Goal: Task Accomplishment & Management: Use online tool/utility

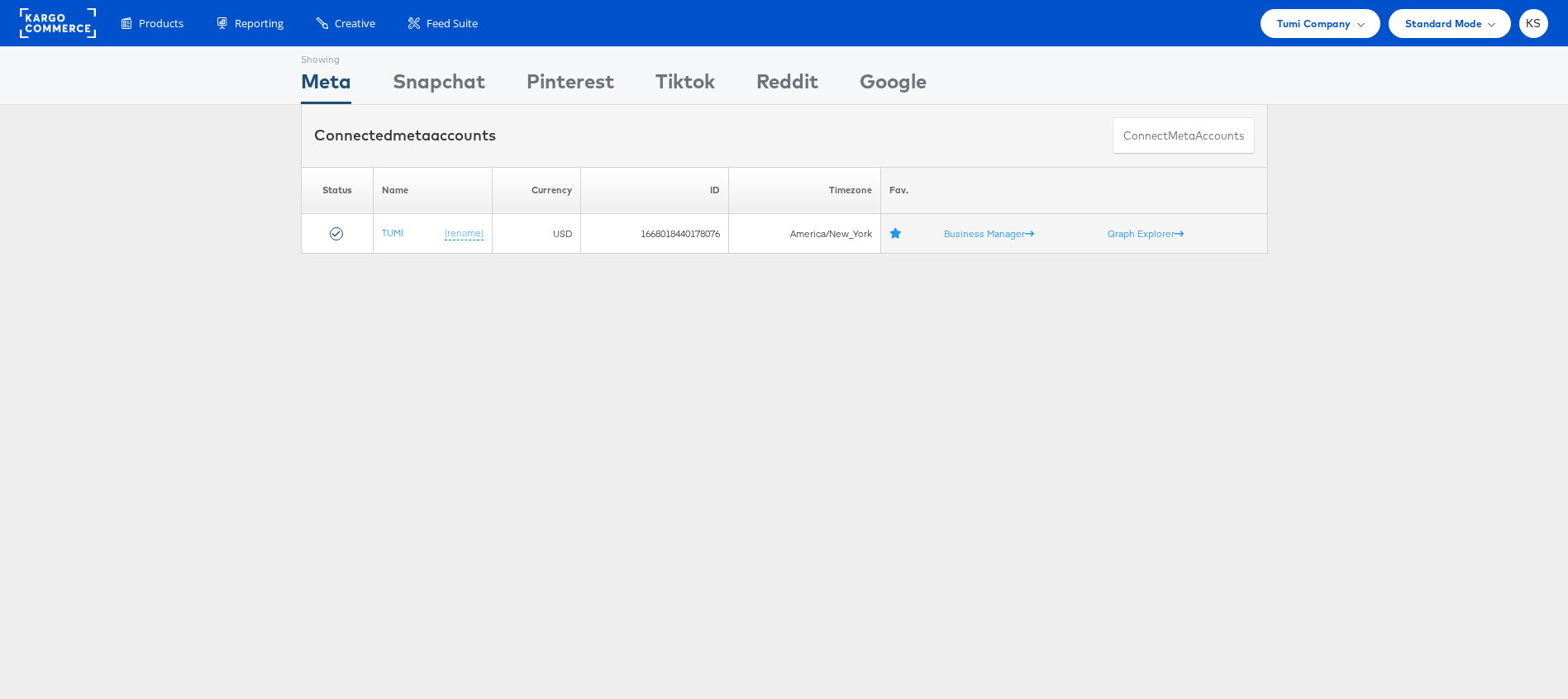
click at [1325, 4] on div "Products Product Catalogs Enhance Your Product Catalog, Map Them to Publishers,…" at bounding box center [784, 23] width 1568 height 46
click at [1313, 30] on span "Tumi Company" at bounding box center [1313, 23] width 74 height 17
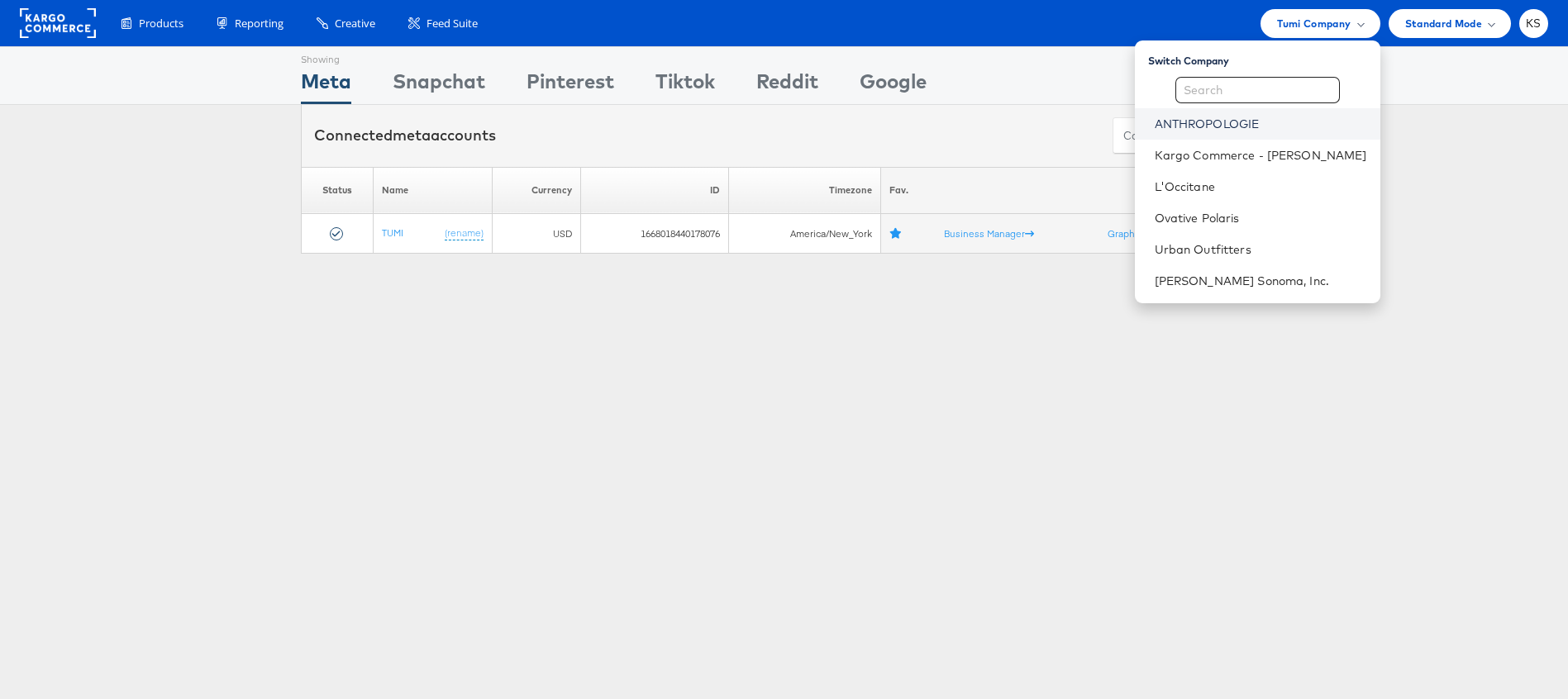
click at [1234, 126] on link "ANTHROPOLOGIE" at bounding box center [1261, 123] width 213 height 16
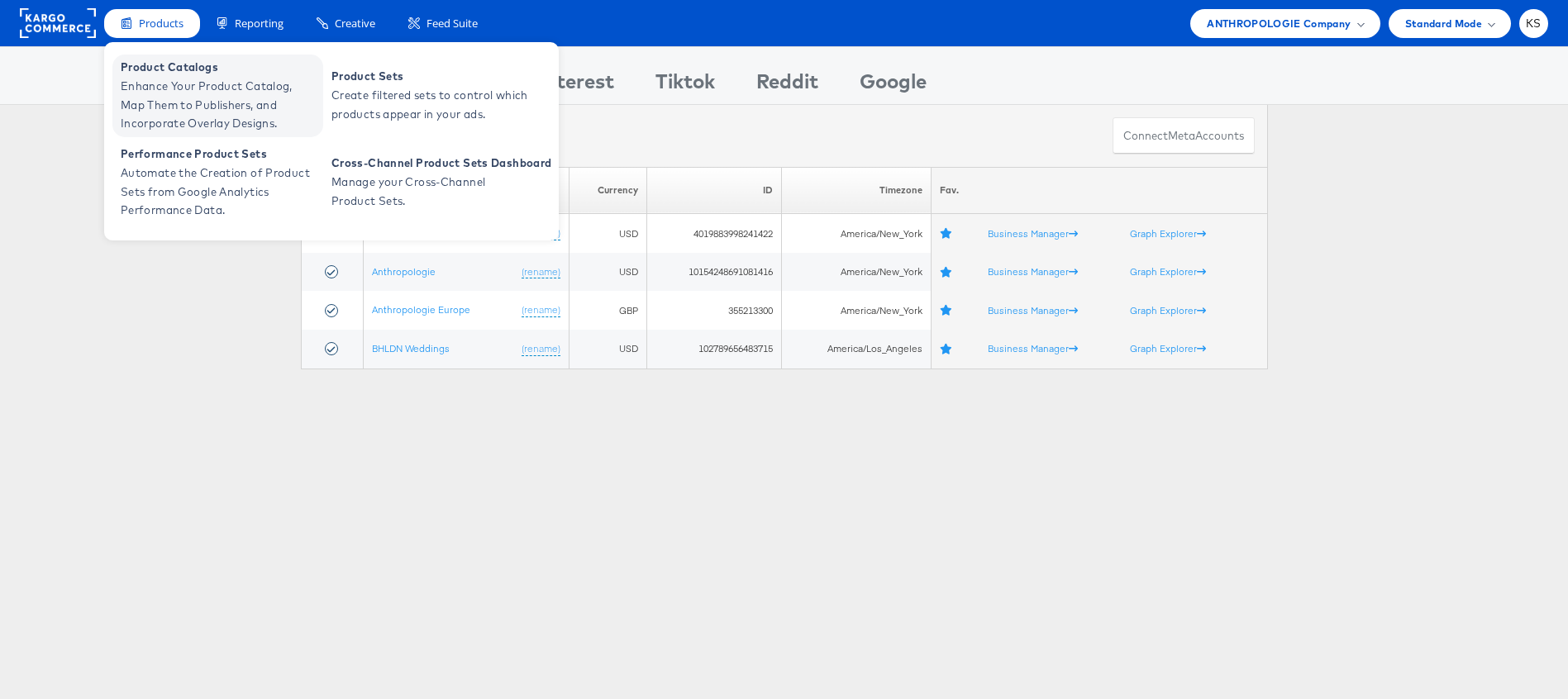
click at [159, 78] on span "Enhance Your Product Catalog, Map Them to Publishers, and Incorporate Overlay D…" at bounding box center [220, 105] width 198 height 56
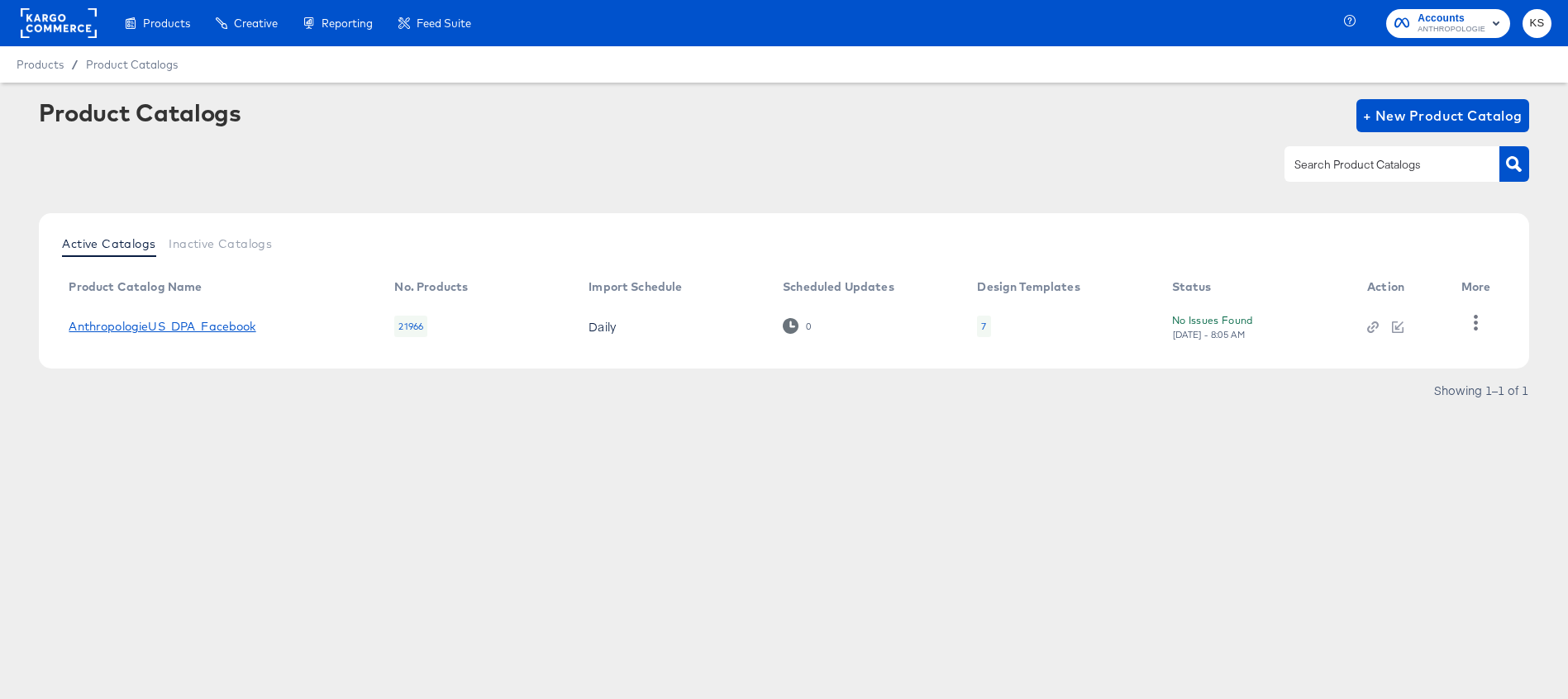
click at [190, 329] on link "AnthropologieUS_DPA_Facebook" at bounding box center [162, 326] width 187 height 13
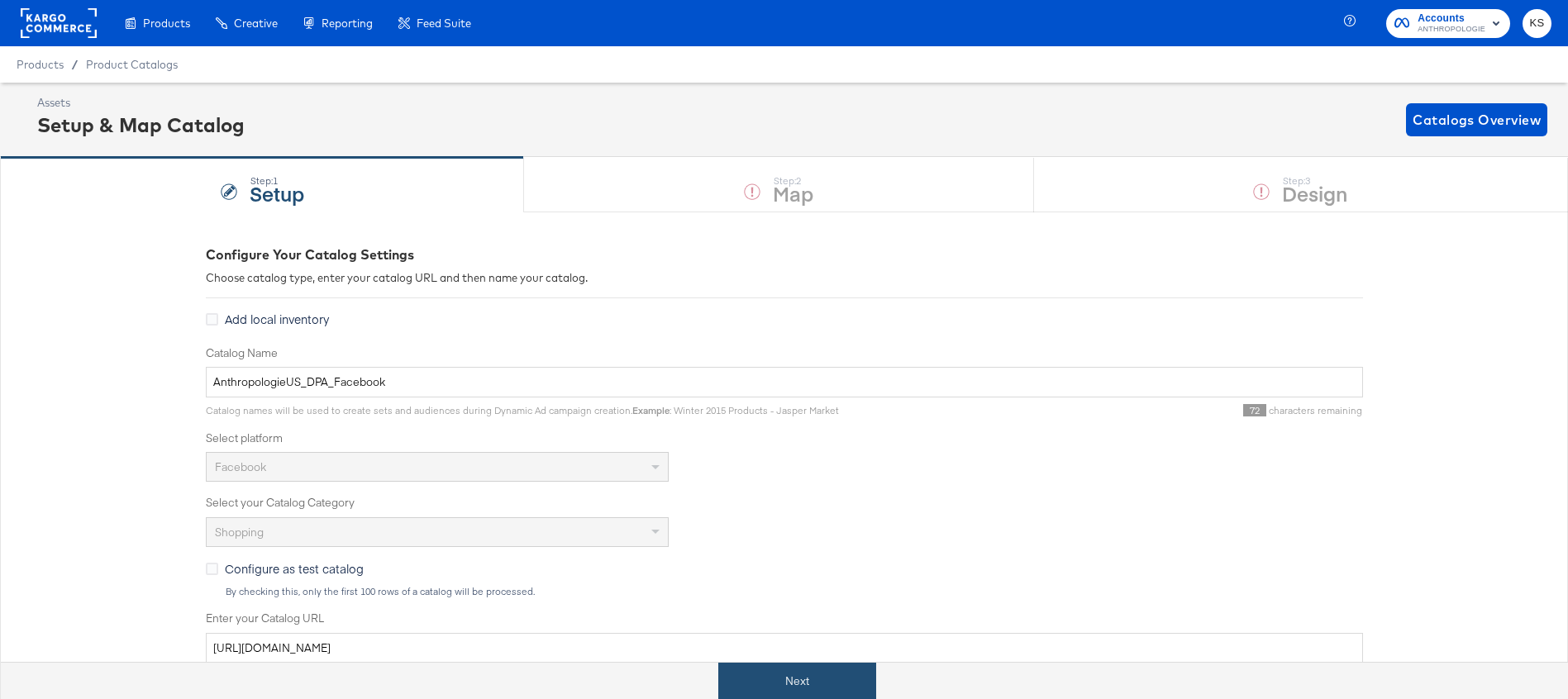
click at [748, 693] on button "Next" at bounding box center [797, 681] width 158 height 37
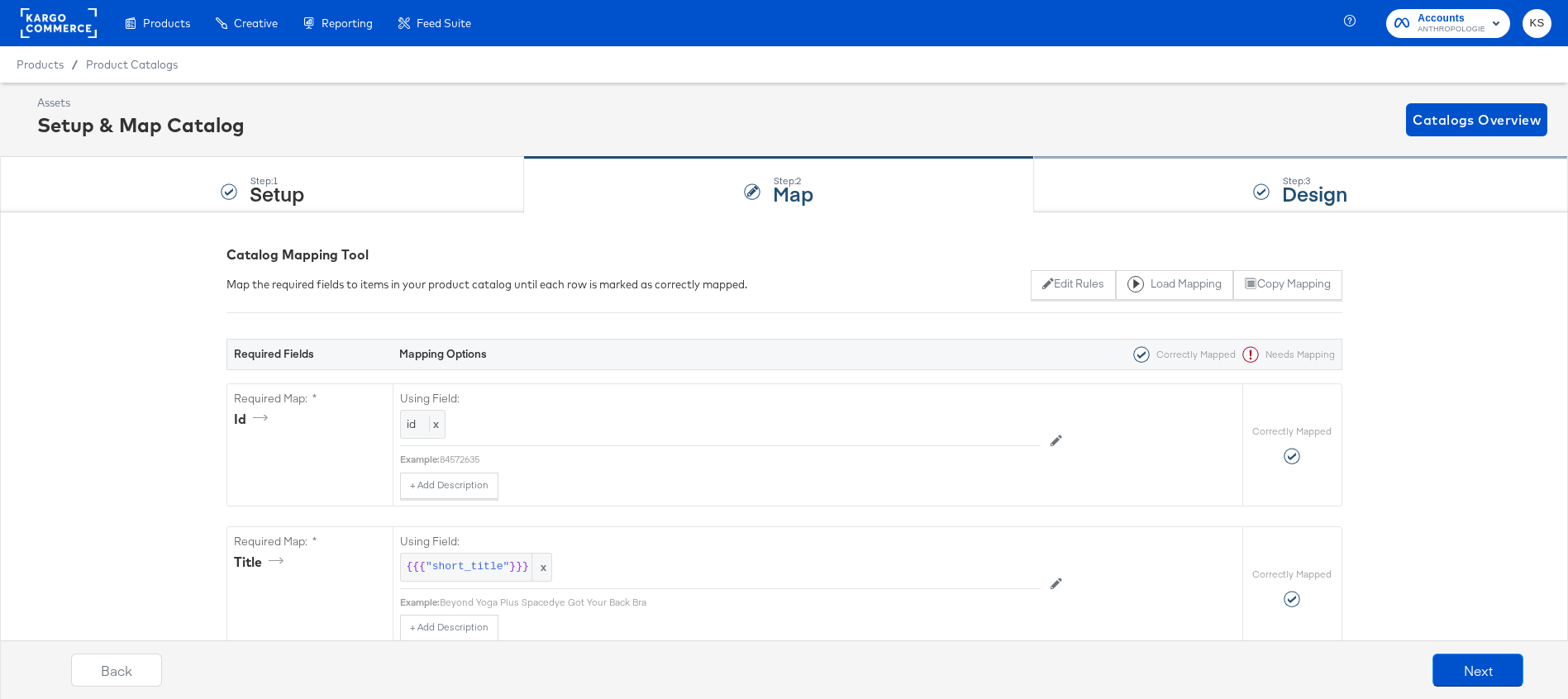
click at [1211, 185] on div "Step: 3 Design" at bounding box center [1301, 185] width 534 height 55
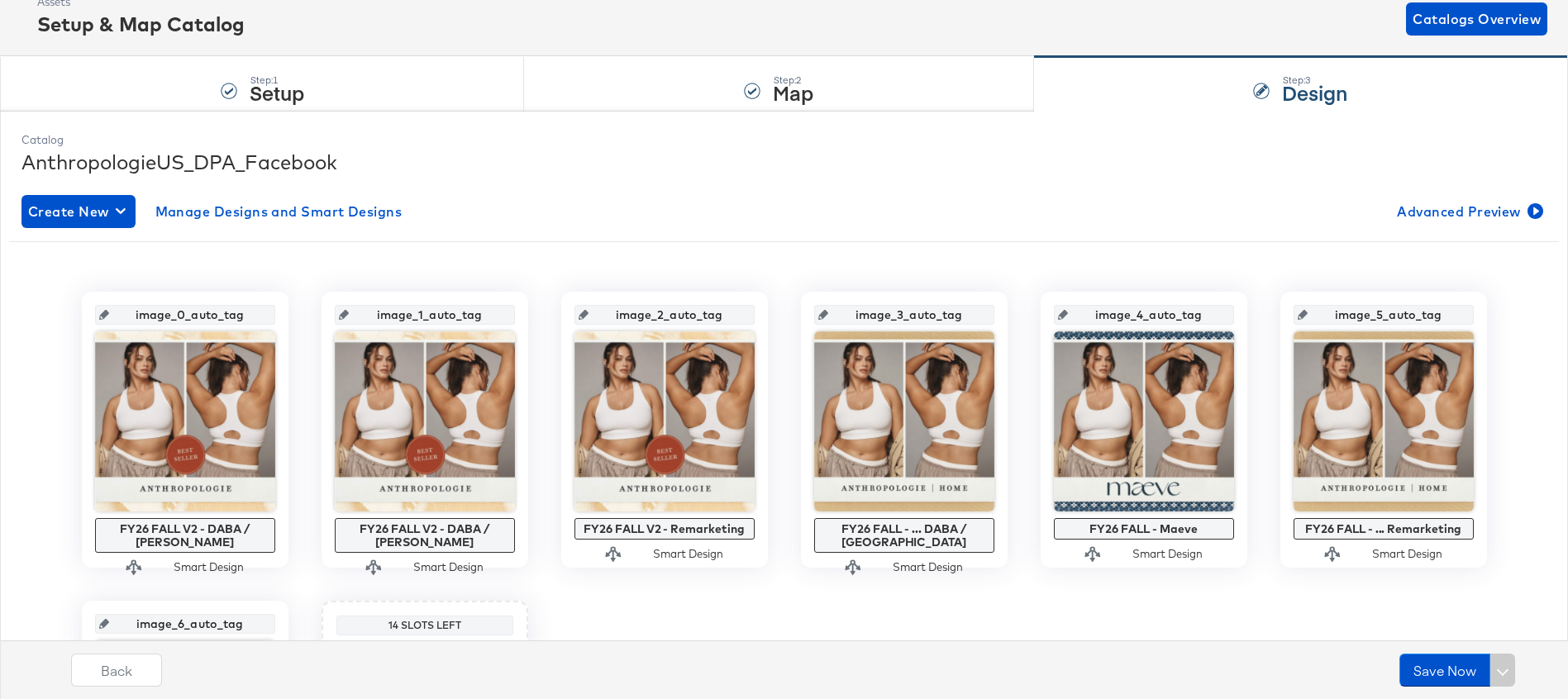
scroll to position [118, 0]
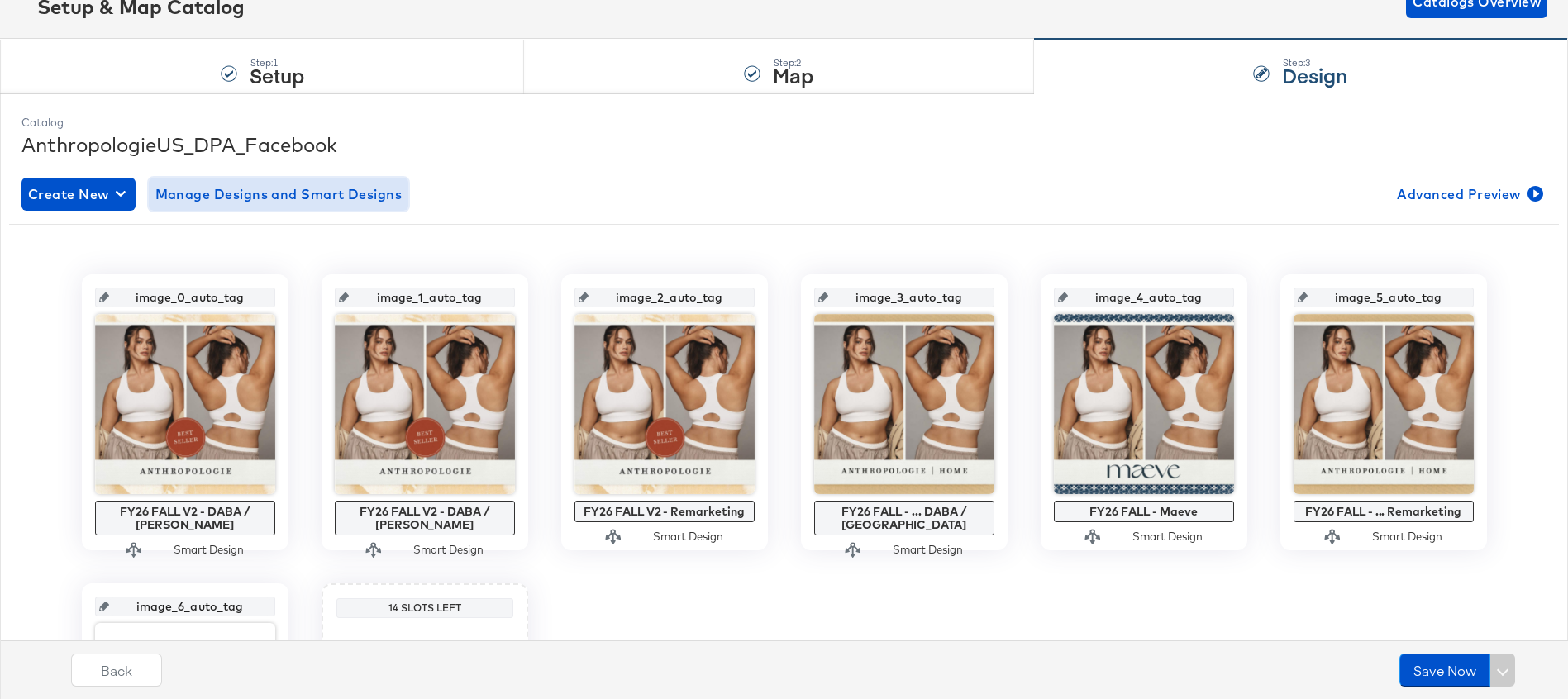
click at [313, 194] on span "Manage Designs and Smart Designs" at bounding box center [279, 194] width 248 height 23
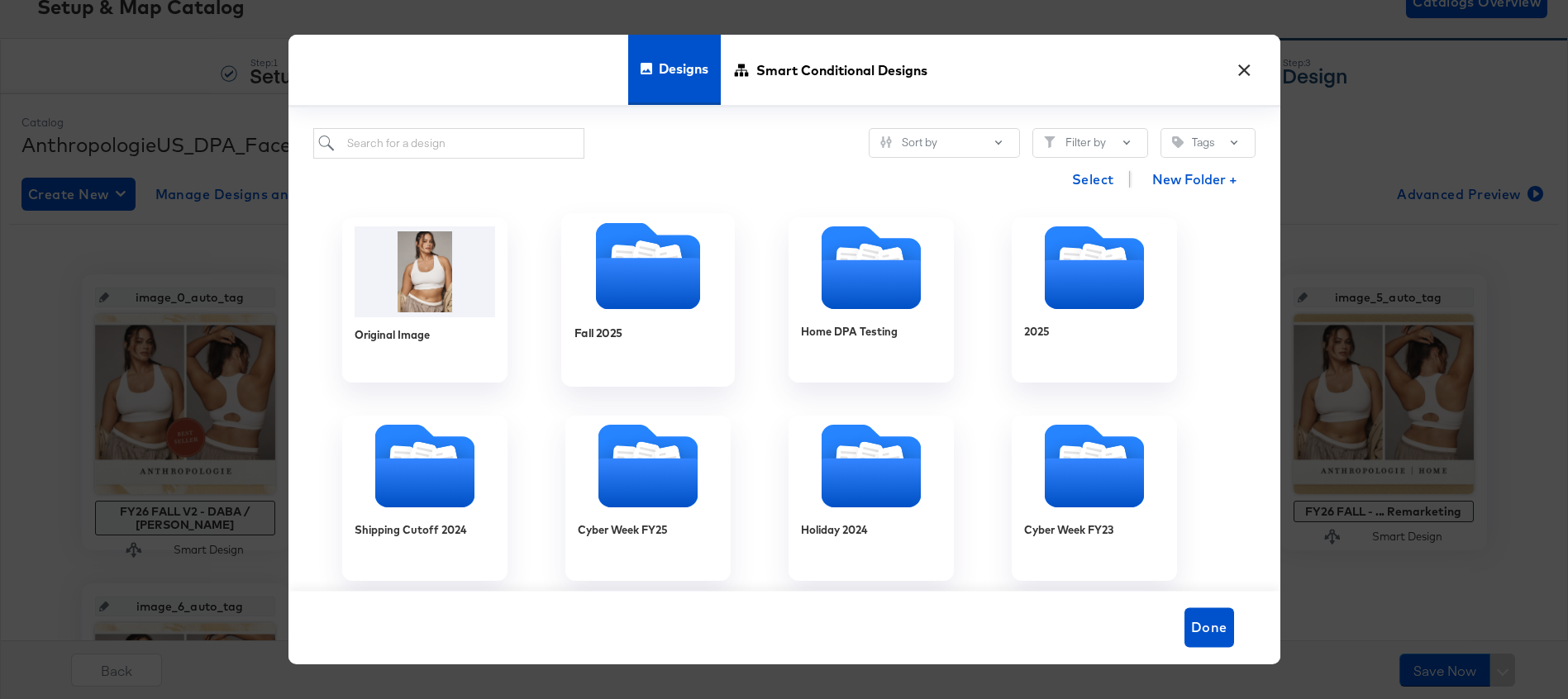
click at [661, 267] on icon "Folder" at bounding box center [647, 283] width 104 height 51
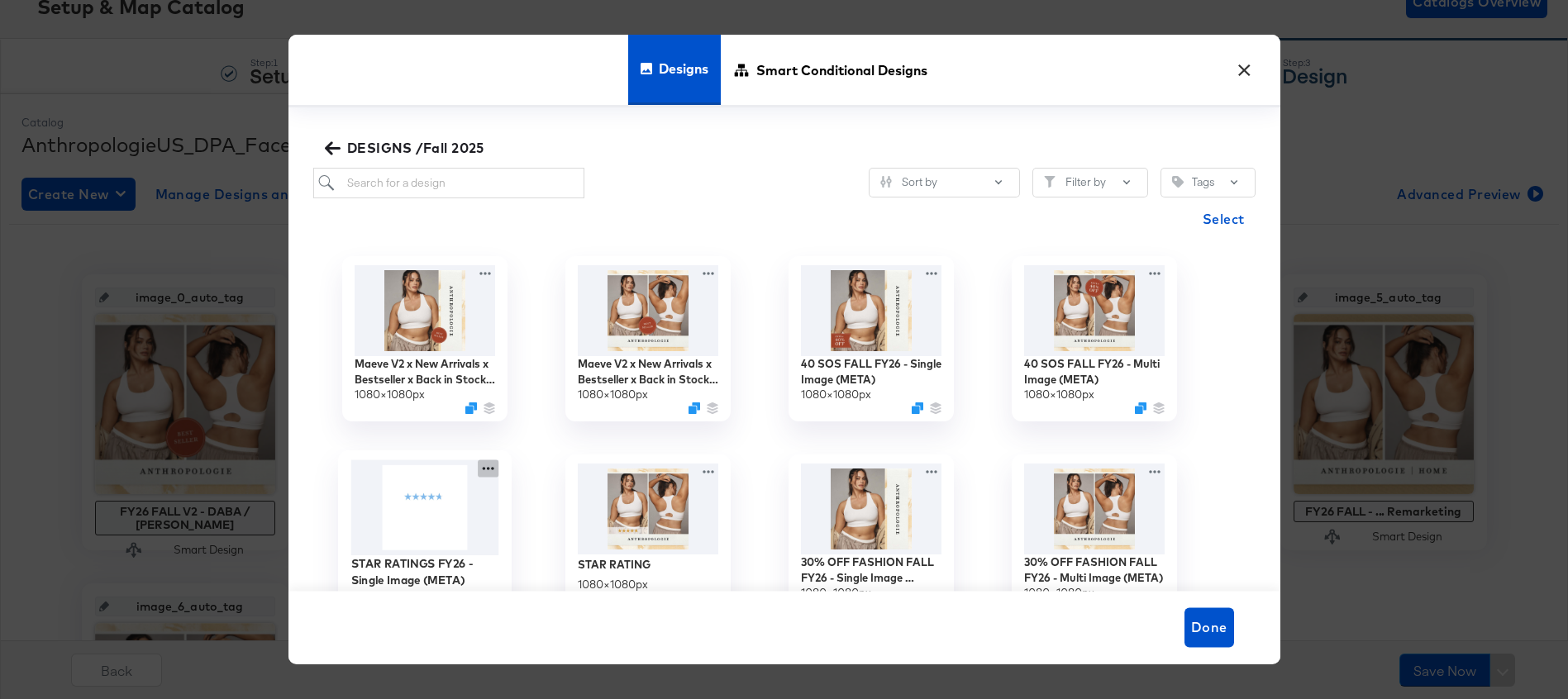
click at [486, 471] on icon at bounding box center [488, 468] width 21 height 17
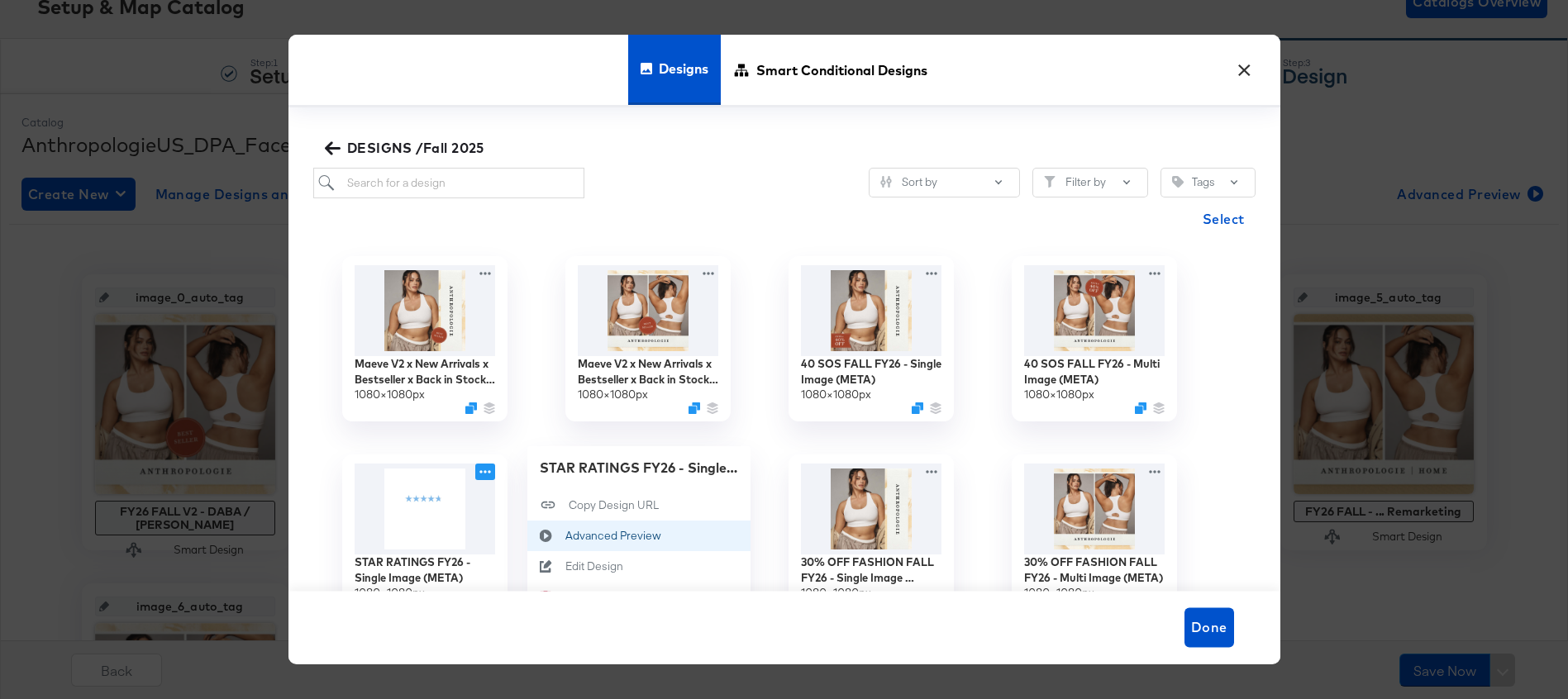
scroll to position [39, 0]
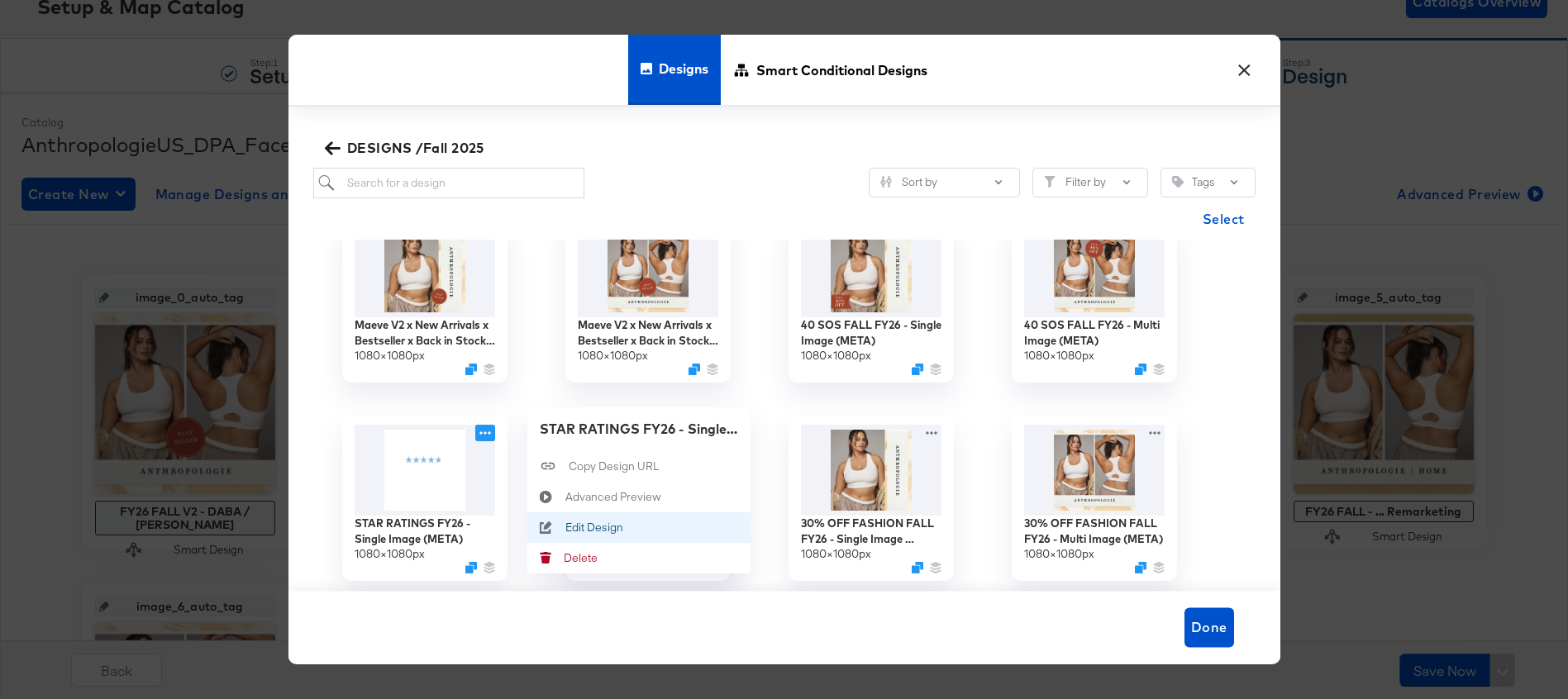
click at [565, 527] on div "Edit Design Edit Design" at bounding box center [565, 527] width 0 height 0
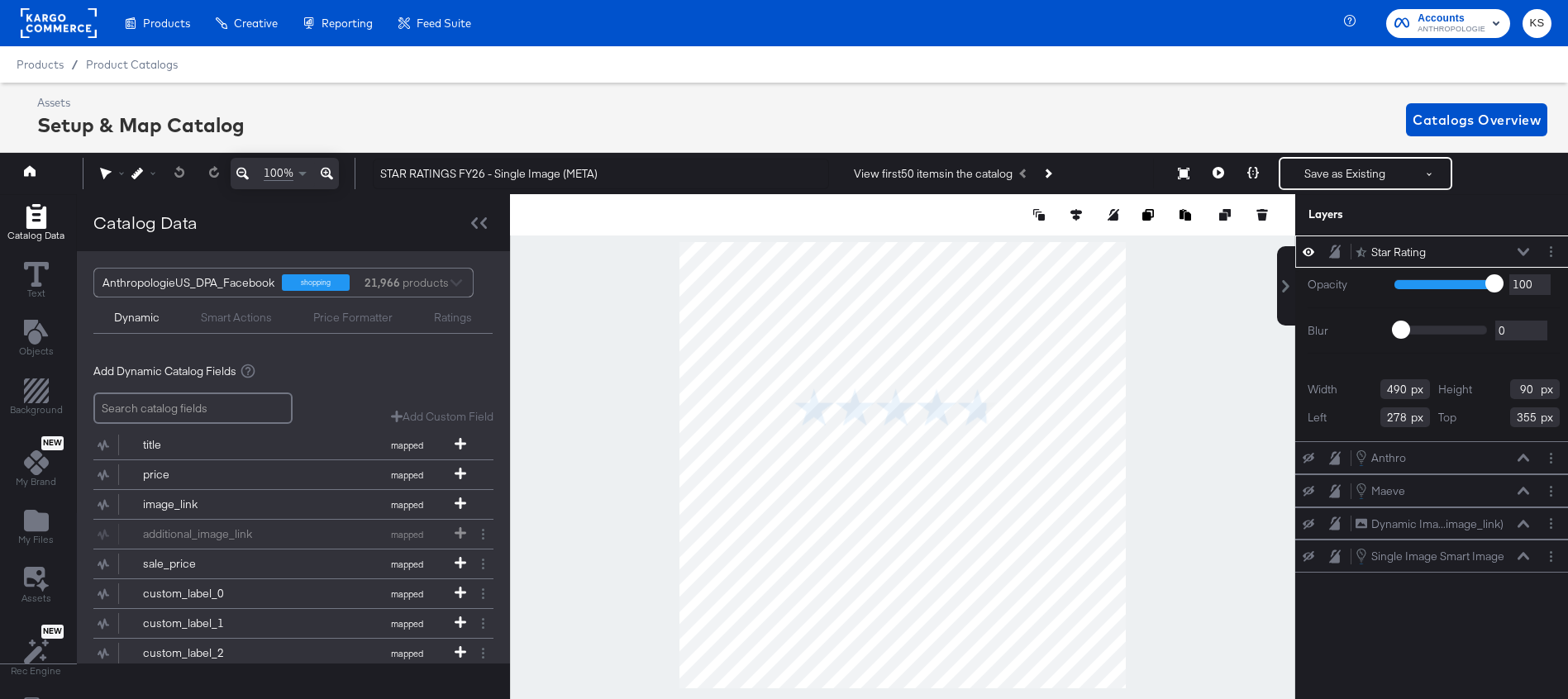
scroll to position [0, 4]
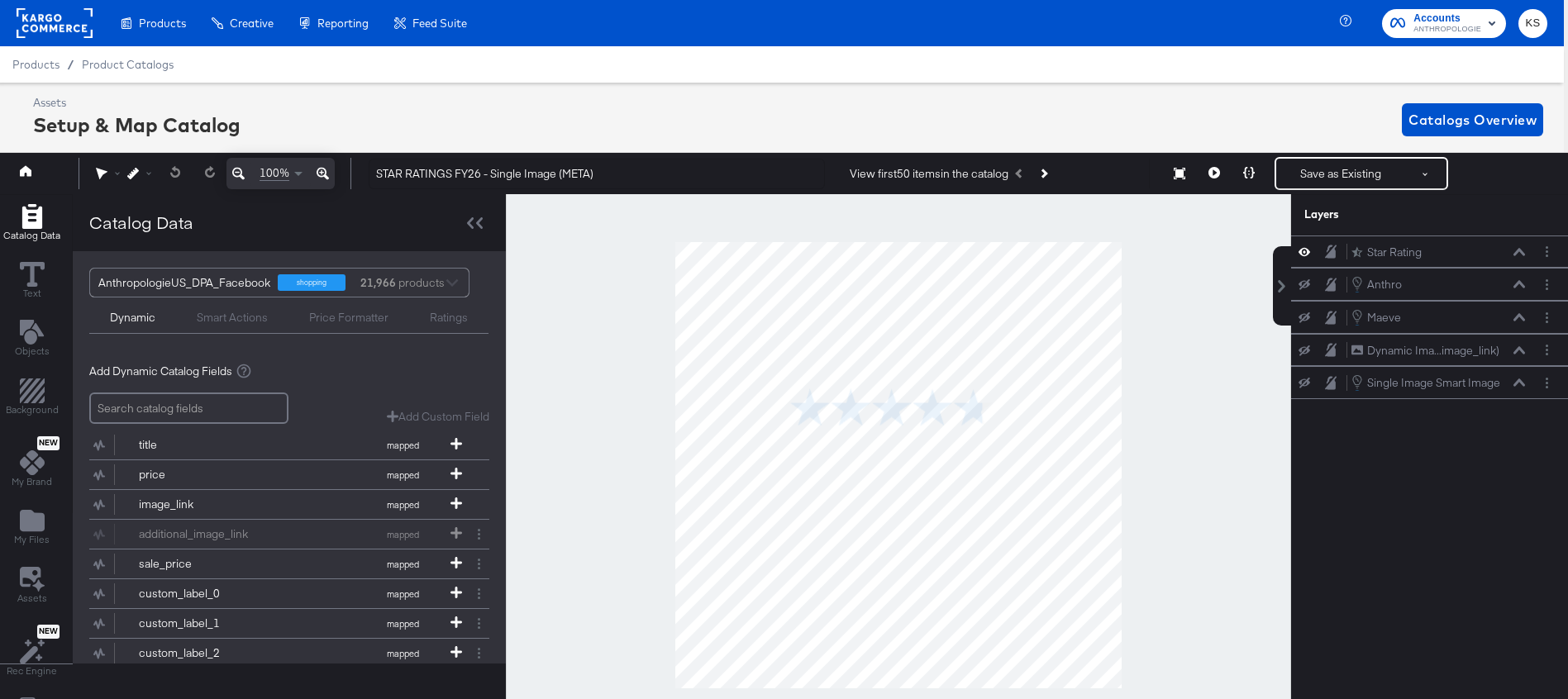
click at [728, 76] on div "Products / Product Catalogs" at bounding box center [779, 64] width 1568 height 36
click at [702, 112] on div "Assets Setup & Map Catalog Catalogs Overview" at bounding box center [788, 119] width 1511 height 49
click at [327, 322] on div "Price Formatter" at bounding box center [348, 318] width 79 height 16
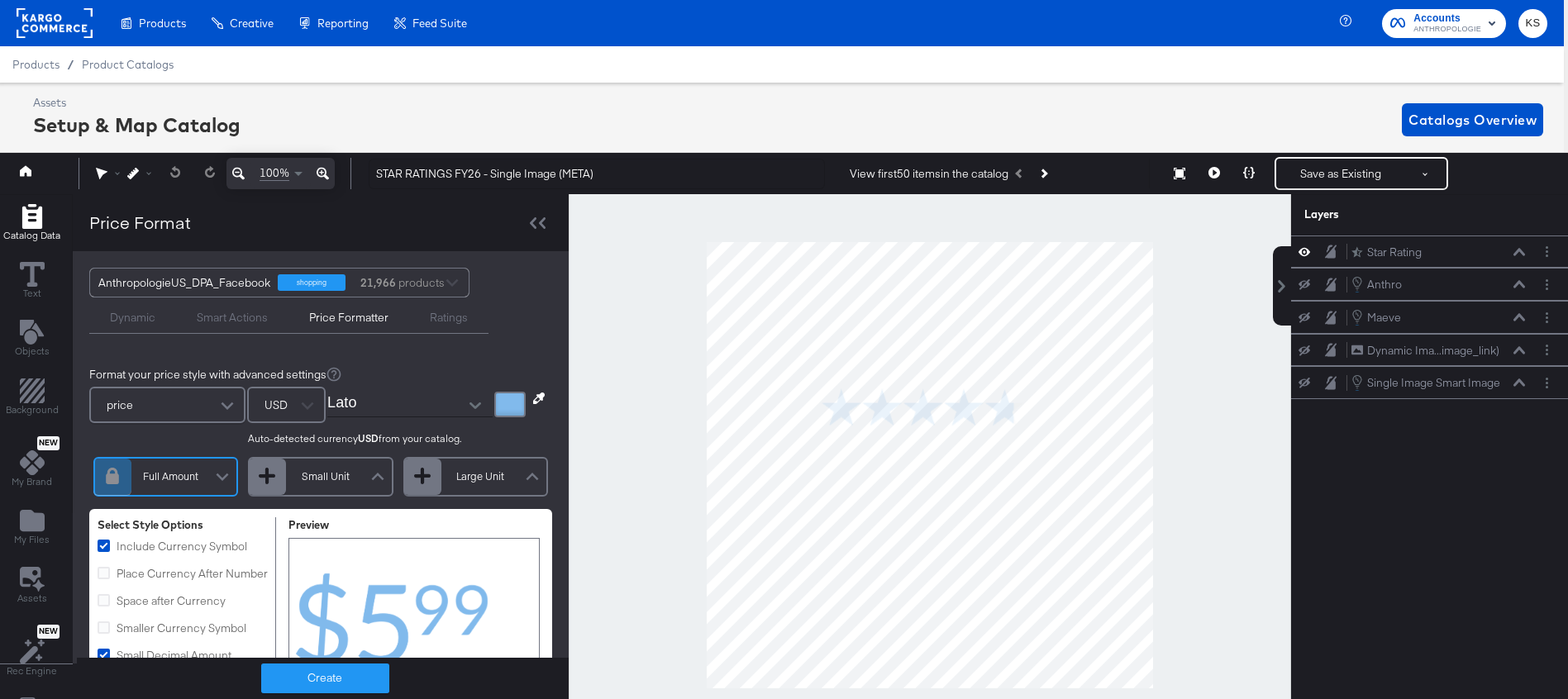
click at [132, 318] on div "Dynamic" at bounding box center [133, 318] width 45 height 16
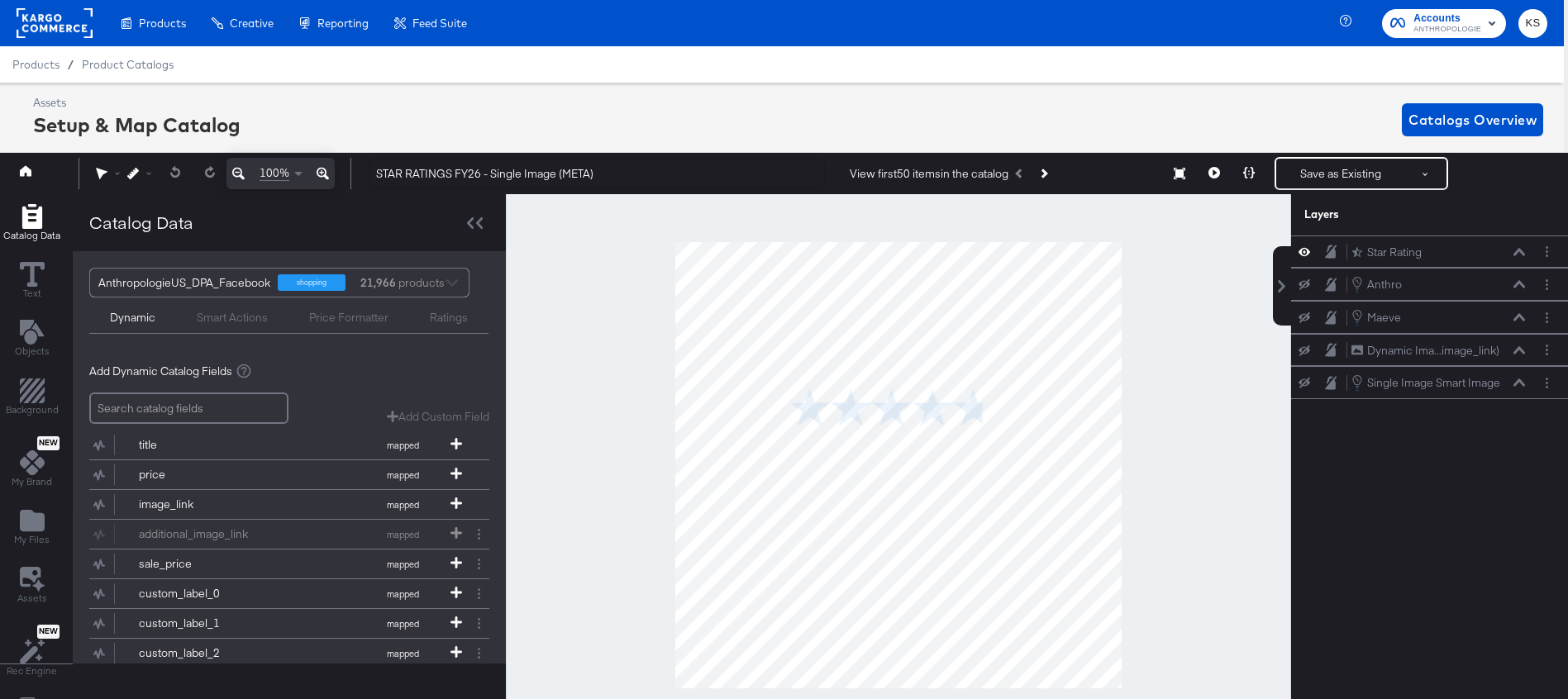
click at [552, 112] on div "Assets Setup & Map Catalog Catalogs Overview" at bounding box center [788, 119] width 1511 height 49
click at [606, 98] on div "Assets Setup & Map Catalog Catalogs Overview" at bounding box center [788, 119] width 1511 height 49
click at [724, 62] on div "Products / Product Catalogs" at bounding box center [779, 64] width 1568 height 36
click at [719, 58] on div "Products / Product Catalogs" at bounding box center [779, 64] width 1568 height 36
click at [31, 344] on div "Objects" at bounding box center [32, 339] width 35 height 38
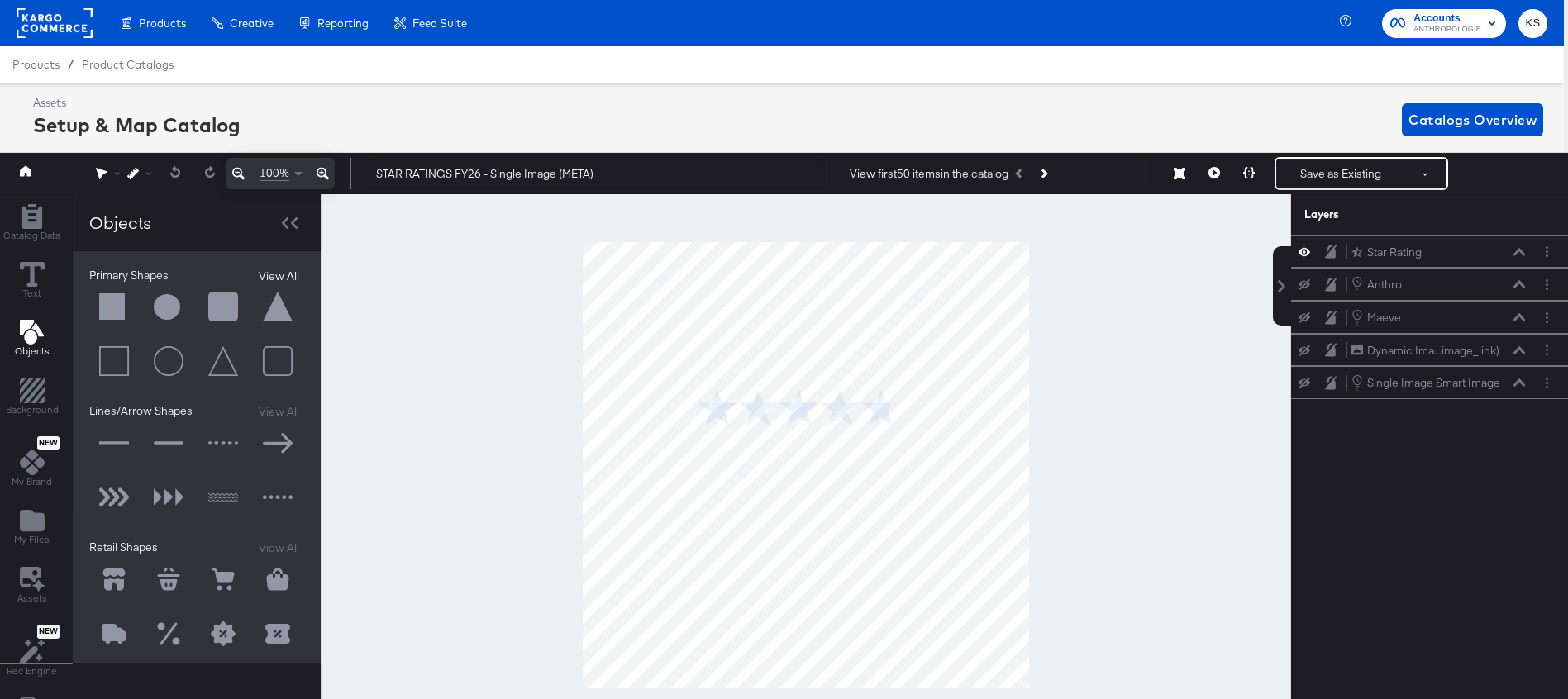
click at [273, 277] on button "View All" at bounding box center [279, 276] width 50 height 17
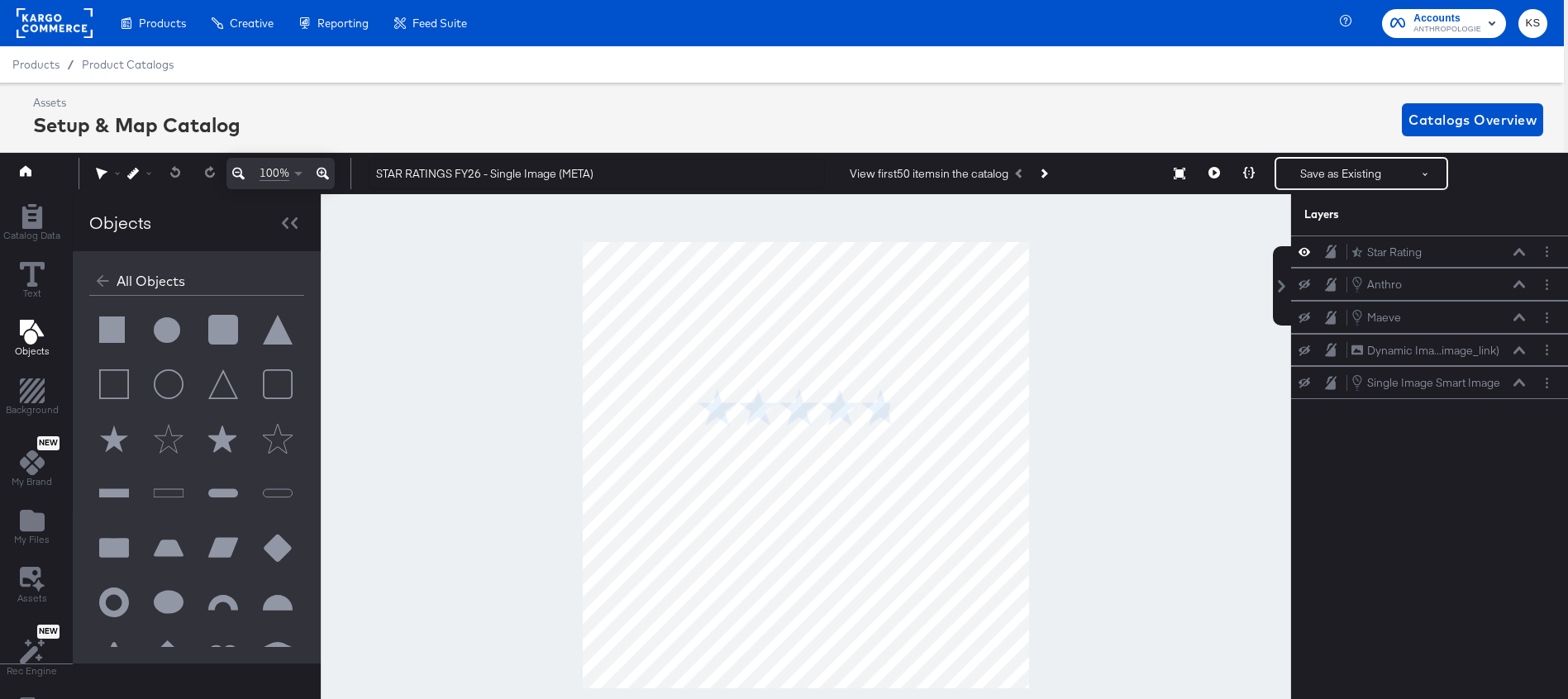
scroll to position [25, 0]
click at [109, 435] on button at bounding box center [114, 436] width 50 height 49
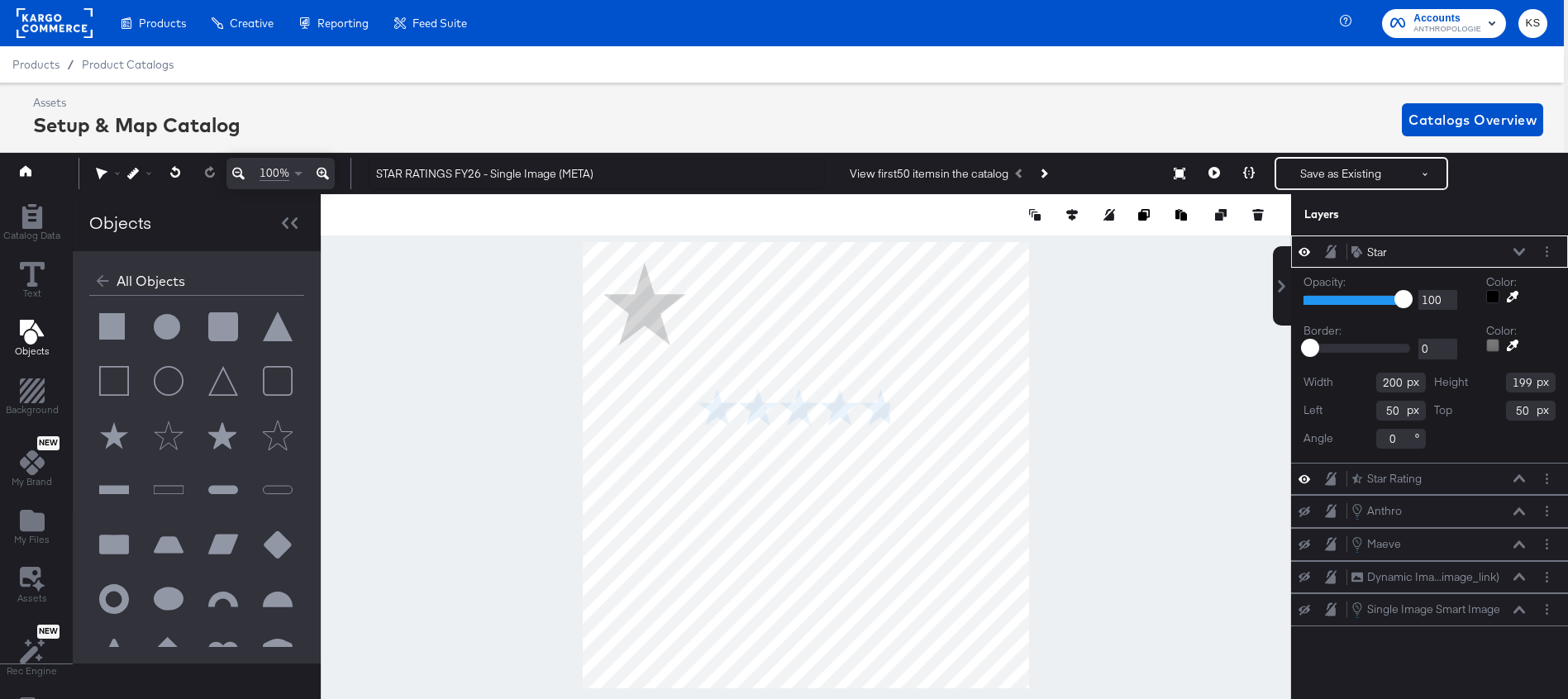
type input "102"
type input "550"
type input "95"
type input "654"
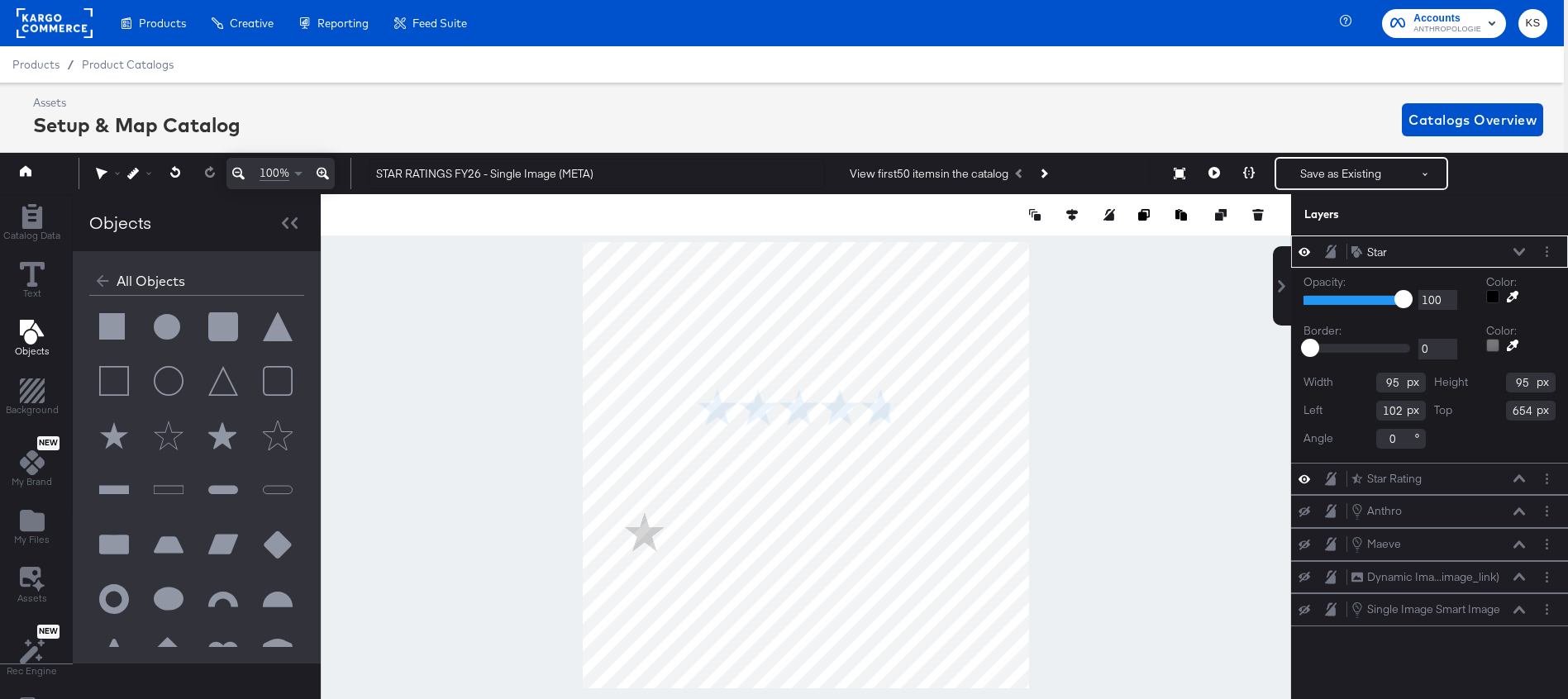
type input "278"
type input "508"
type input "289"
type input "500"
type input "11"
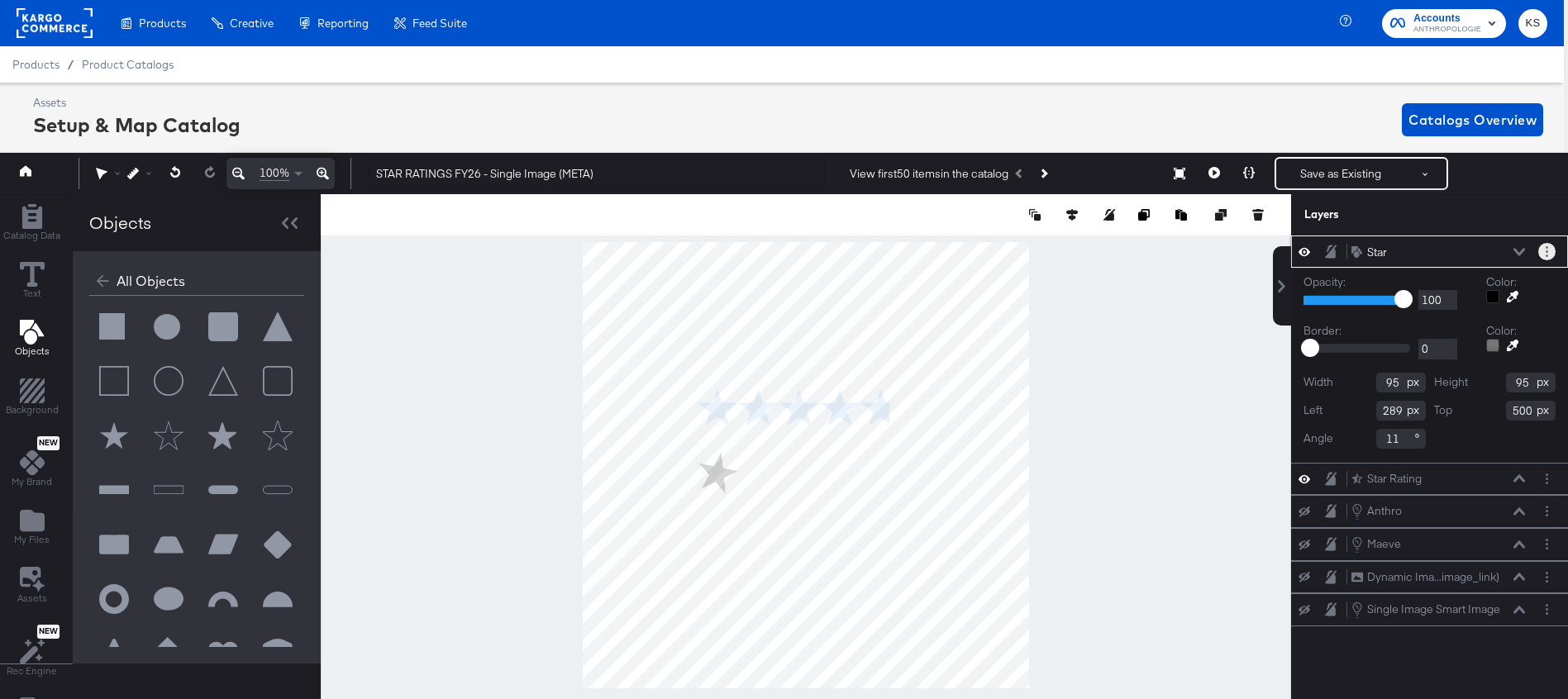
click at [1551, 245] on button "Layer Options" at bounding box center [1547, 252] width 17 height 17
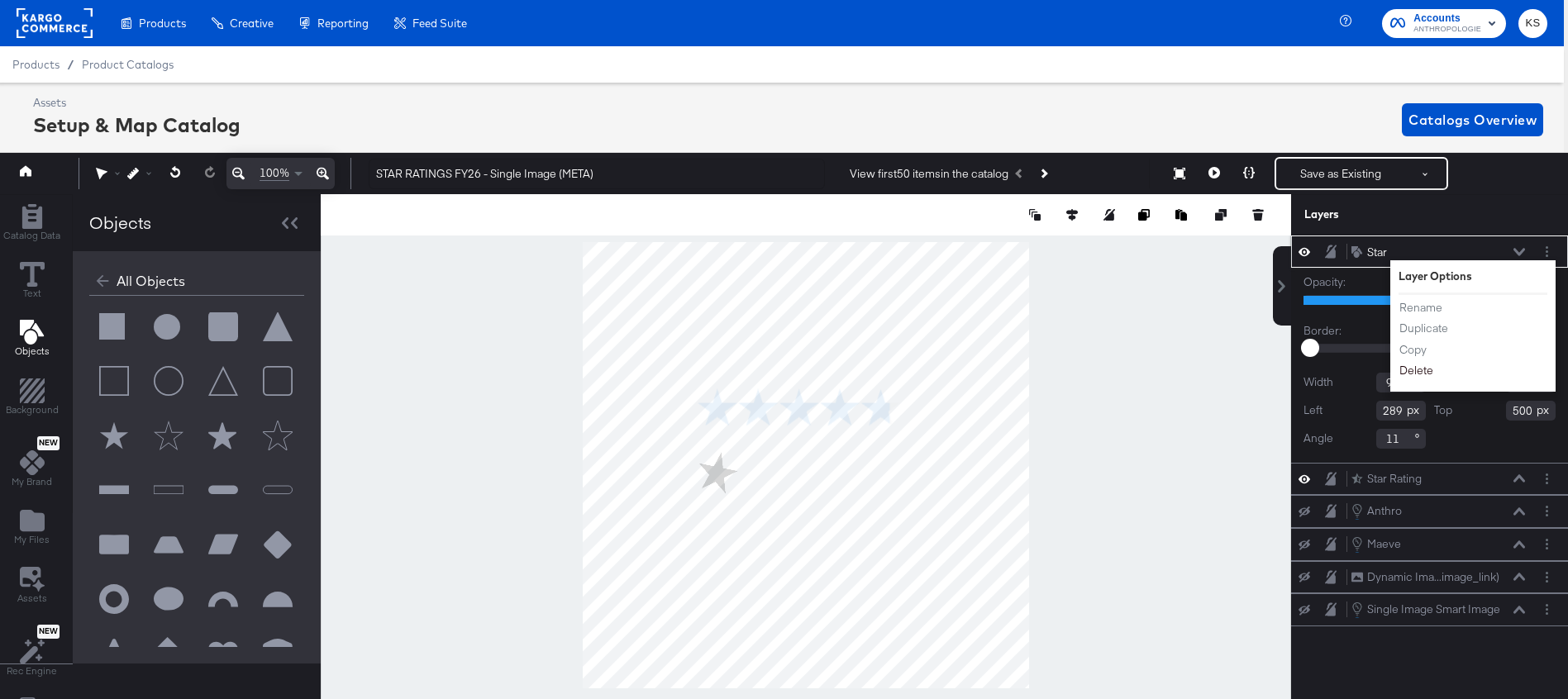
click at [1419, 373] on button "Delete" at bounding box center [1416, 372] width 36 height 17
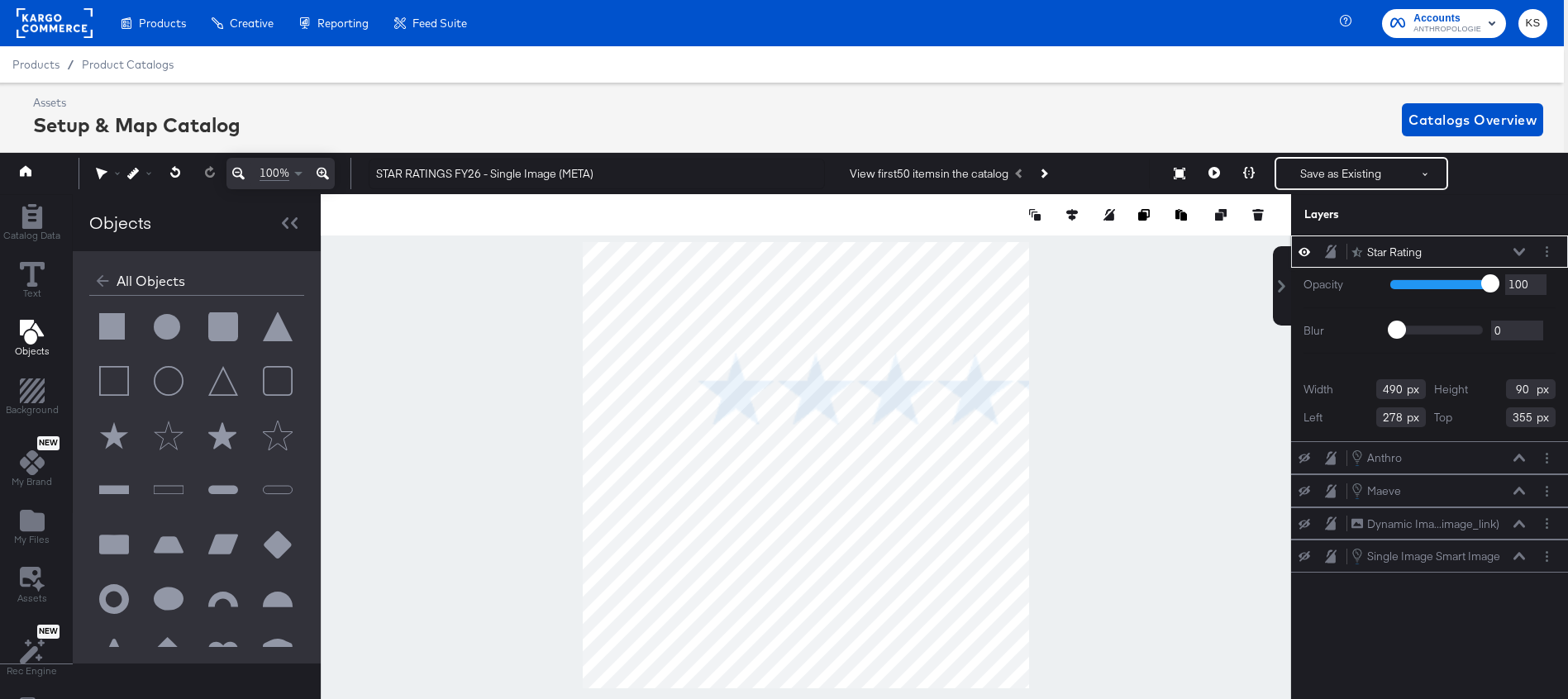
type input "583"
type input "107"
type input "338"
type input "170"
type input "336"
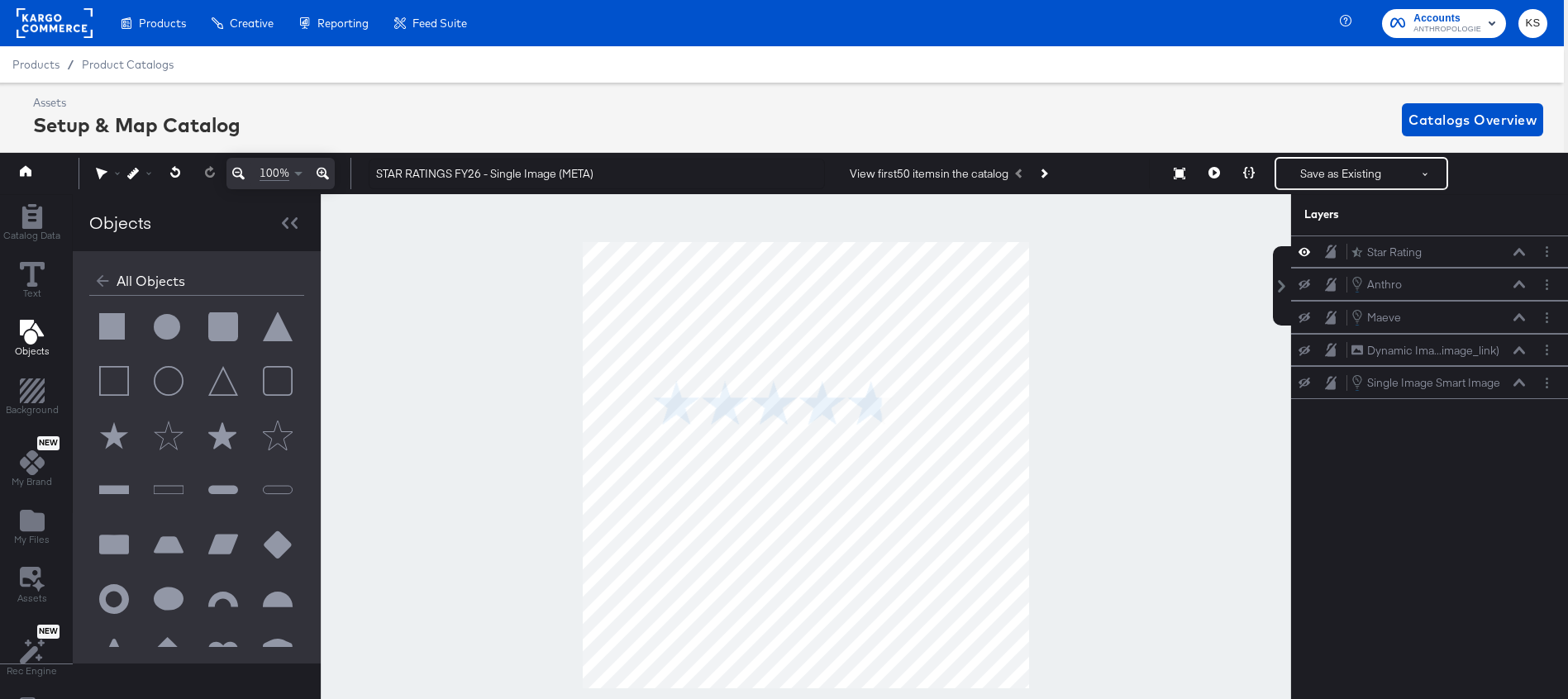
click at [830, 88] on div "Assets Setup & Map Catalog Catalogs Overview" at bounding box center [779, 120] width 1568 height 75
click at [106, 438] on button at bounding box center [114, 436] width 50 height 49
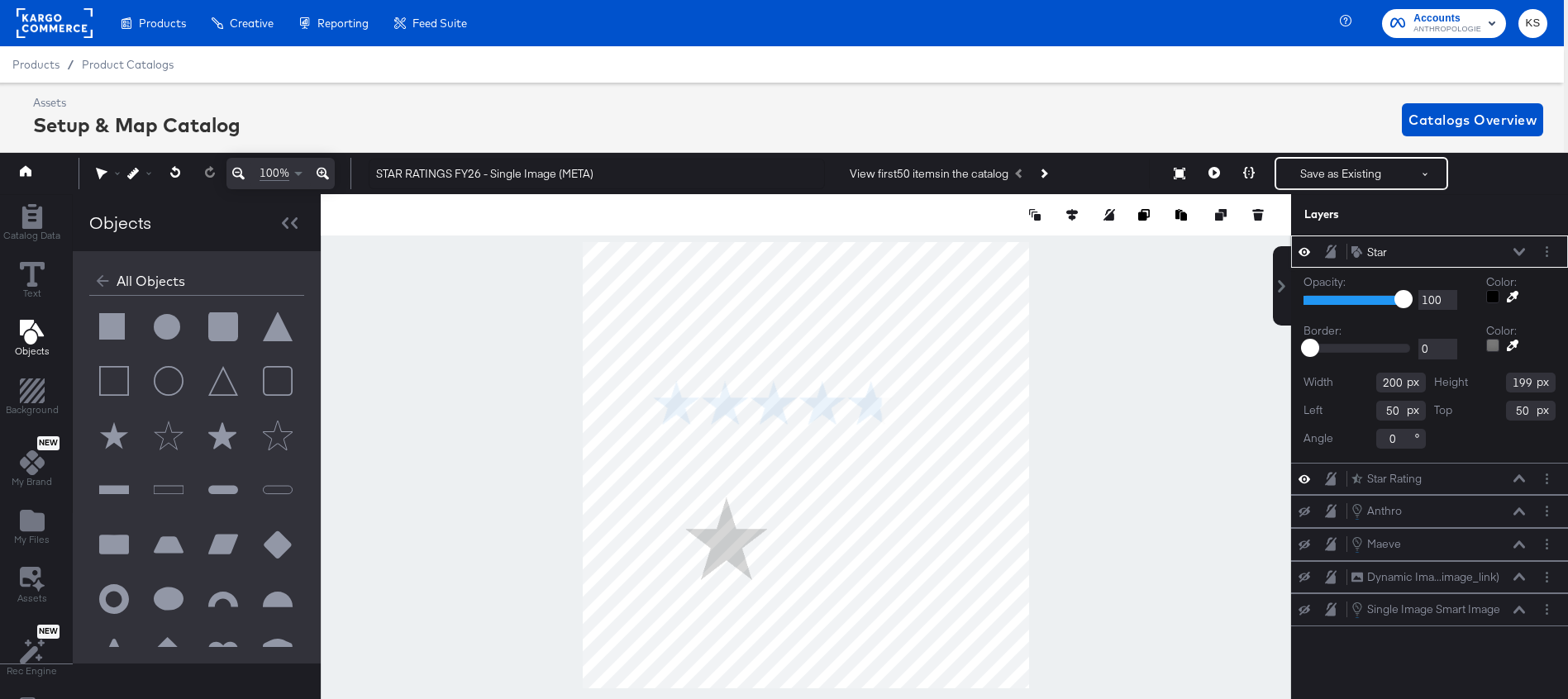
type input "248"
type input "618"
drag, startPoint x: 1401, startPoint y: 439, endPoint x: 1331, endPoint y: 440, distance: 70.0
click at [1330, 440] on div "Angle 0" at bounding box center [1365, 439] width 122 height 20
type input "9"
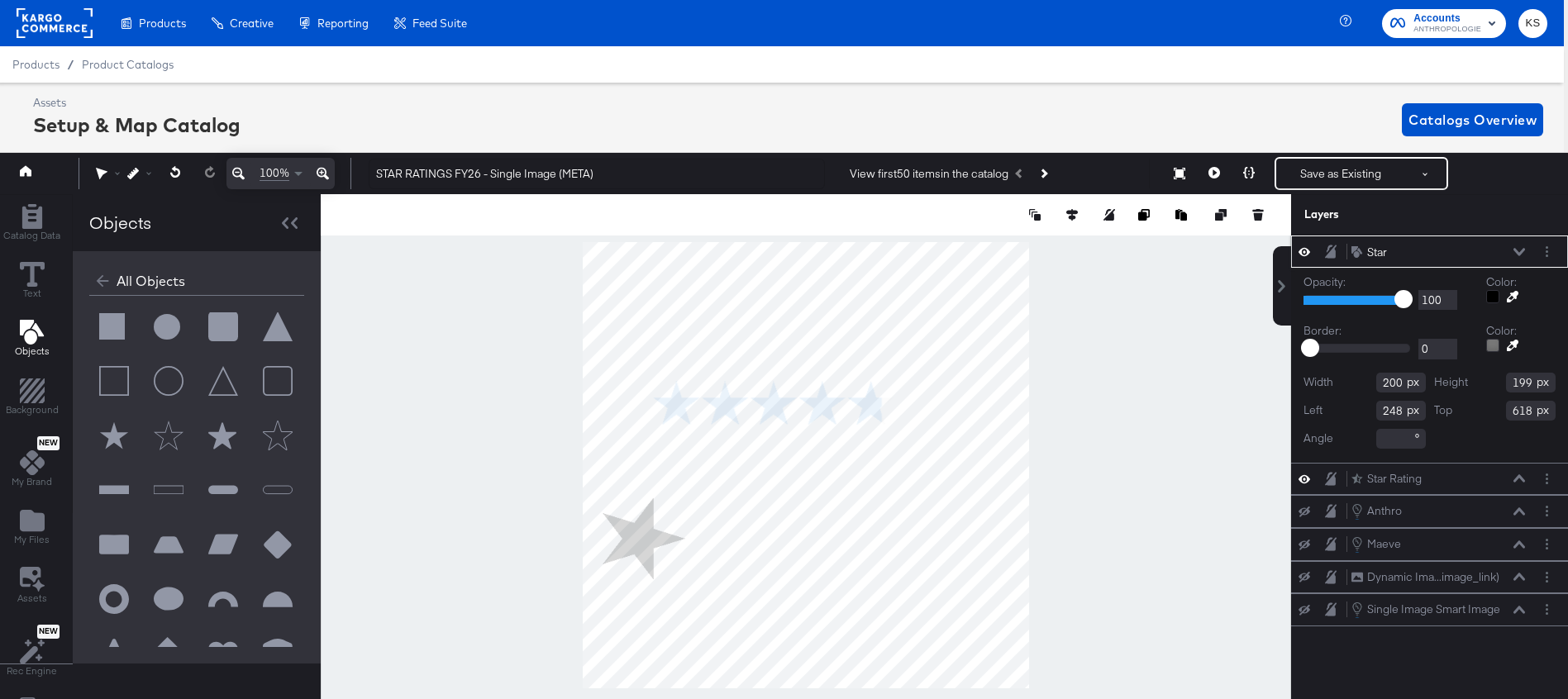
type input "9"
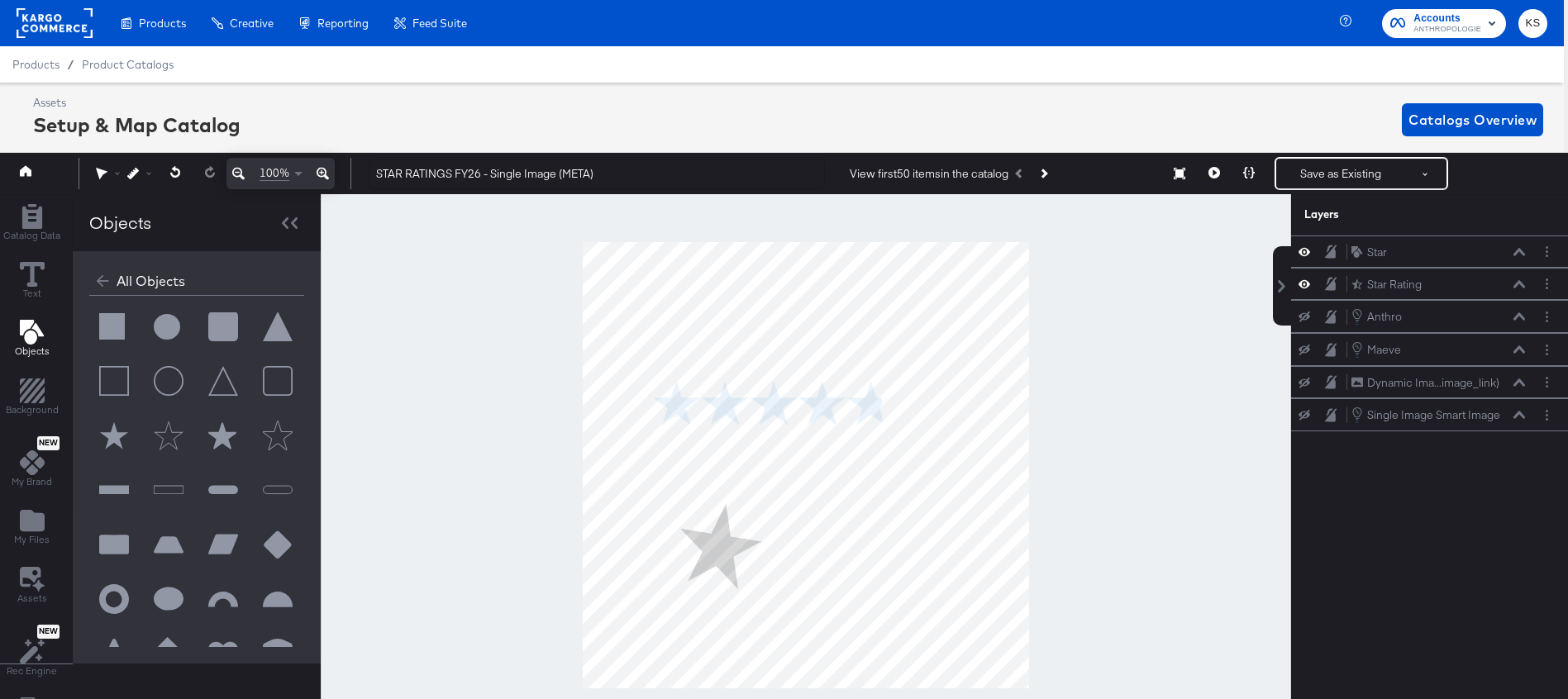
click at [1082, 333] on div at bounding box center [805, 465] width 970 height 542
click at [1522, 257] on div "Star Star" at bounding box center [1439, 253] width 175 height 17
click at [1517, 251] on icon at bounding box center [1519, 253] width 11 height 9
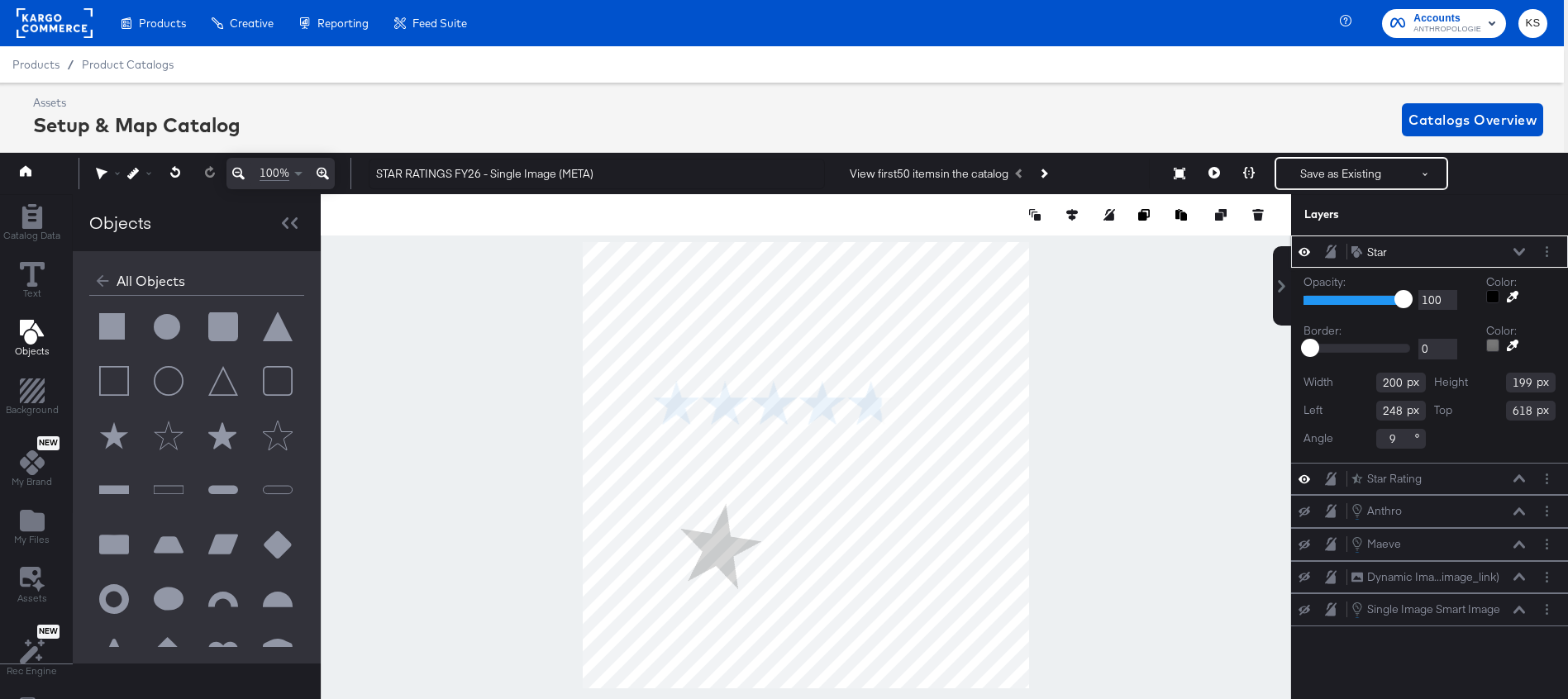
click at [1397, 437] on input "9" at bounding box center [1401, 439] width 50 height 20
type input "0"
type input "130"
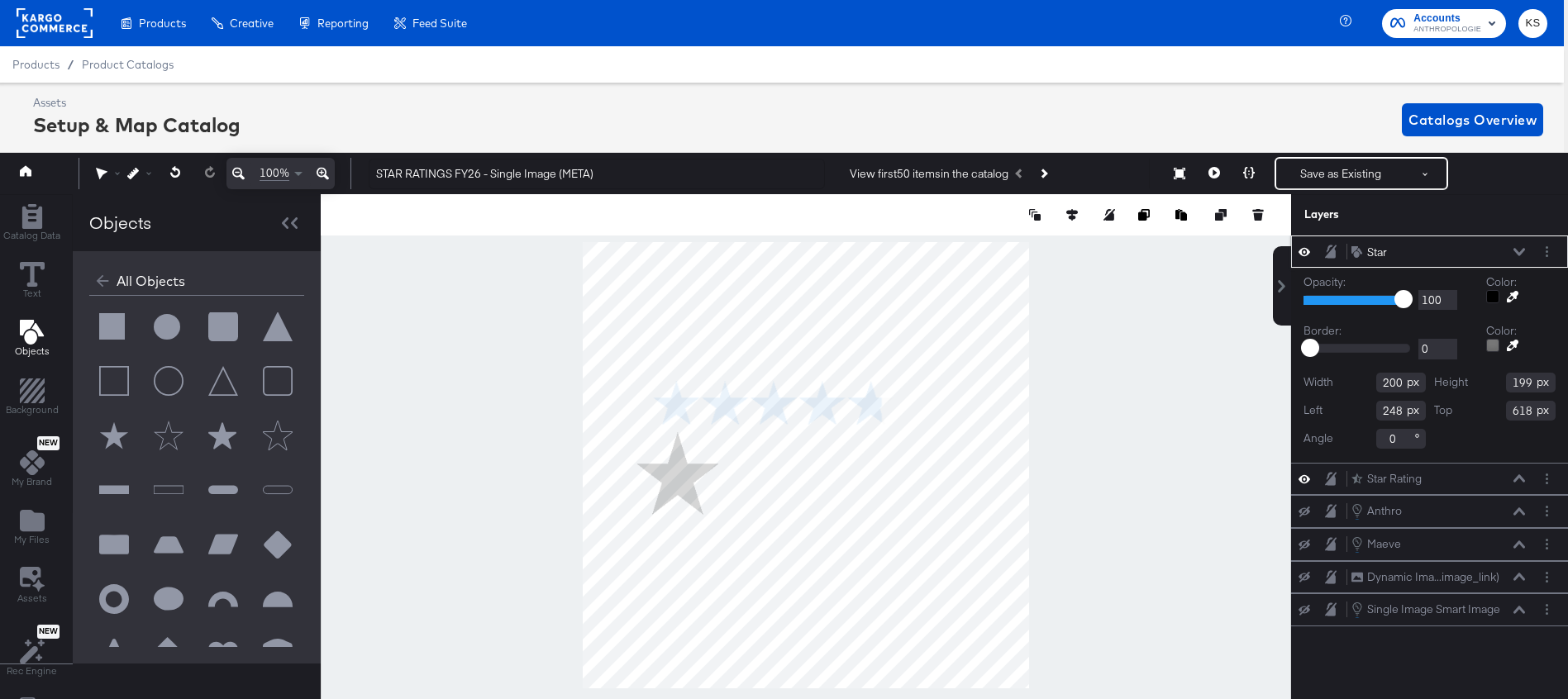
type input "464"
type input "144"
type input "519"
type input "132"
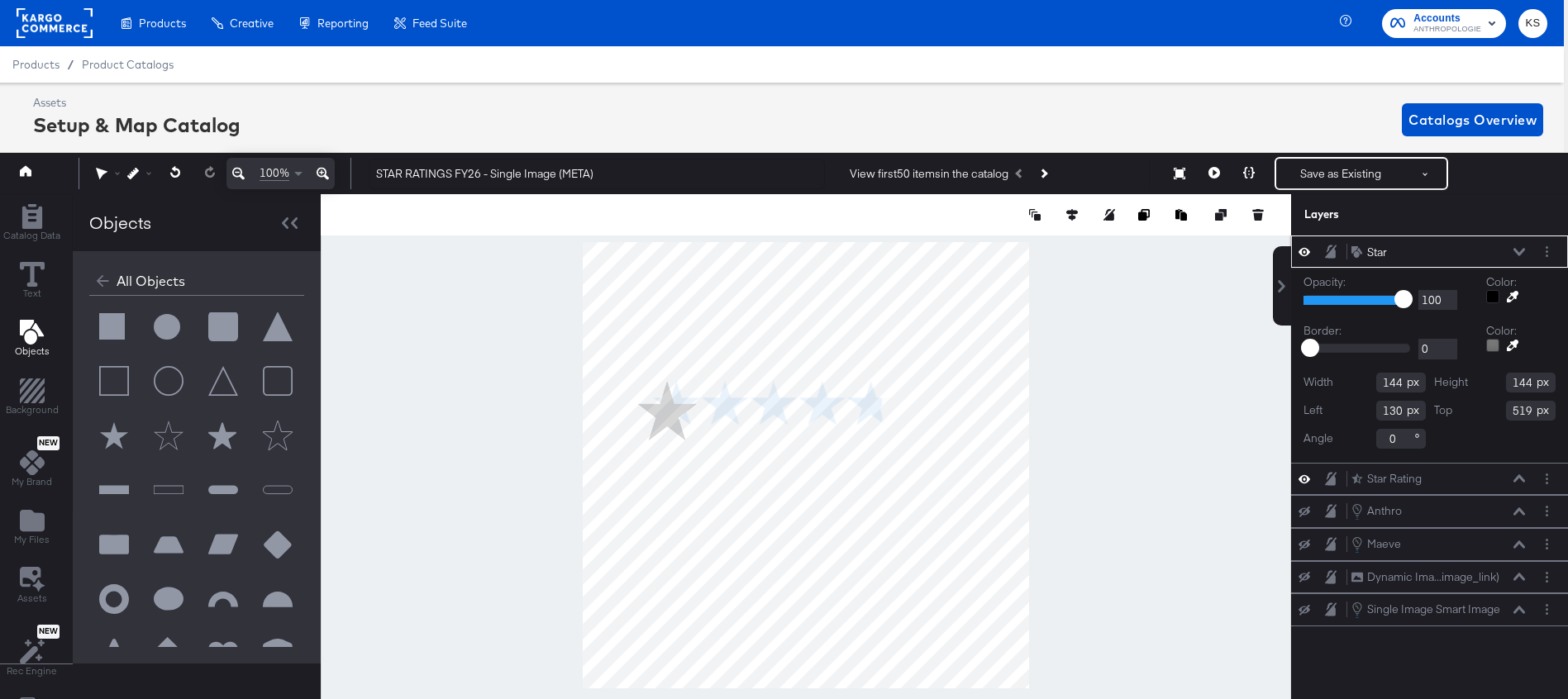
type input "336"
type input "110"
type input "371"
type input "170"
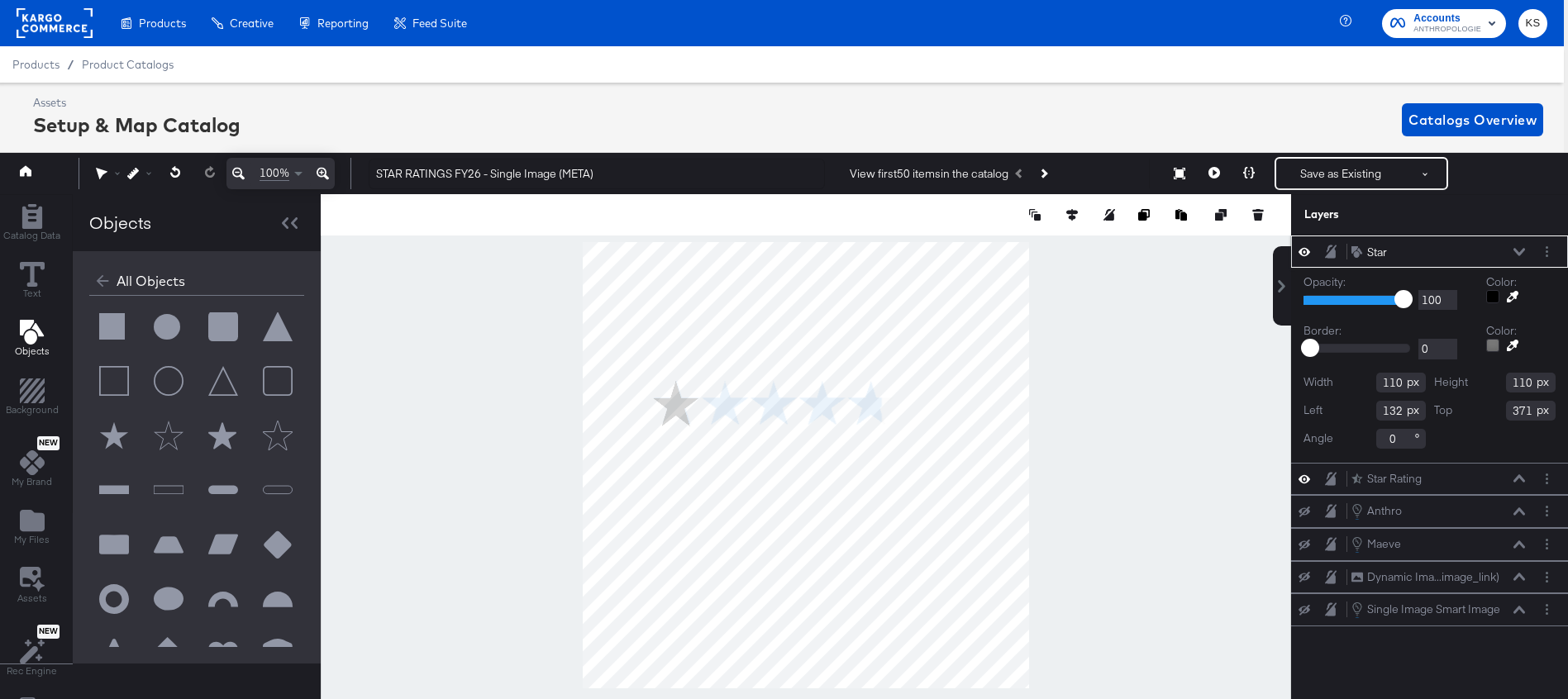
type input "336"
click at [319, 166] on icon at bounding box center [323, 173] width 12 height 20
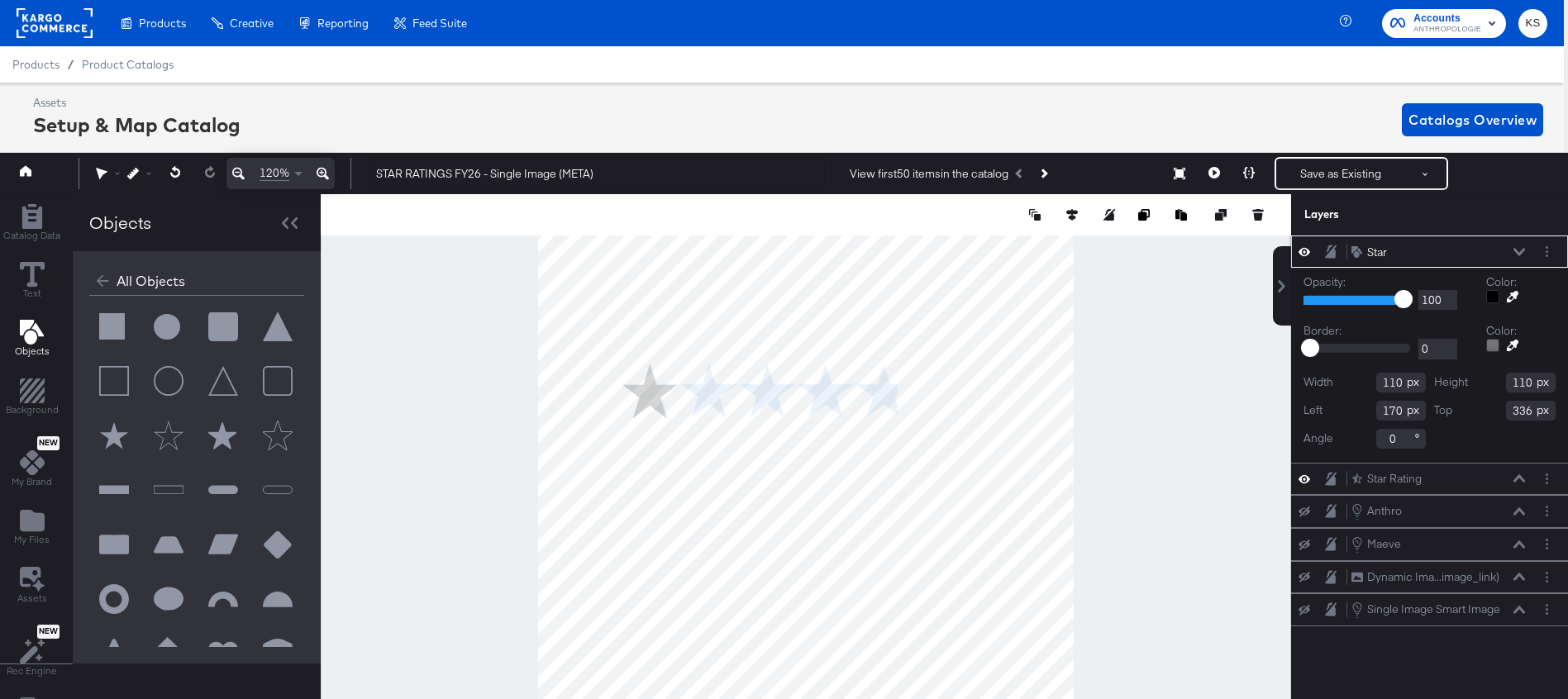
click at [319, 166] on icon at bounding box center [323, 173] width 12 height 20
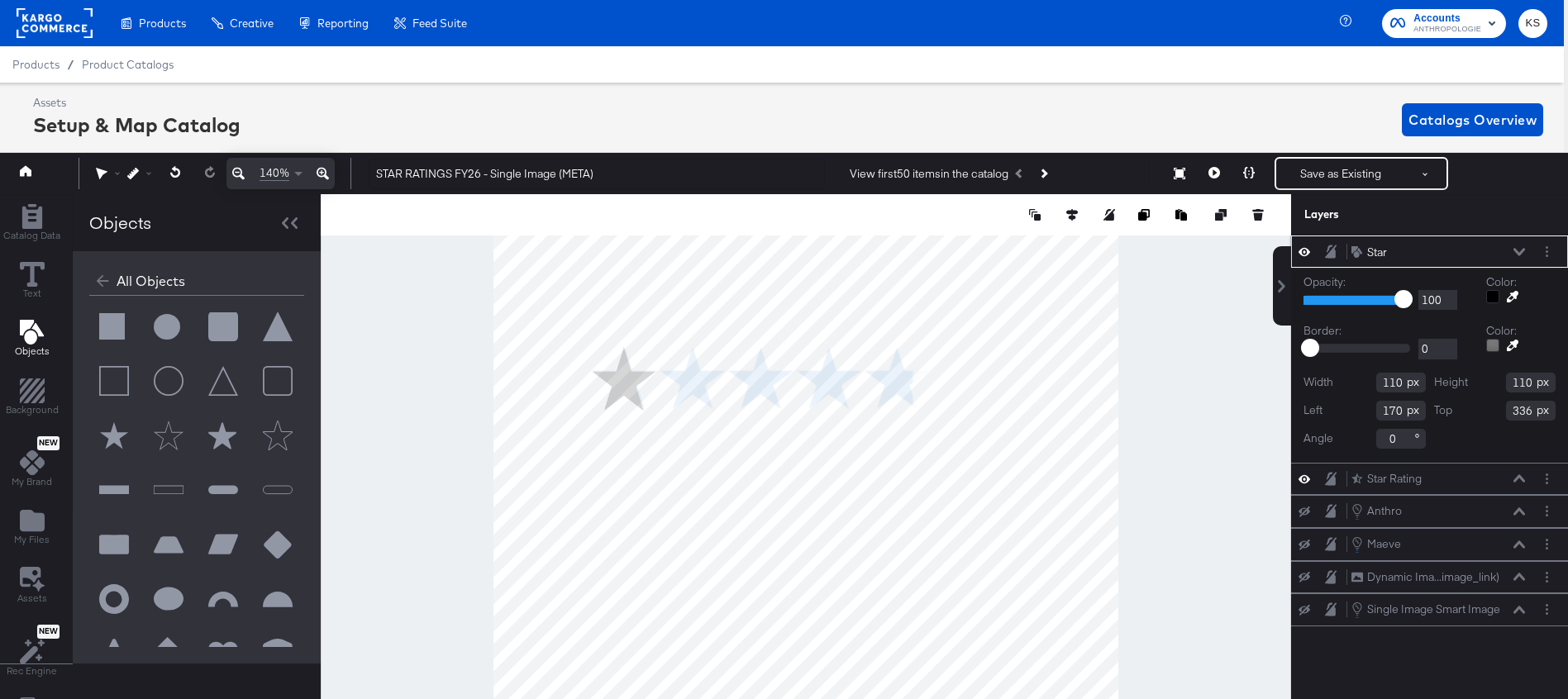
click at [319, 166] on icon at bounding box center [323, 173] width 12 height 20
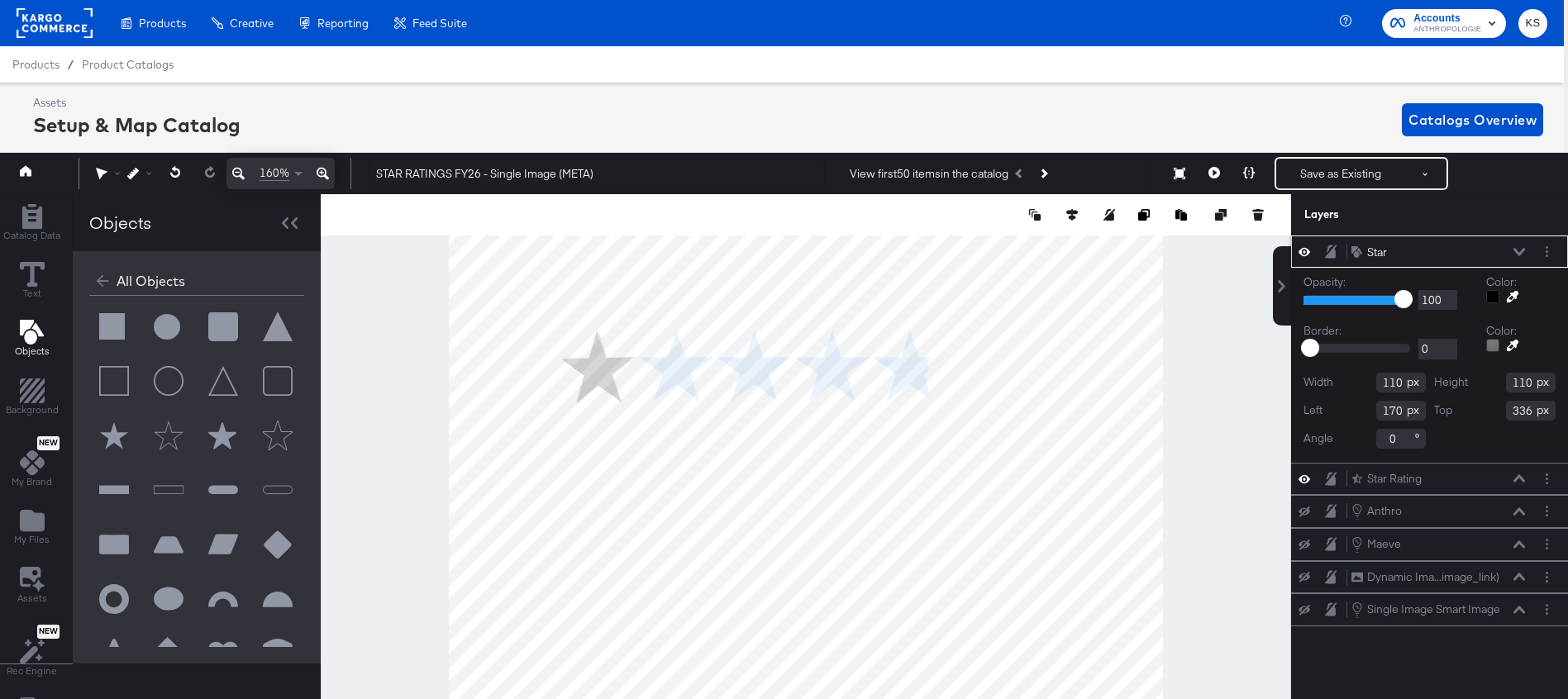
type input "169"
type input "338"
type input "358"
type input "337"
click at [1397, 438] on input "359" at bounding box center [1401, 439] width 50 height 20
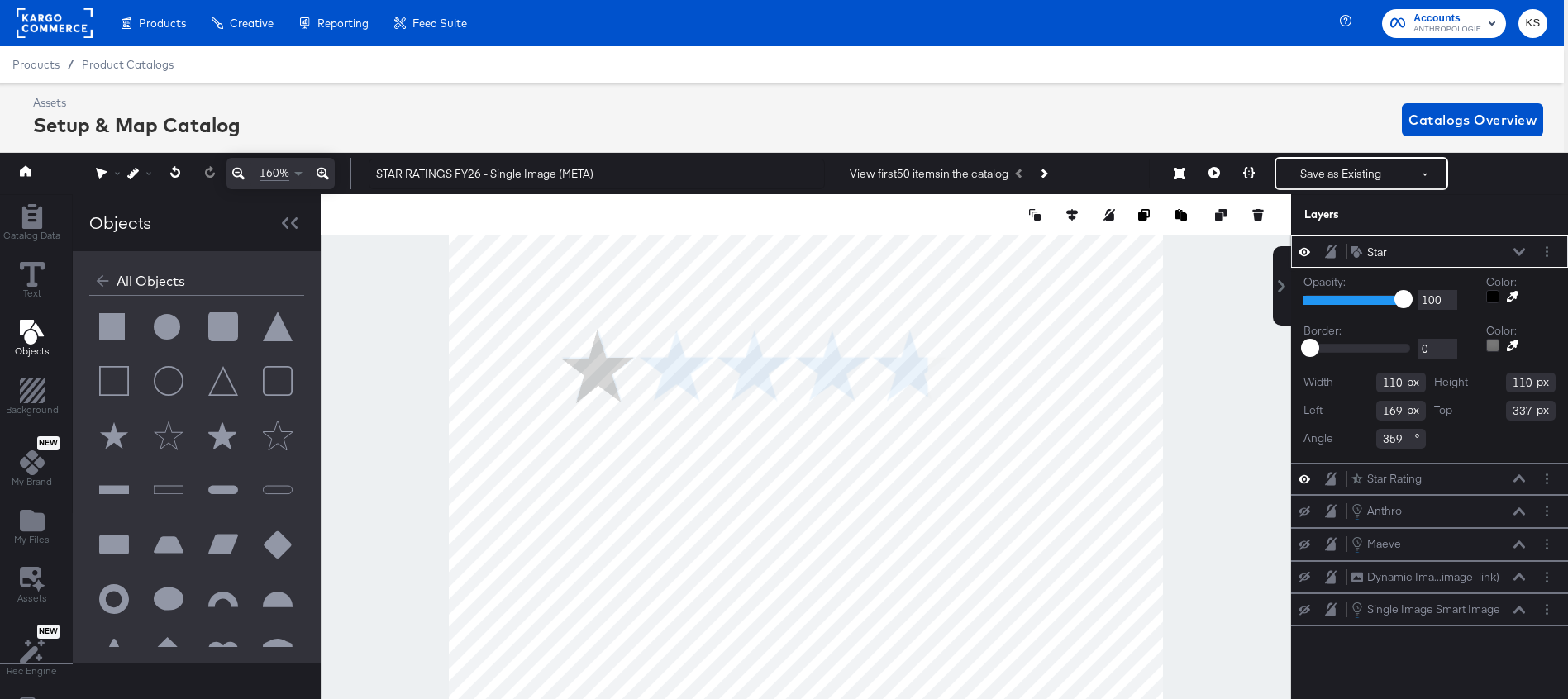
click at [1397, 438] on input "359" at bounding box center [1401, 439] width 50 height 20
type input "0"
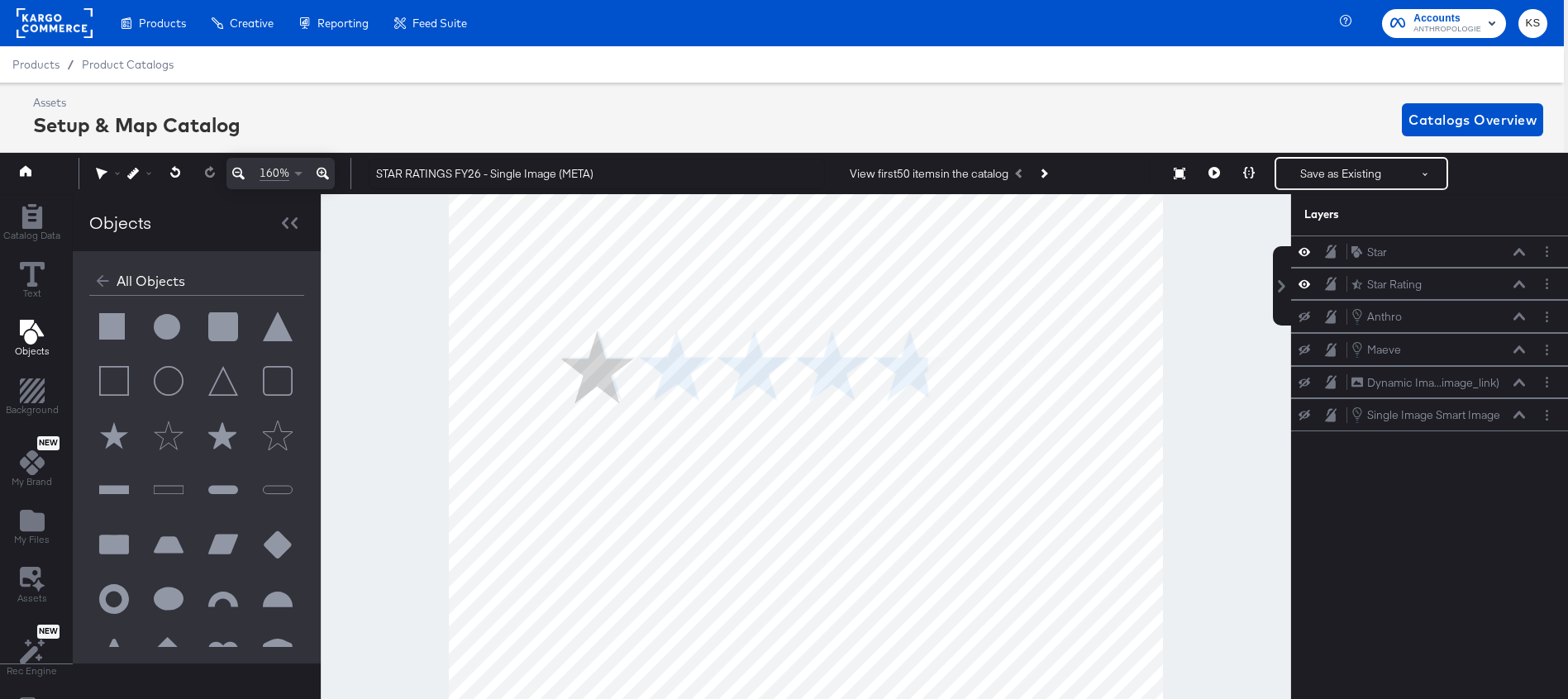
click at [1260, 523] on div at bounding box center [805, 465] width 970 height 542
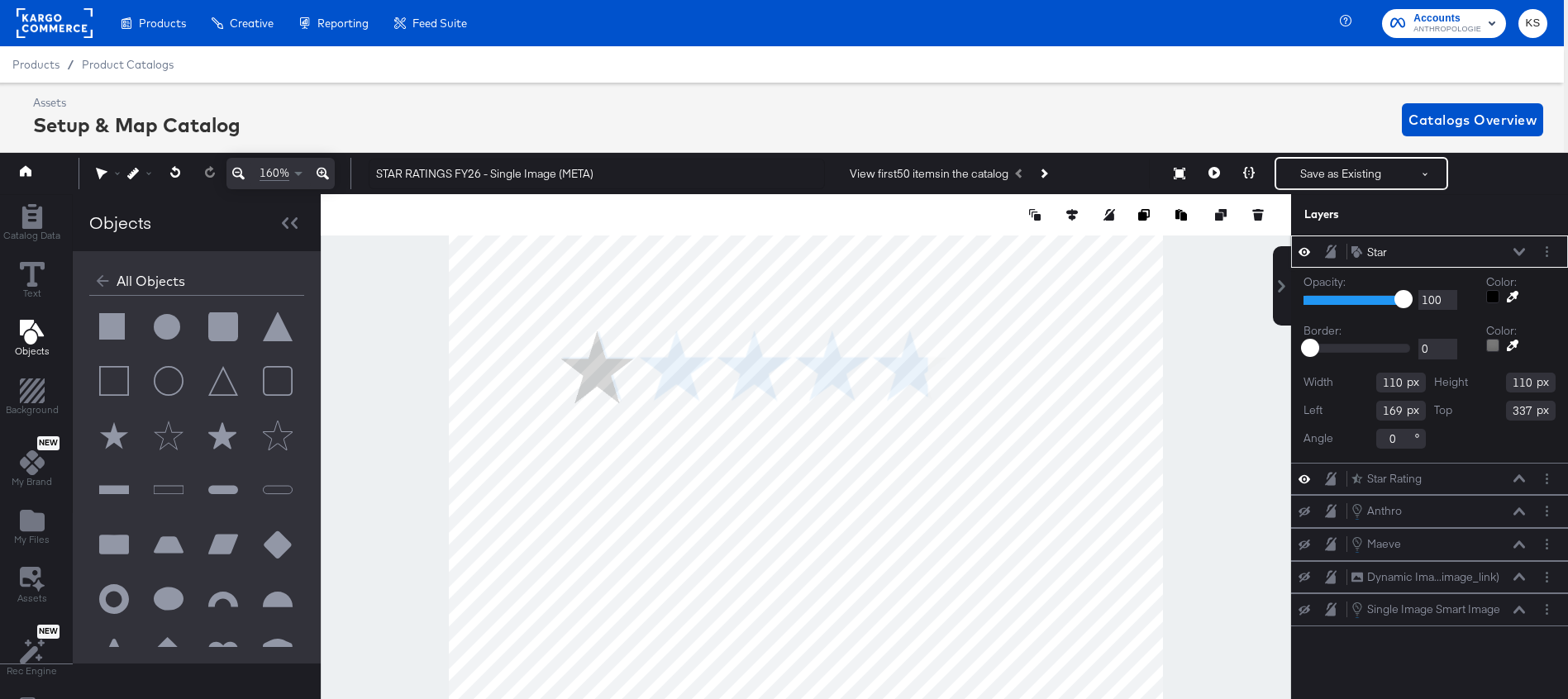
type input "170"
type input "471"
type input "122"
type input "590"
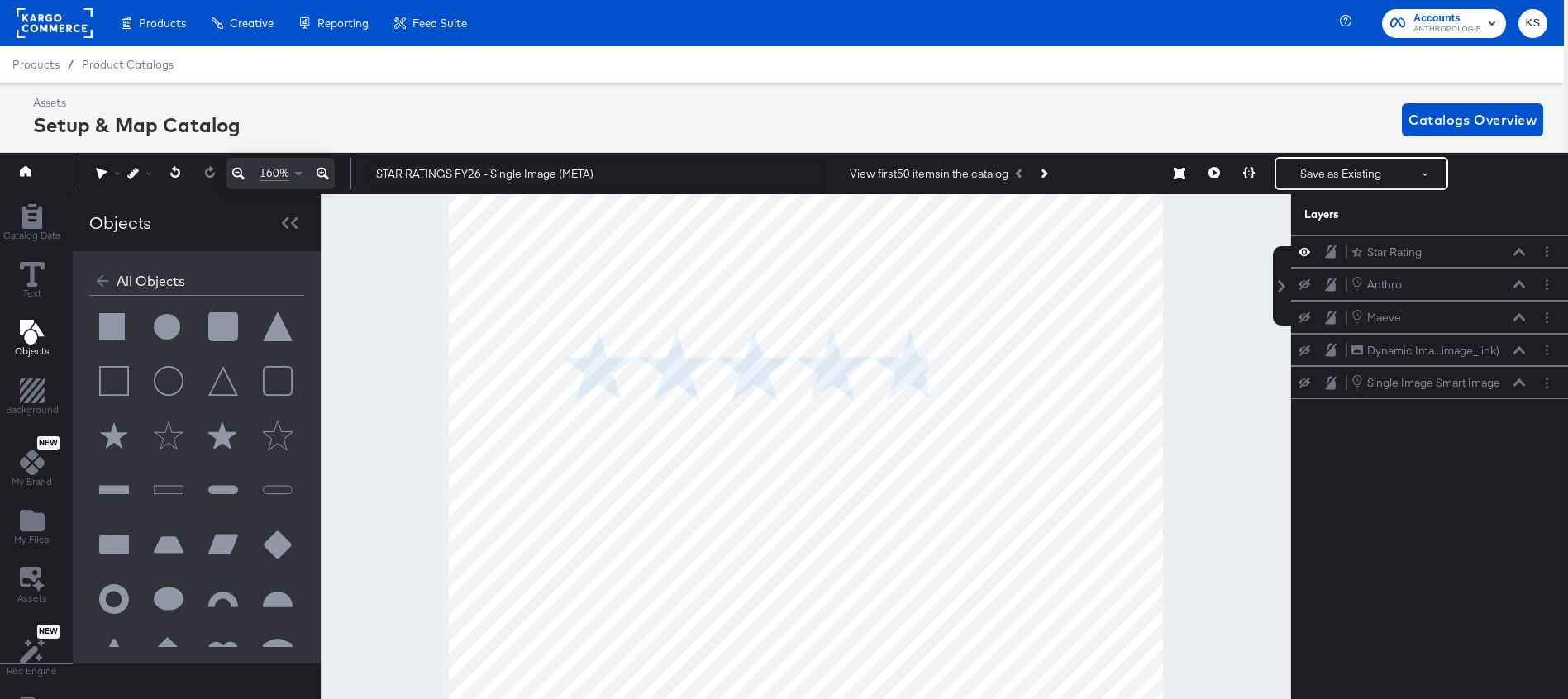
click at [216, 439] on button at bounding box center [222, 436] width 50 height 49
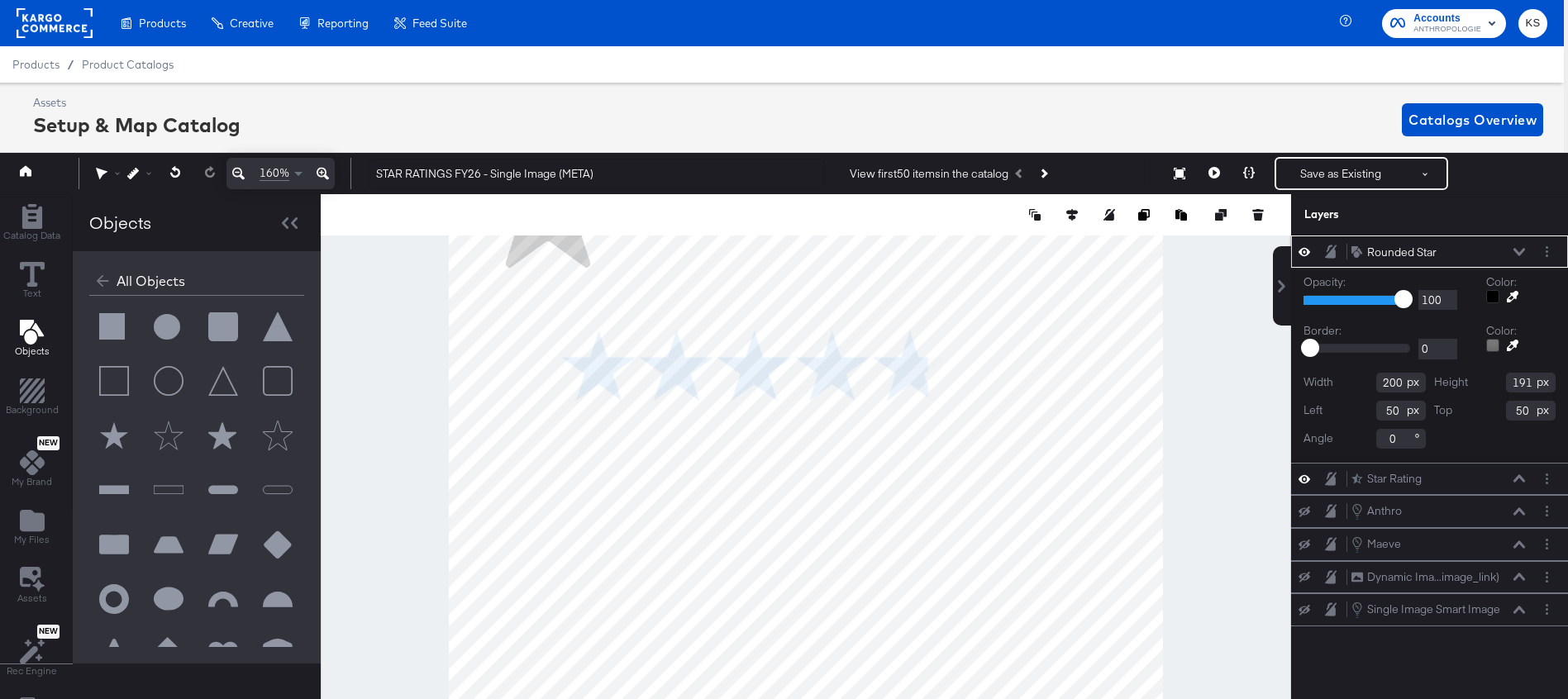
type input "473"
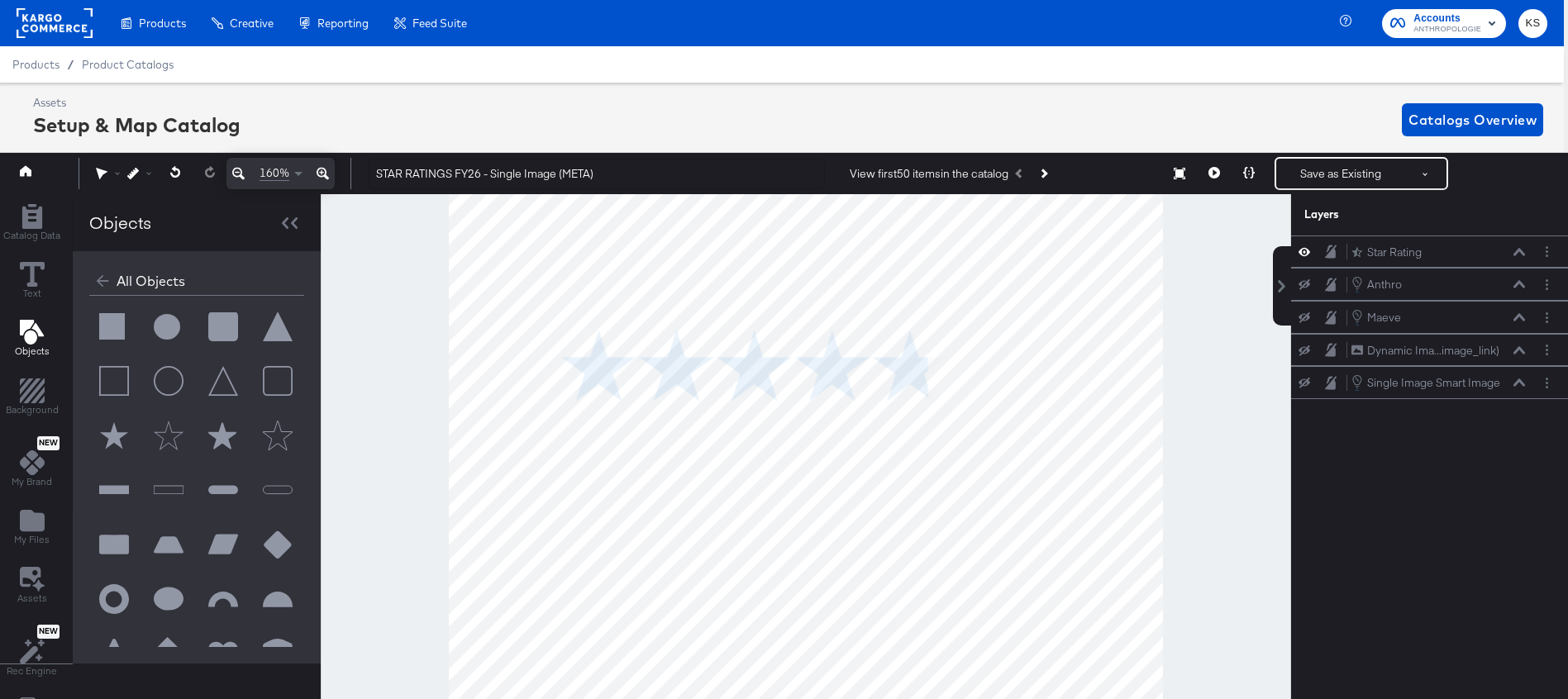
click at [106, 432] on button at bounding box center [114, 436] width 50 height 49
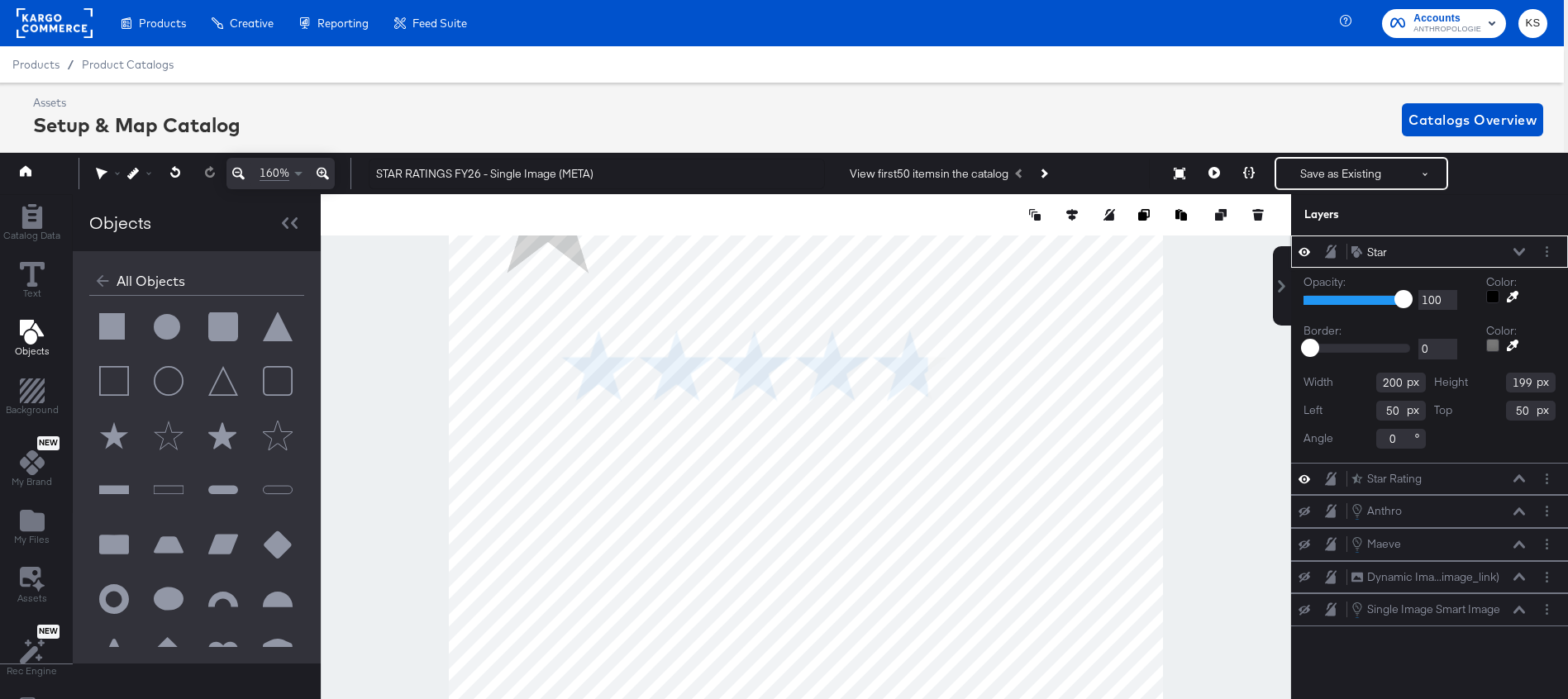
type input "70"
type input "403"
type input "80"
type input "564"
click at [232, 173] on icon at bounding box center [238, 173] width 12 height 20
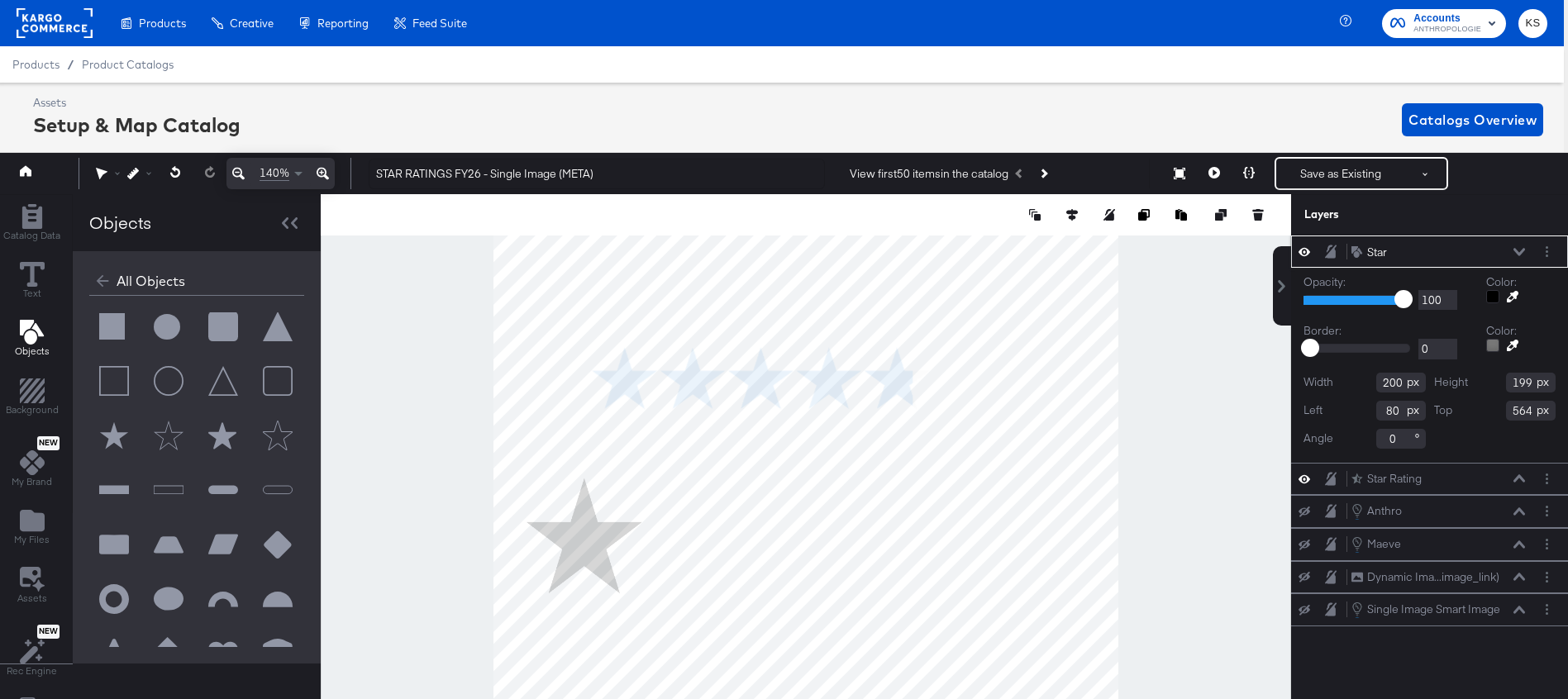
type input "109"
type input "545"
type input "120"
type input "497"
click at [1546, 252] on icon "Layer Options" at bounding box center [1547, 252] width 3 height 10
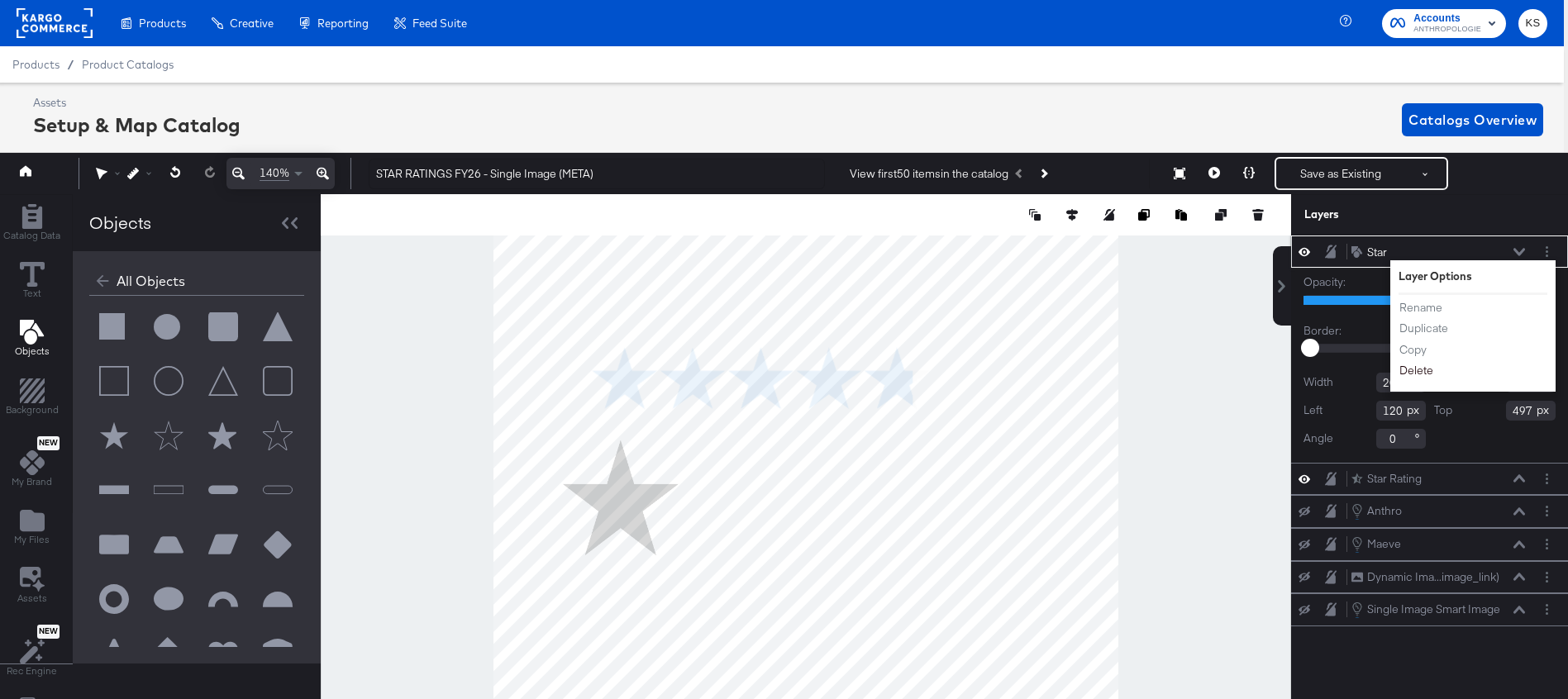
click at [1413, 372] on button "Delete" at bounding box center [1416, 372] width 36 height 17
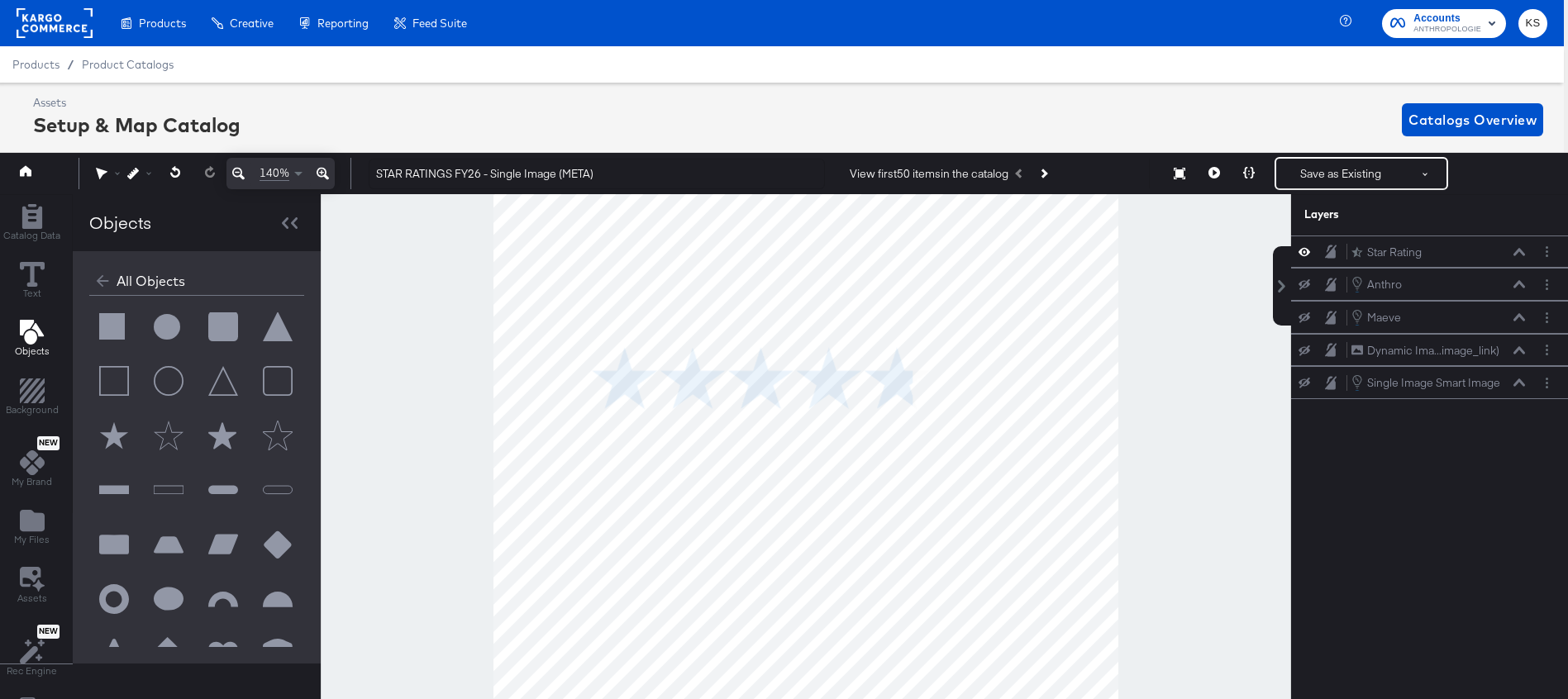
click at [238, 166] on icon at bounding box center [238, 173] width 12 height 20
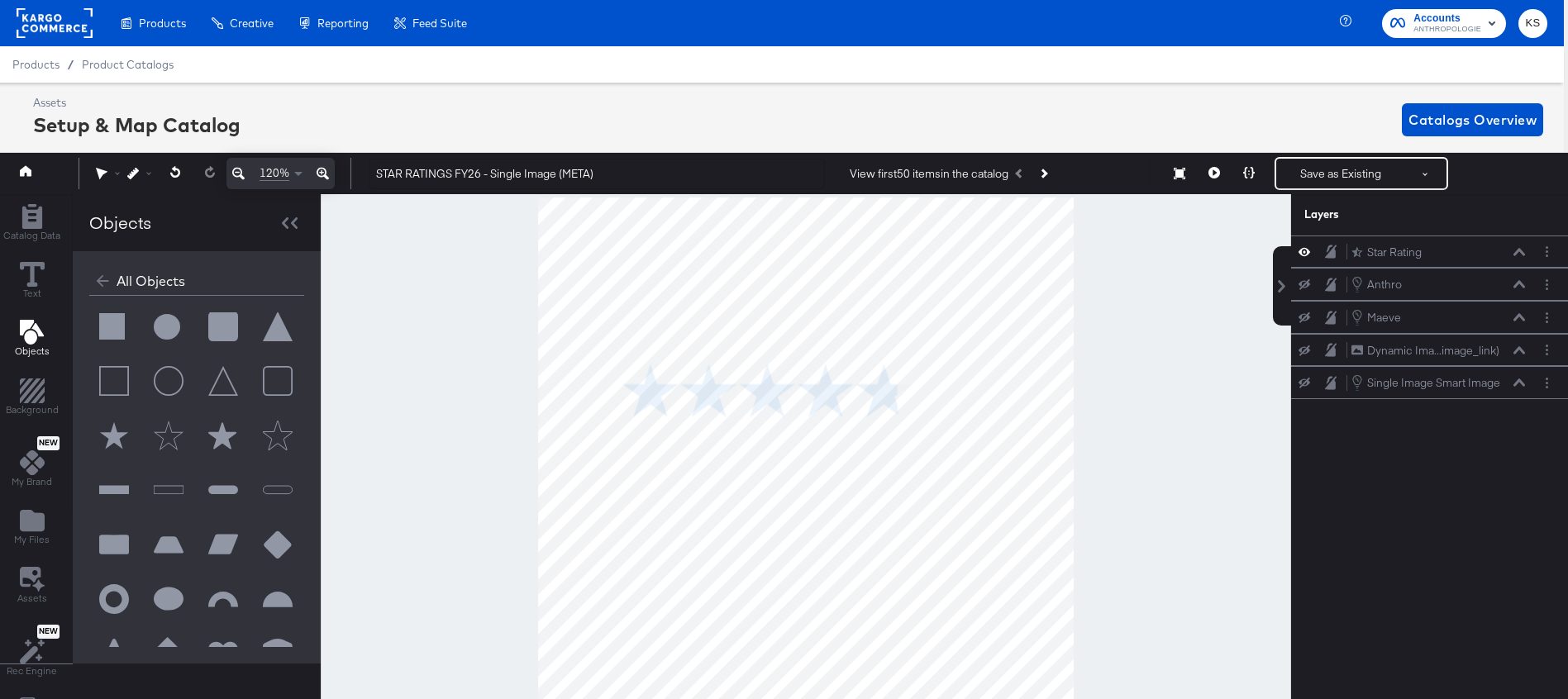
click at [238, 166] on icon at bounding box center [238, 173] width 12 height 20
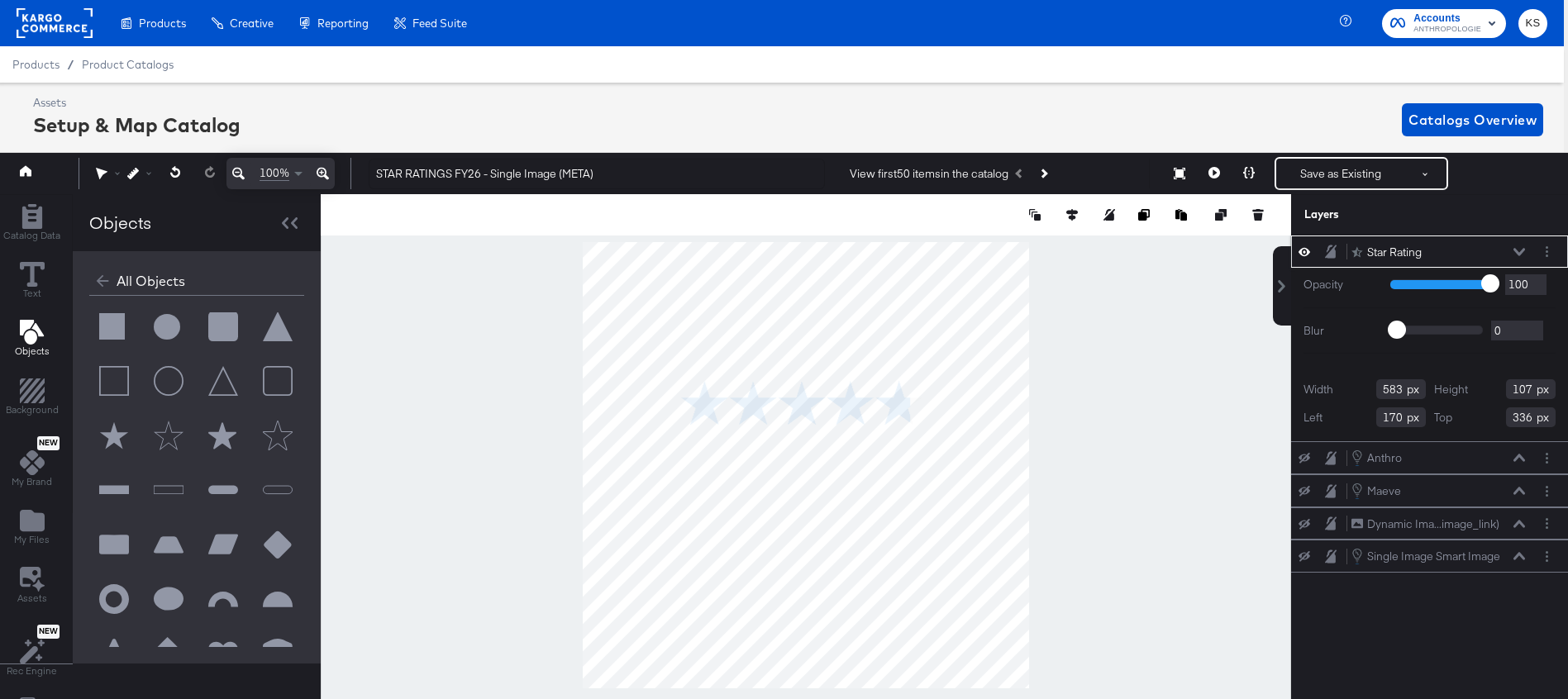
type input "249"
click at [1547, 247] on circle "Layer Options" at bounding box center [1547, 247] width 3 height 3
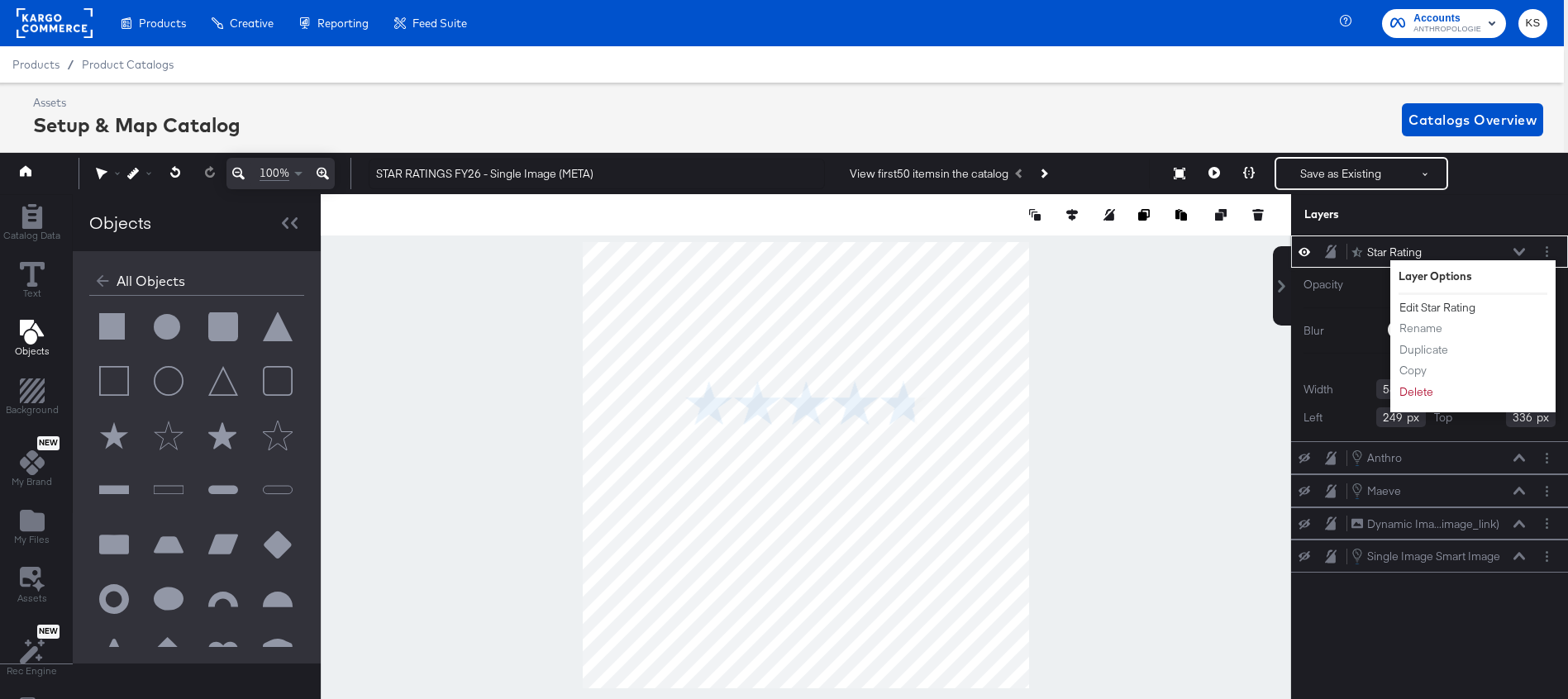
click at [1426, 311] on button "Edit Star Rating" at bounding box center [1437, 308] width 77 height 17
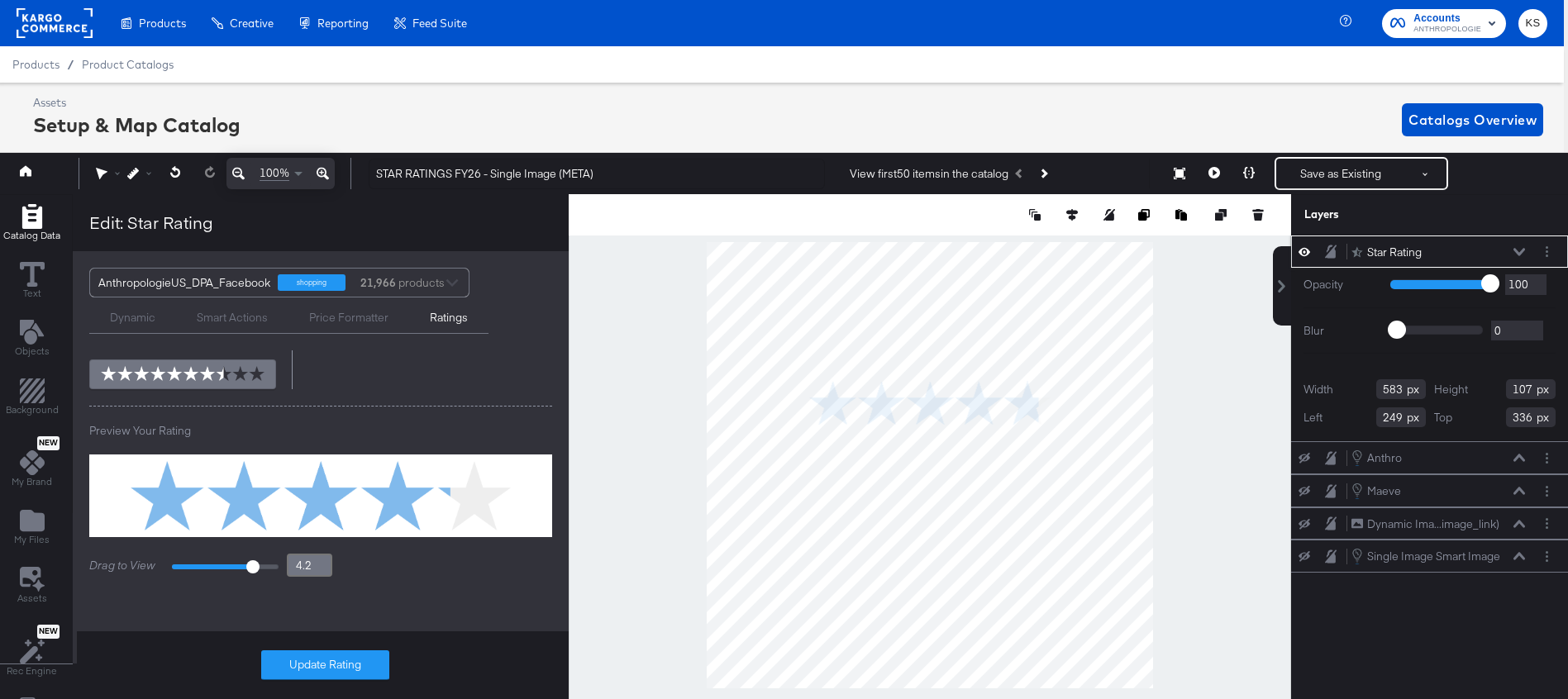
scroll to position [260, 0]
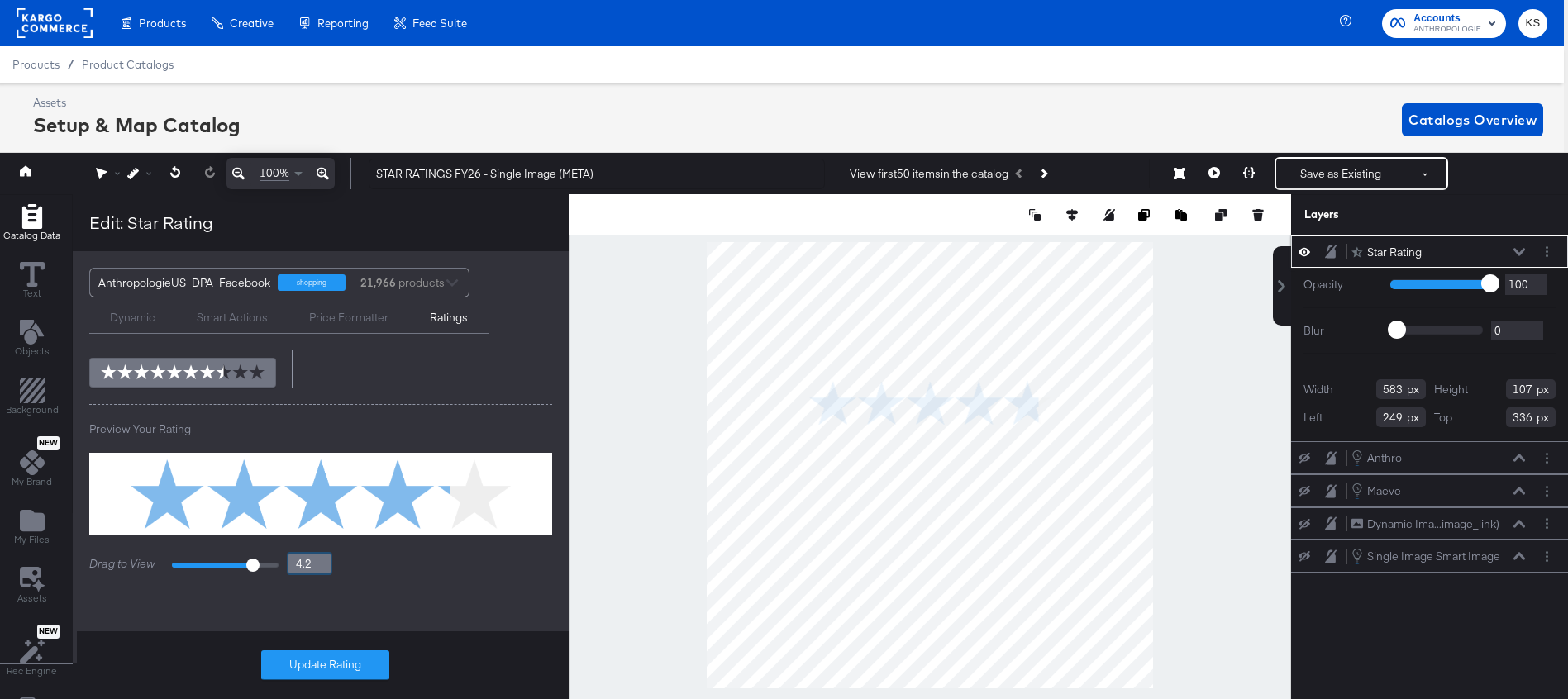
click at [295, 565] on input "4.2" at bounding box center [309, 564] width 45 height 23
type input "5"
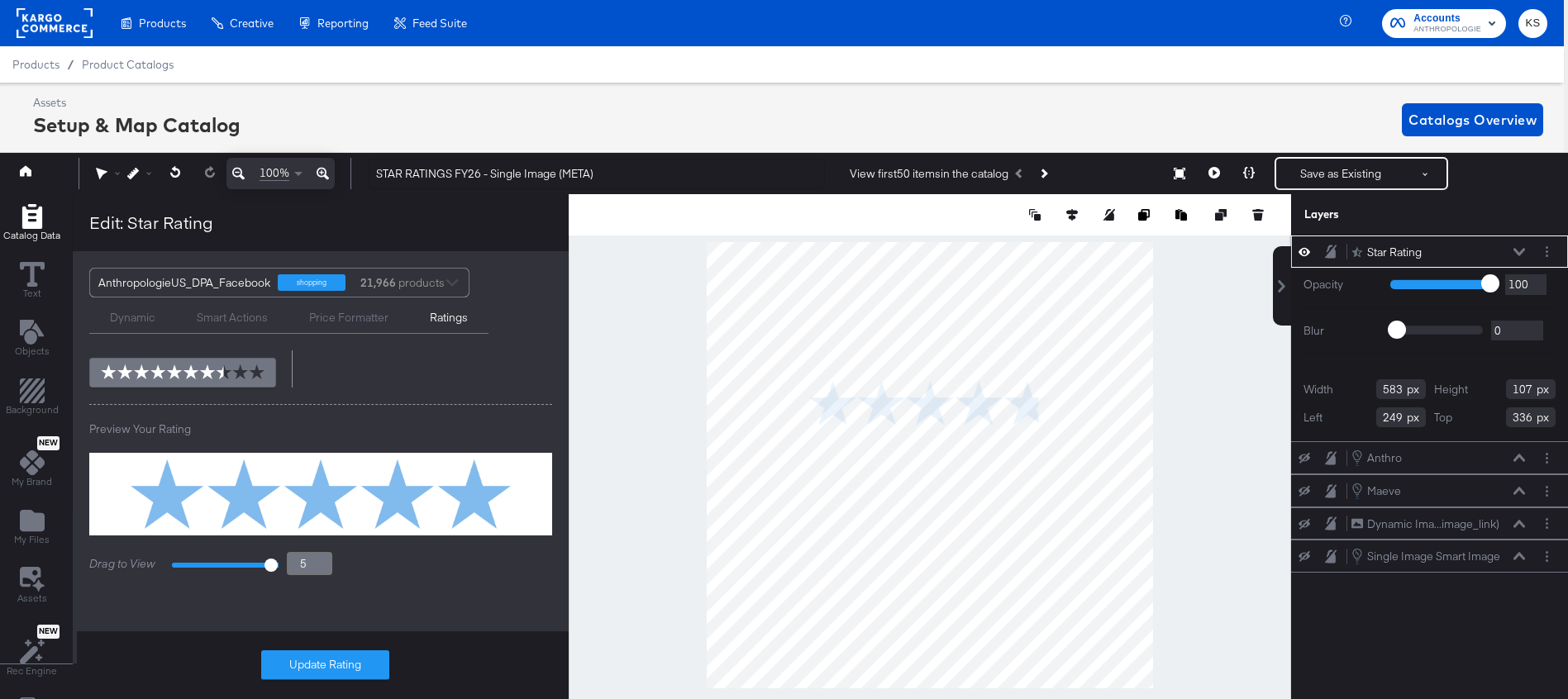
click at [417, 602] on div "Add Star Rating with catalog information custom_label_0 Do not display ratings …" at bounding box center [321, 378] width 496 height 573
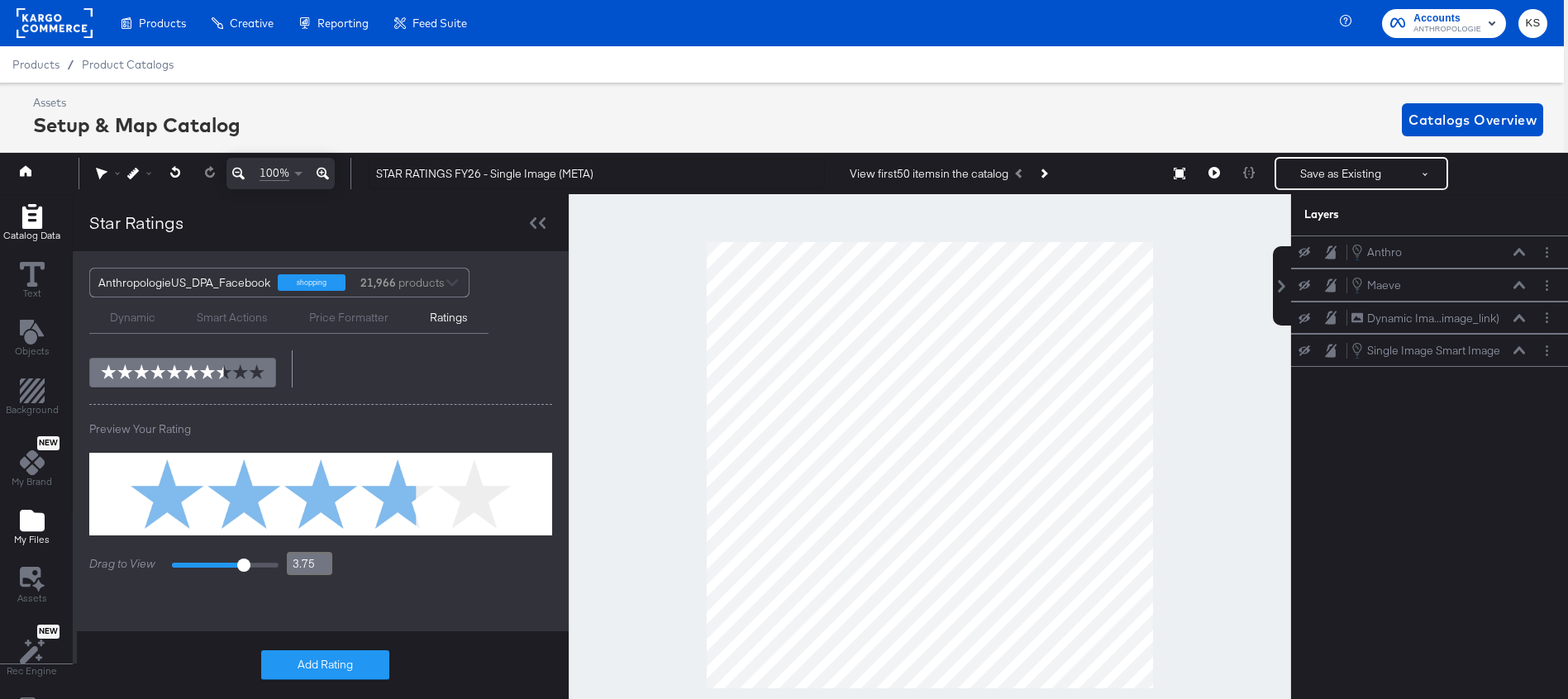
click at [29, 523] on icon "Add Files" at bounding box center [32, 520] width 25 height 22
type input "3.8"
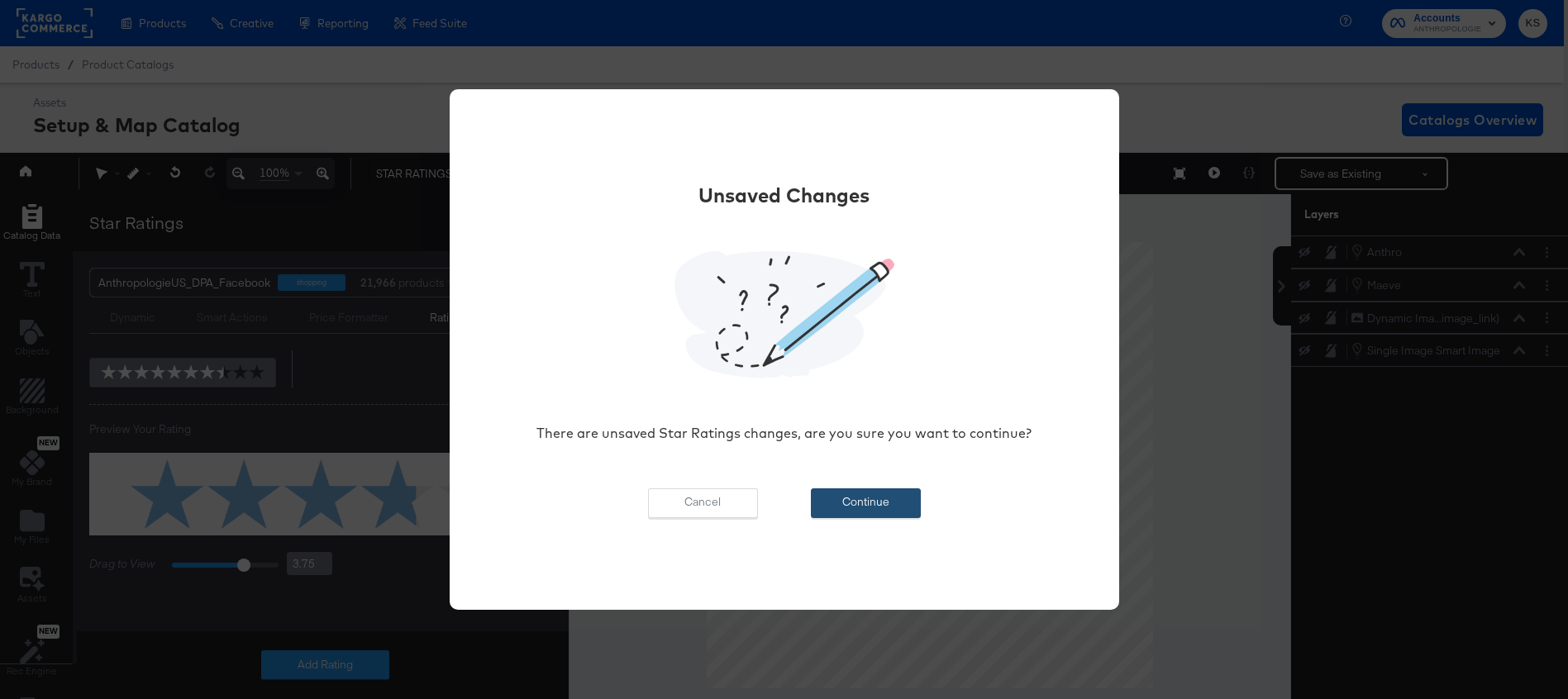
click at [869, 491] on button "Continue" at bounding box center [866, 503] width 110 height 30
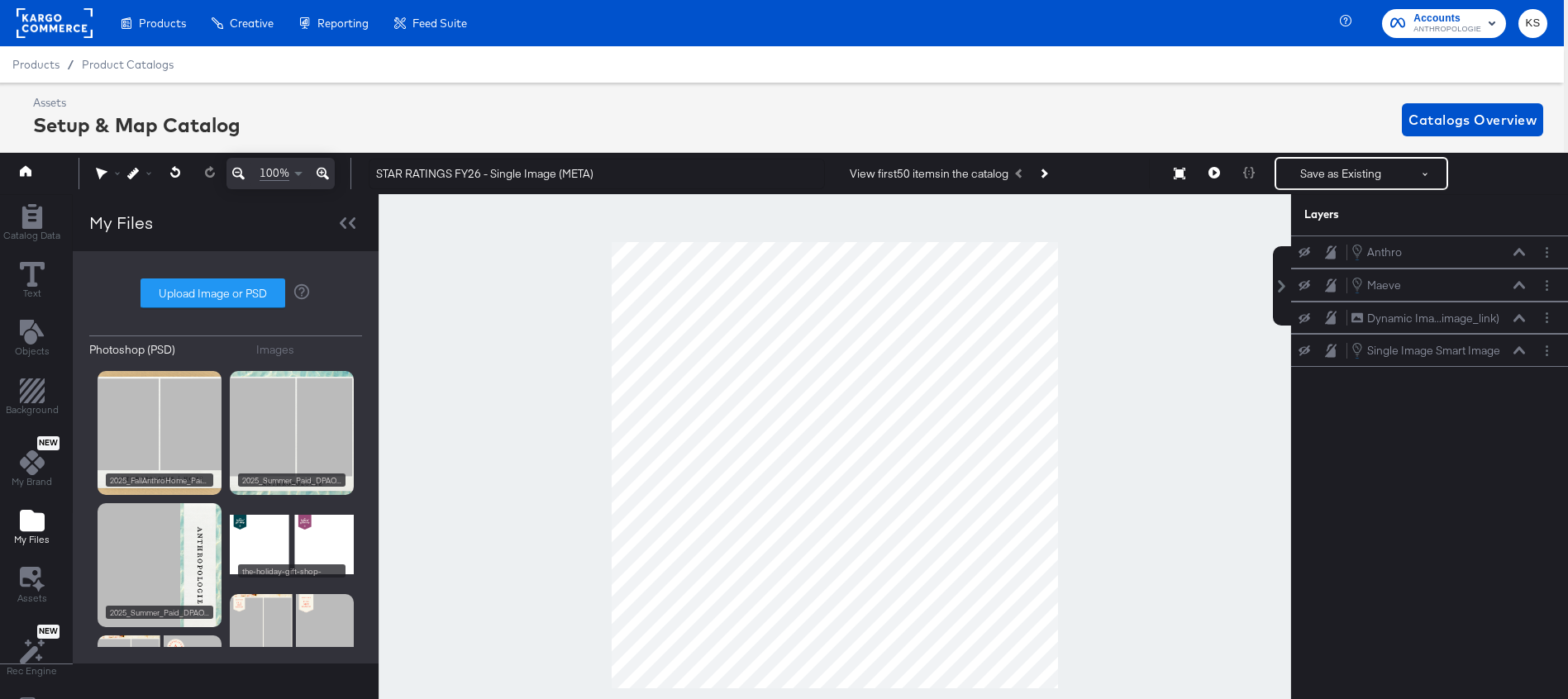
click at [289, 357] on div "Images" at bounding box center [275, 350] width 38 height 16
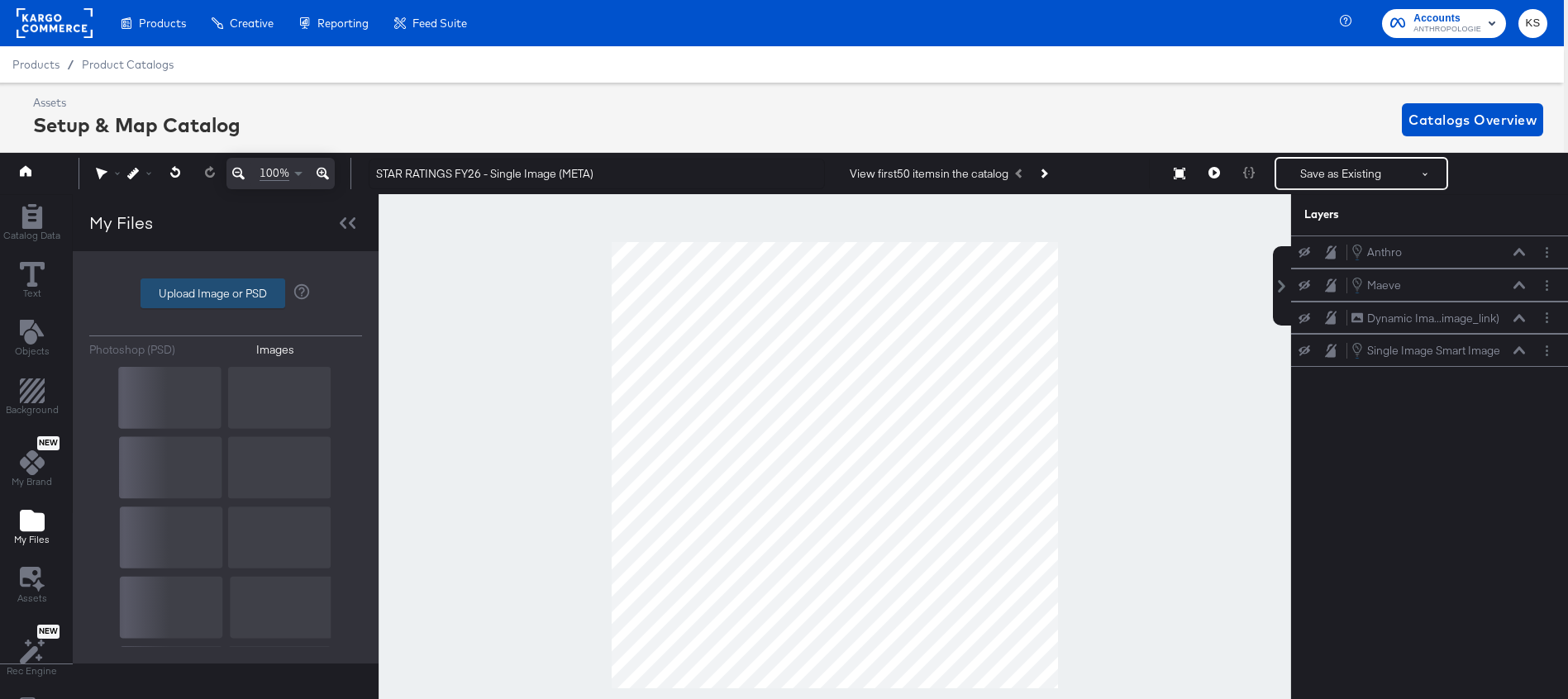
click at [215, 291] on label "Upload Image or PSD" at bounding box center [213, 293] width 143 height 28
click at [226, 293] on input "Upload Image or PSD" at bounding box center [226, 293] width 0 height 0
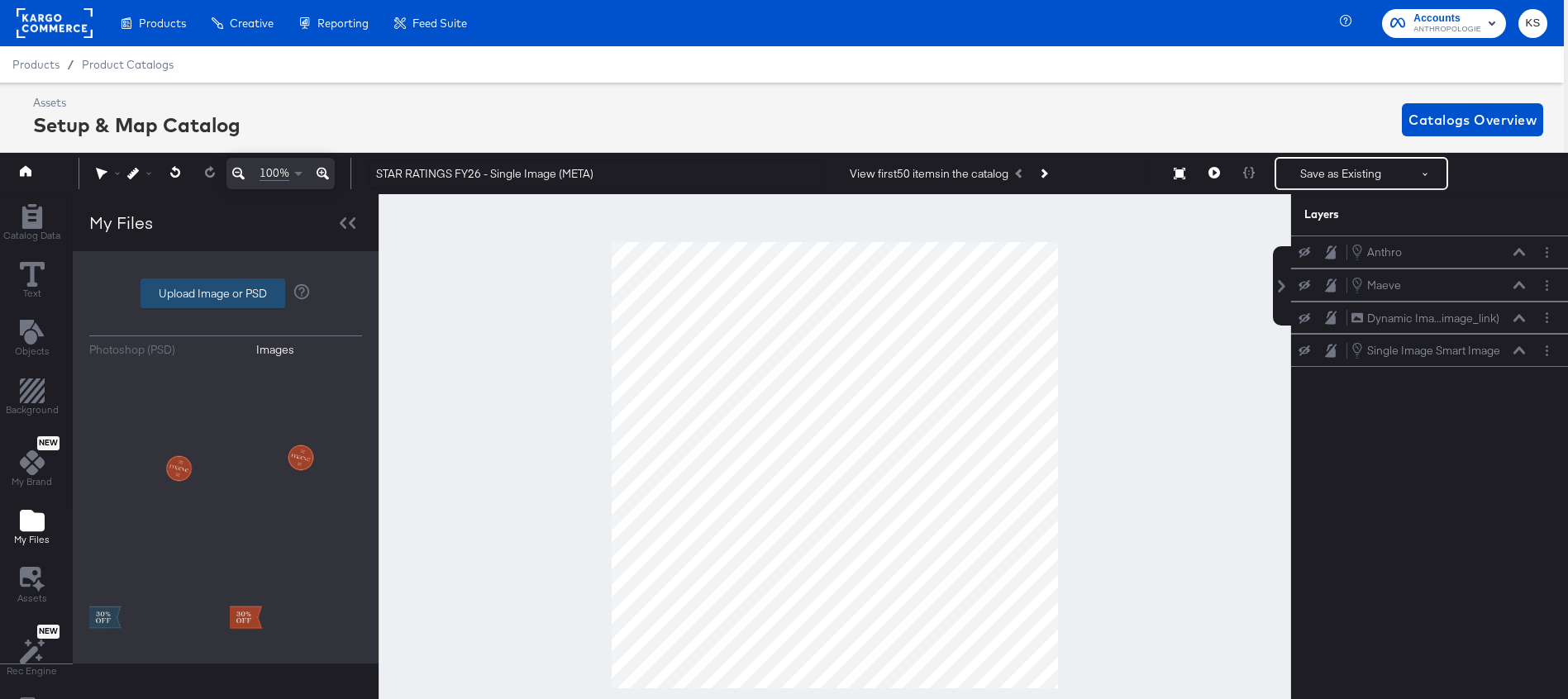
type input "C:\fakepath\five_star_rating.png"
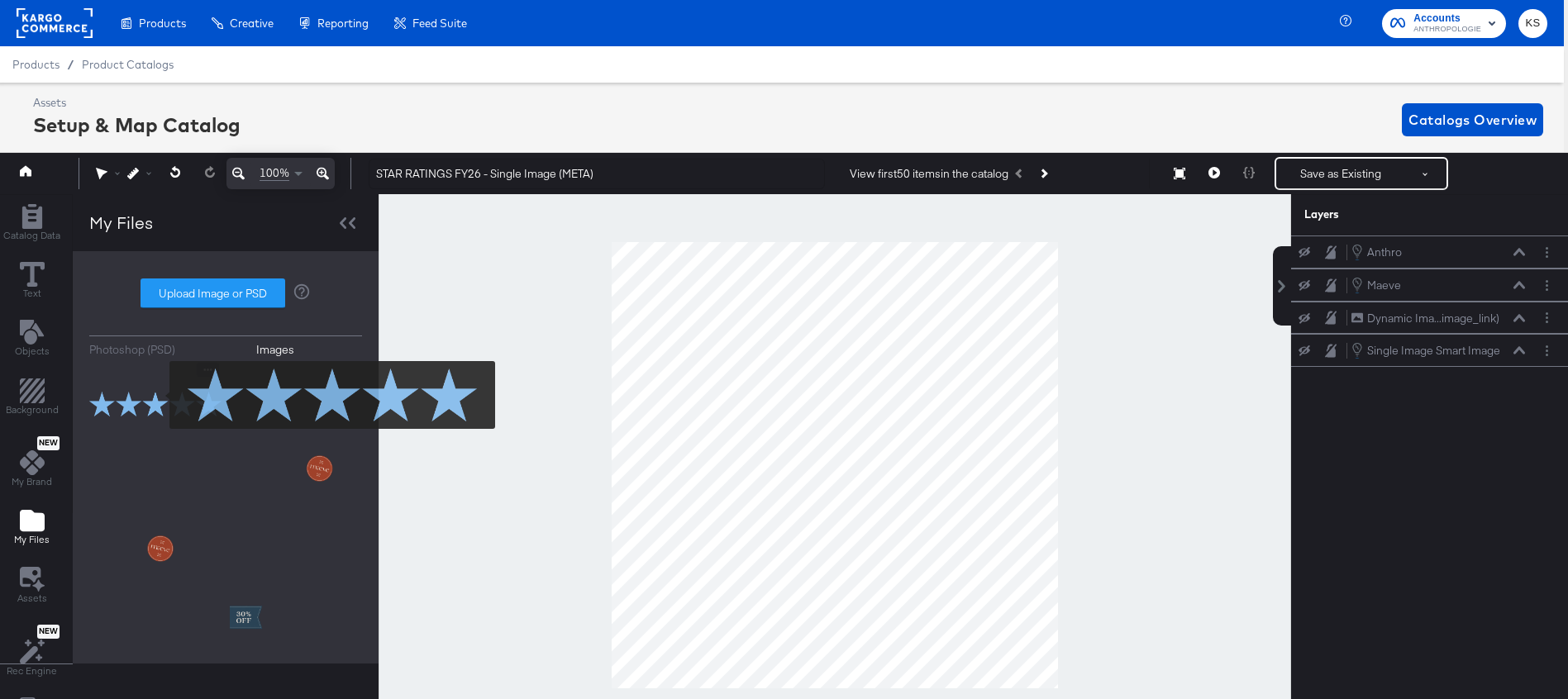
click at [159, 396] on img at bounding box center [155, 404] width 132 height 82
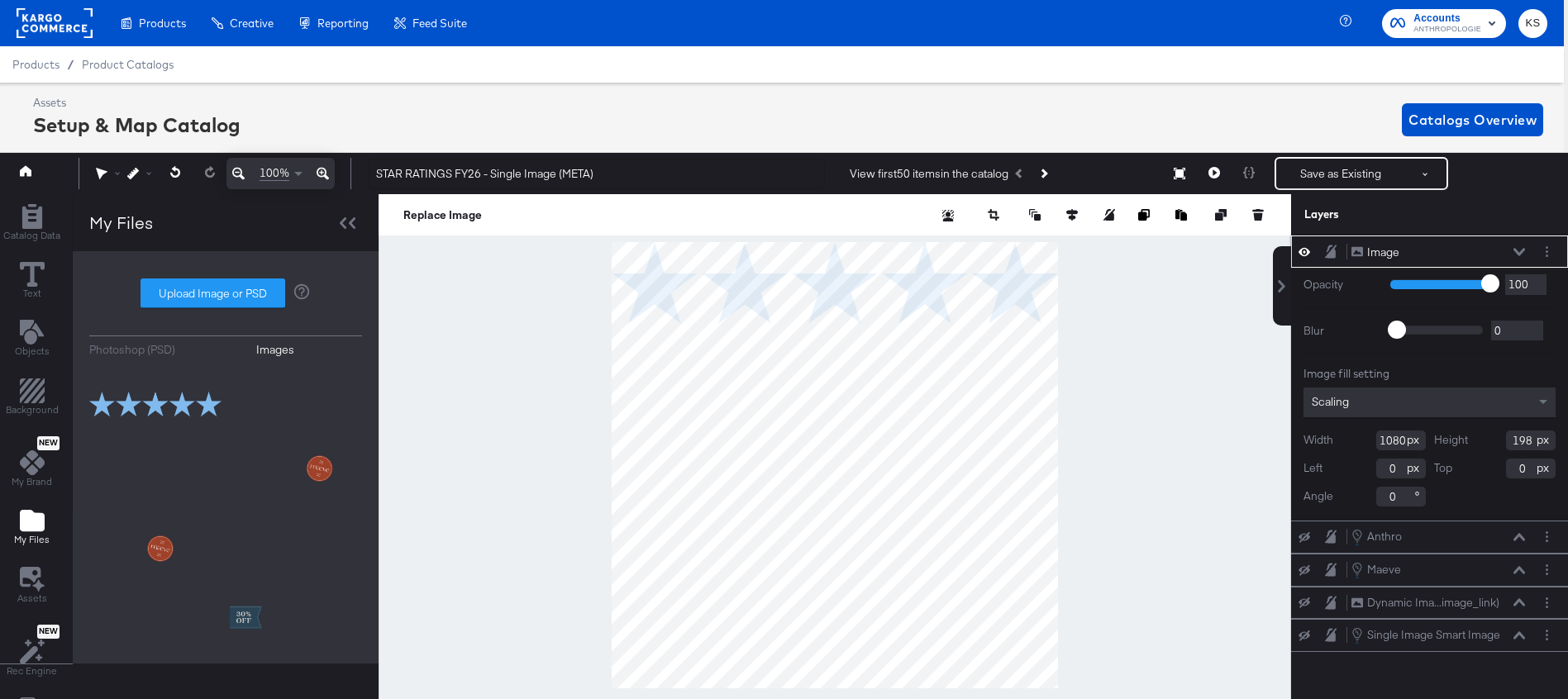
type input "306"
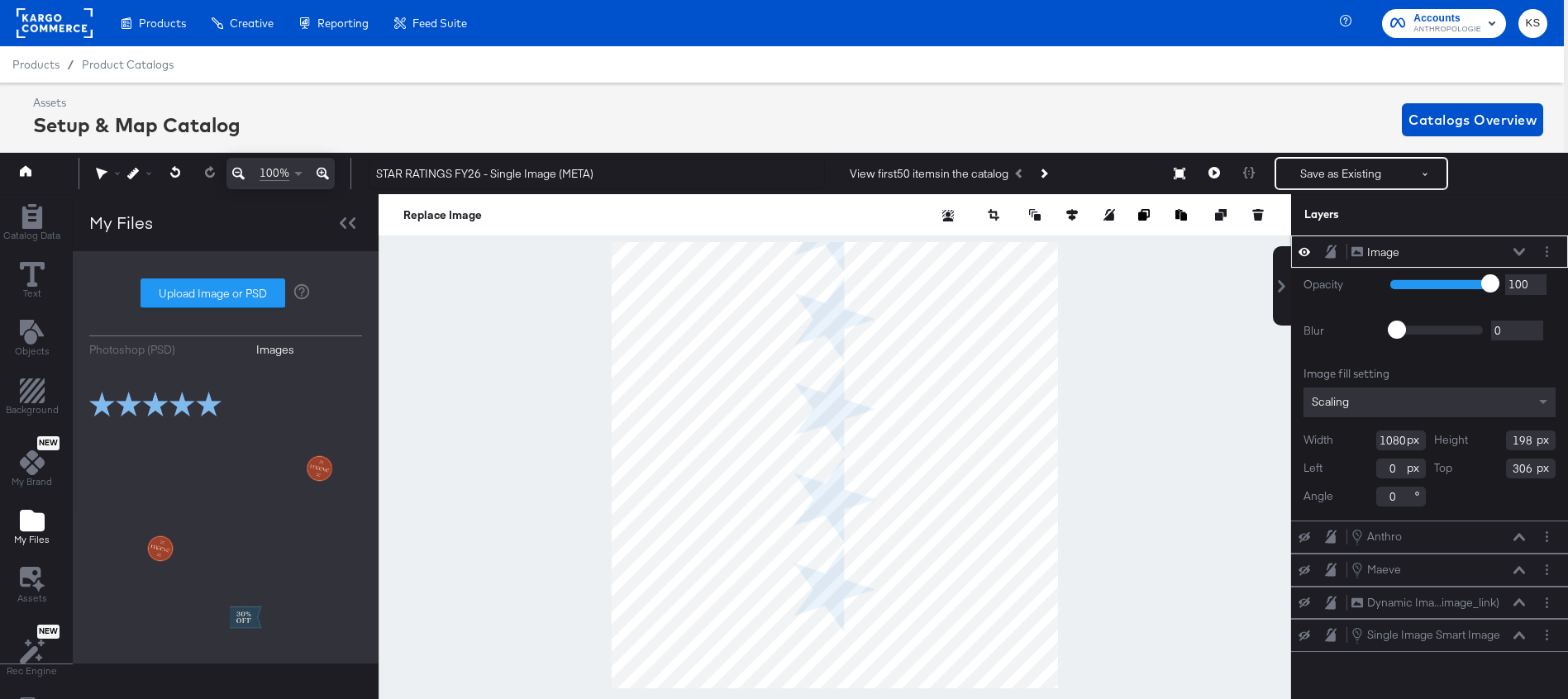
type input "639"
type input "-135"
type input "90"
type input "636"
type input "-136"
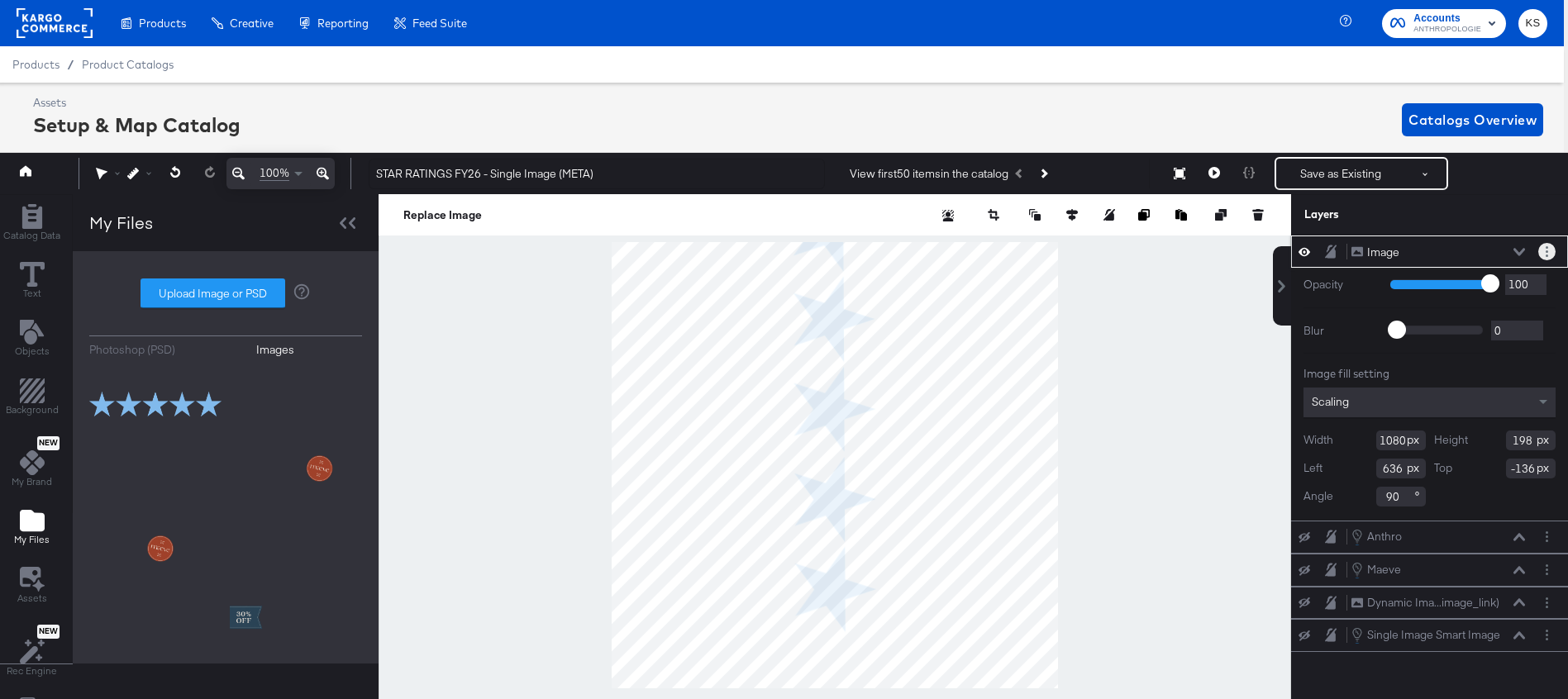
click at [1548, 254] on circle "Layer Options" at bounding box center [1547, 255] width 3 height 3
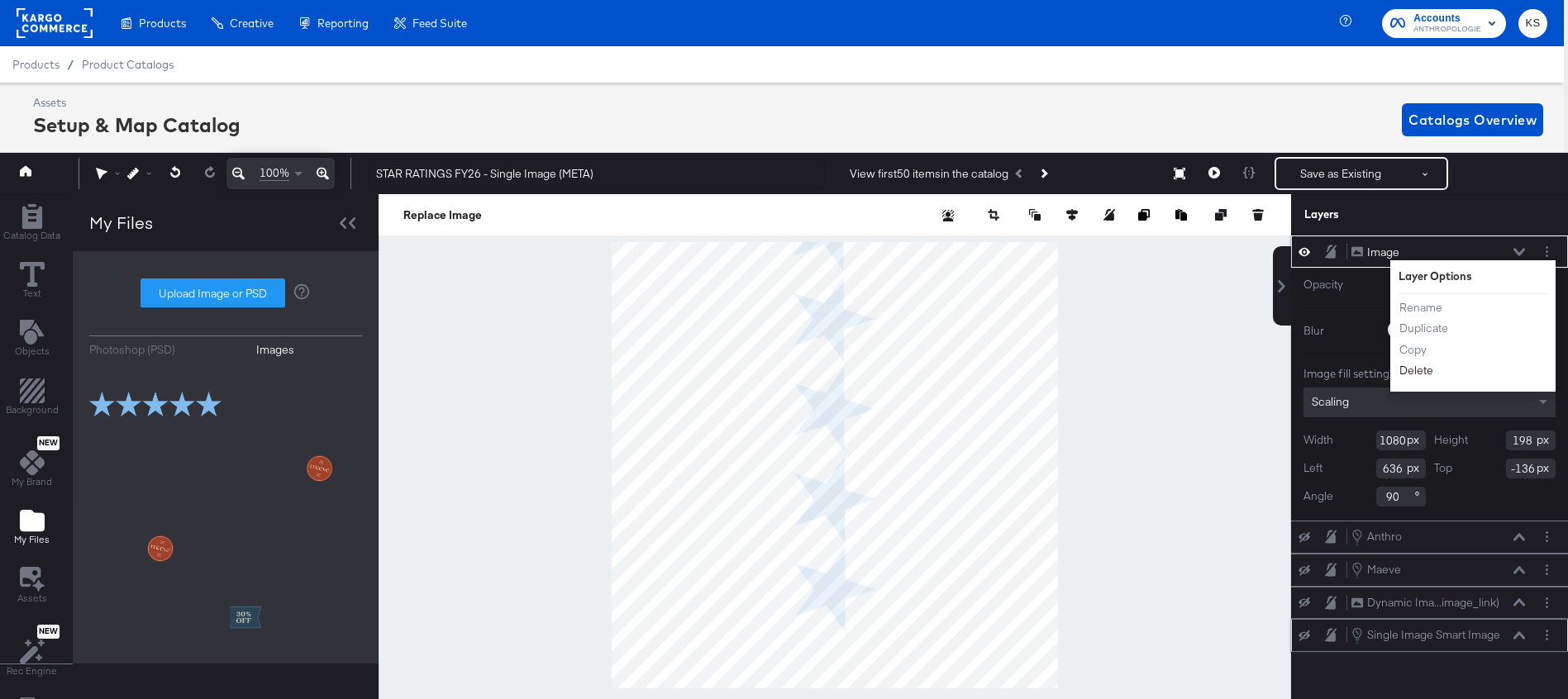
click at [1422, 372] on button "Delete" at bounding box center [1416, 372] width 36 height 17
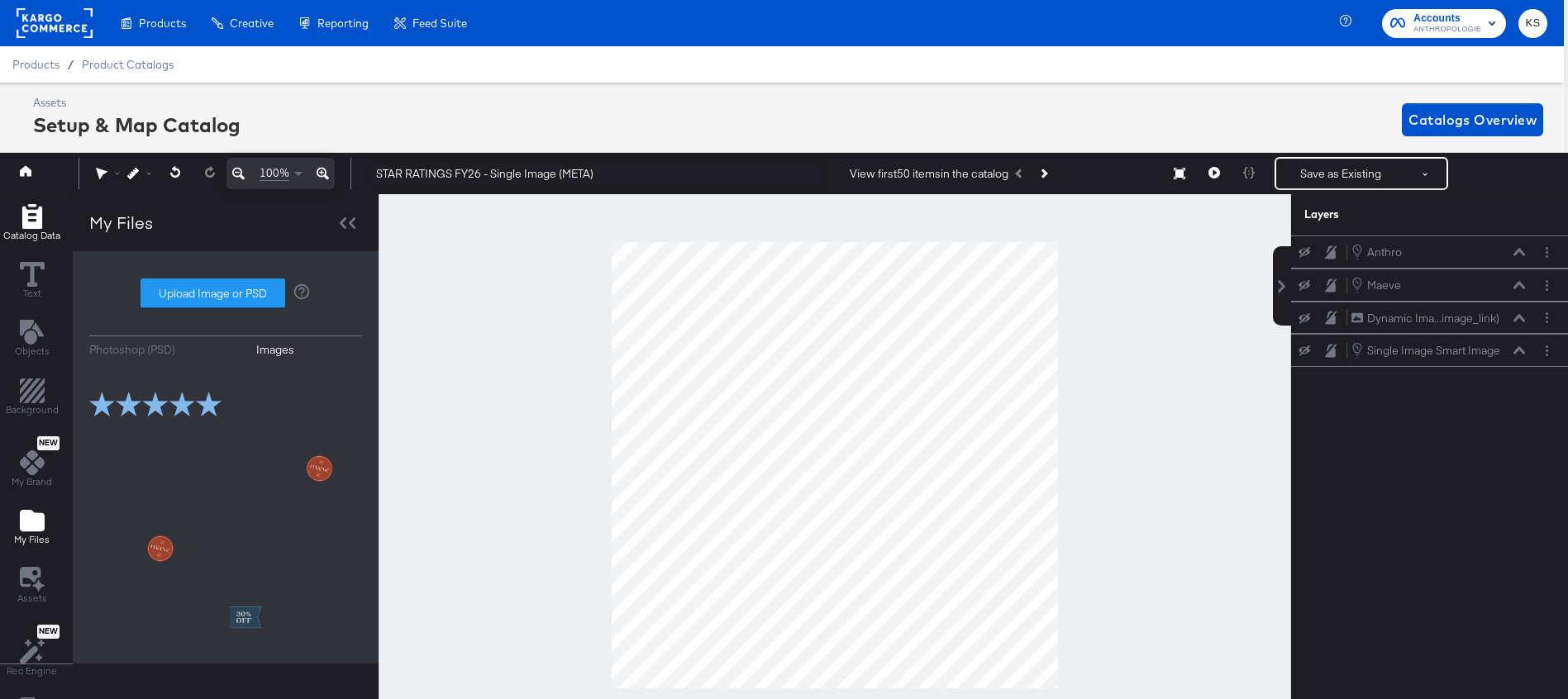
click at [43, 218] on div "Catalog Data" at bounding box center [32, 223] width 57 height 38
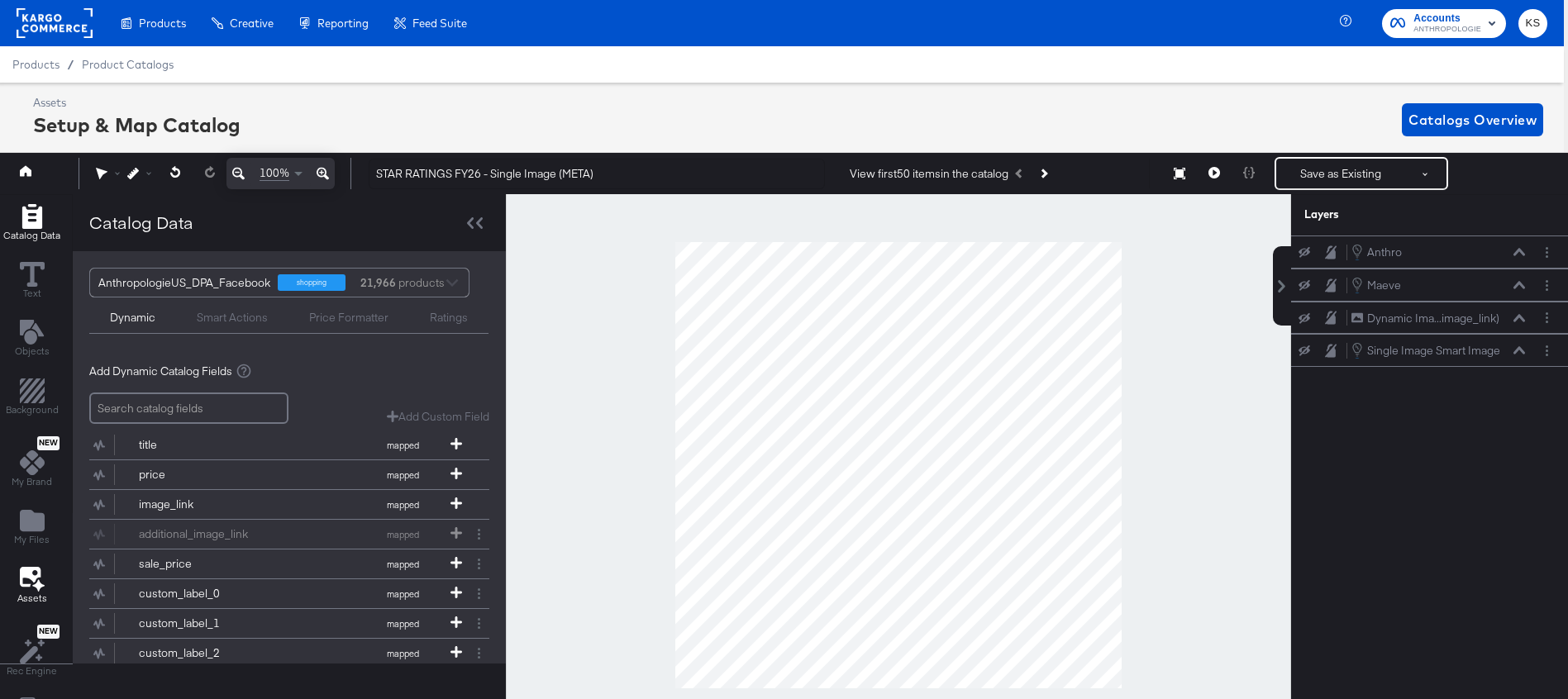
scroll to position [48, 4]
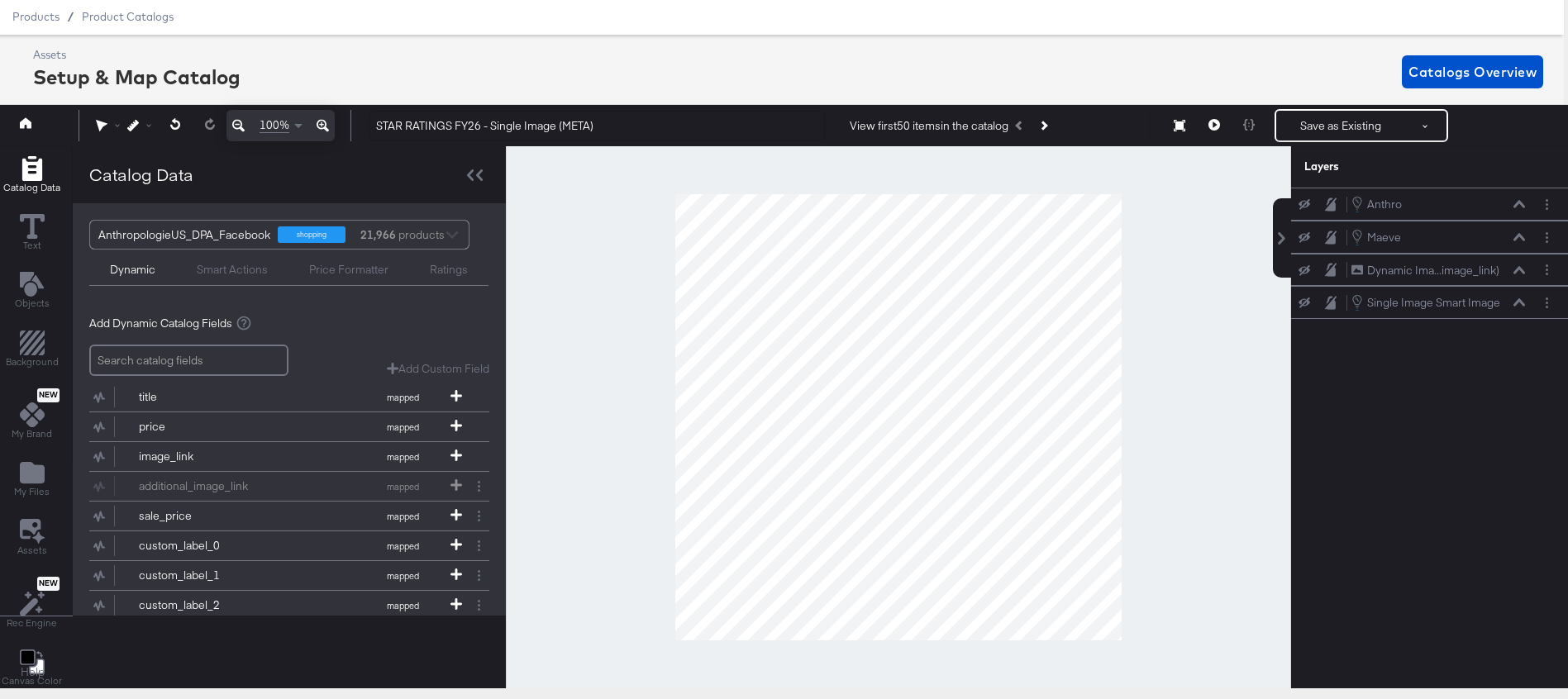
click at [251, 269] on div "Smart Actions" at bounding box center [233, 270] width 71 height 16
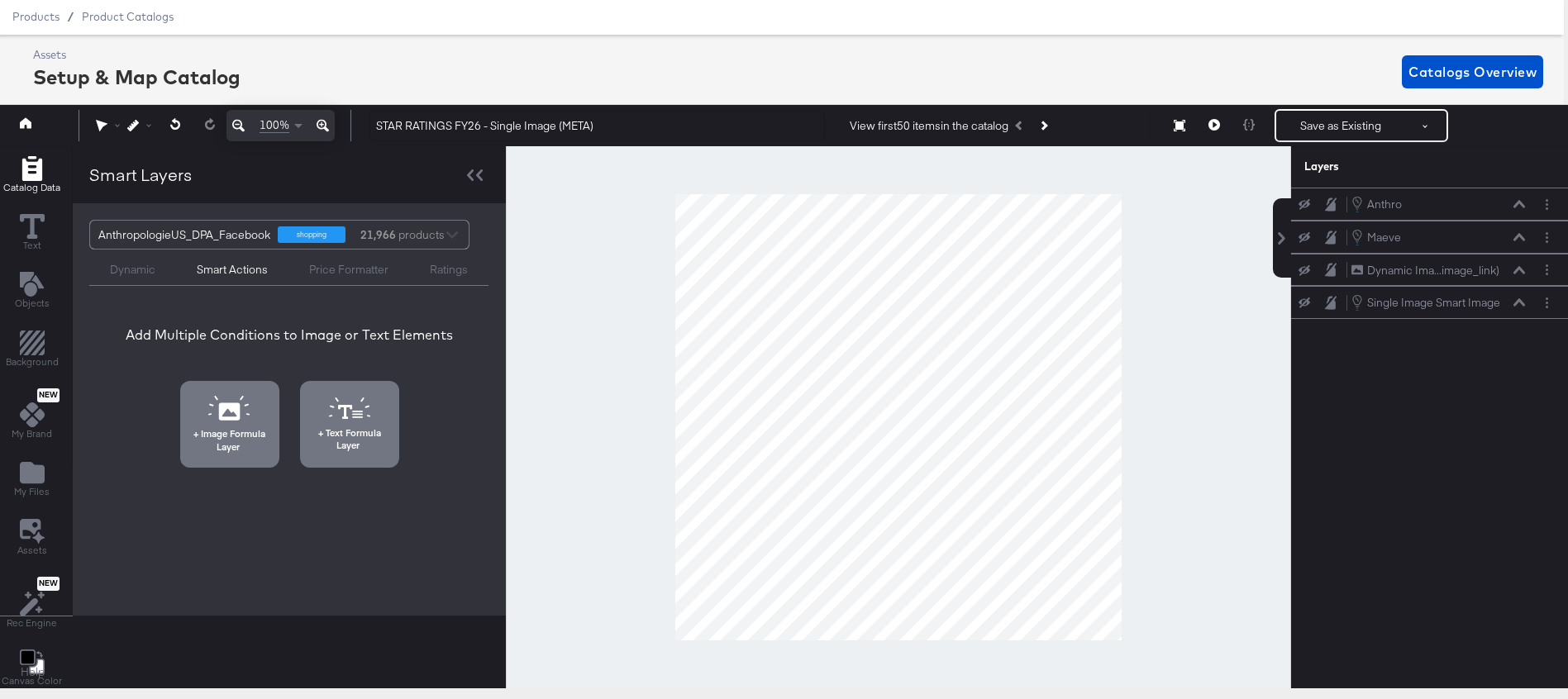
click at [446, 276] on div "Ratings" at bounding box center [449, 270] width 38 height 16
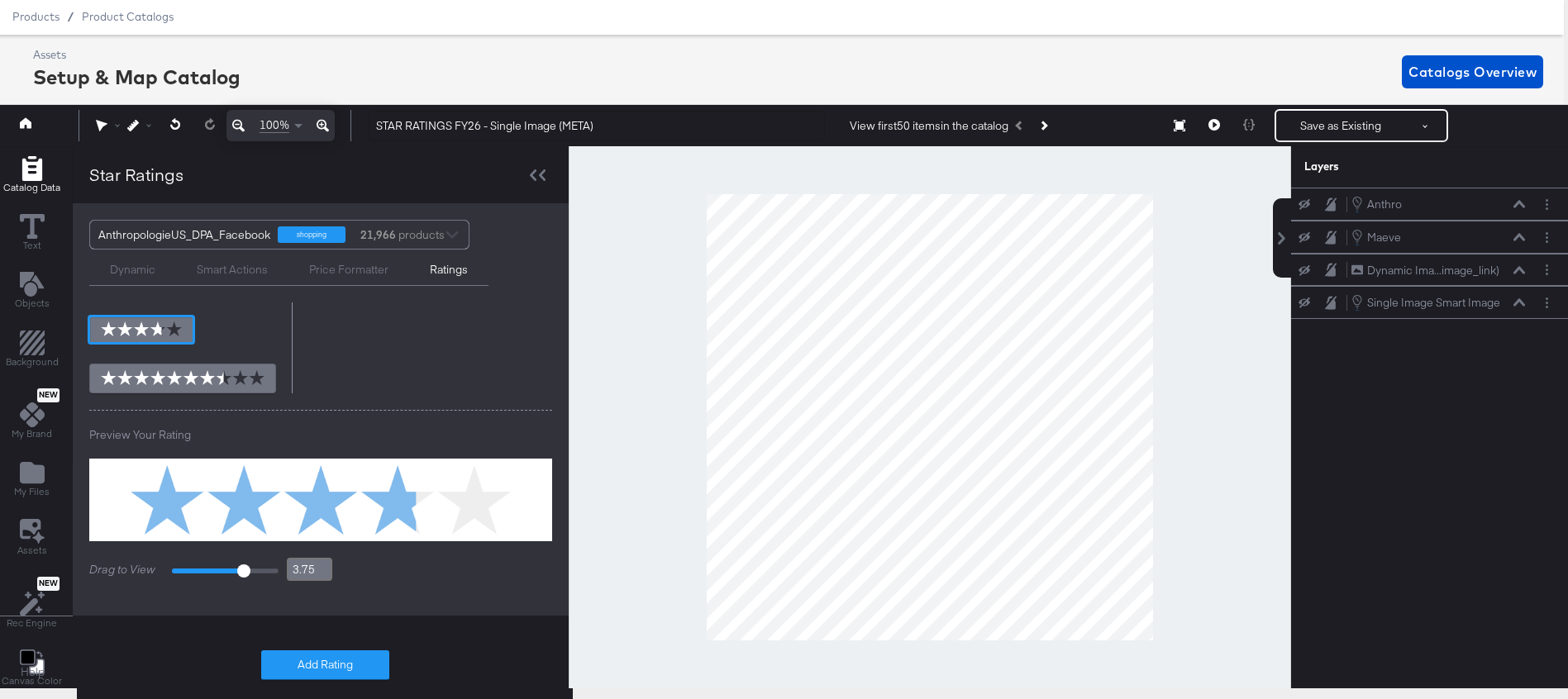
scroll to position [260, 0]
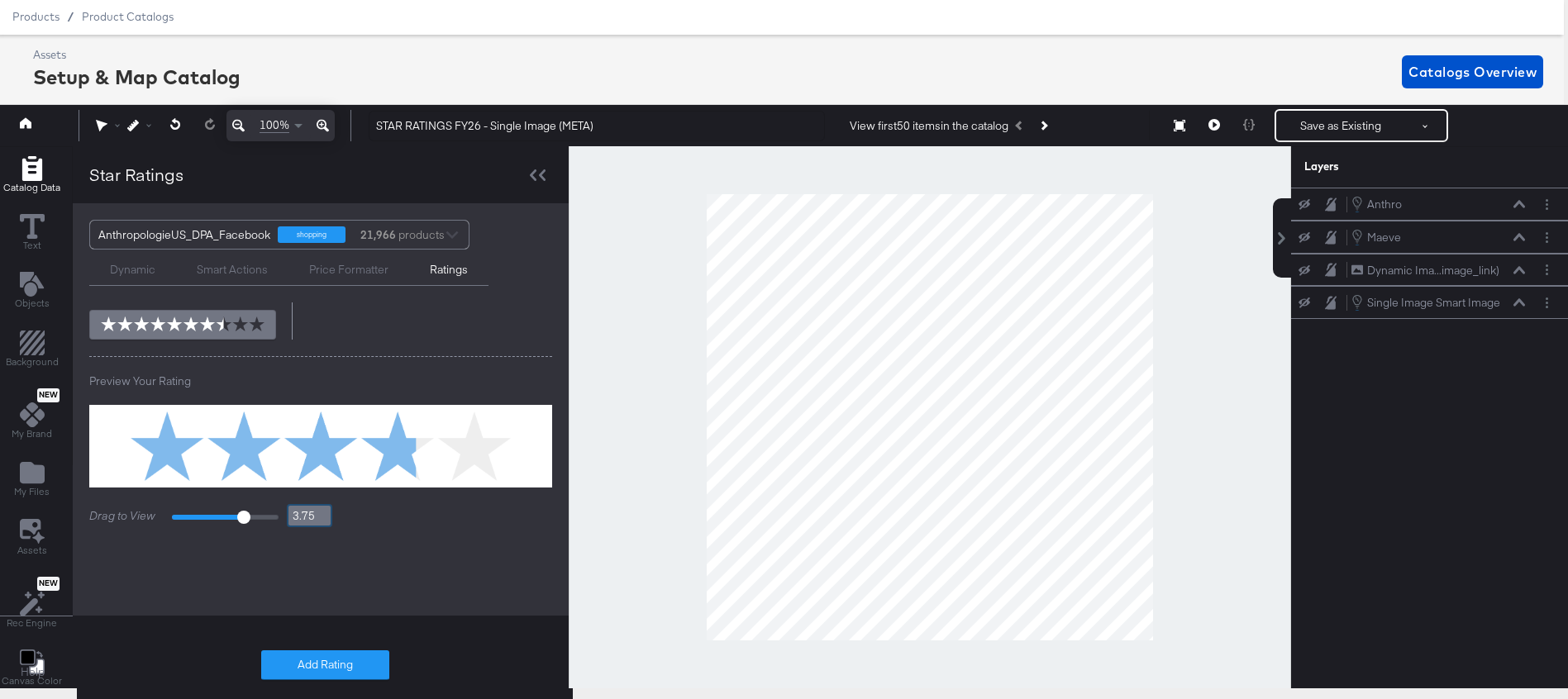
click at [288, 518] on input "3.75" at bounding box center [309, 516] width 45 height 23
type input "4"
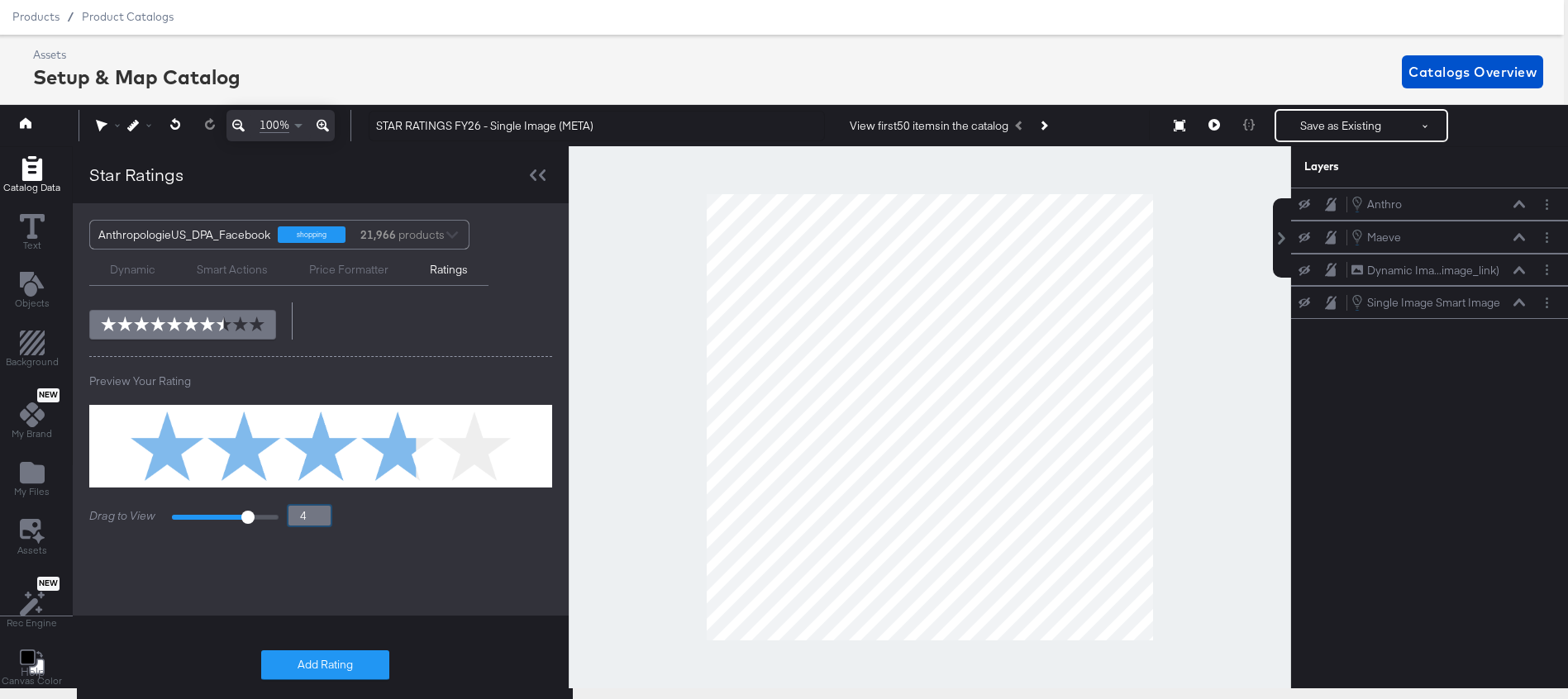
type input "4.9"
click at [380, 584] on div "Add Star Rating with catalog information custom_label_0 Do not display ratings …" at bounding box center [321, 329] width 496 height 573
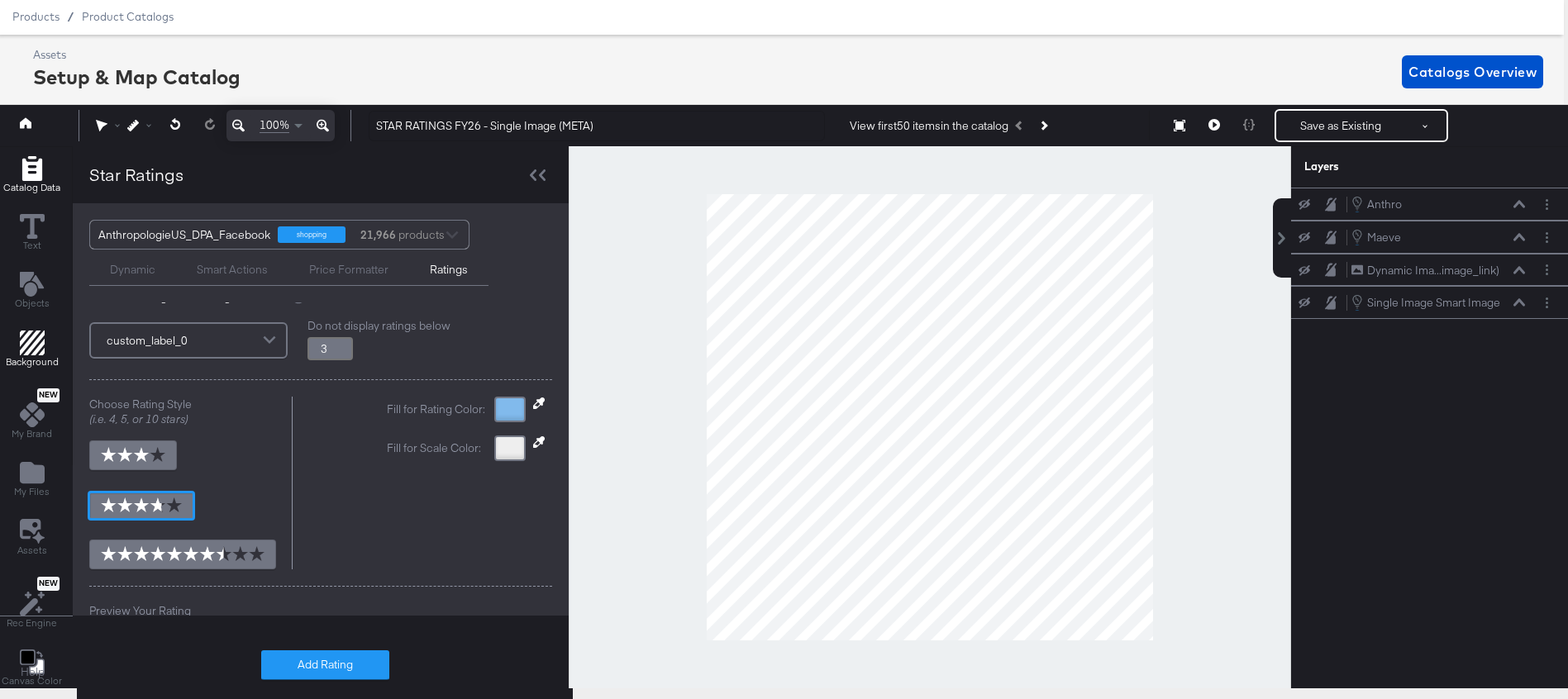
scroll to position [0, 0]
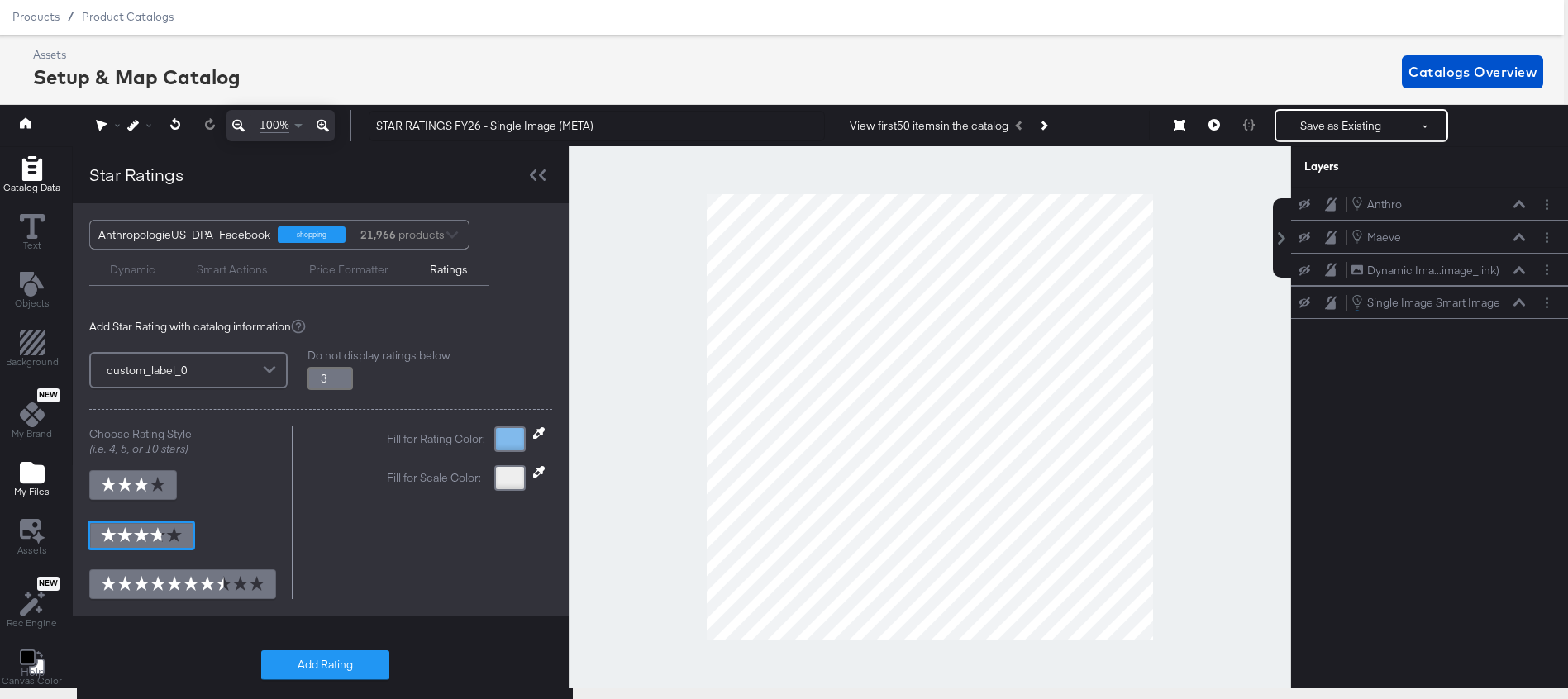
click at [34, 478] on icon "Add Files" at bounding box center [32, 472] width 25 height 22
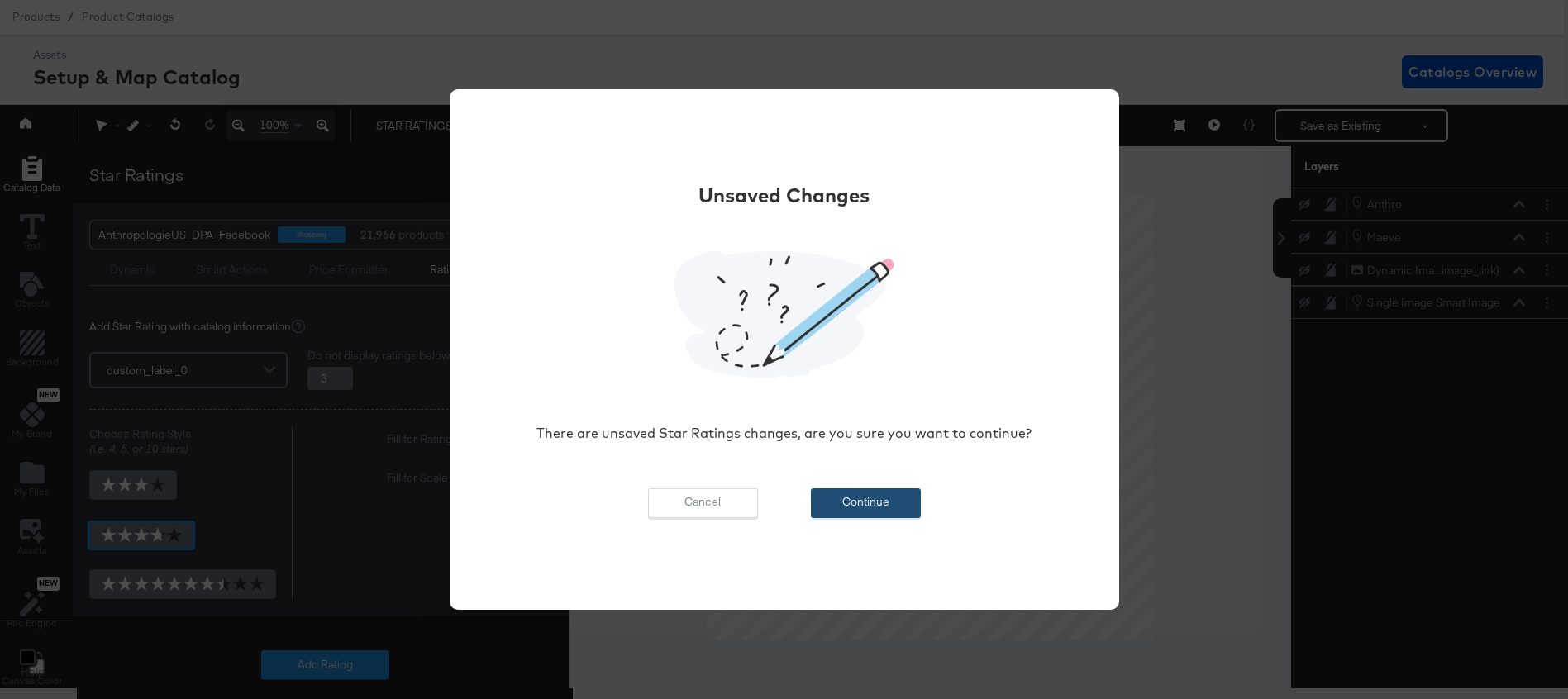
click at [854, 510] on button "Continue" at bounding box center [866, 503] width 110 height 30
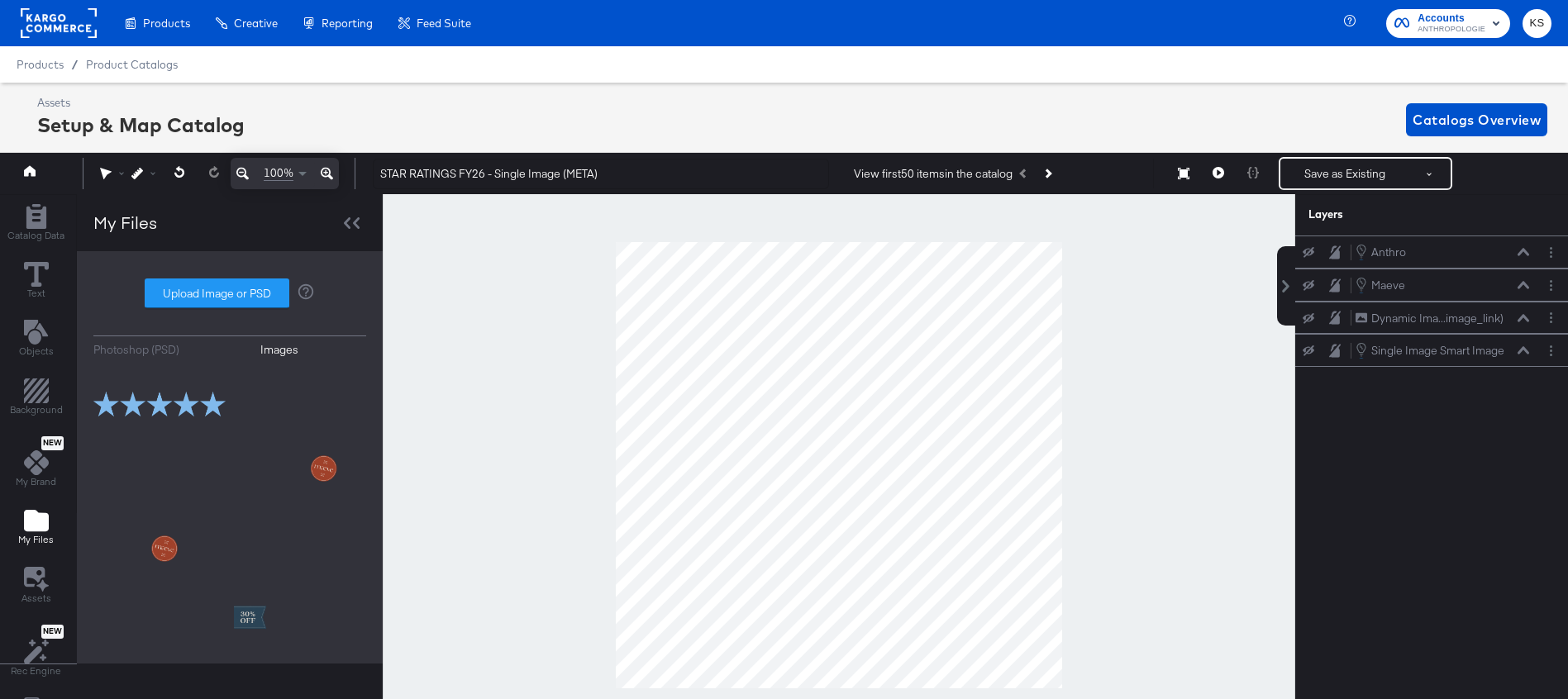
scroll to position [48, 4]
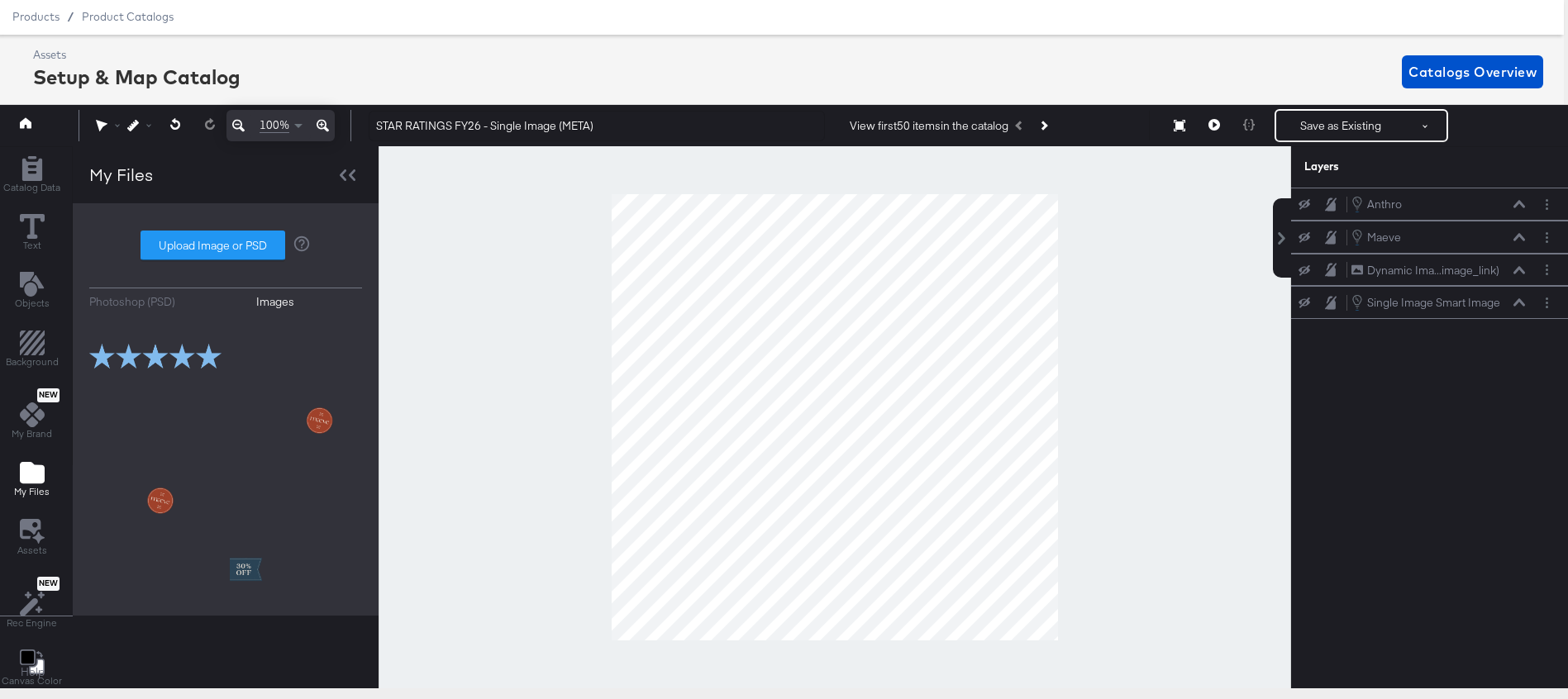
type input "C:\fakepath\4.9.png"
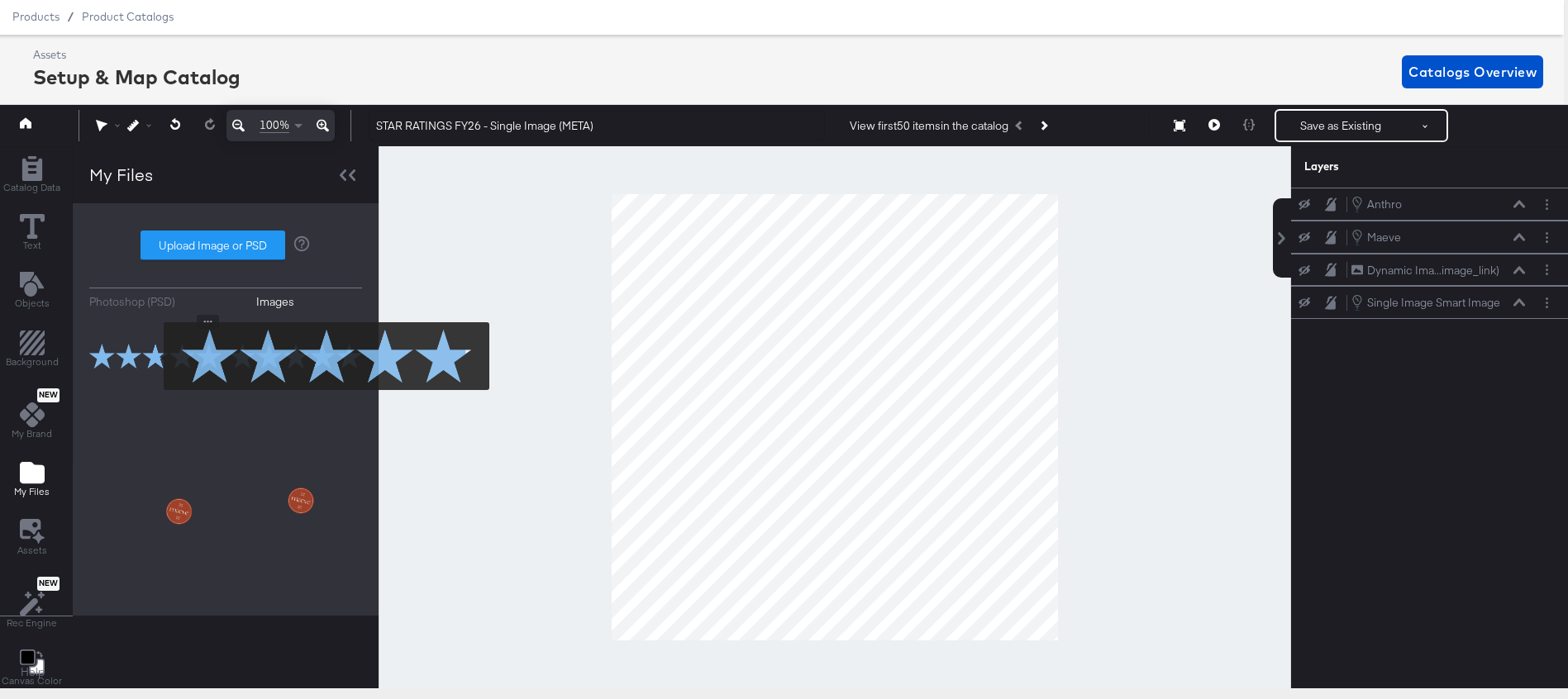
click at [153, 356] on img at bounding box center [155, 356] width 132 height 82
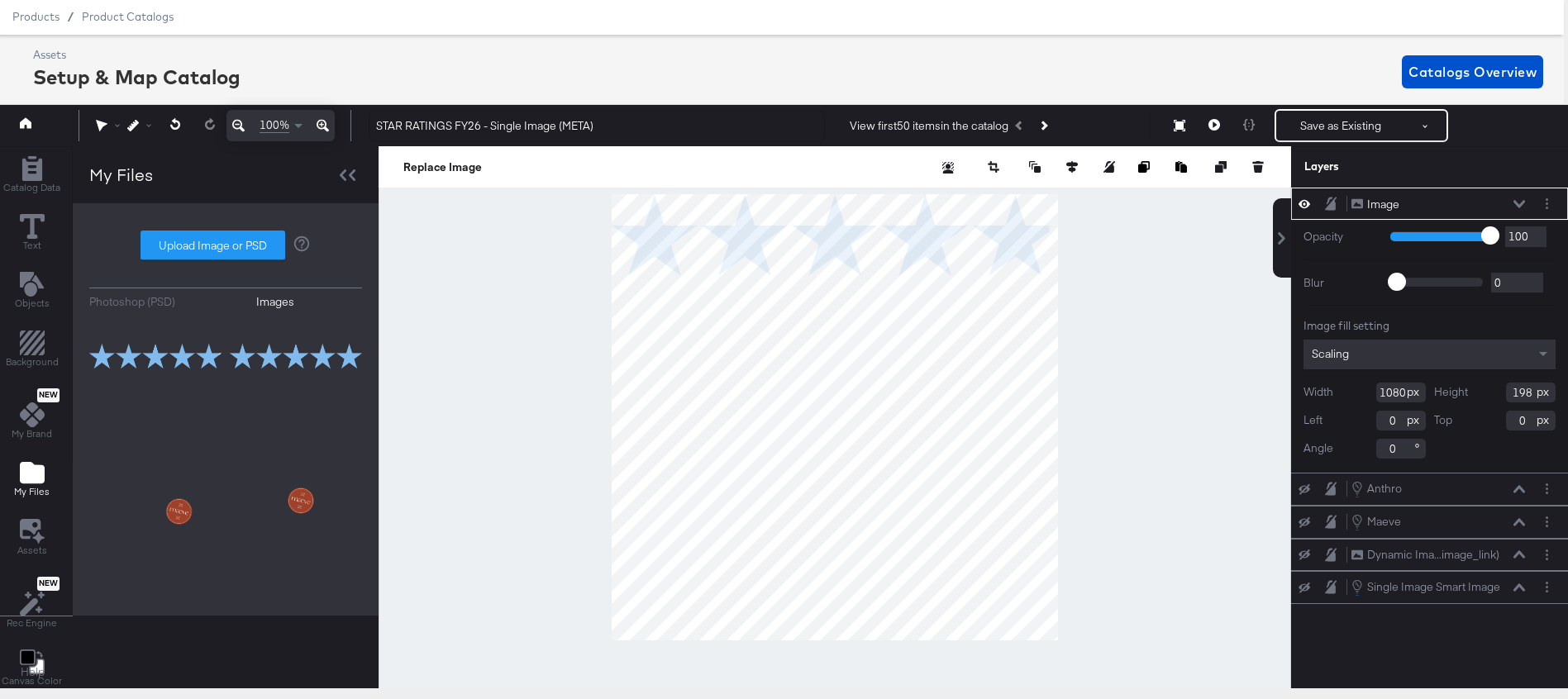
type input "-112"
type input "154"
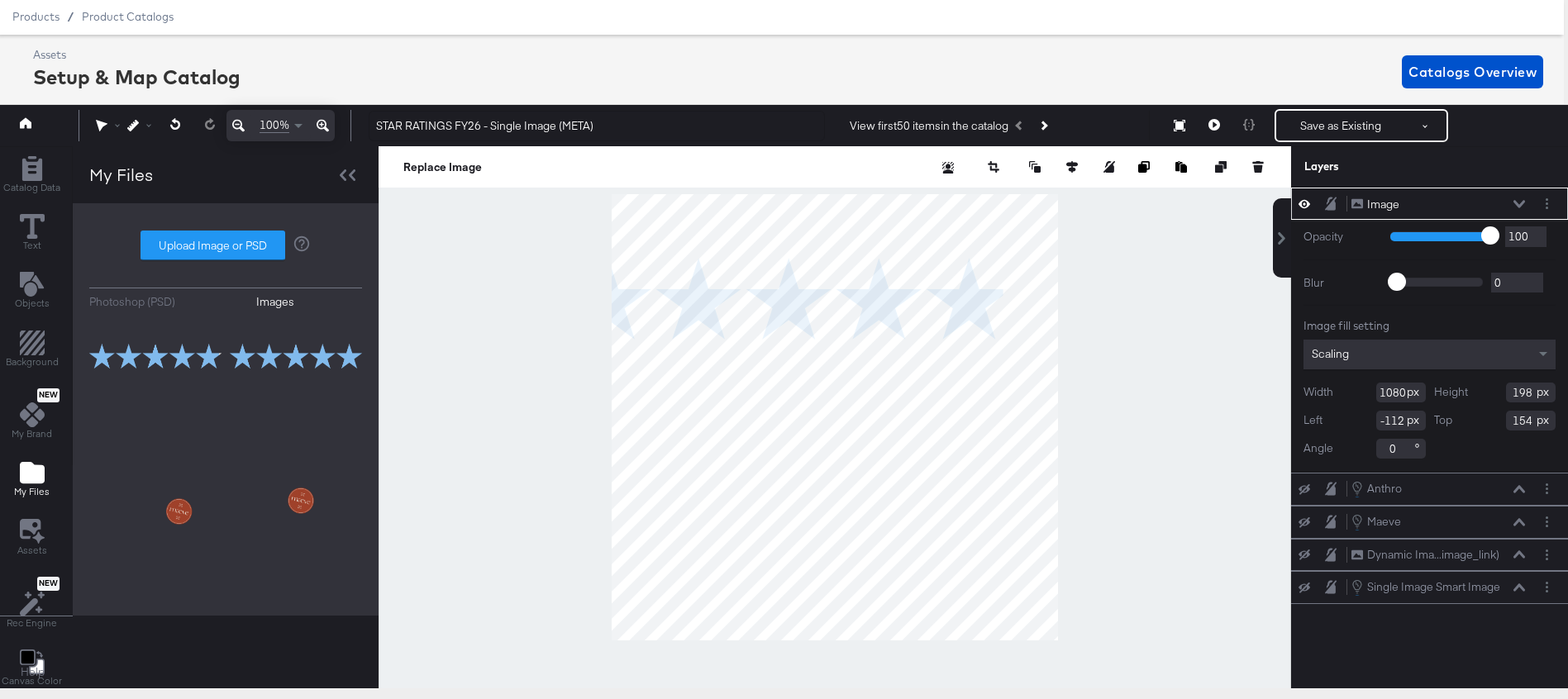
type input "697"
type input "128"
type input "224"
type input "212"
type input "292"
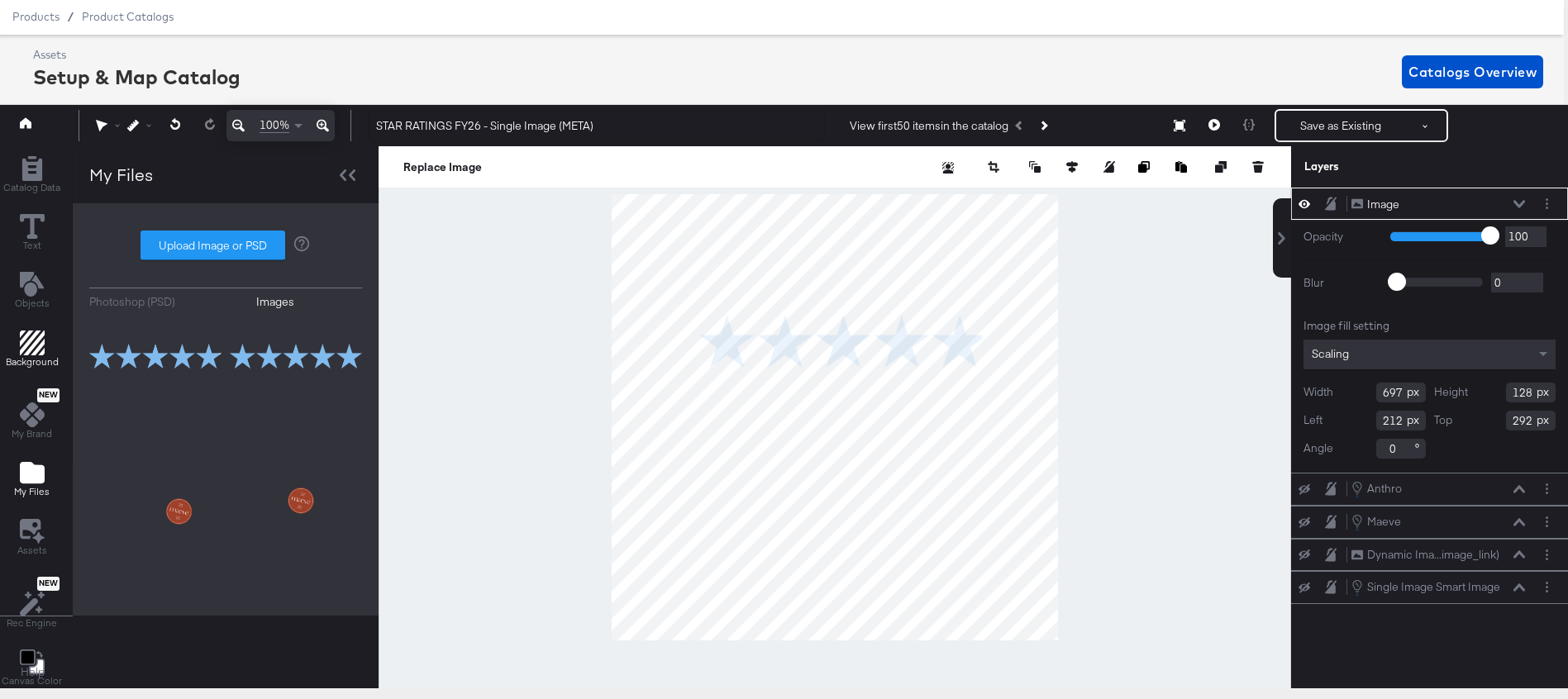
click at [28, 346] on icon "Add Rectangle" at bounding box center [32, 343] width 25 height 25
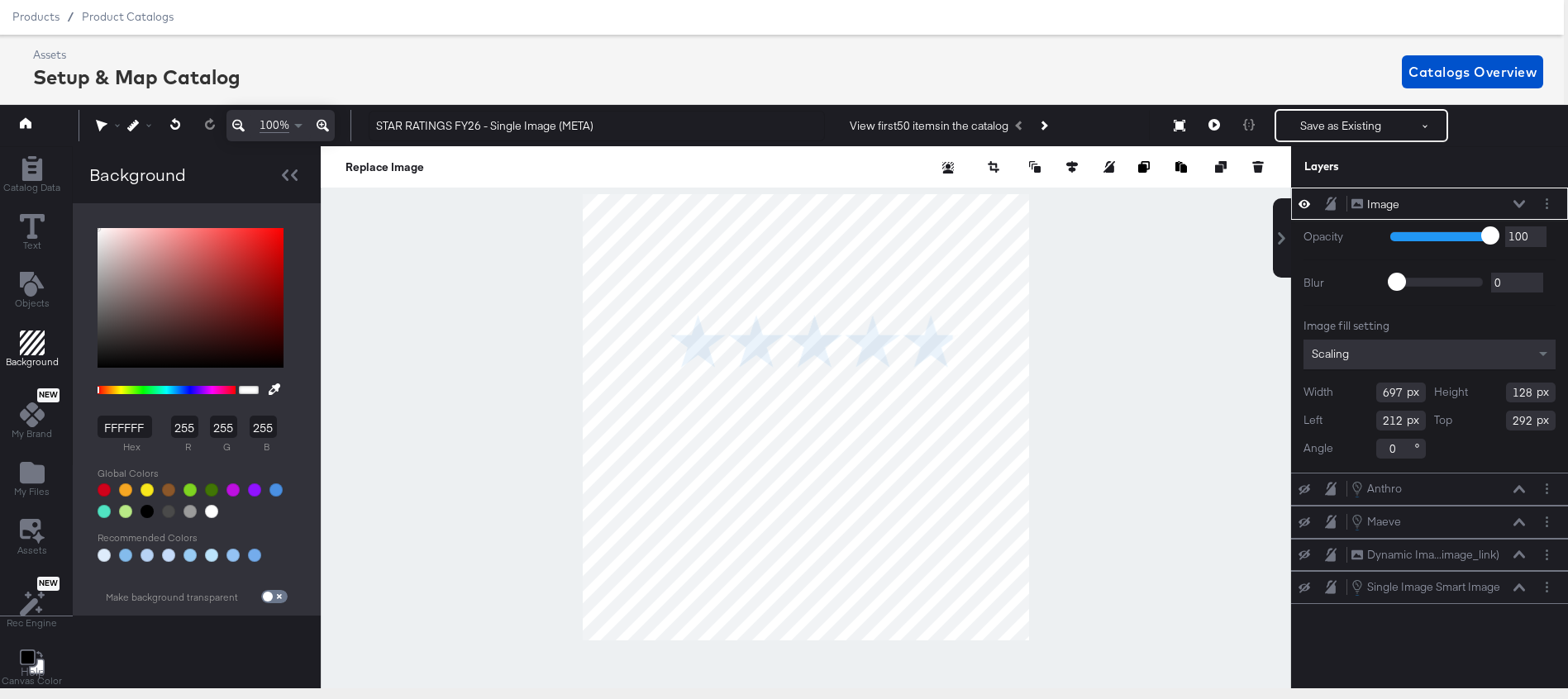
type input "DB2424"
type input "219"
type input "36"
click at [250, 248] on div at bounding box center [190, 298] width 186 height 140
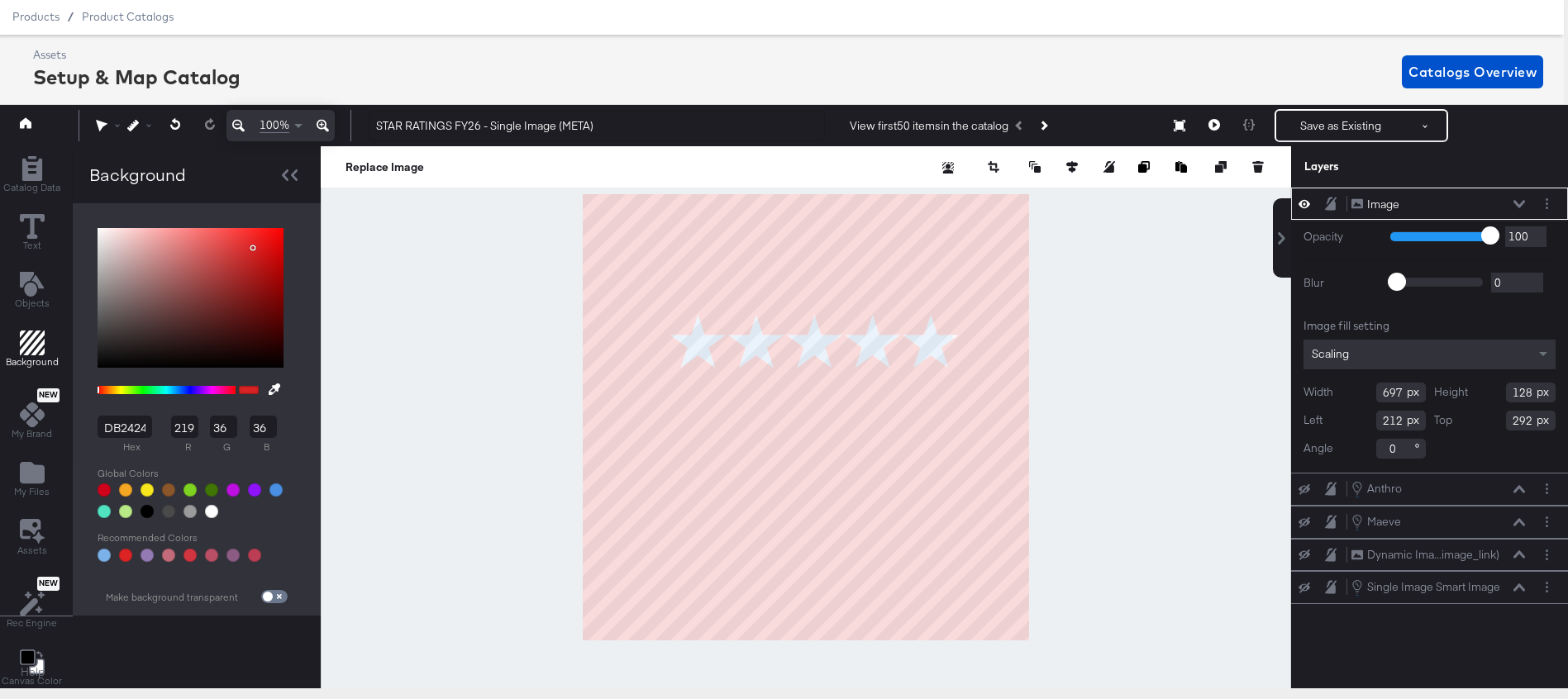
click at [212, 515] on div at bounding box center [211, 511] width 13 height 13
type input "FFFFFF"
type input "255"
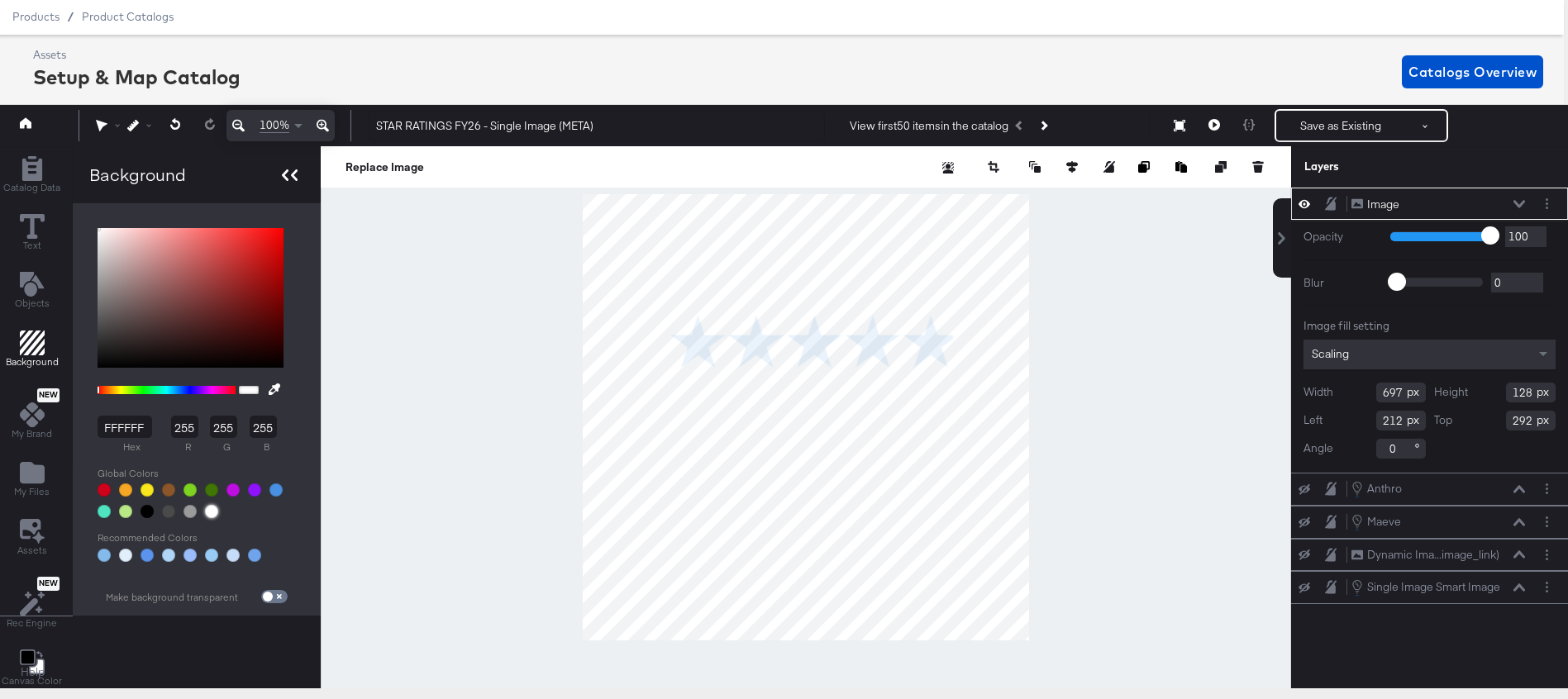
click at [288, 174] on icon at bounding box center [290, 175] width 16 height 11
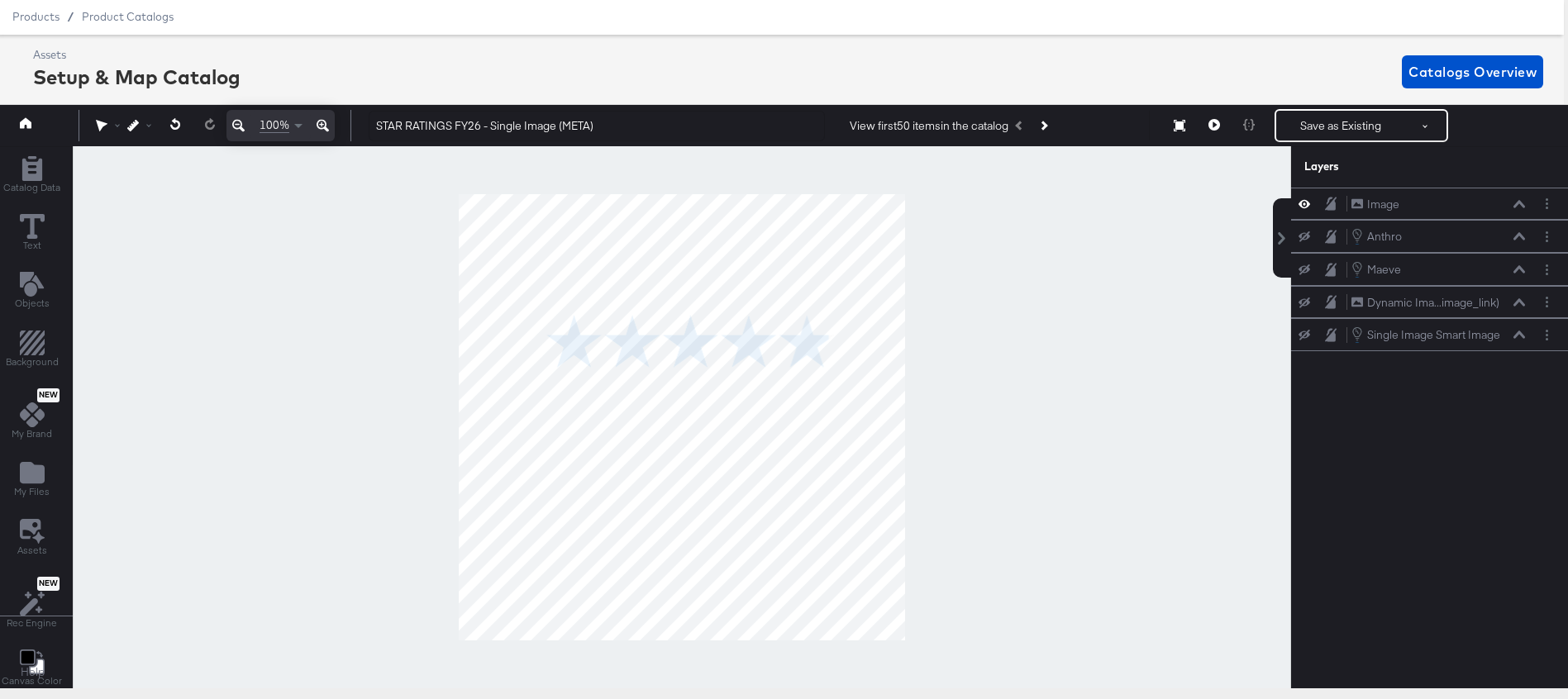
click at [968, 314] on div at bounding box center [682, 417] width 1219 height 542
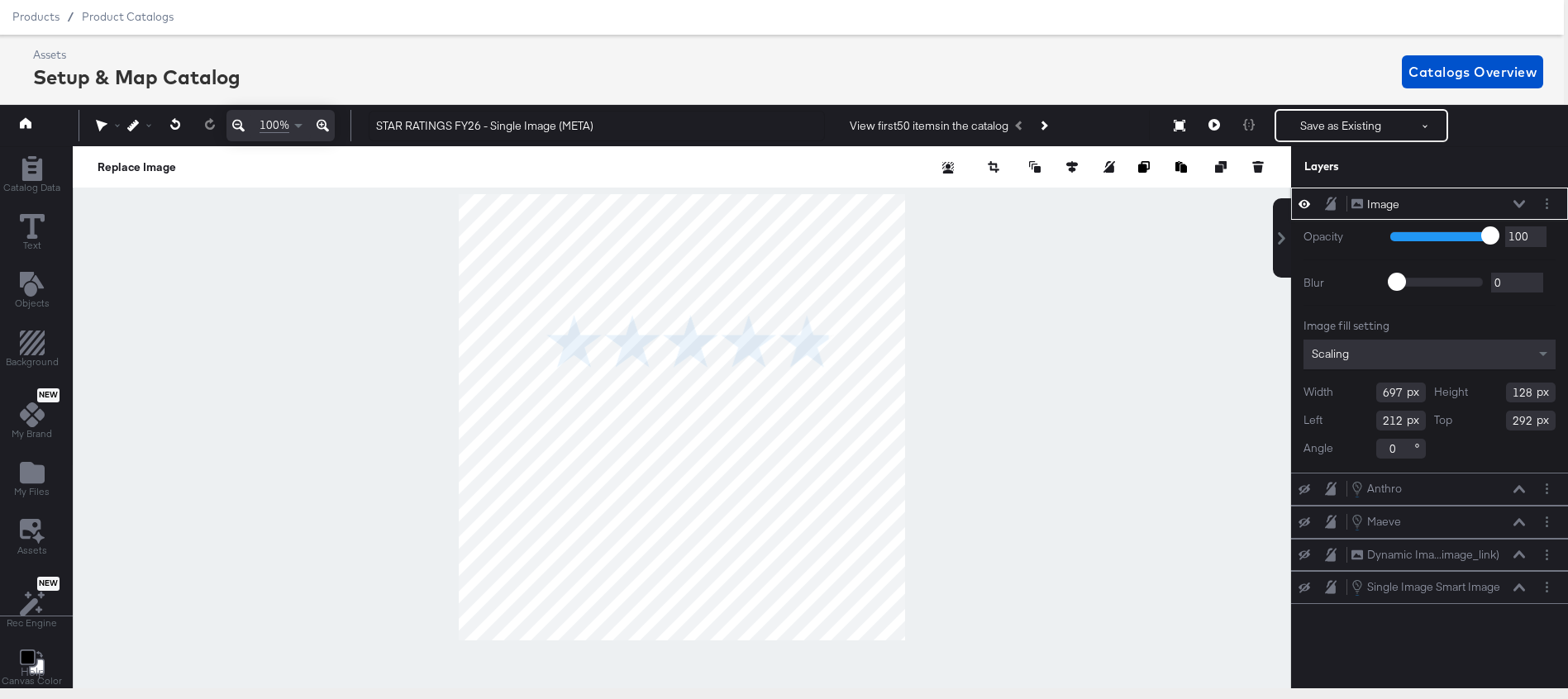
click at [1521, 199] on button at bounding box center [1519, 203] width 13 height 10
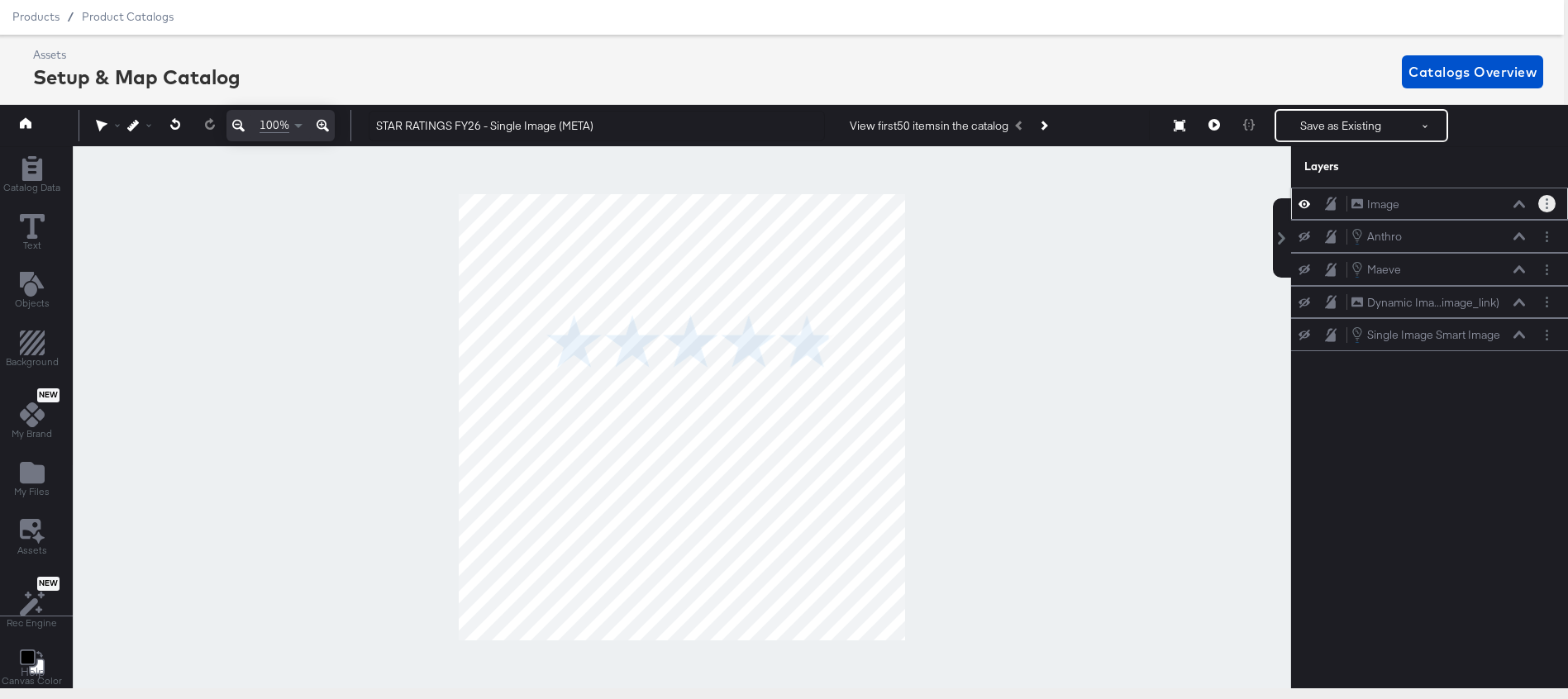
click at [1546, 204] on circle "Layer Options" at bounding box center [1547, 203] width 3 height 3
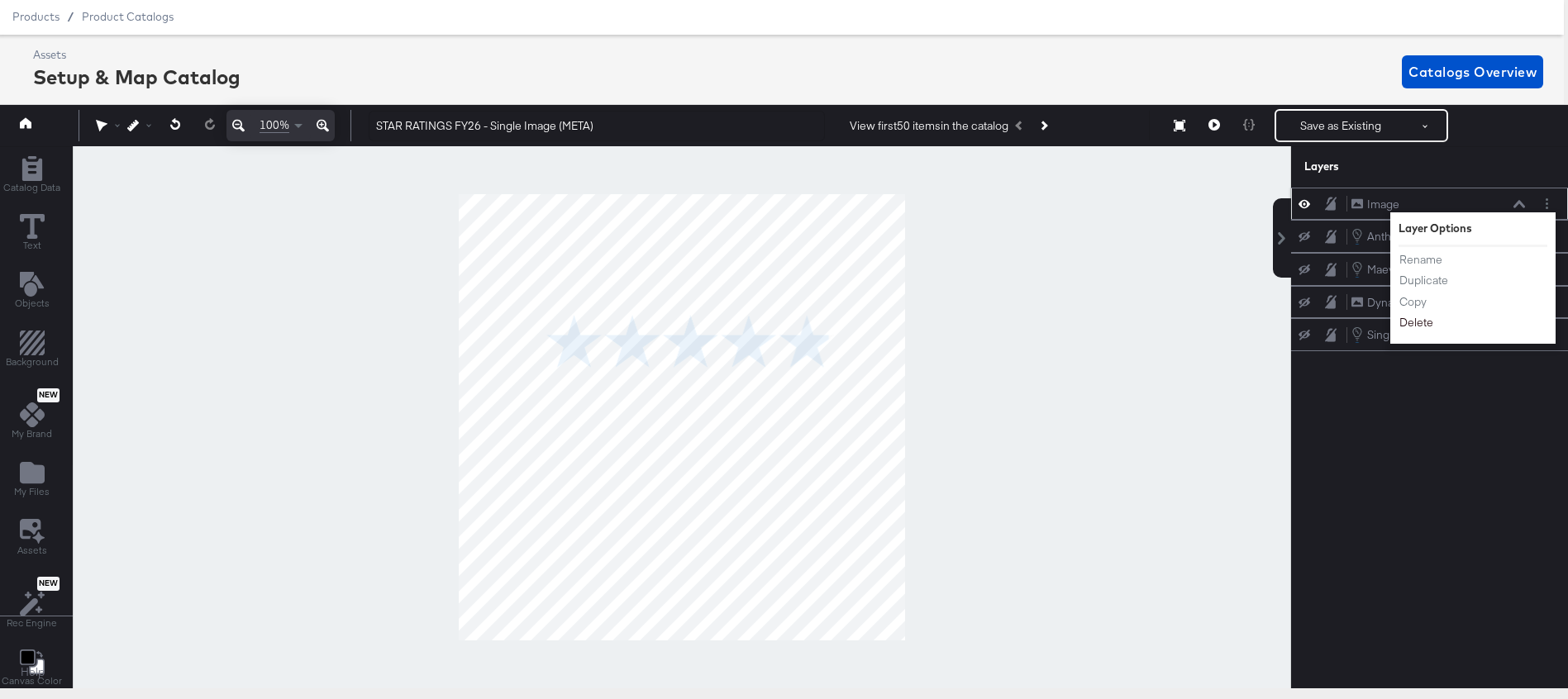
click at [1416, 323] on button "Delete" at bounding box center [1416, 324] width 36 height 17
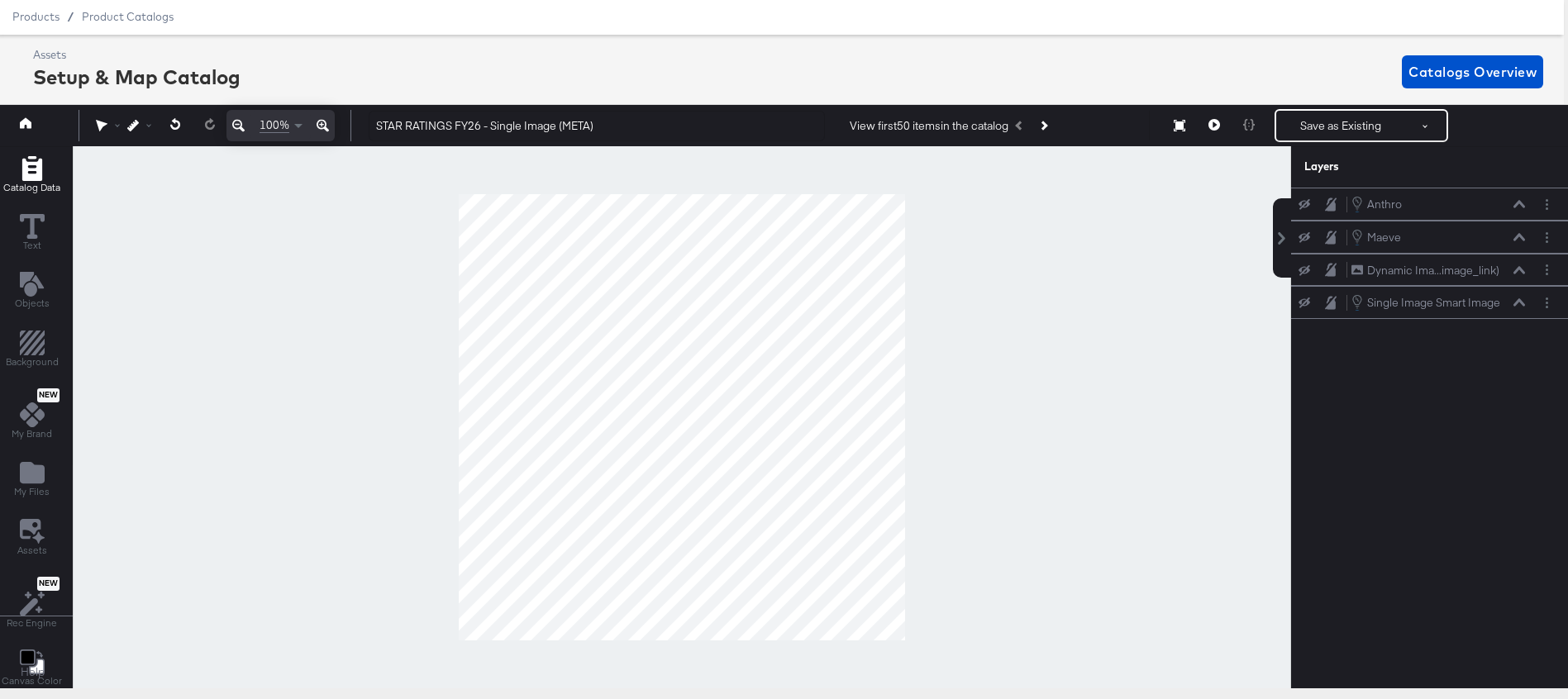
click at [37, 172] on icon "Add Rectangle" at bounding box center [31, 168] width 20 height 25
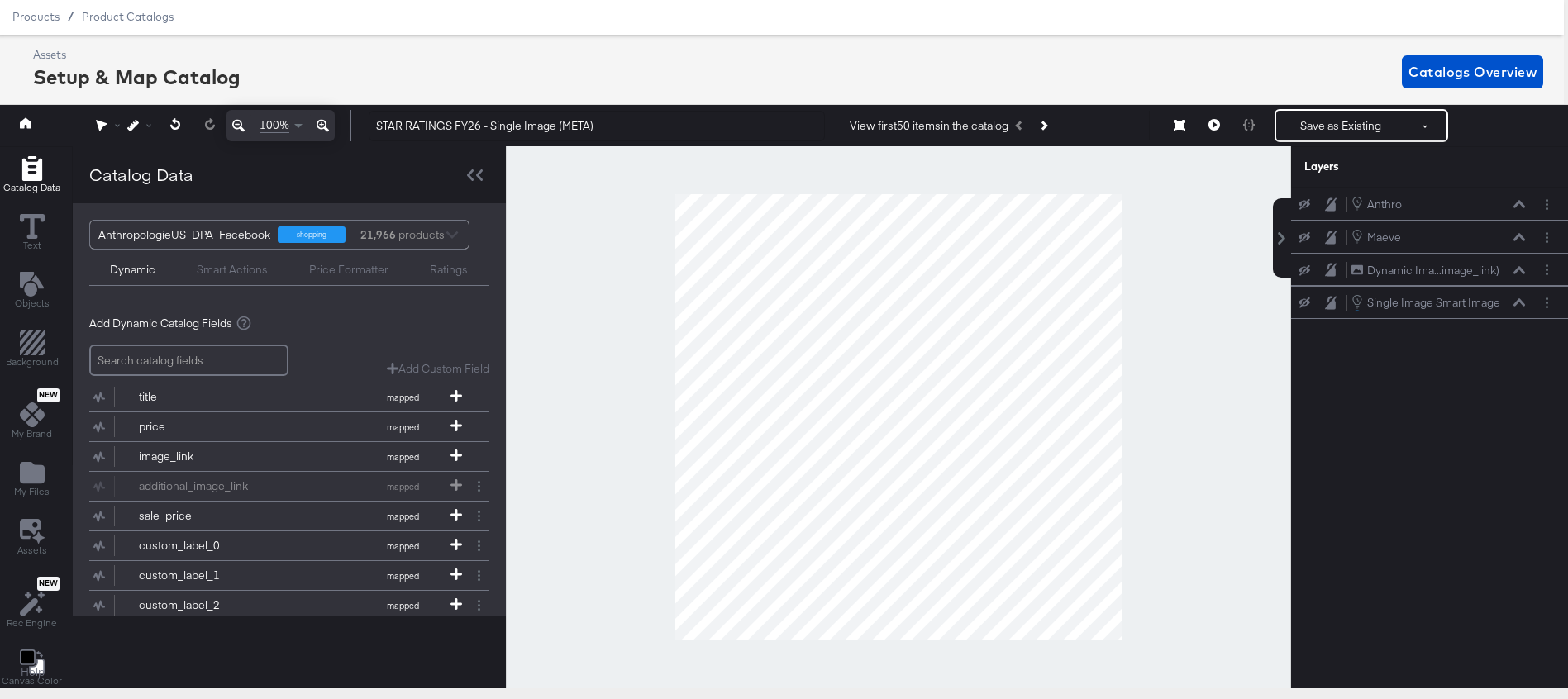
click at [248, 276] on div "Smart Actions" at bounding box center [233, 270] width 71 height 16
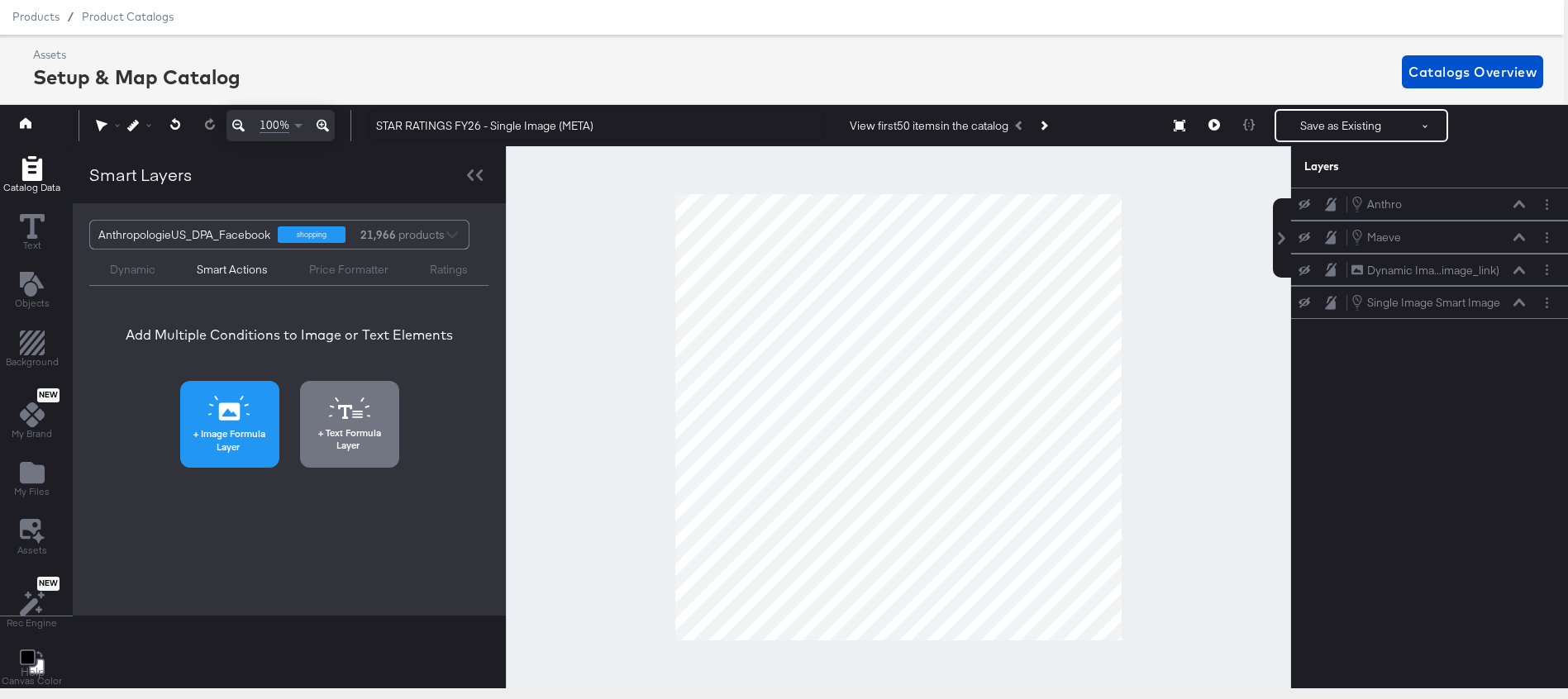
click at [247, 415] on icon at bounding box center [248, 414] width 3 height 2
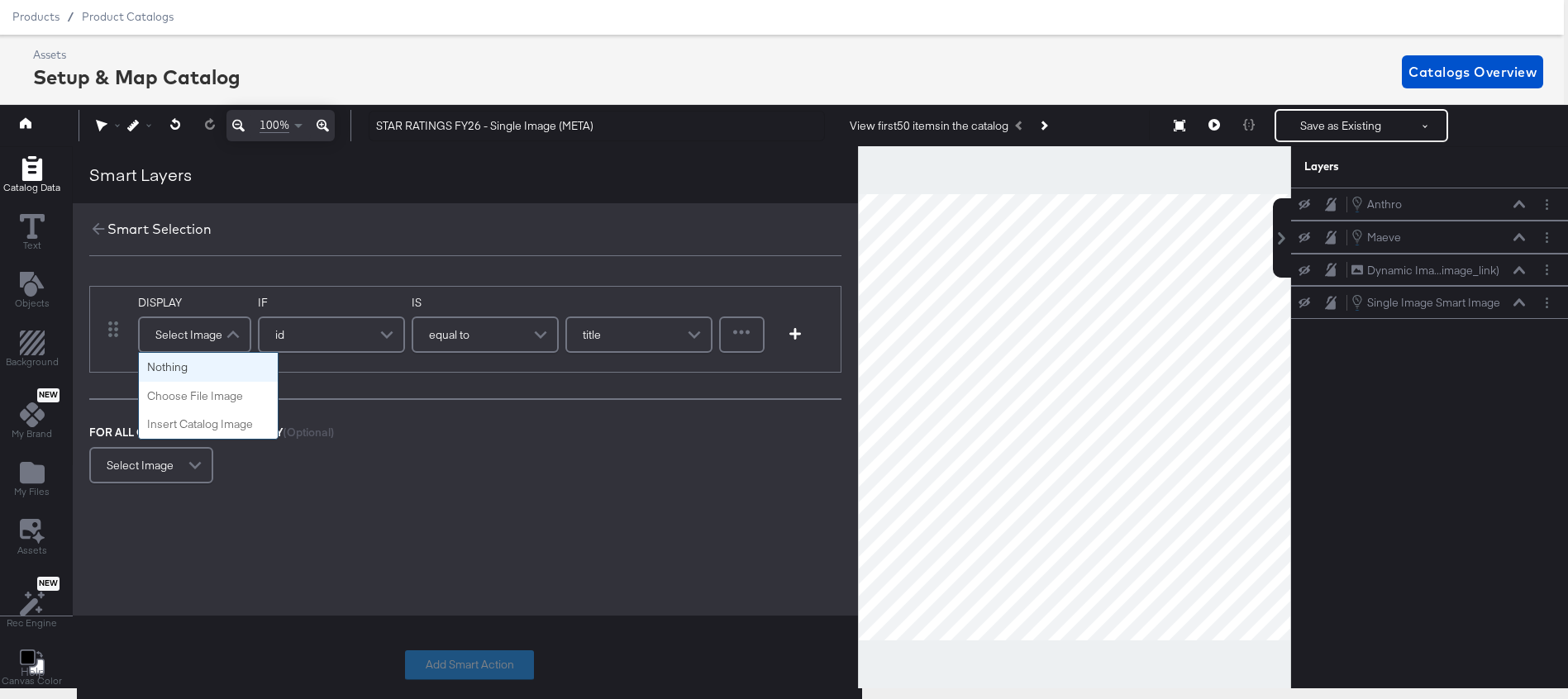
click at [210, 340] on div "Select Image" at bounding box center [195, 334] width 110 height 33
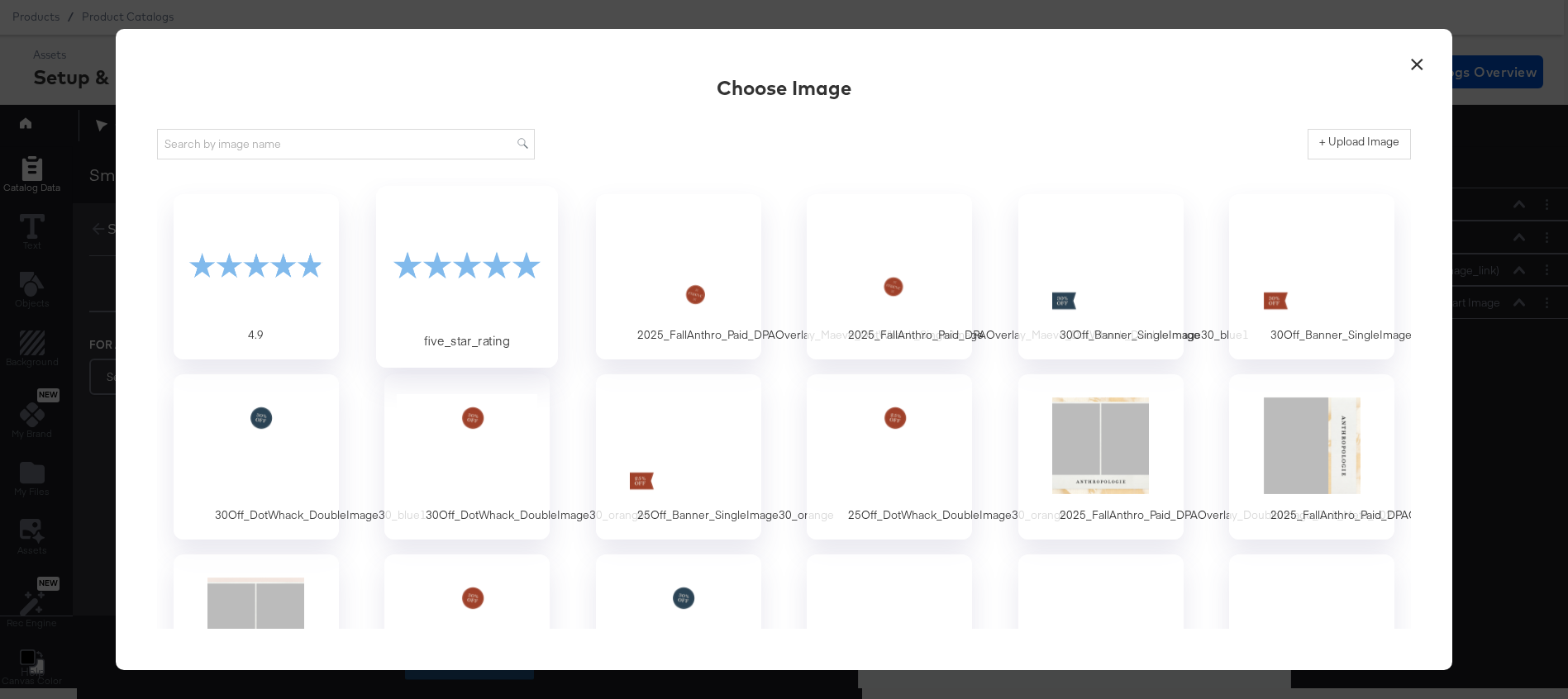
click at [452, 282] on div at bounding box center [467, 264] width 155 height 114
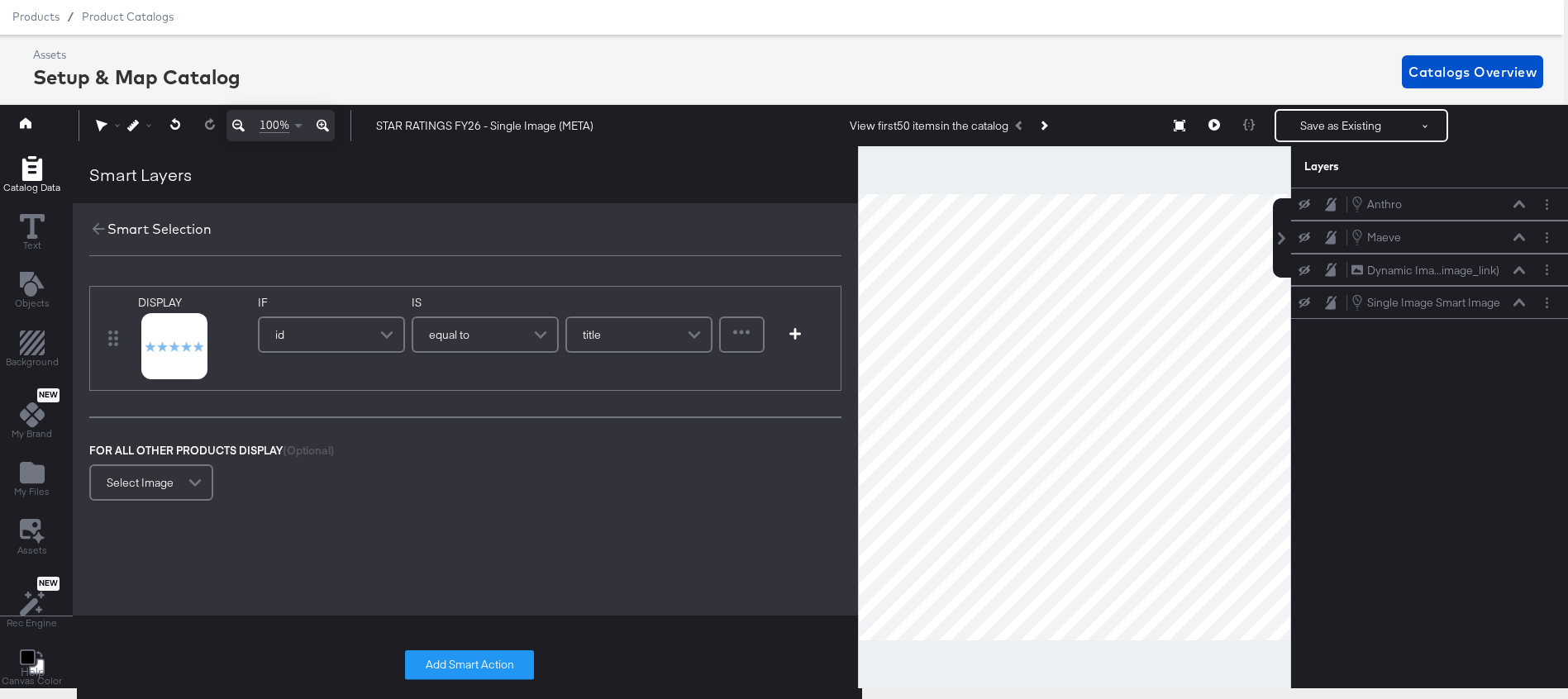
click at [341, 334] on div "id" at bounding box center [332, 334] width 144 height 33
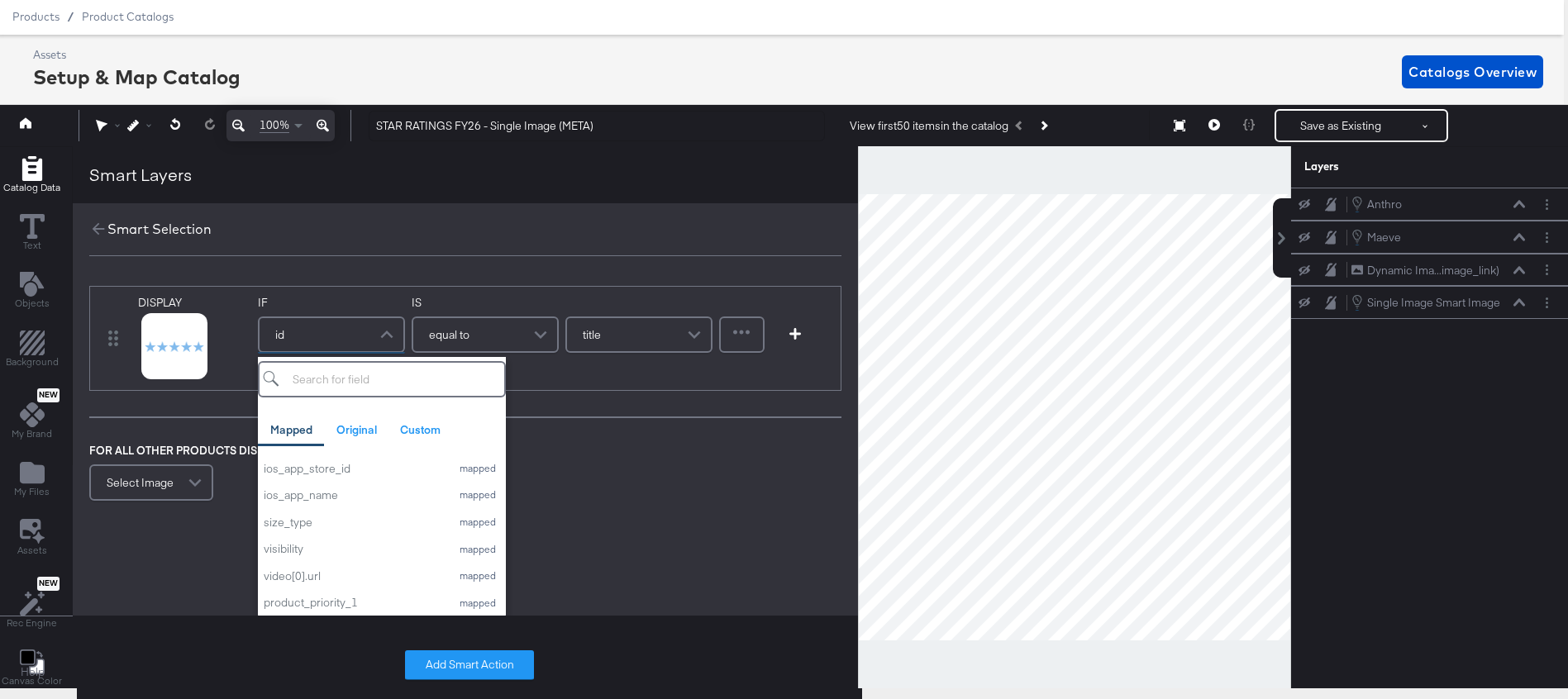
scroll to position [1169, 0]
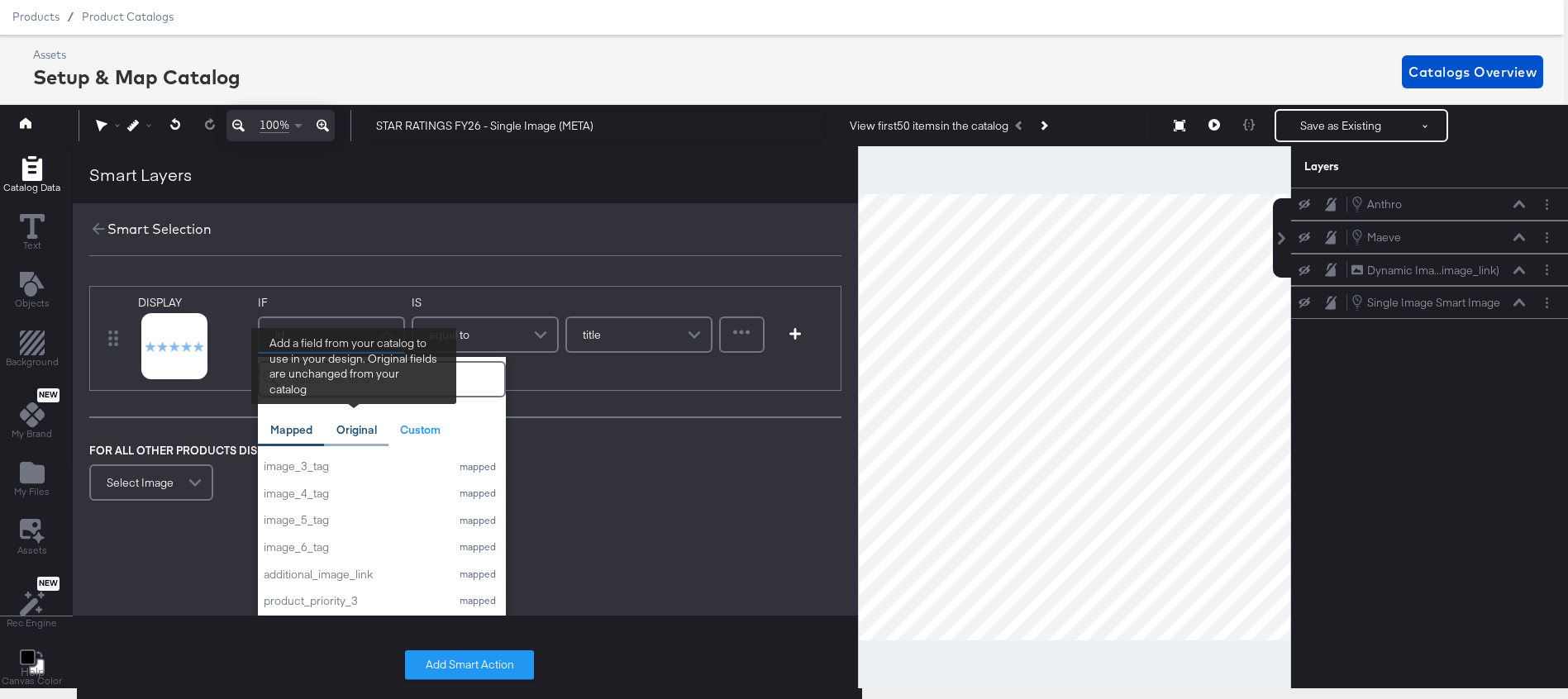
click at [360, 435] on div "Original" at bounding box center [356, 430] width 41 height 16
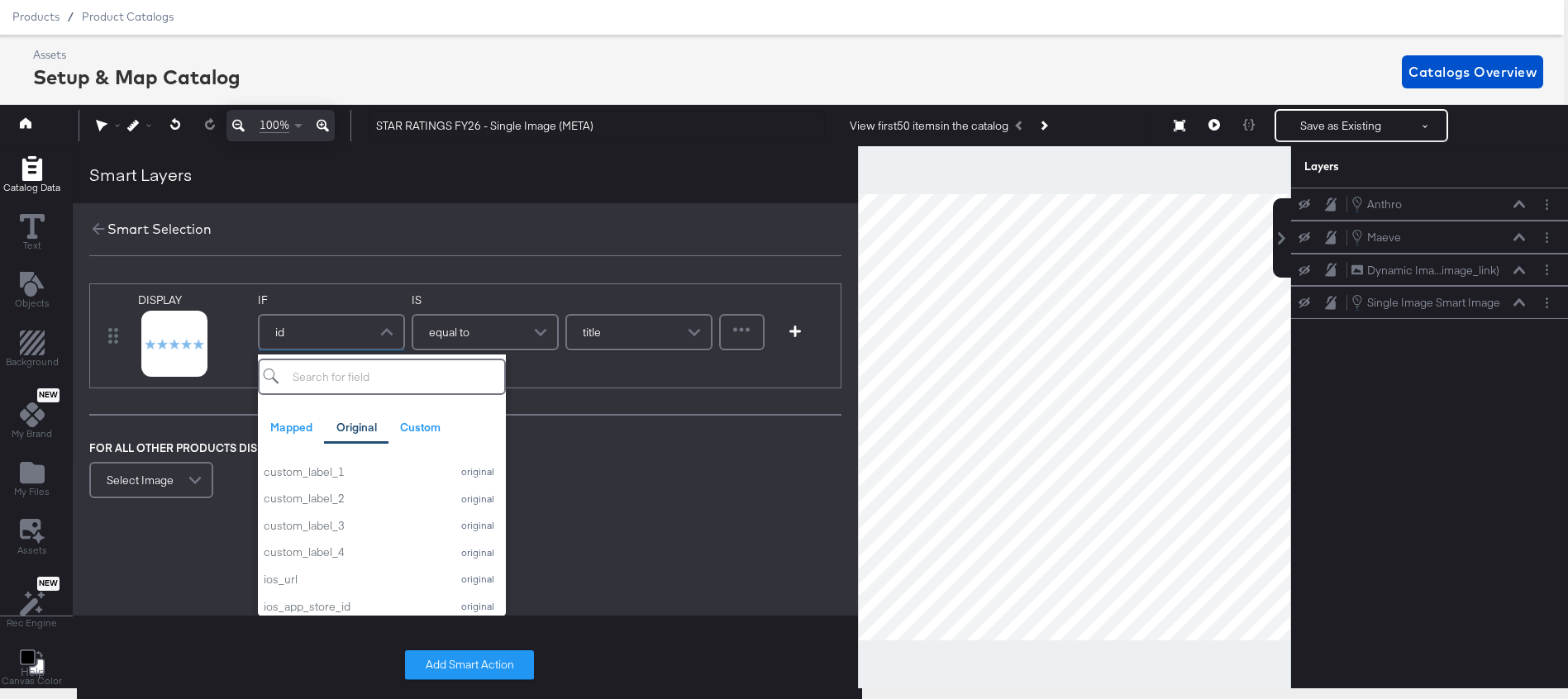
scroll to position [985, 0]
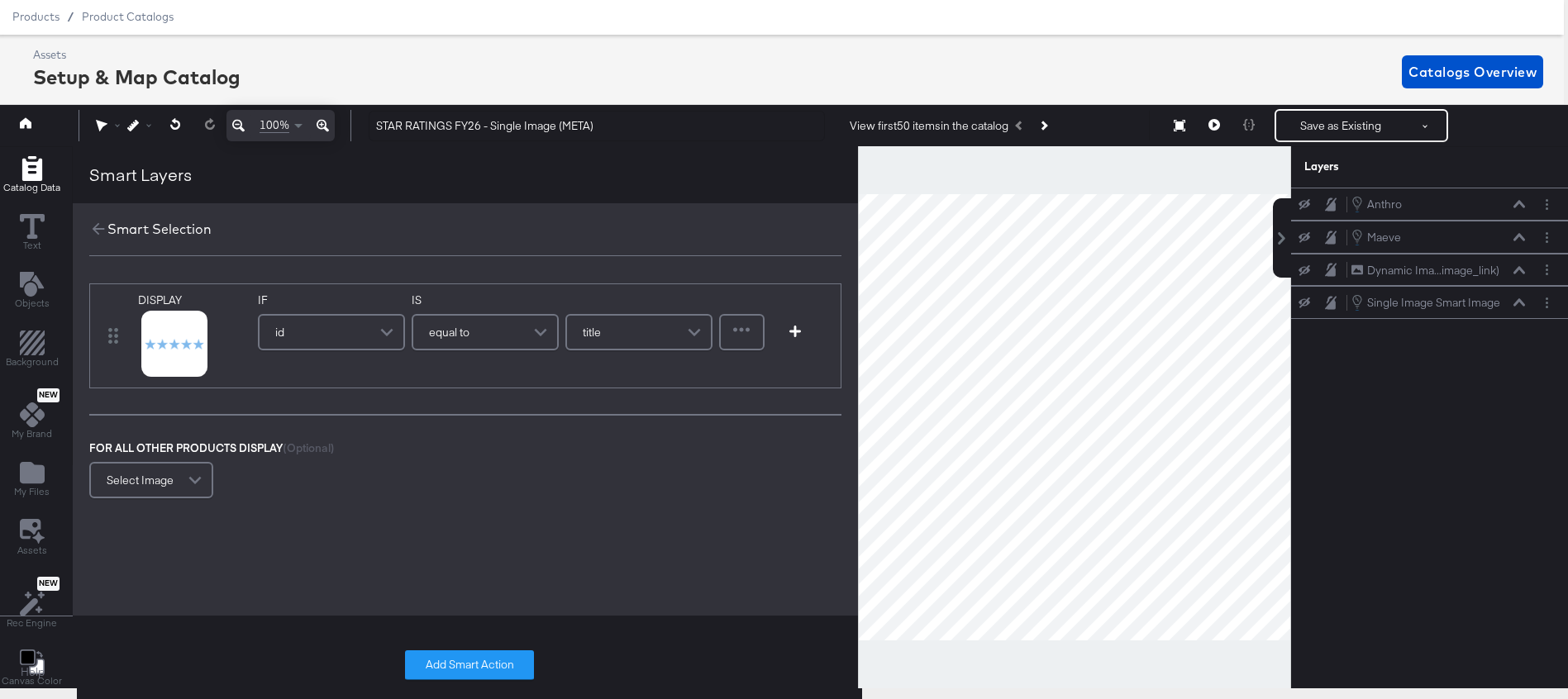
click at [544, 164] on div "Smart Layers" at bounding box center [466, 175] width 785 height 57
click at [368, 334] on div "id" at bounding box center [332, 333] width 144 height 33
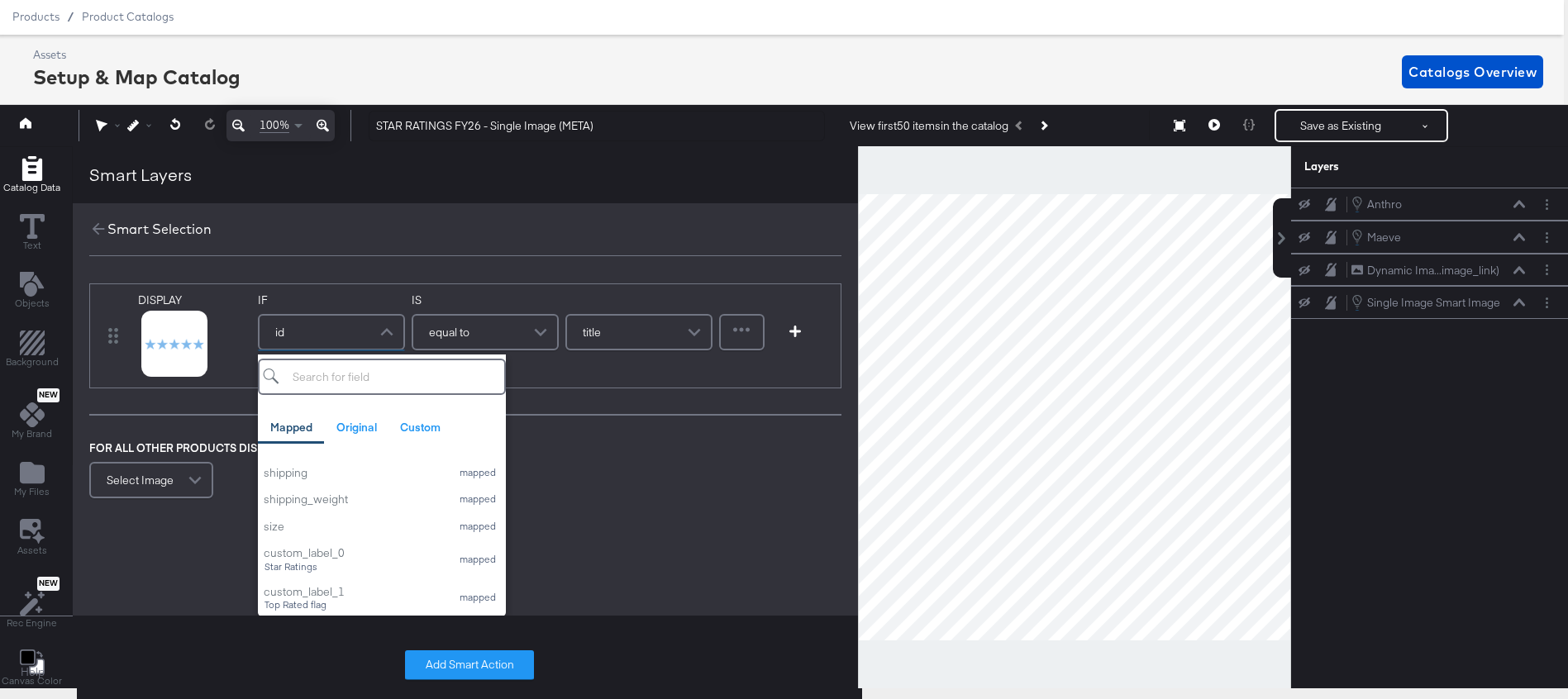
scroll to position [603, 0]
click at [316, 549] on div "custom_label_0 Star Ratings" at bounding box center [354, 547] width 179 height 27
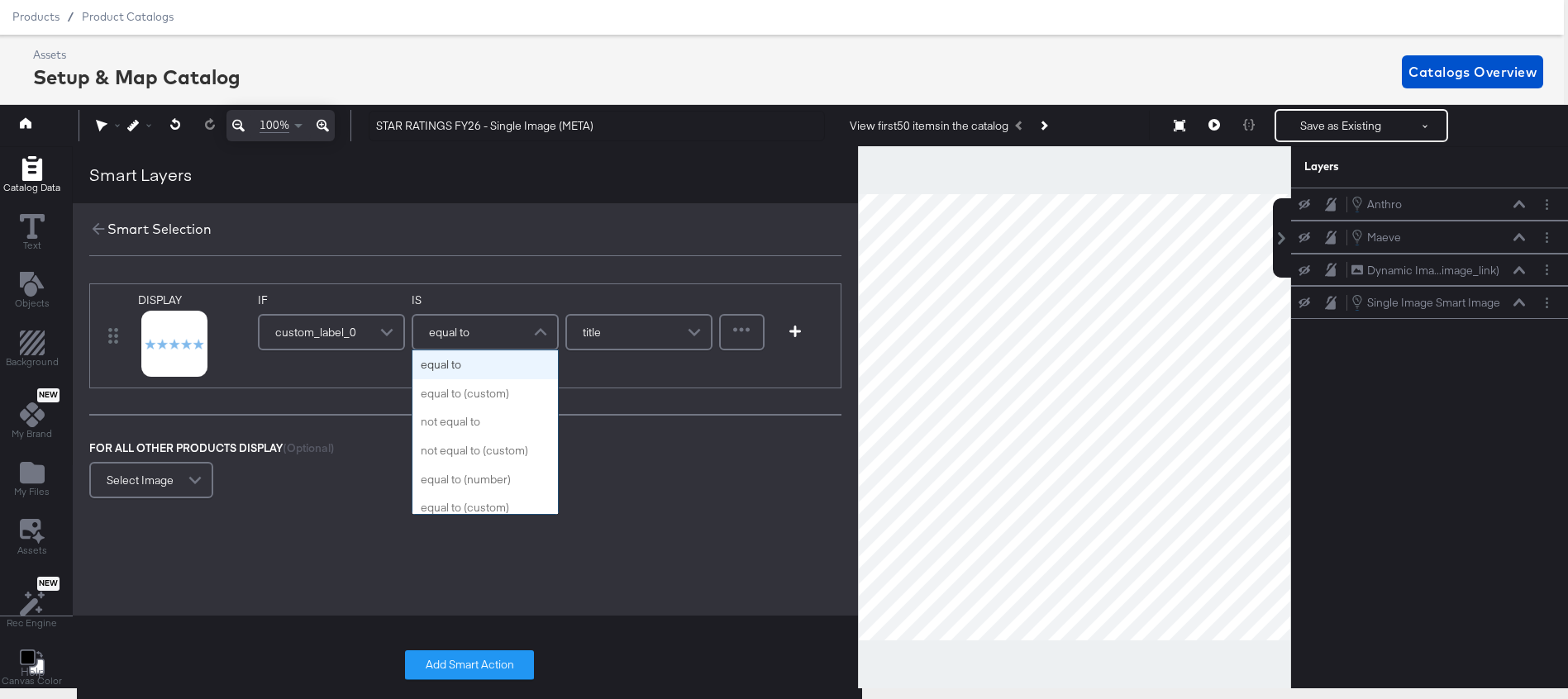
click at [479, 338] on div "equal to" at bounding box center [486, 333] width 144 height 33
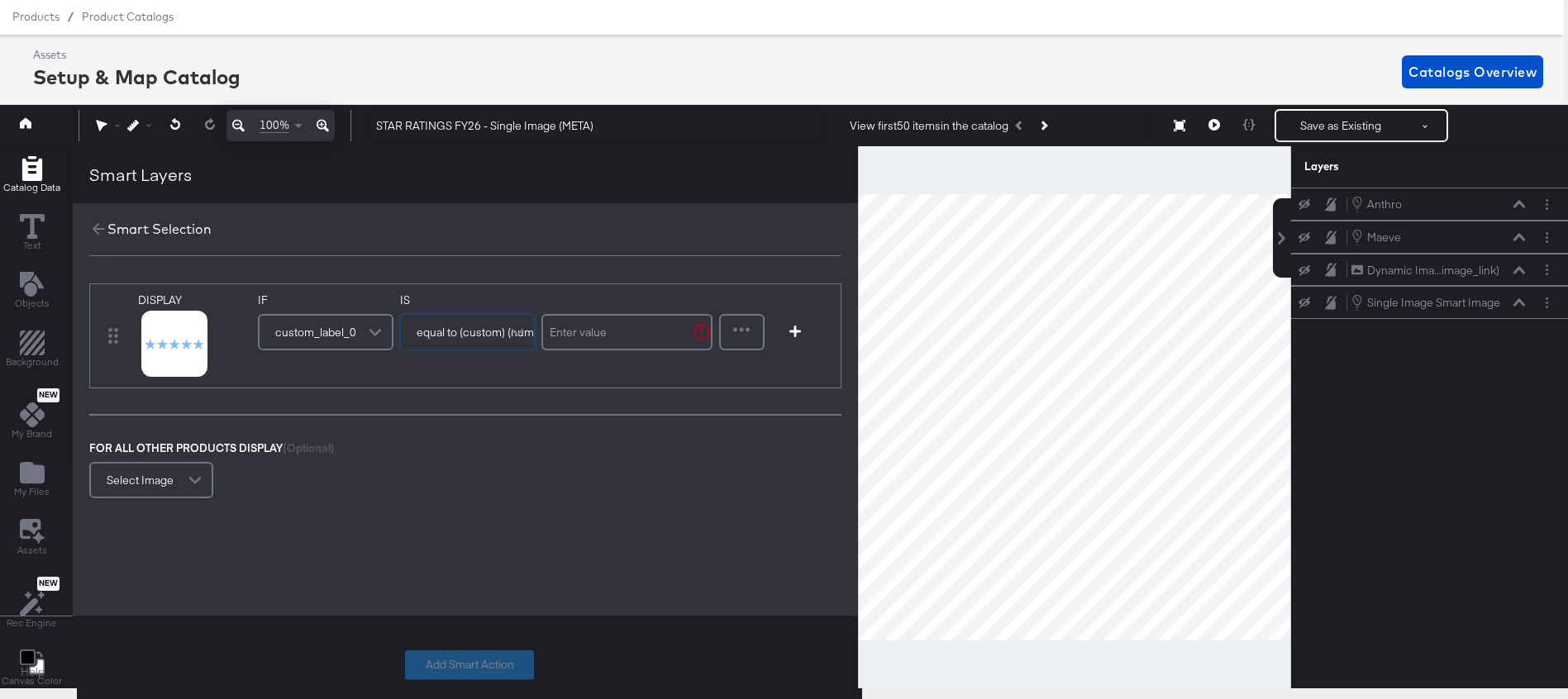
click at [618, 327] on input "text" at bounding box center [626, 333] width 171 height 36
type input "5"
click at [586, 479] on div "FOR ALL OTHER PRODUCTS DISPLAY (Optional) Select Image" at bounding box center [466, 471] width 752 height 63
click at [153, 366] on icon at bounding box center [153, 365] width 11 height 11
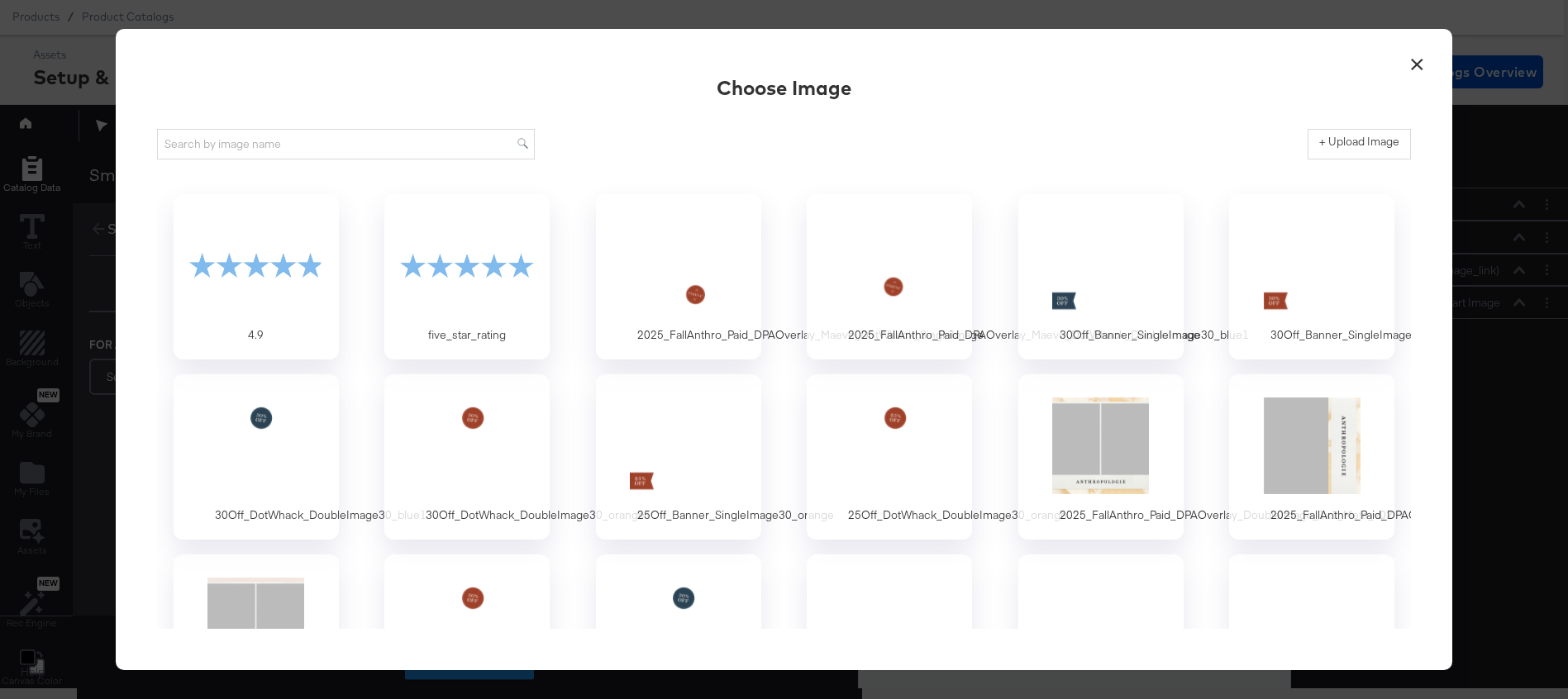
scroll to position [0, 0]
click at [473, 235] on div at bounding box center [467, 264] width 155 height 114
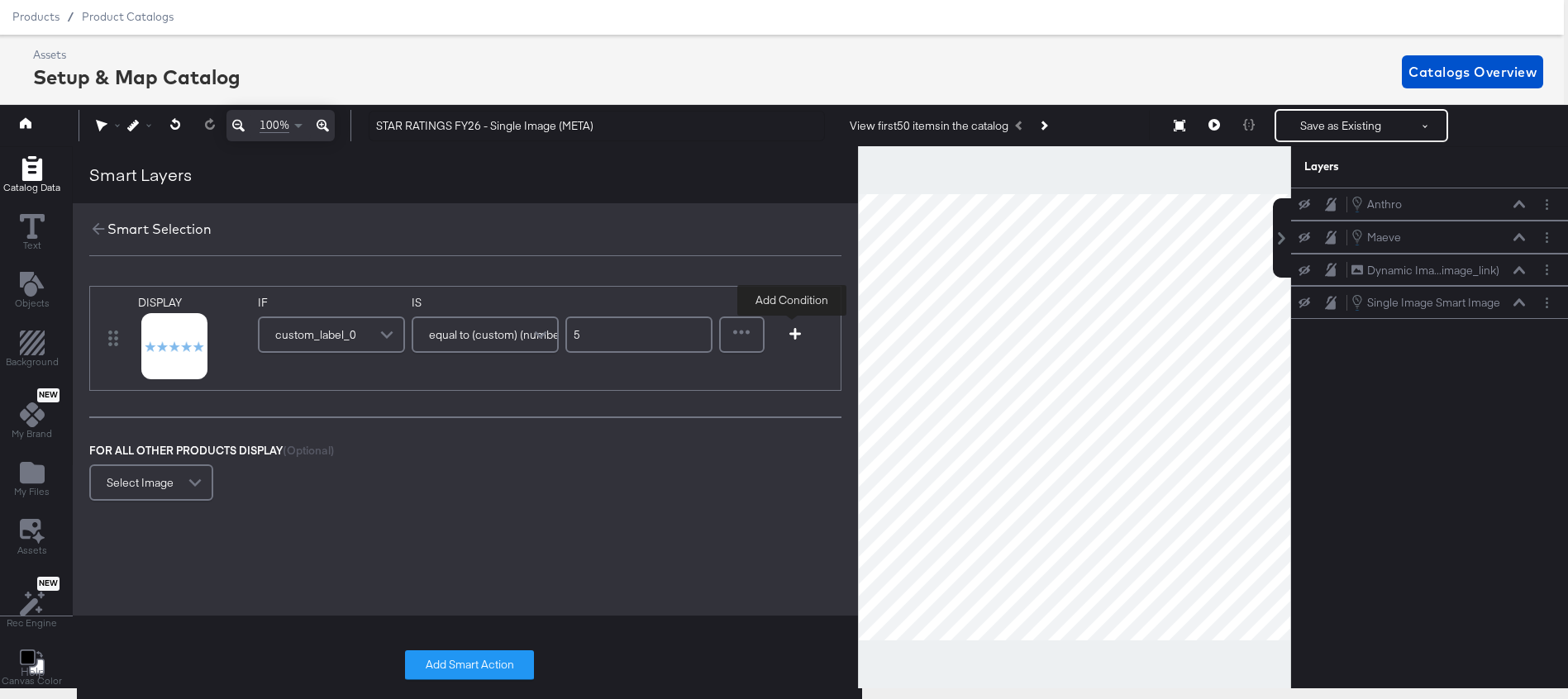
click at [792, 337] on icon "button" at bounding box center [795, 333] width 11 height 11
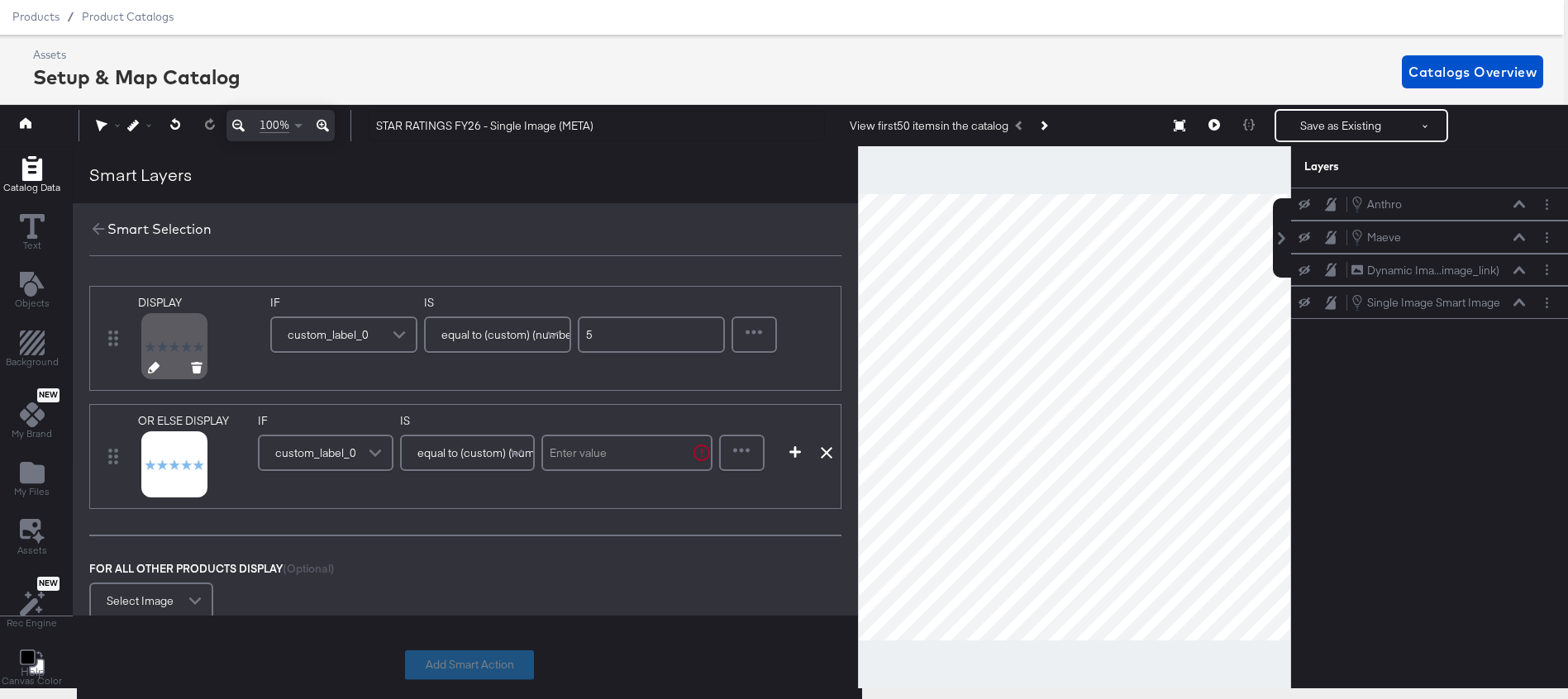
click at [153, 365] on icon at bounding box center [153, 367] width 11 height 11
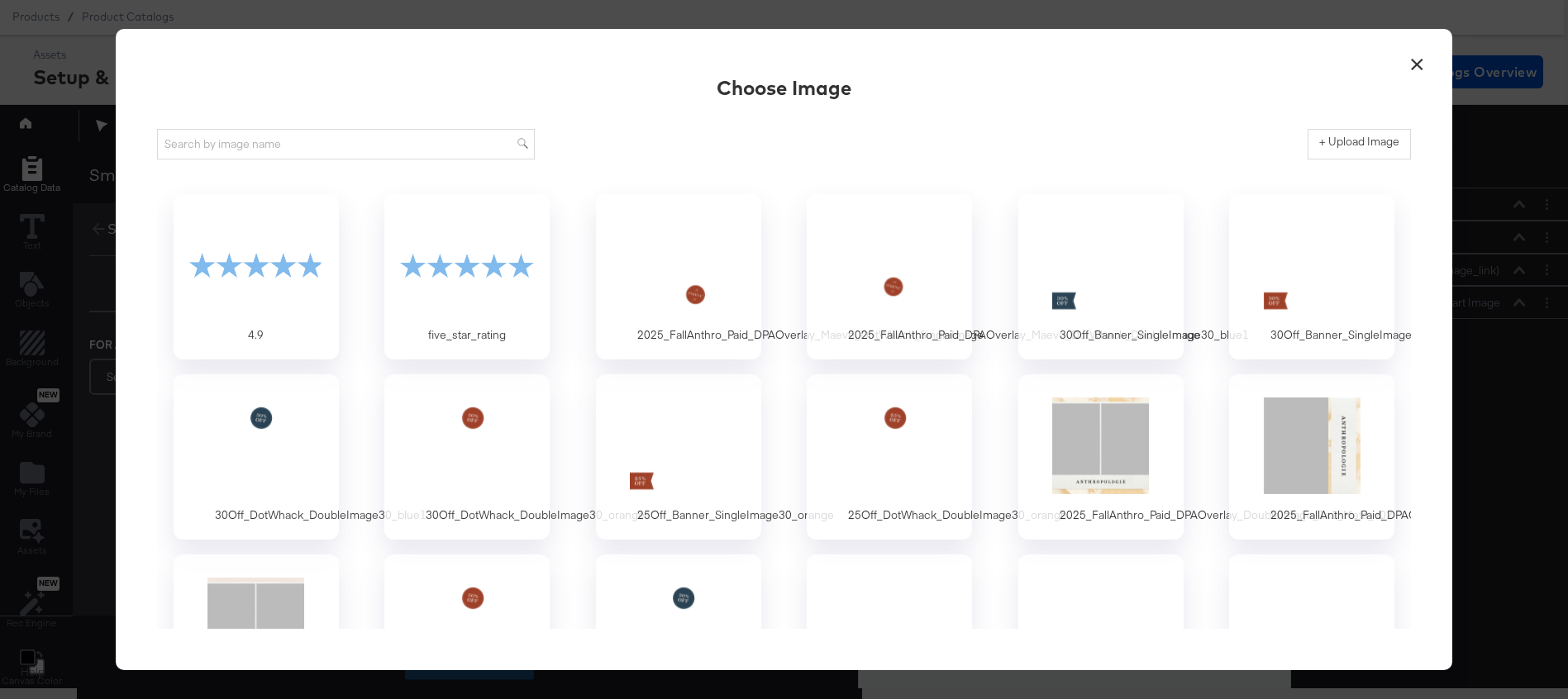
click at [1417, 60] on button "×" at bounding box center [1417, 60] width 30 height 30
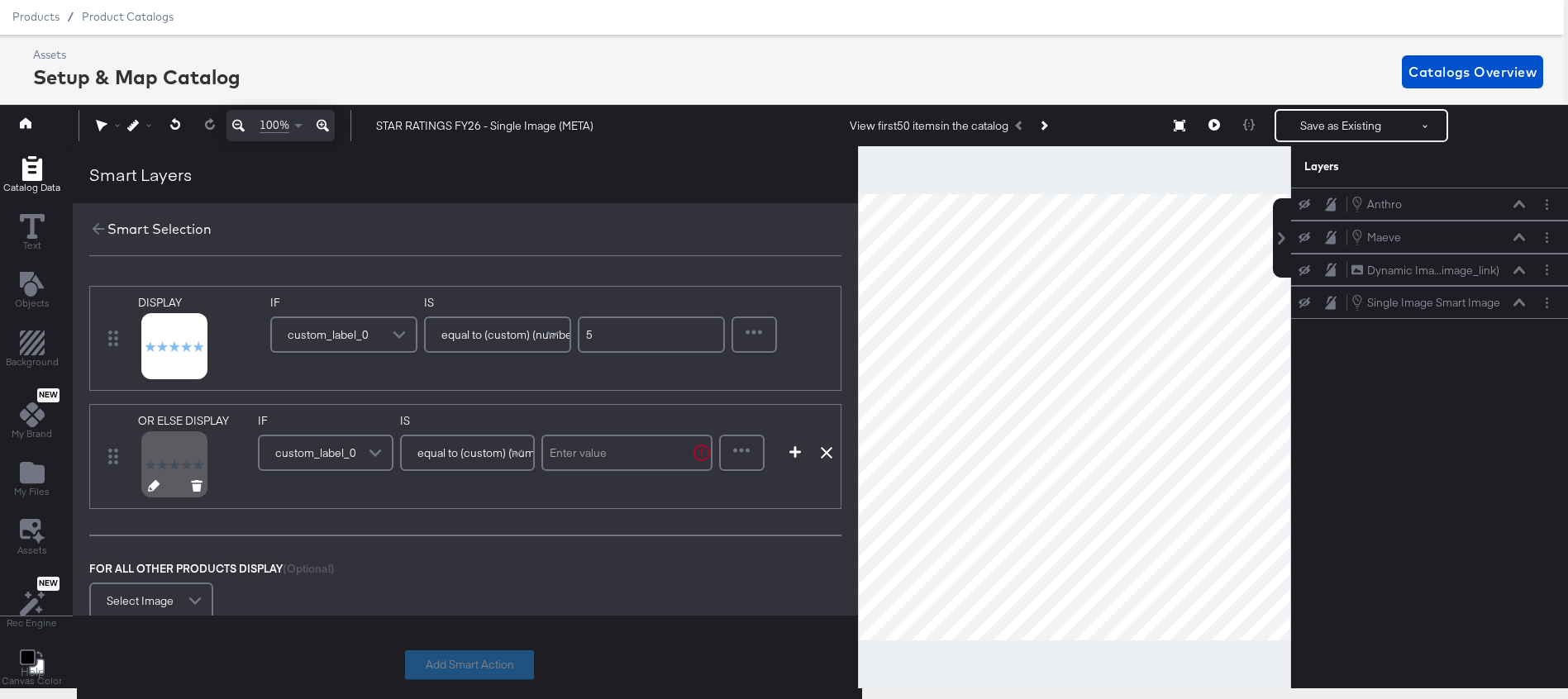
click at [148, 484] on icon at bounding box center [153, 485] width 11 height 11
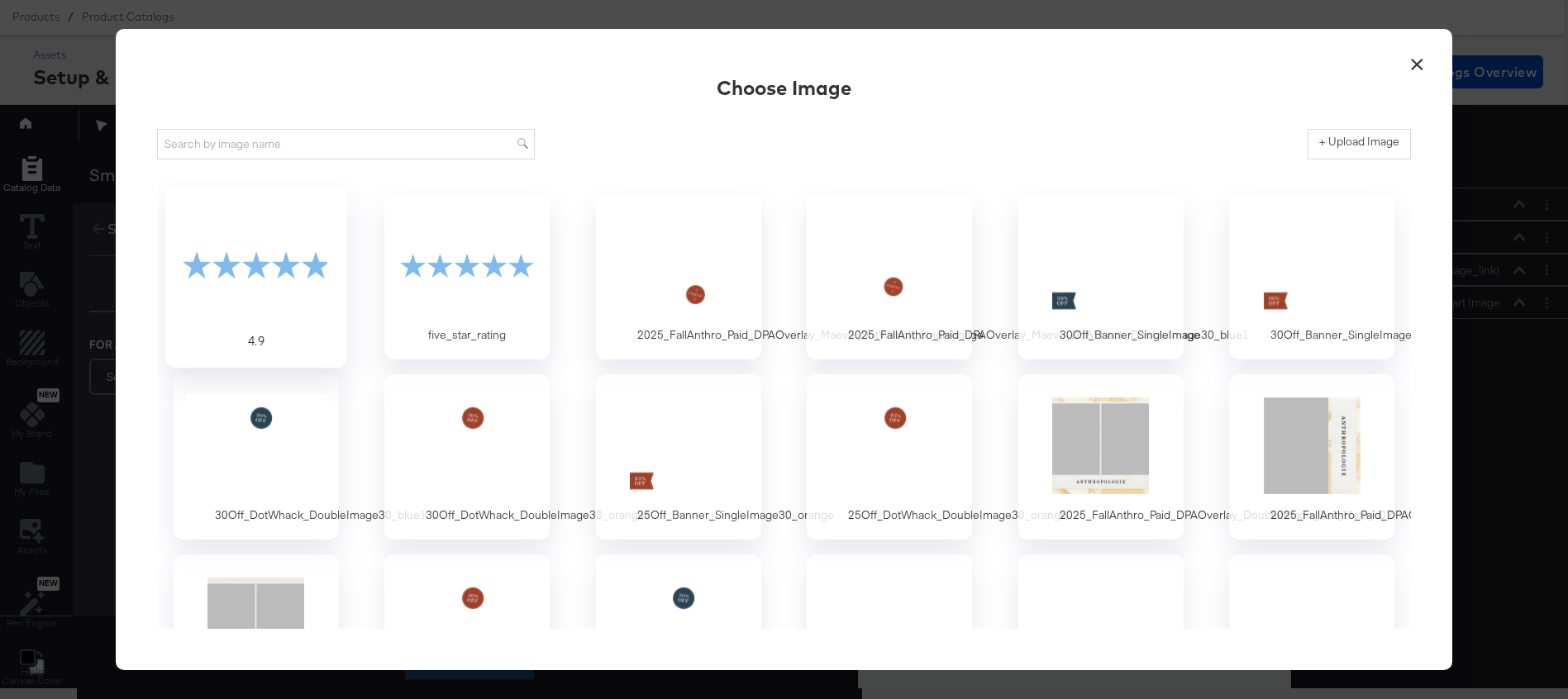
click at [266, 254] on div at bounding box center [256, 264] width 155 height 114
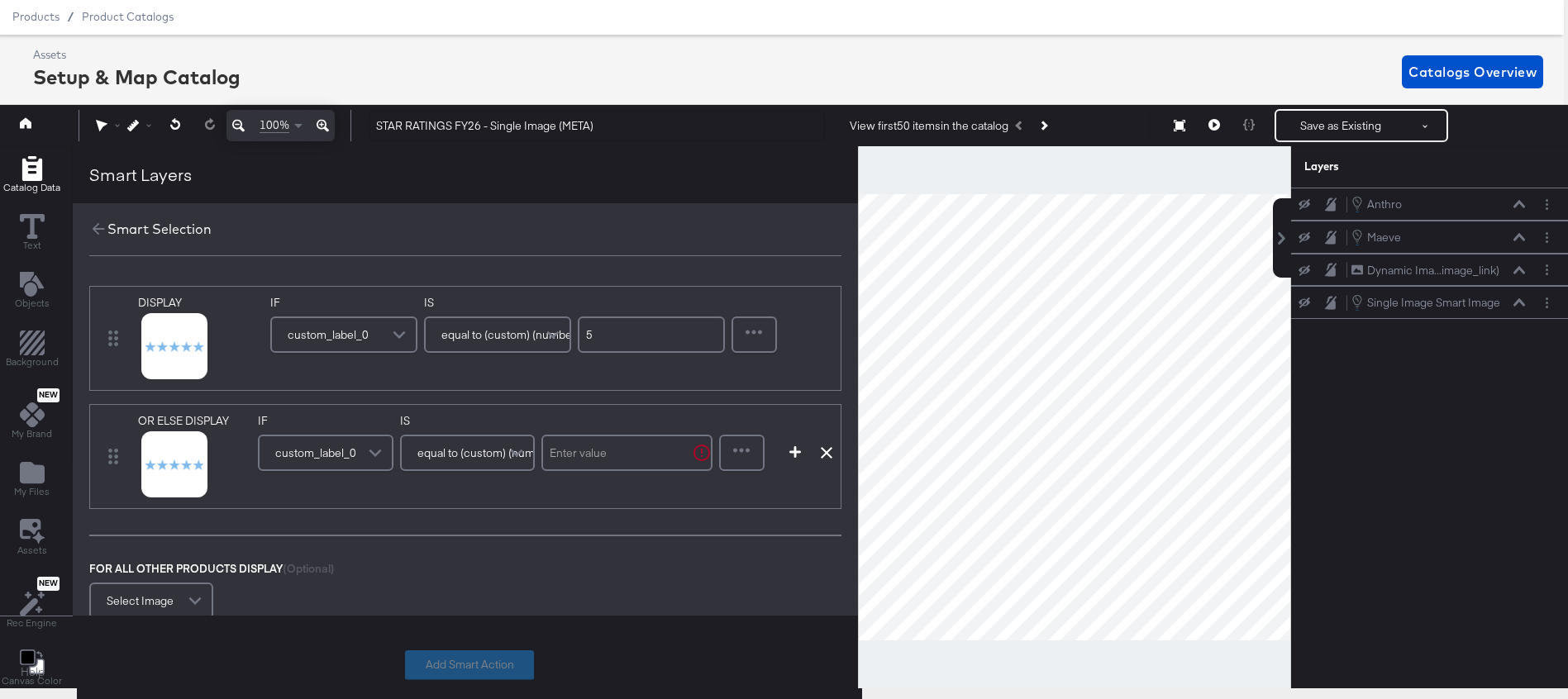
click at [454, 454] on span "equal to (custom) (number)" at bounding box center [486, 452] width 138 height 28
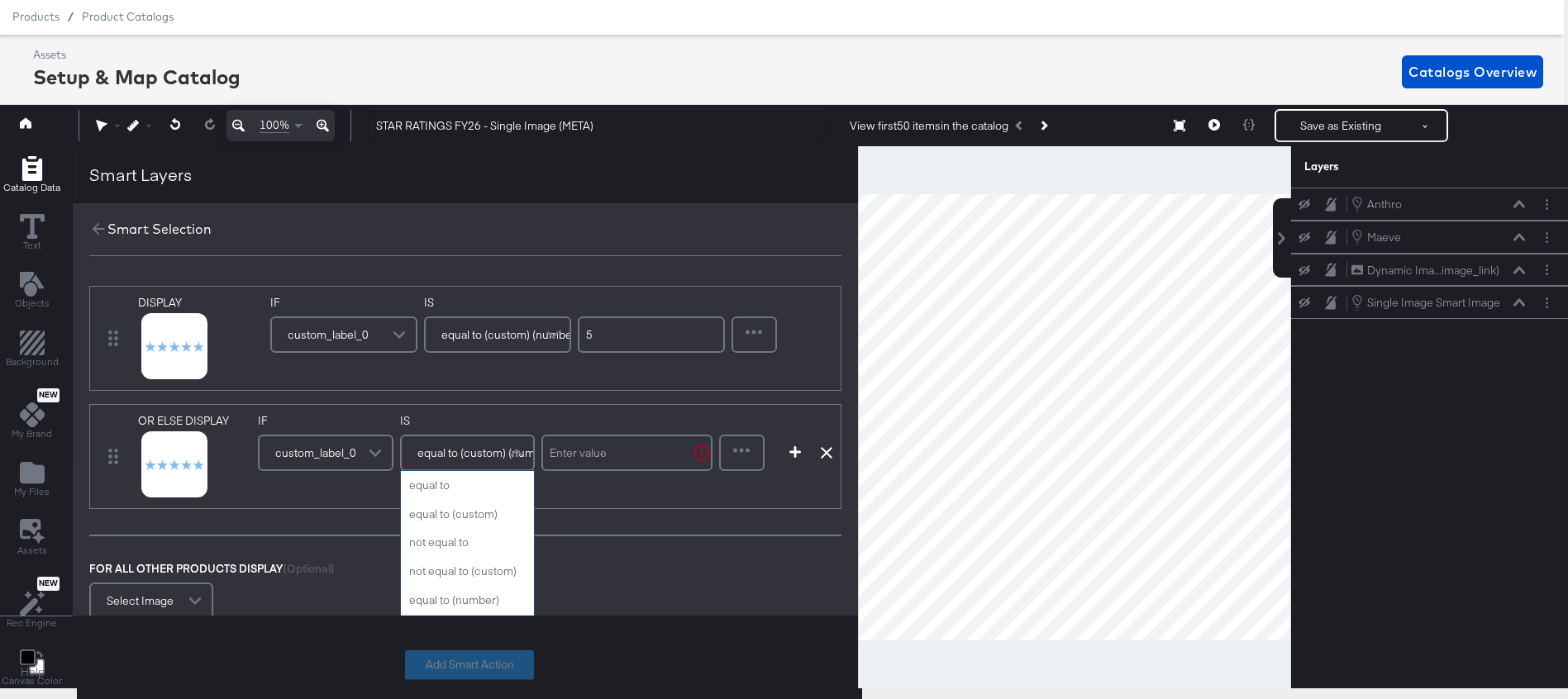
scroll to position [143, 0]
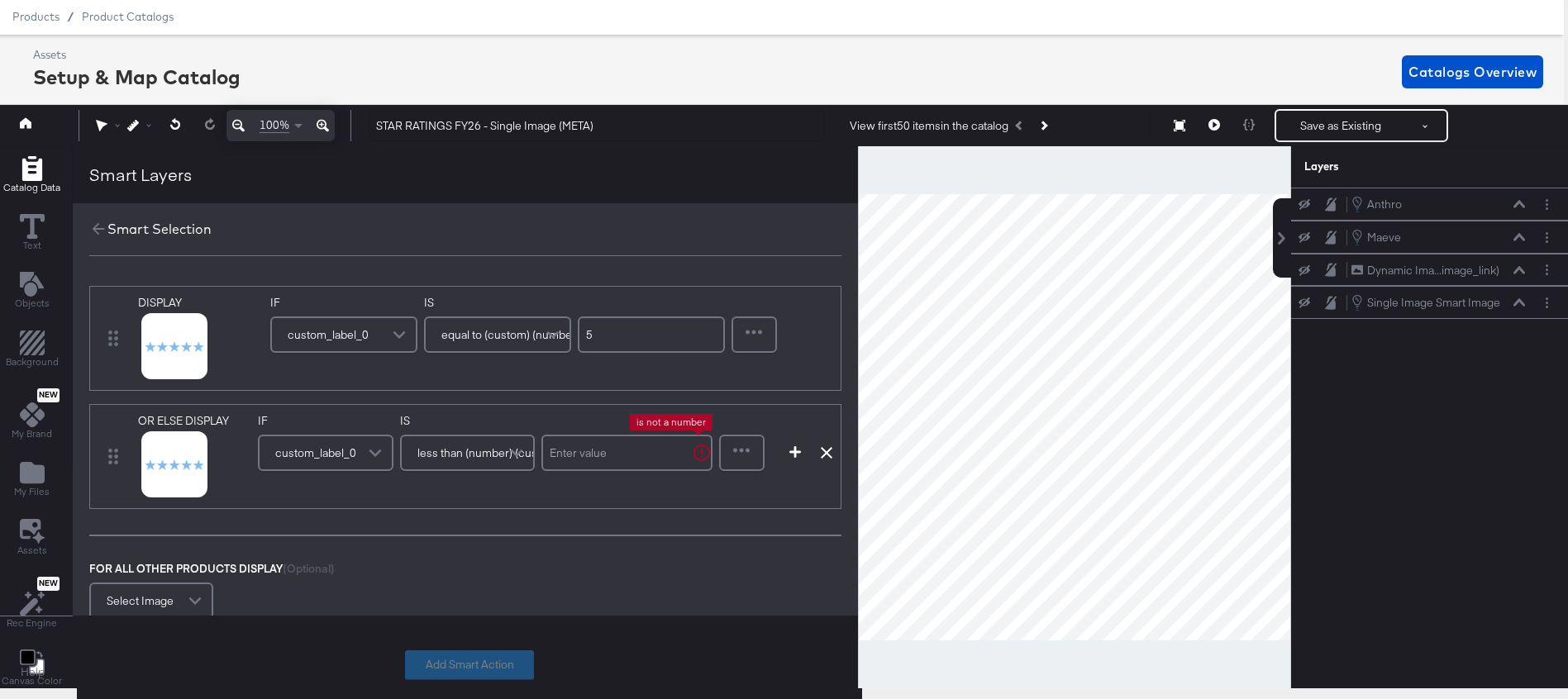
click at [584, 463] on input "text" at bounding box center [626, 453] width 171 height 36
type input "5"
click at [738, 455] on div at bounding box center [742, 453] width 43 height 33
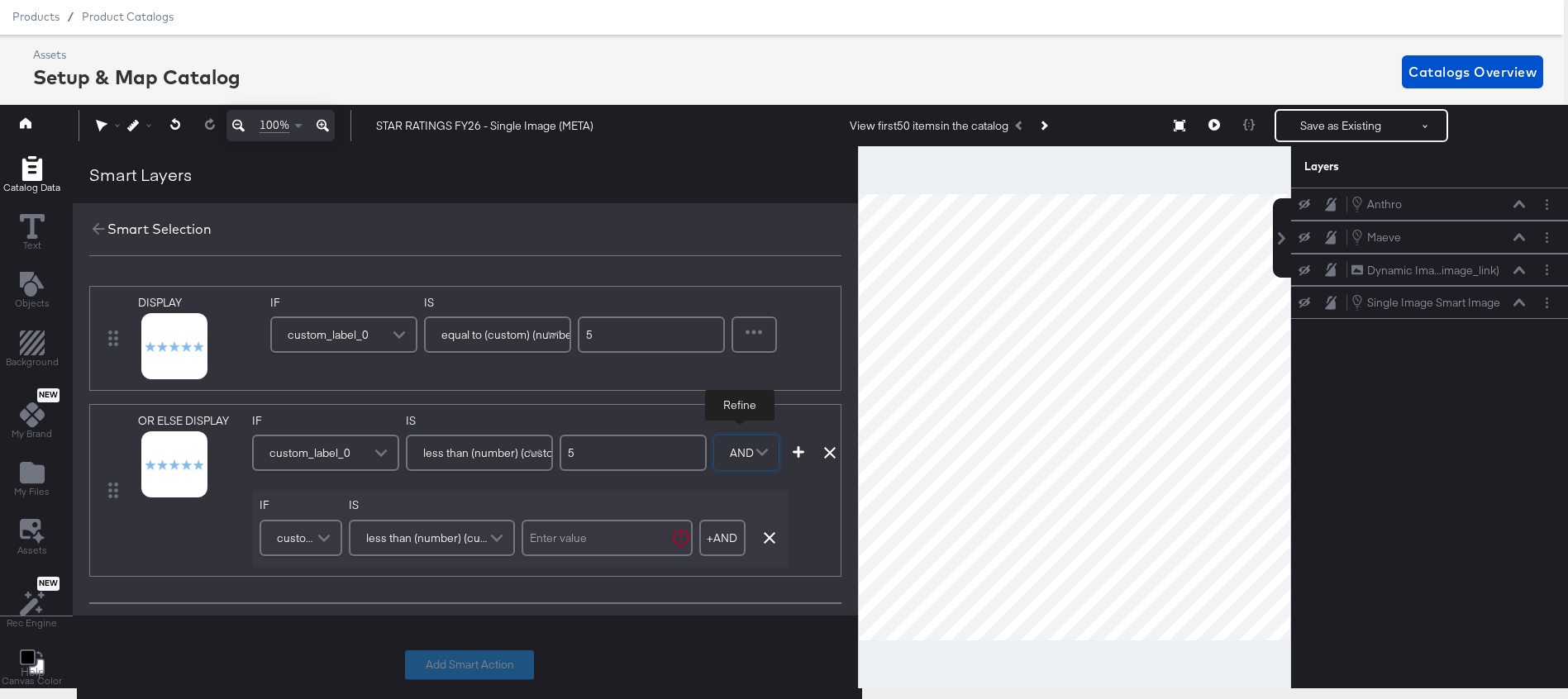
click at [294, 546] on span "custom_label_0" at bounding box center [298, 537] width 43 height 28
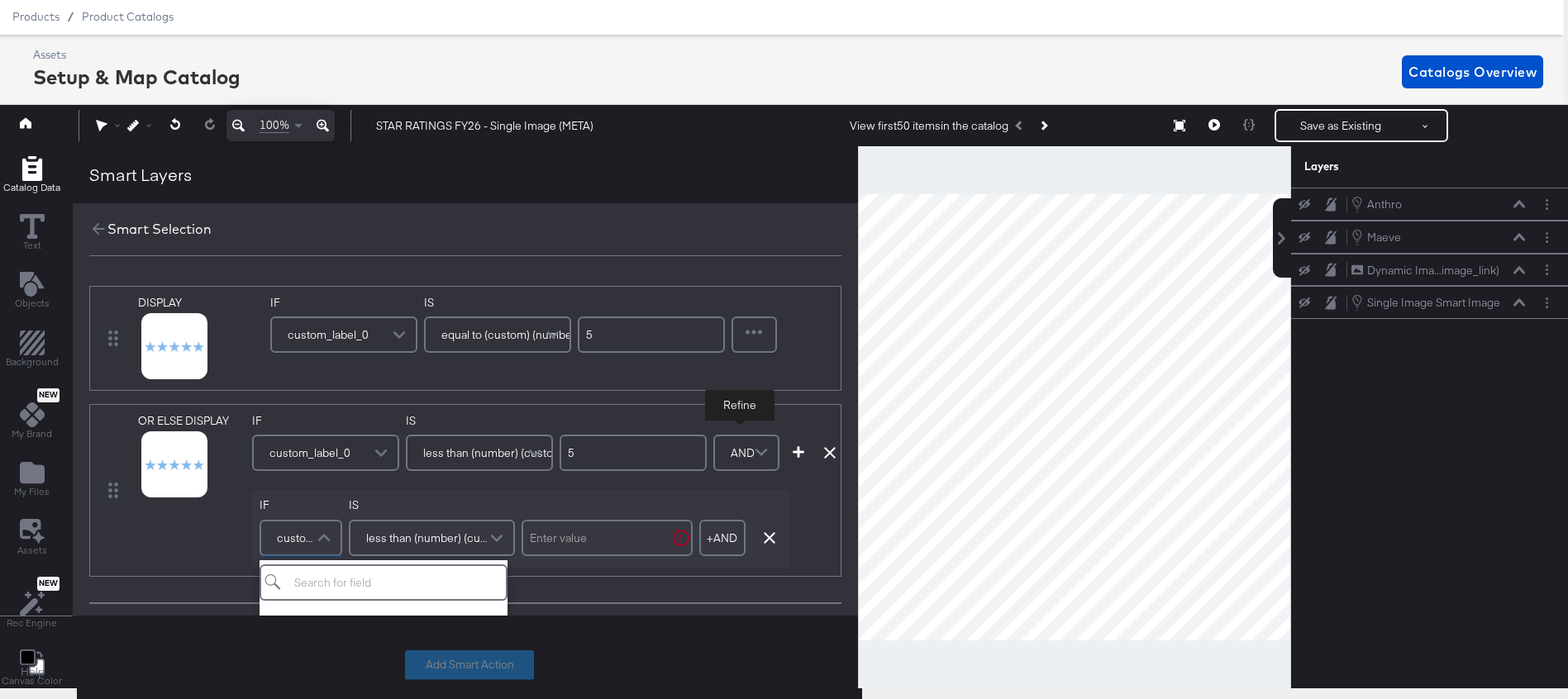
click at [386, 551] on span "less than (number) (custom)" at bounding box center [430, 537] width 127 height 28
type input "gre"
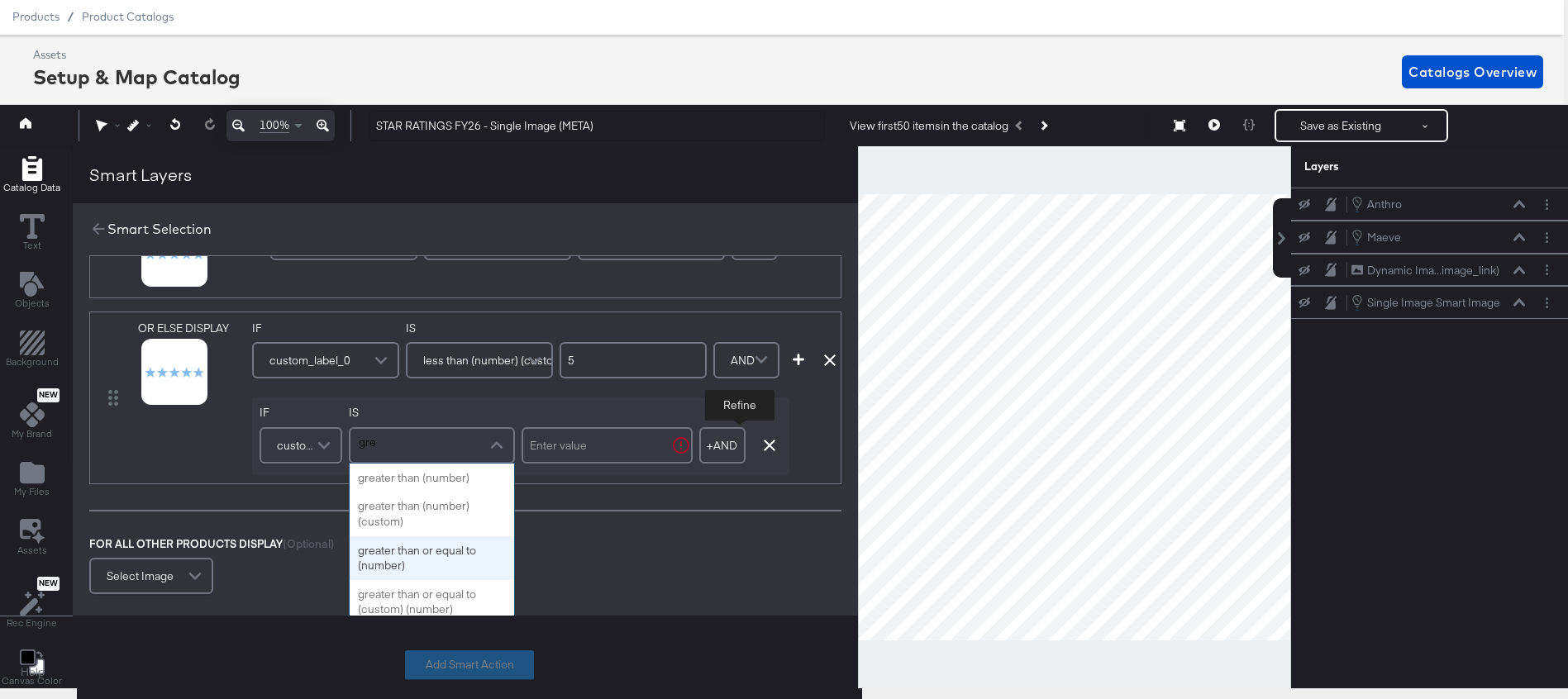
scroll to position [109, 0]
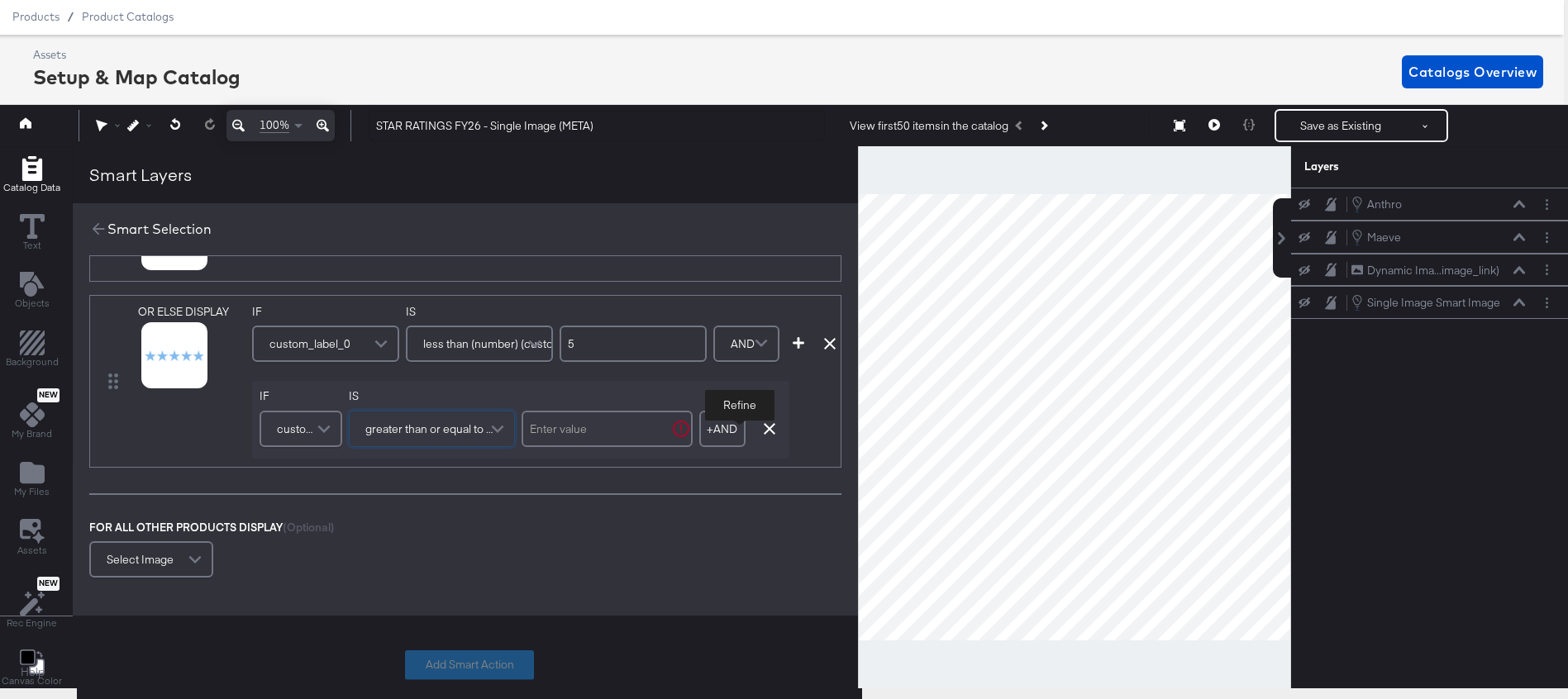
click at [568, 428] on input "text" at bounding box center [607, 429] width 171 height 36
type input "4.9"
click at [520, 559] on div "FOR ALL OTHER PRODUCTS DISPLAY (Optional) Select Image" at bounding box center [466, 551] width 752 height 63
click at [466, 656] on button "Add Smart Action" at bounding box center [469, 665] width 129 height 30
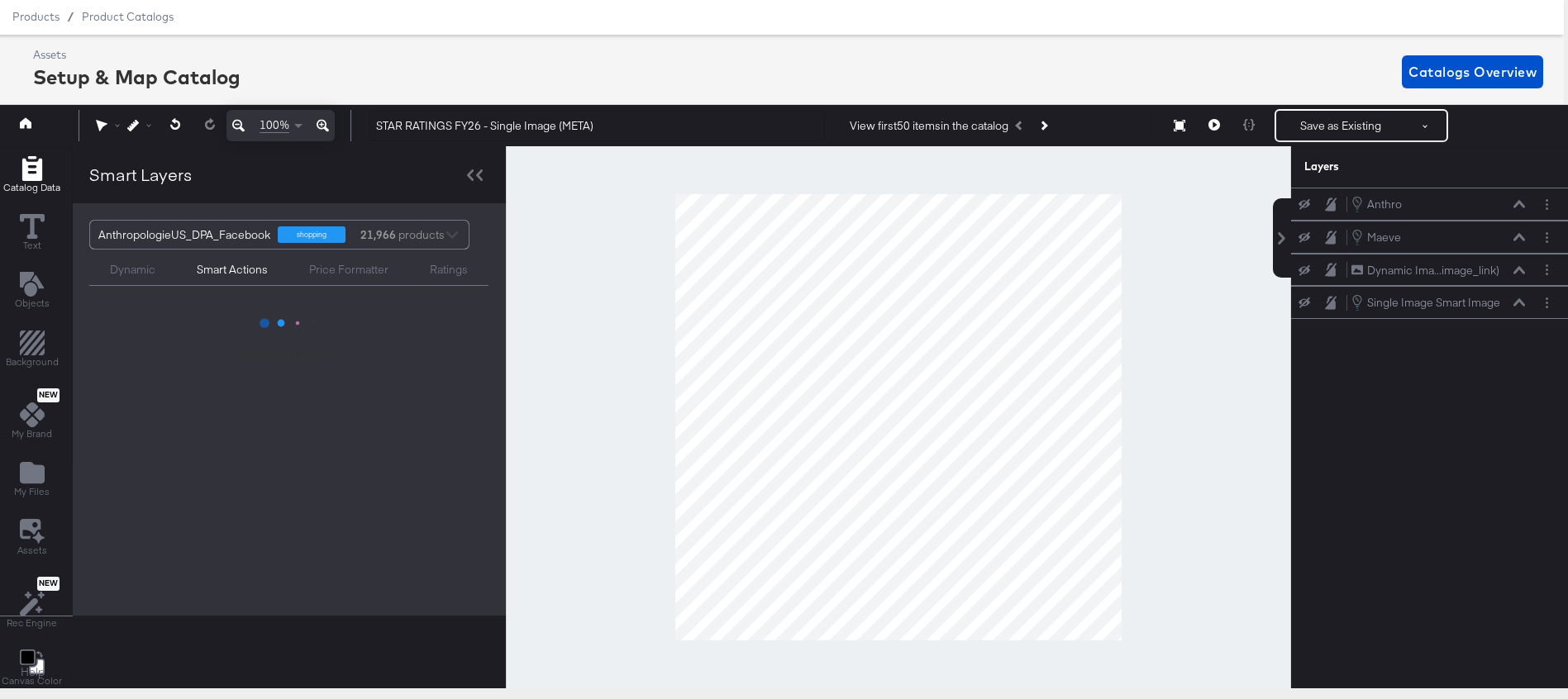
scroll to position [0, 0]
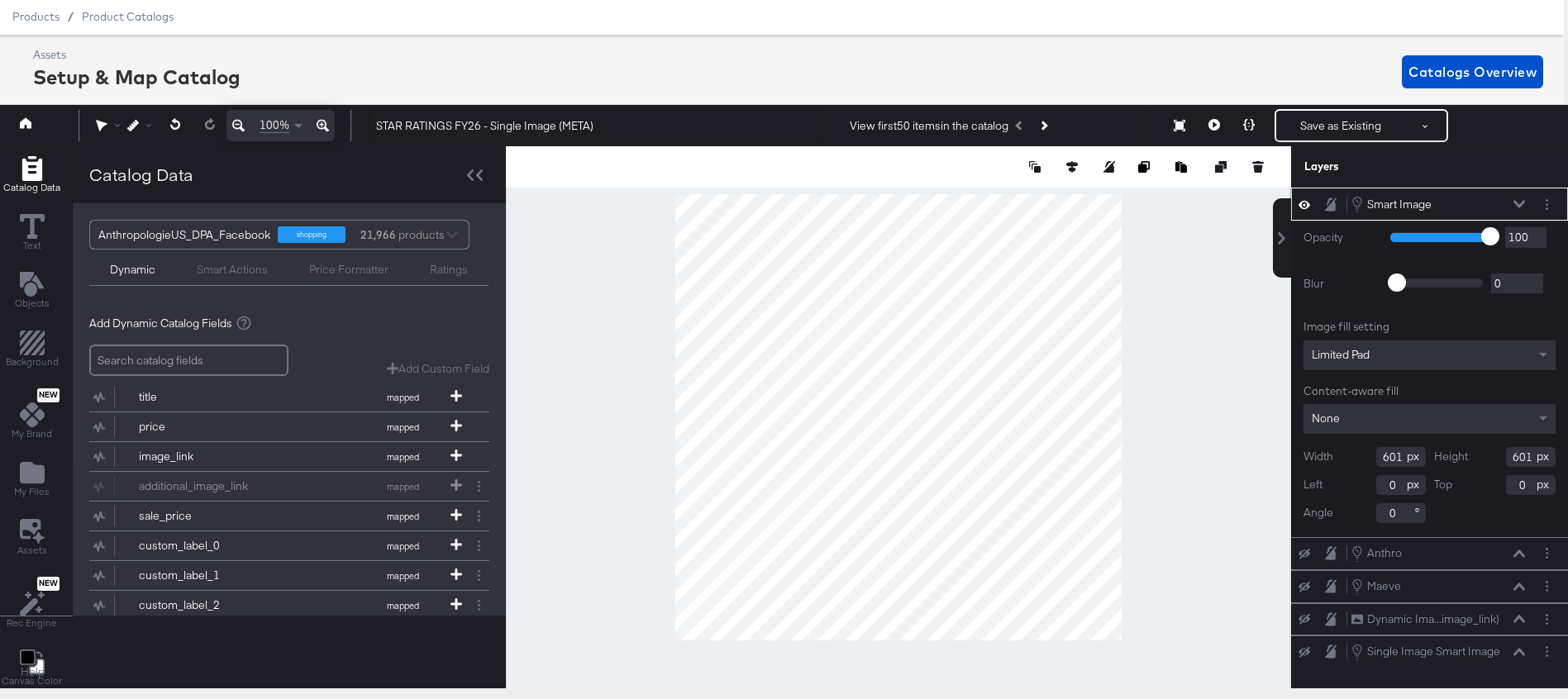
type input "246"
type input "122"
click at [1211, 122] on icon at bounding box center [1214, 124] width 11 height 11
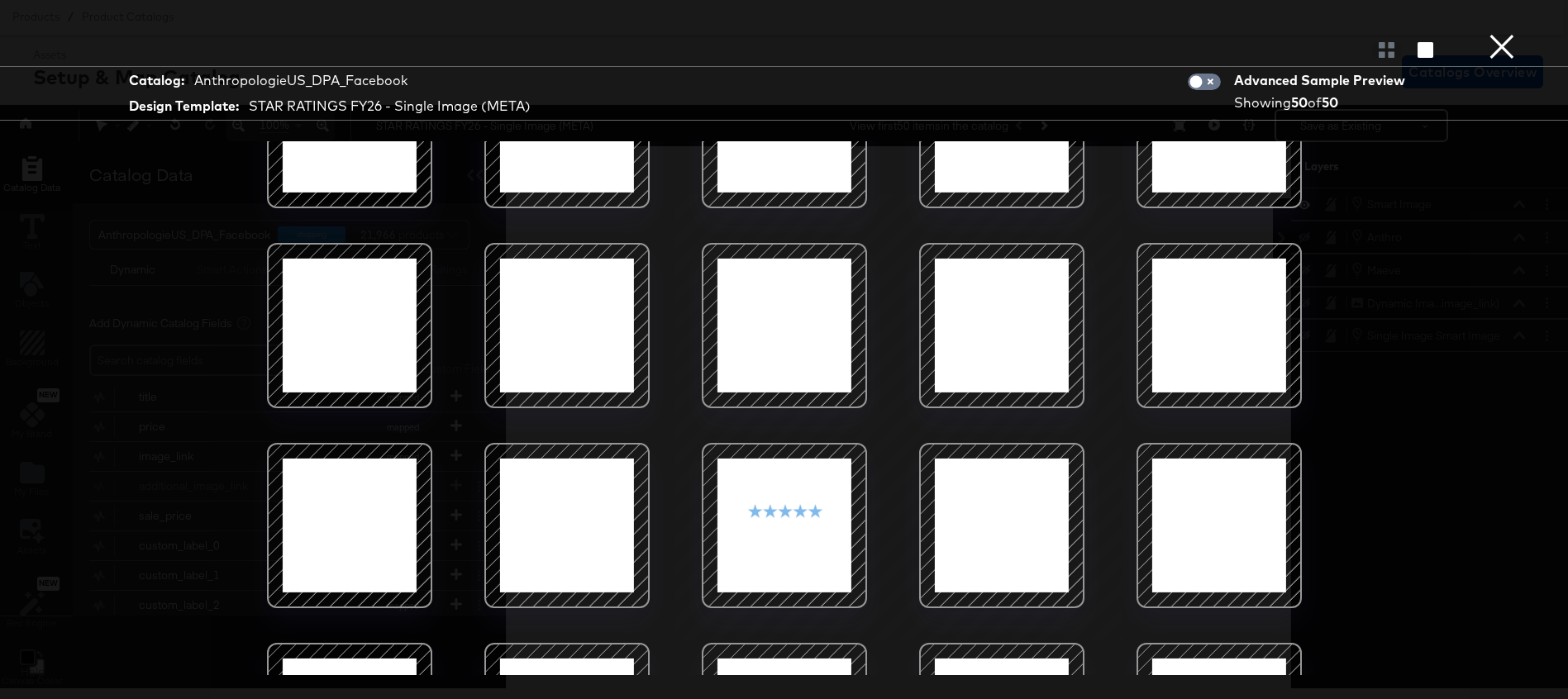
scroll to position [1332, 0]
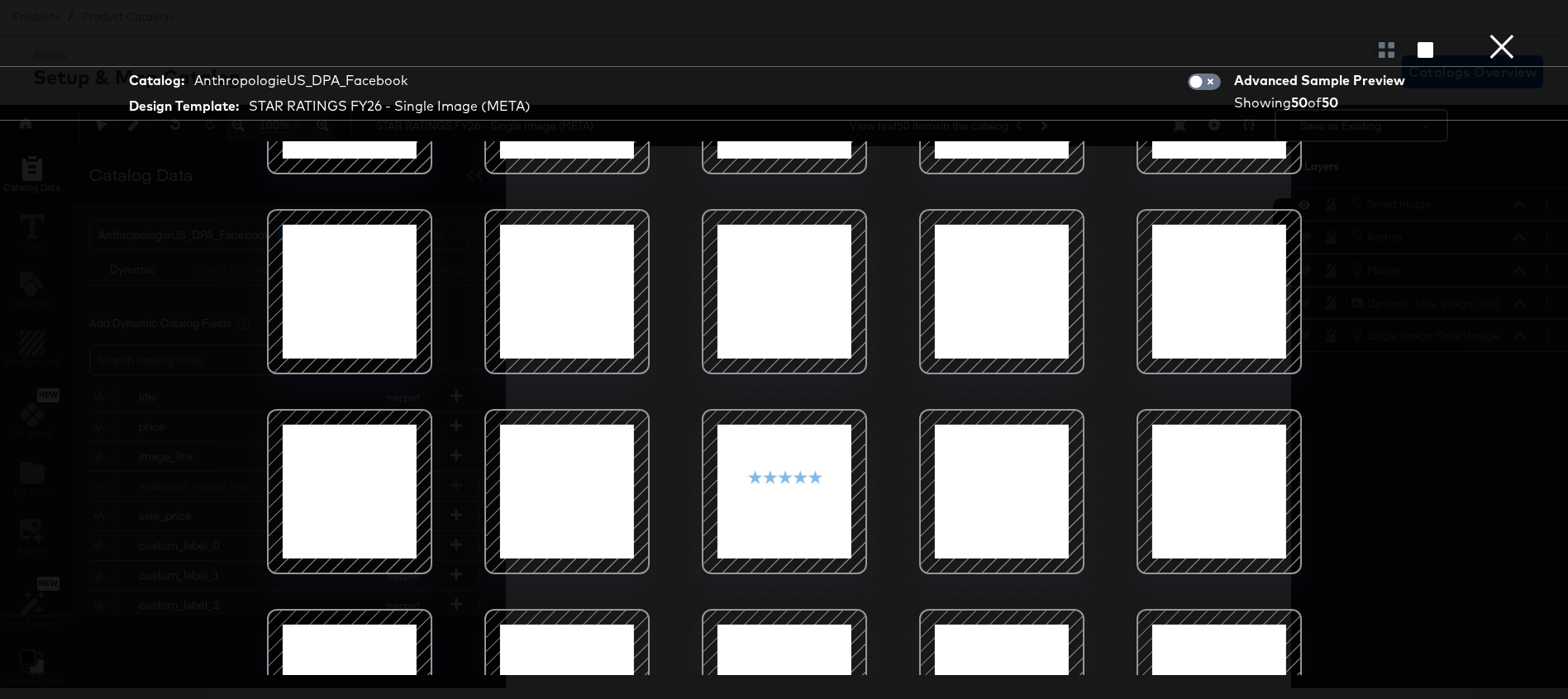
click at [1498, 33] on button "×" at bounding box center [1502, 16] width 33 height 33
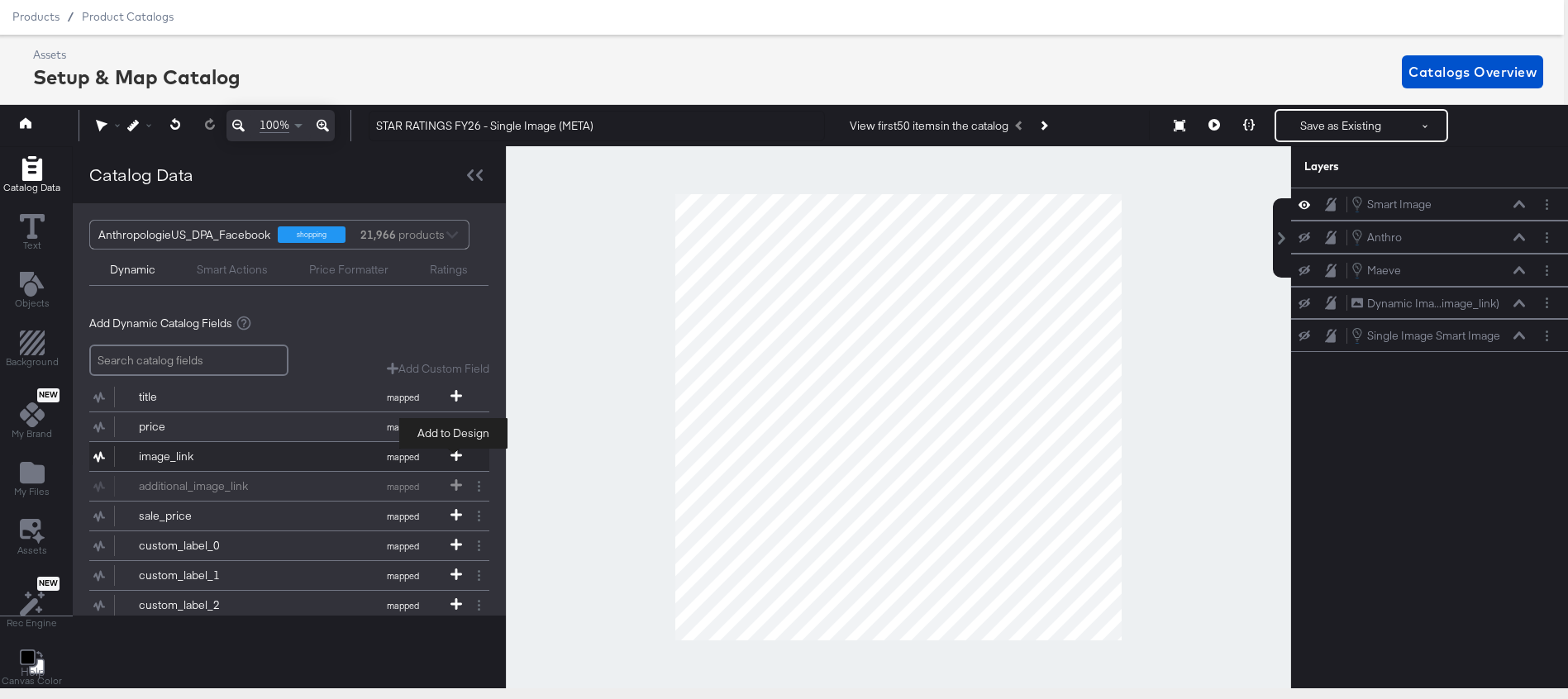
click at [453, 454] on icon at bounding box center [456, 455] width 11 height 11
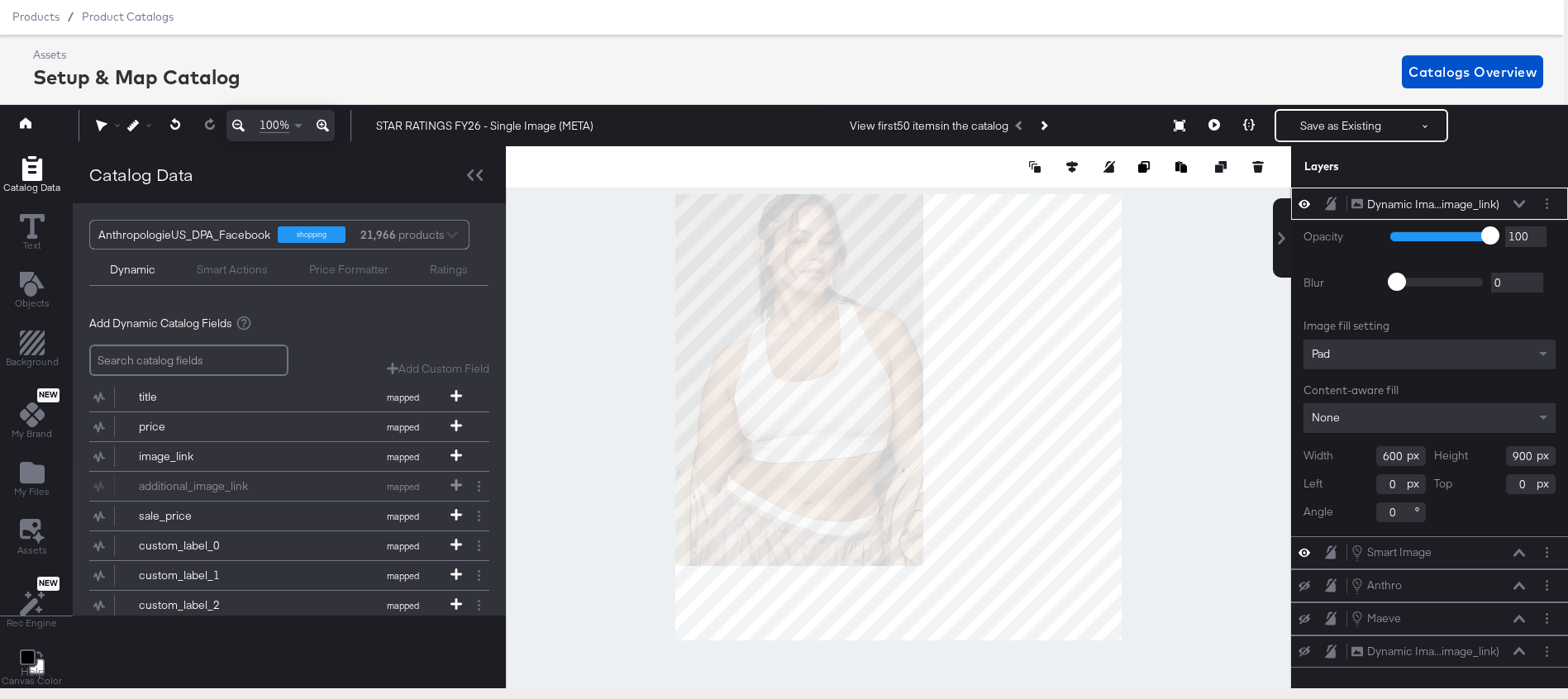
type input "208"
type input "74"
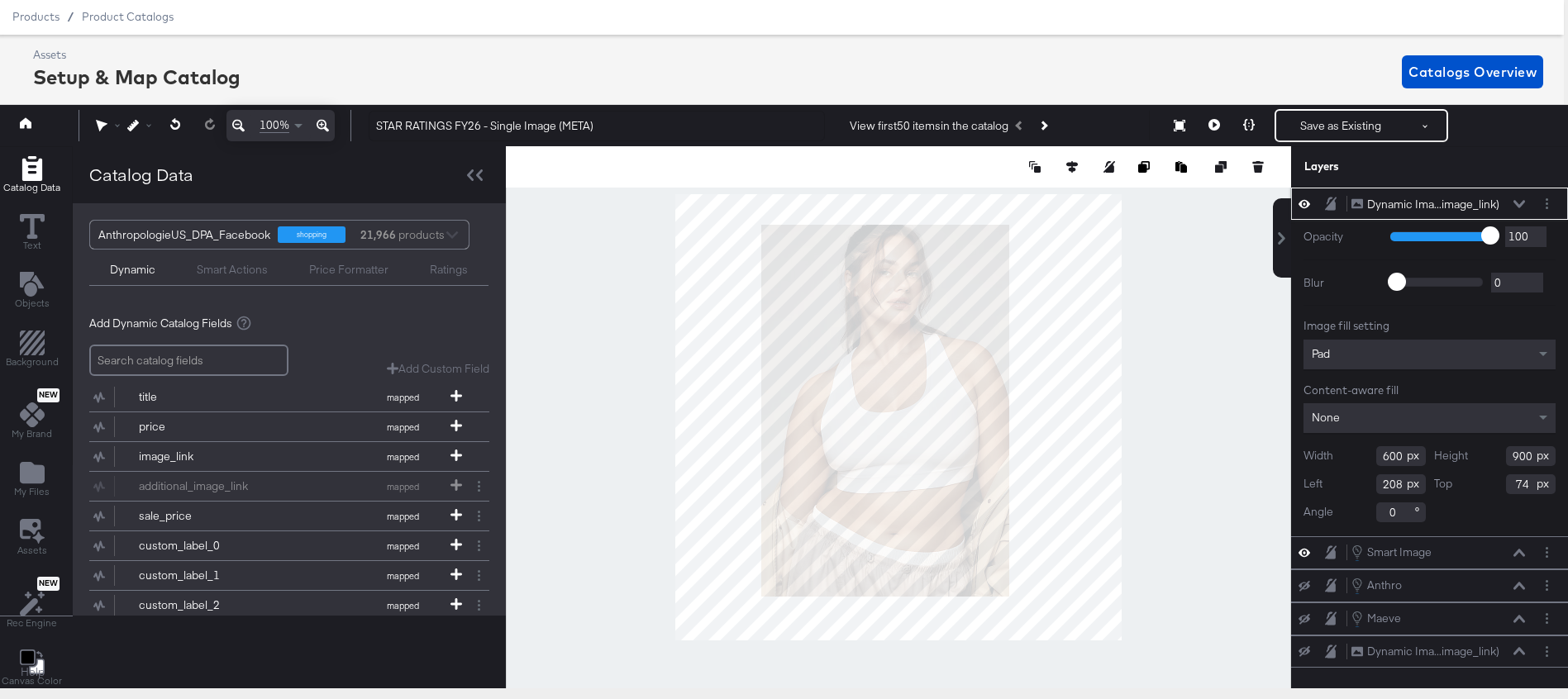
click at [1515, 202] on icon at bounding box center [1519, 203] width 11 height 8
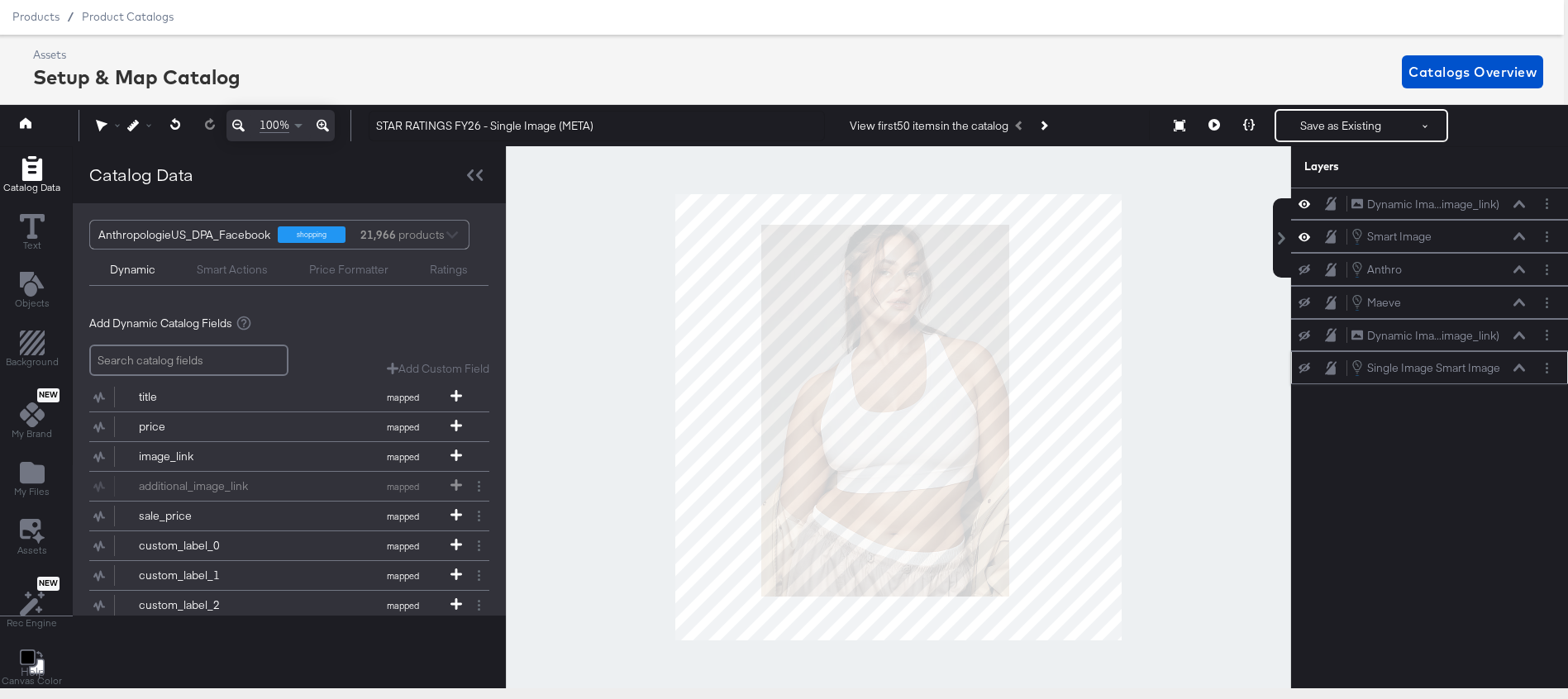
click at [1309, 368] on icon at bounding box center [1304, 368] width 11 height 10
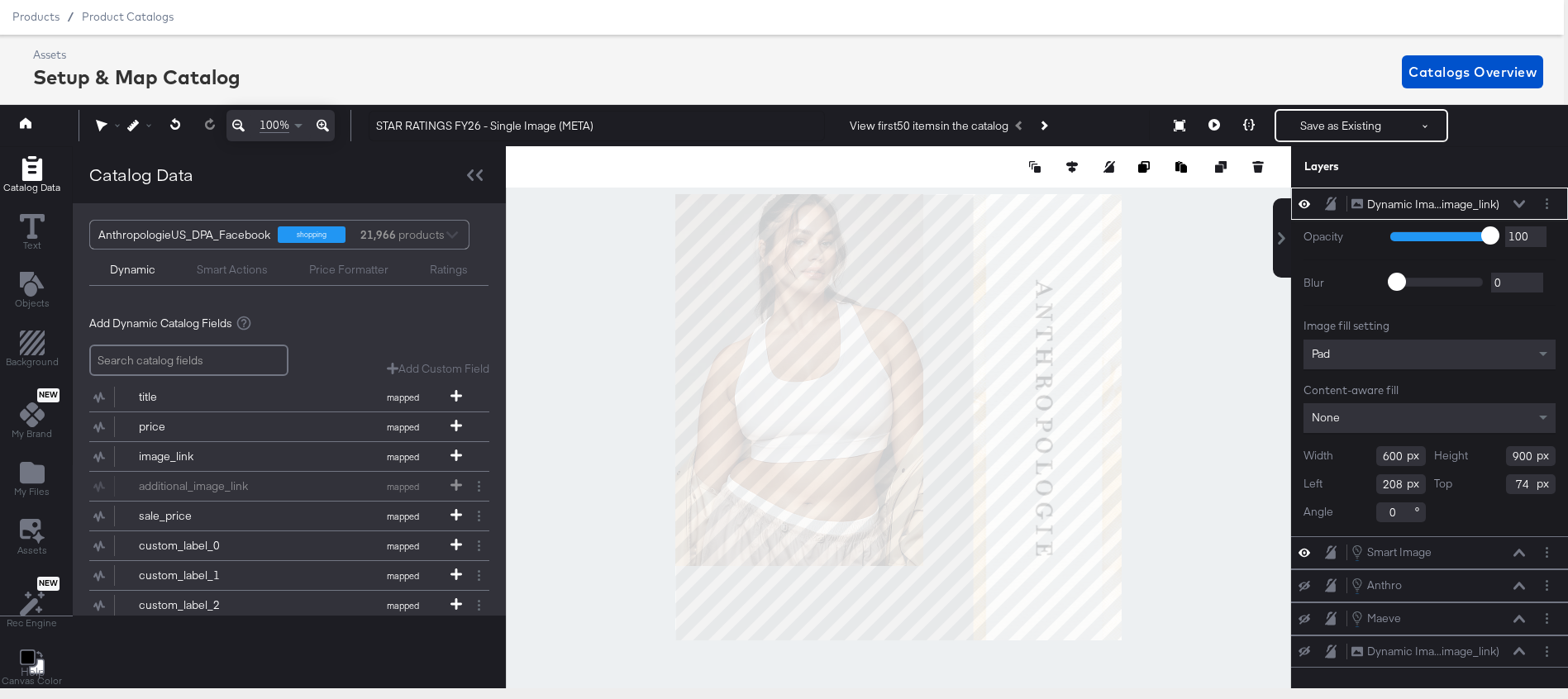
type input "0"
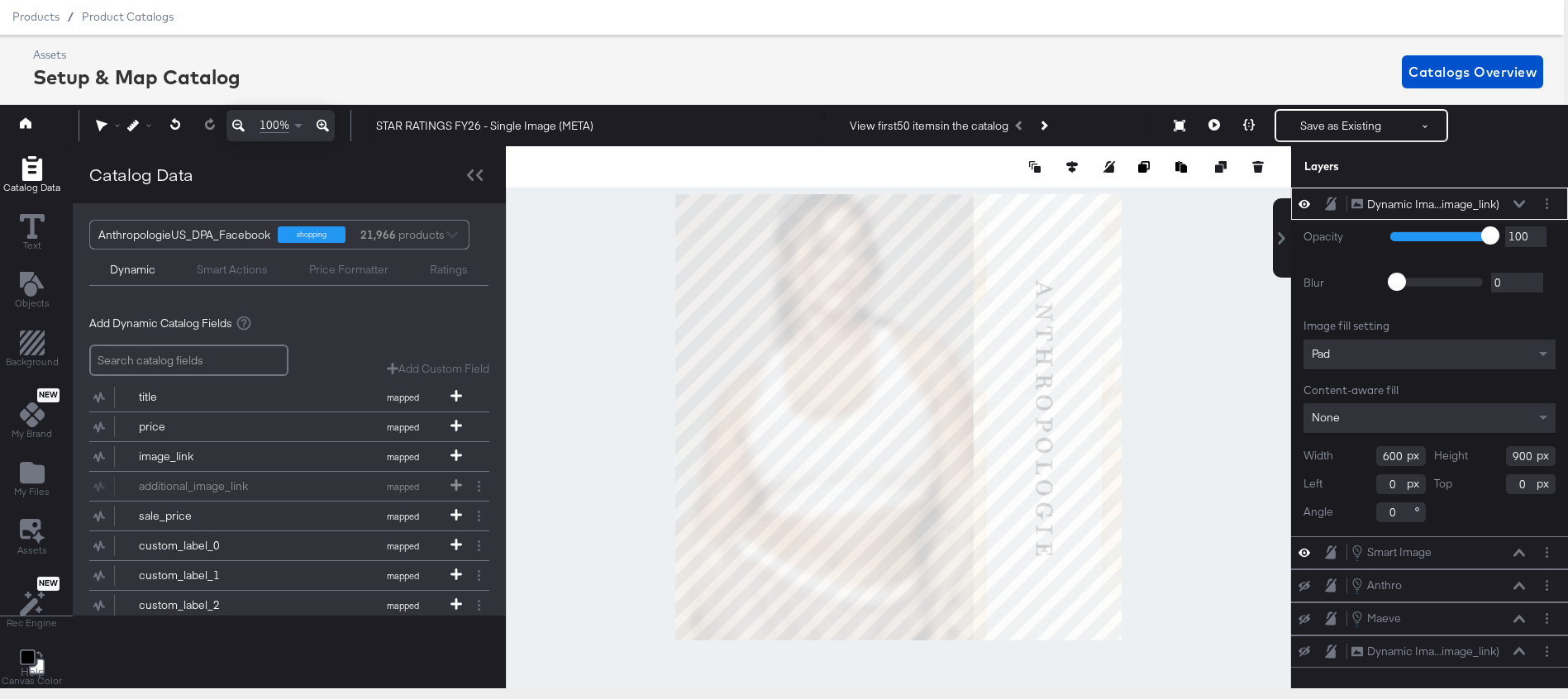
type input "722"
type input "1081"
click at [1217, 605] on div at bounding box center [898, 417] width 785 height 542
type input "0"
click at [1238, 564] on div at bounding box center [898, 417] width 785 height 542
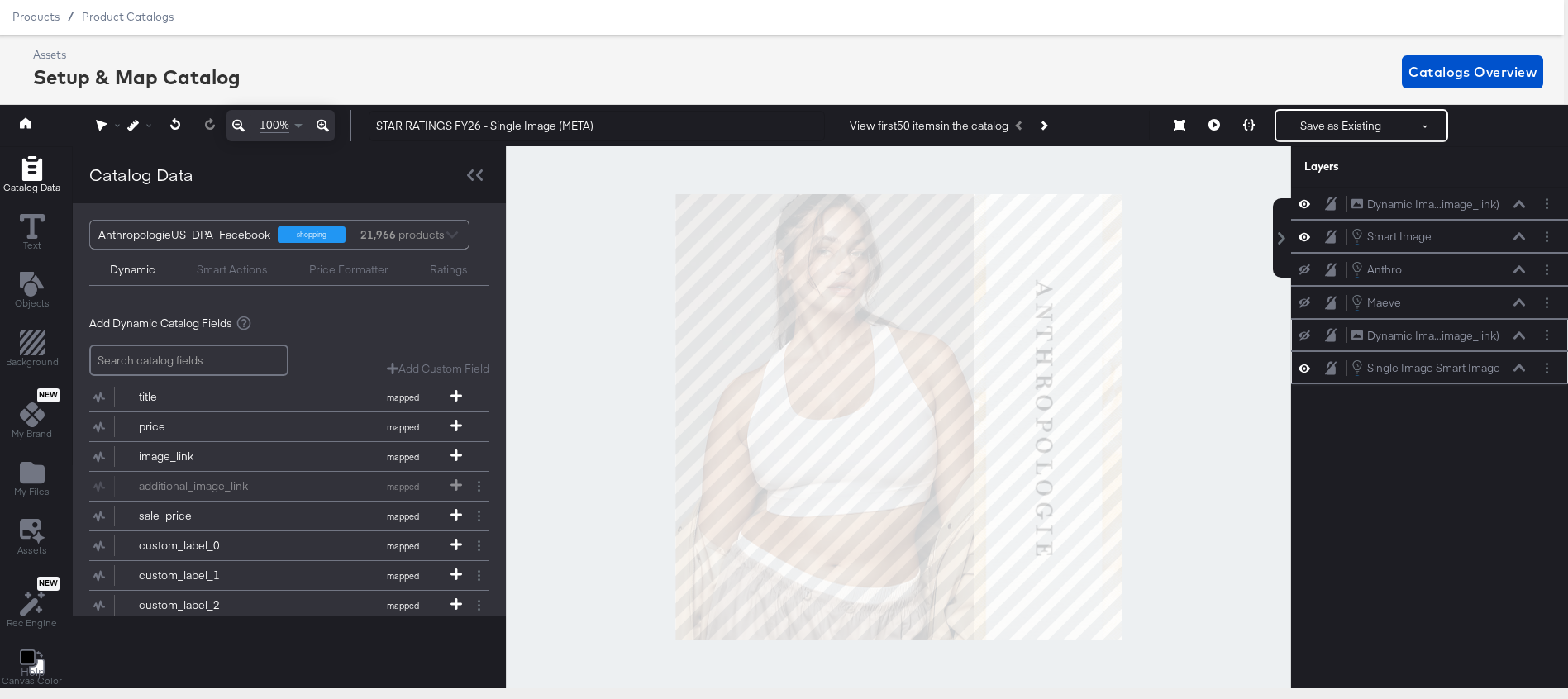
click at [1302, 334] on icon at bounding box center [1304, 336] width 11 height 10
click at [1543, 202] on button "Layer Options" at bounding box center [1547, 204] width 17 height 17
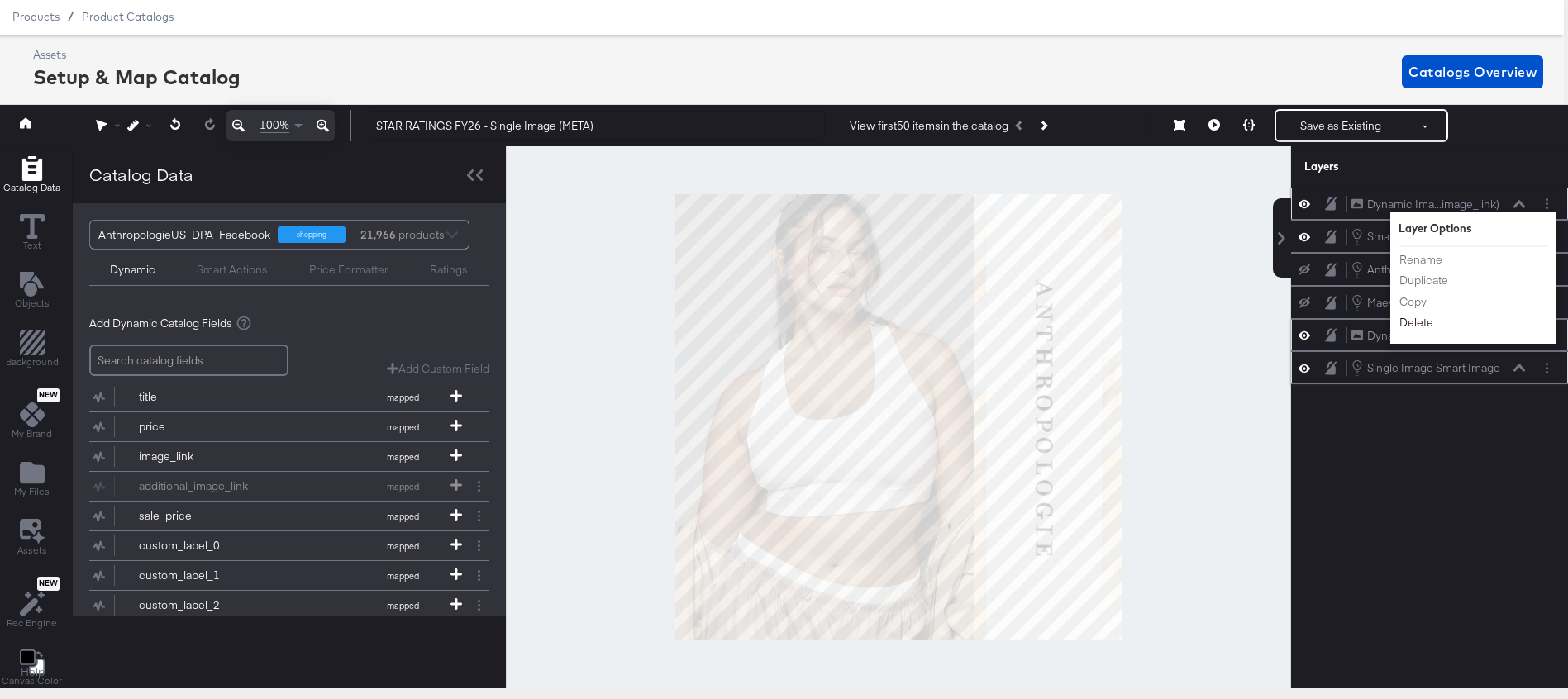
click at [1406, 327] on button "Delete" at bounding box center [1416, 324] width 36 height 17
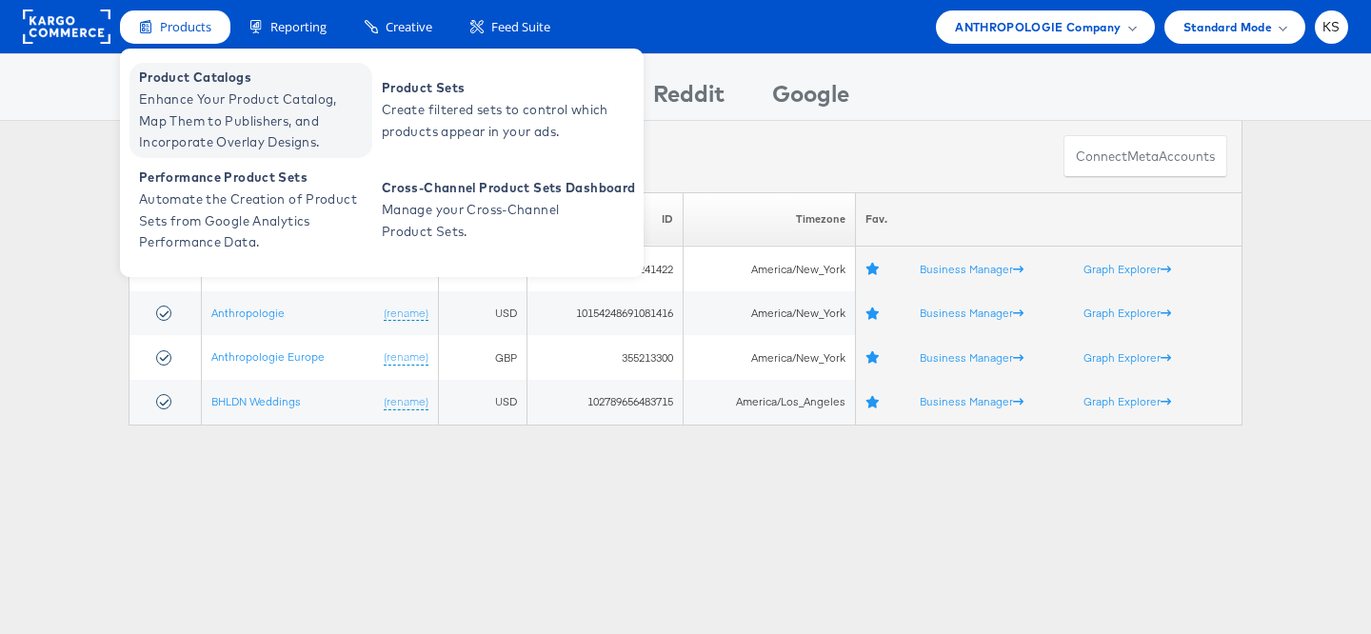
click at [186, 98] on span "Enhance Your Product Catalog, Map Them to Publishers, and Incorporate Overlay D…" at bounding box center [253, 121] width 228 height 65
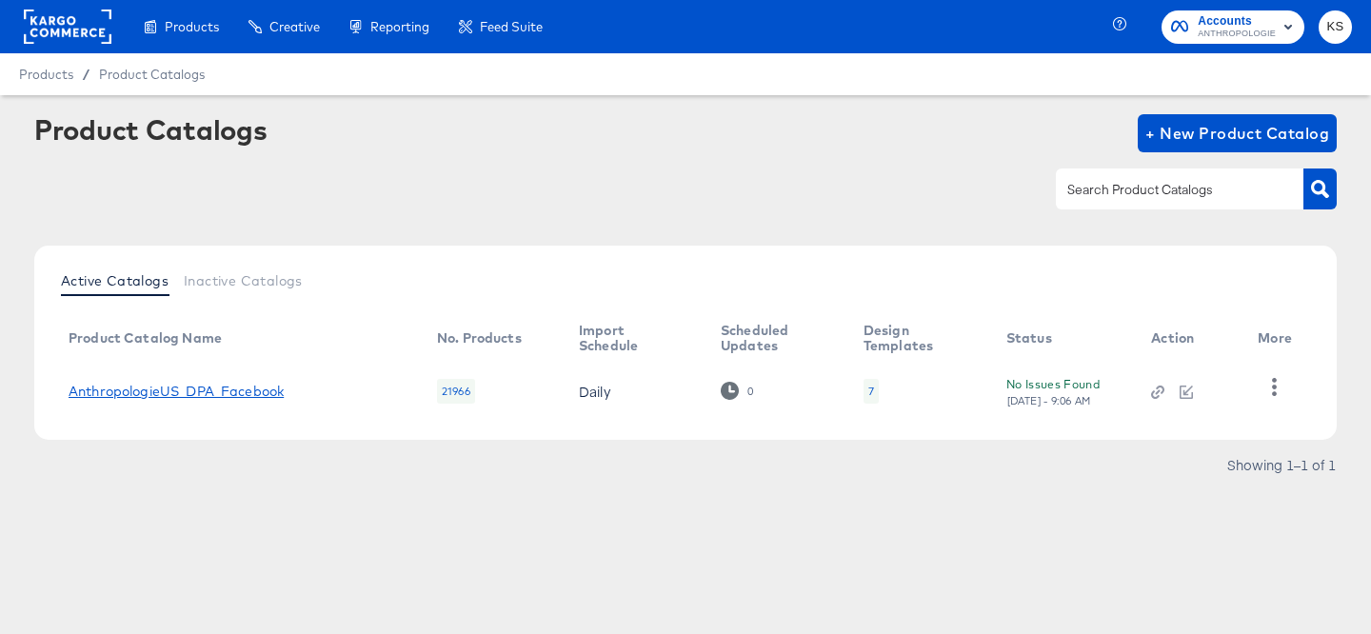
click at [165, 385] on link "AnthropologieUS_DPA_Facebook" at bounding box center [176, 391] width 215 height 15
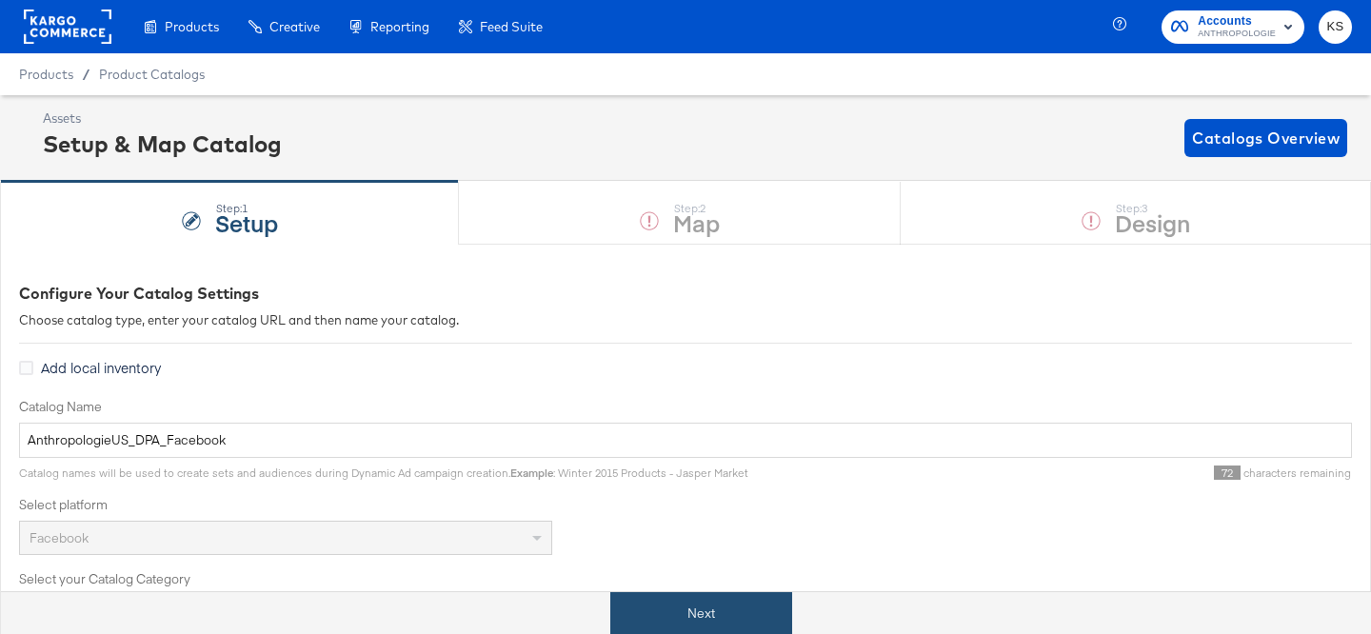
click at [685, 605] on button "Next" at bounding box center [701, 613] width 182 height 43
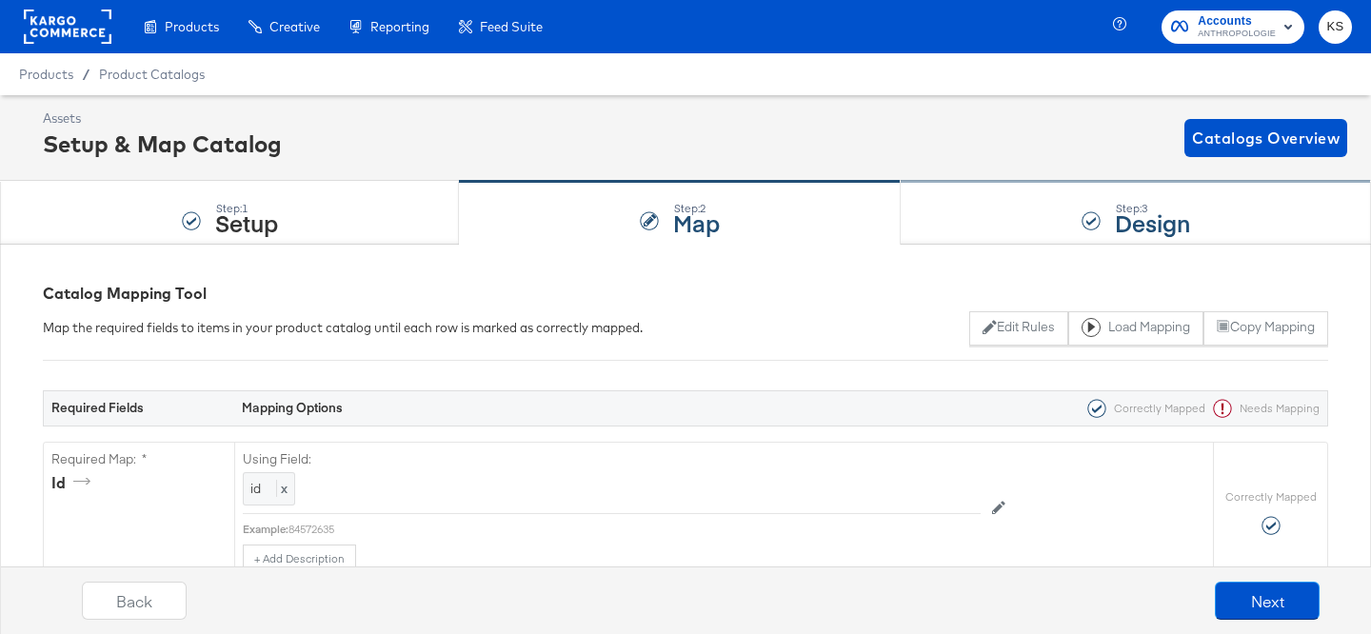
click at [996, 202] on div "Step: 3 Design" at bounding box center [1135, 213] width 470 height 63
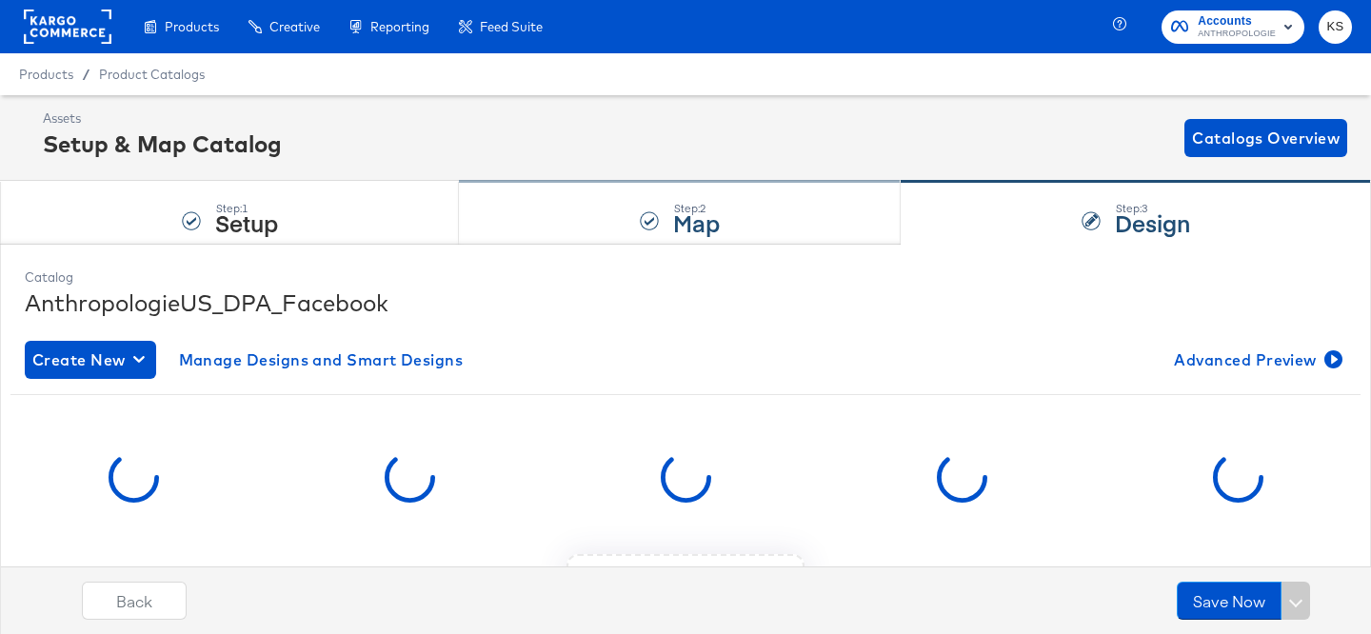
click at [662, 215] on div "Step: 2 Map" at bounding box center [680, 213] width 442 height 63
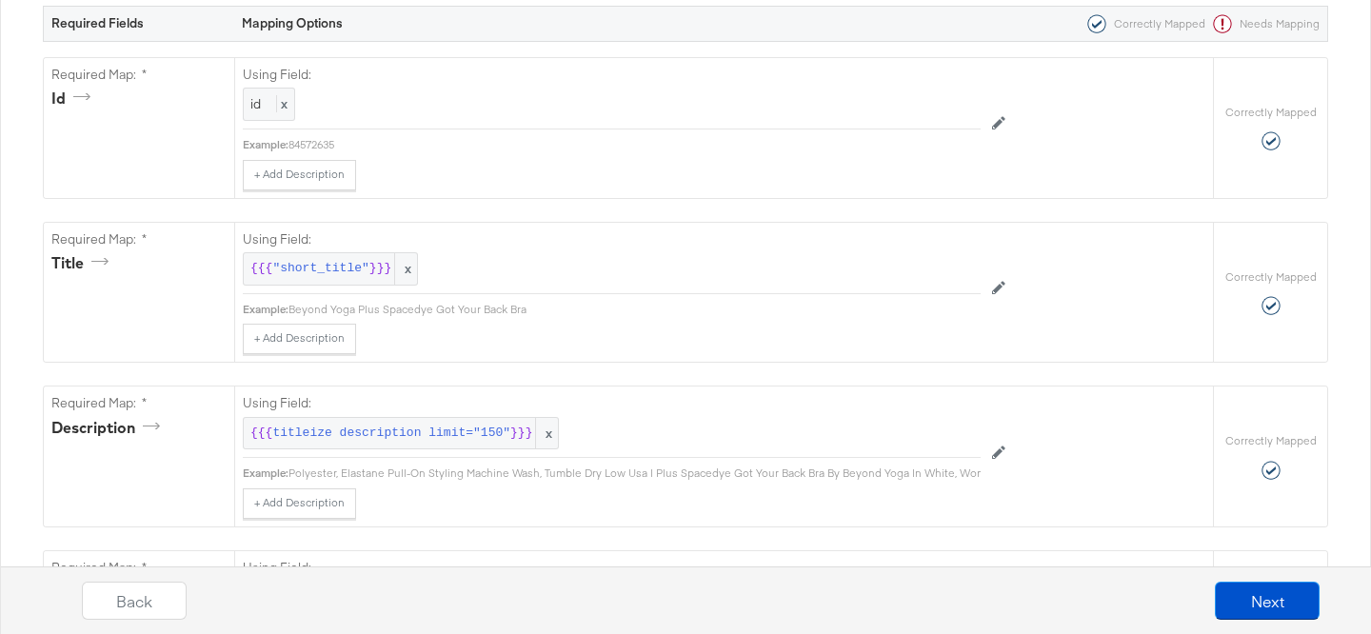
scroll to position [114, 0]
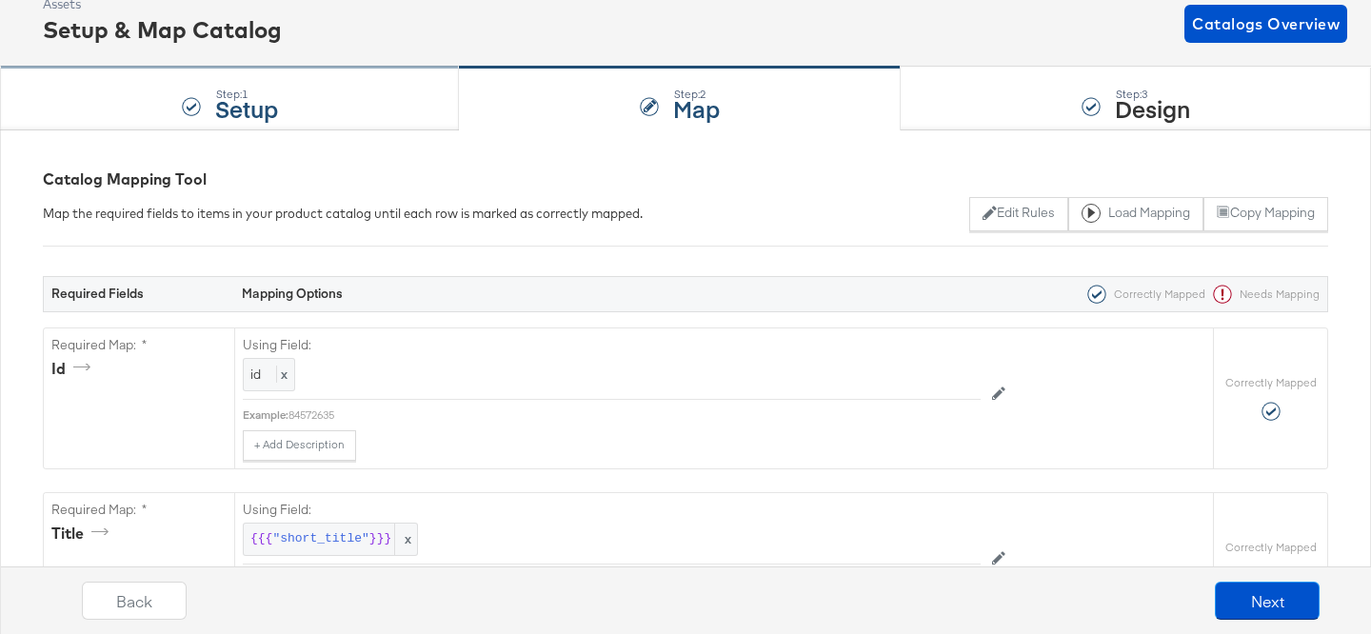
click at [348, 89] on div "Step: 1 Setup" at bounding box center [229, 99] width 459 height 63
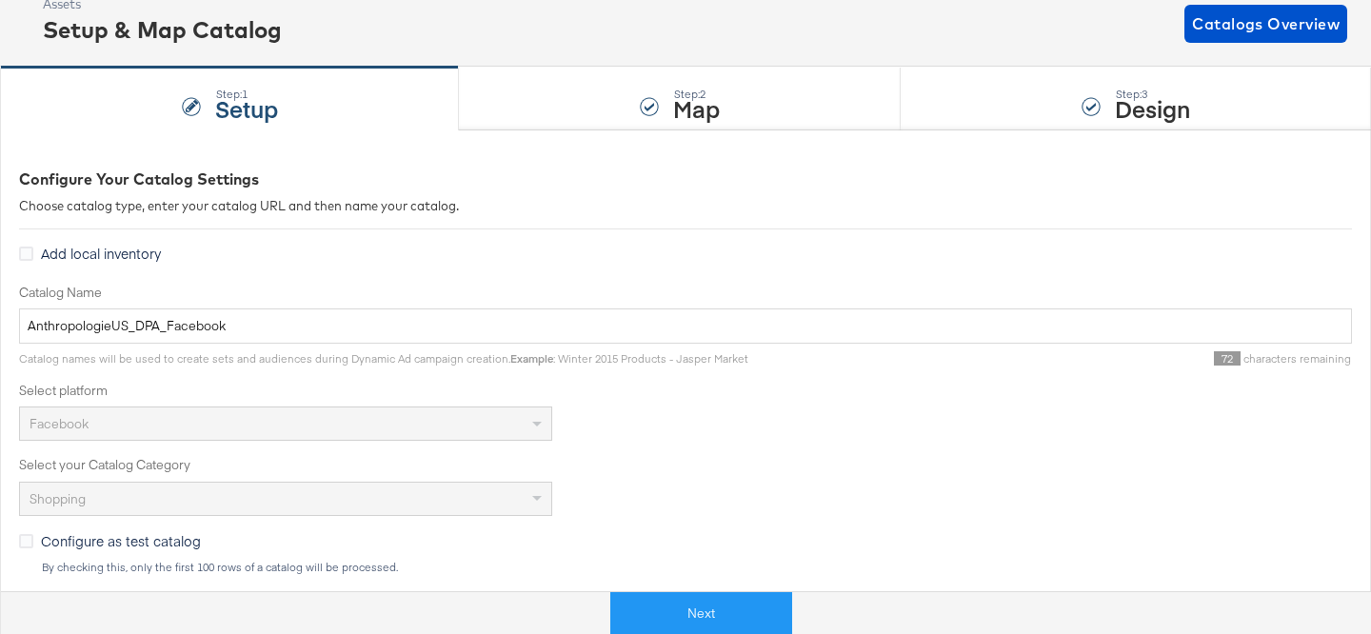
scroll to position [0, 0]
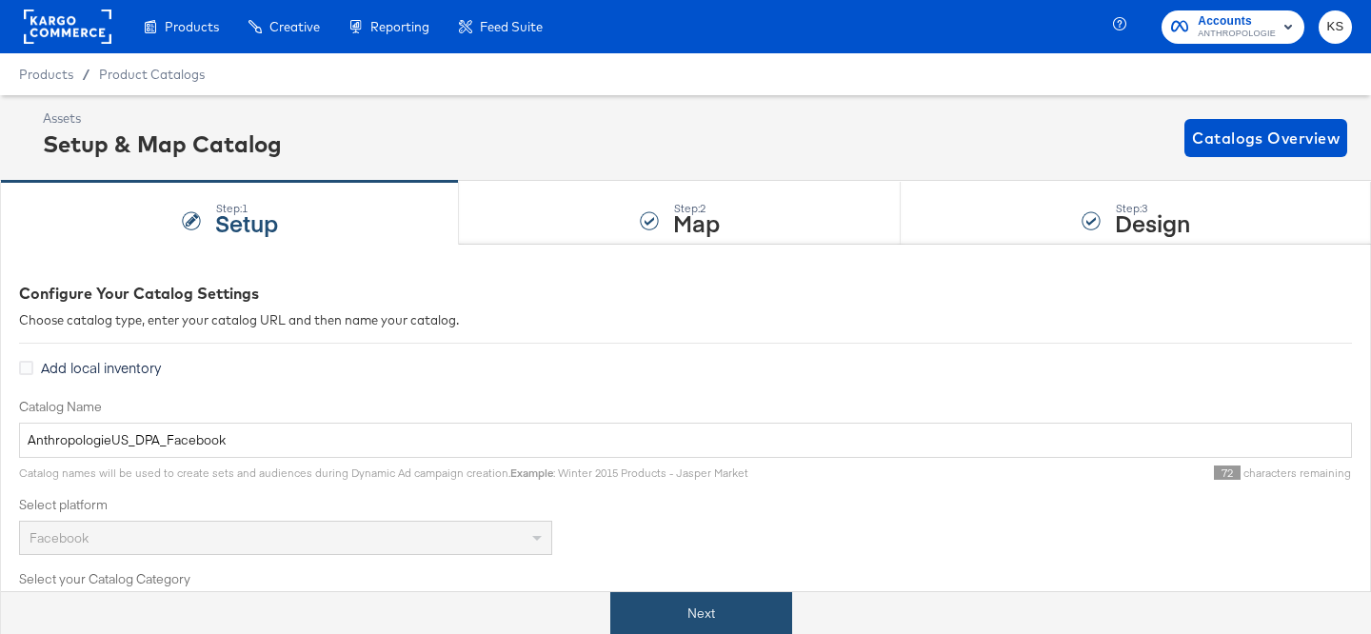
click at [703, 606] on button "Next" at bounding box center [701, 613] width 182 height 43
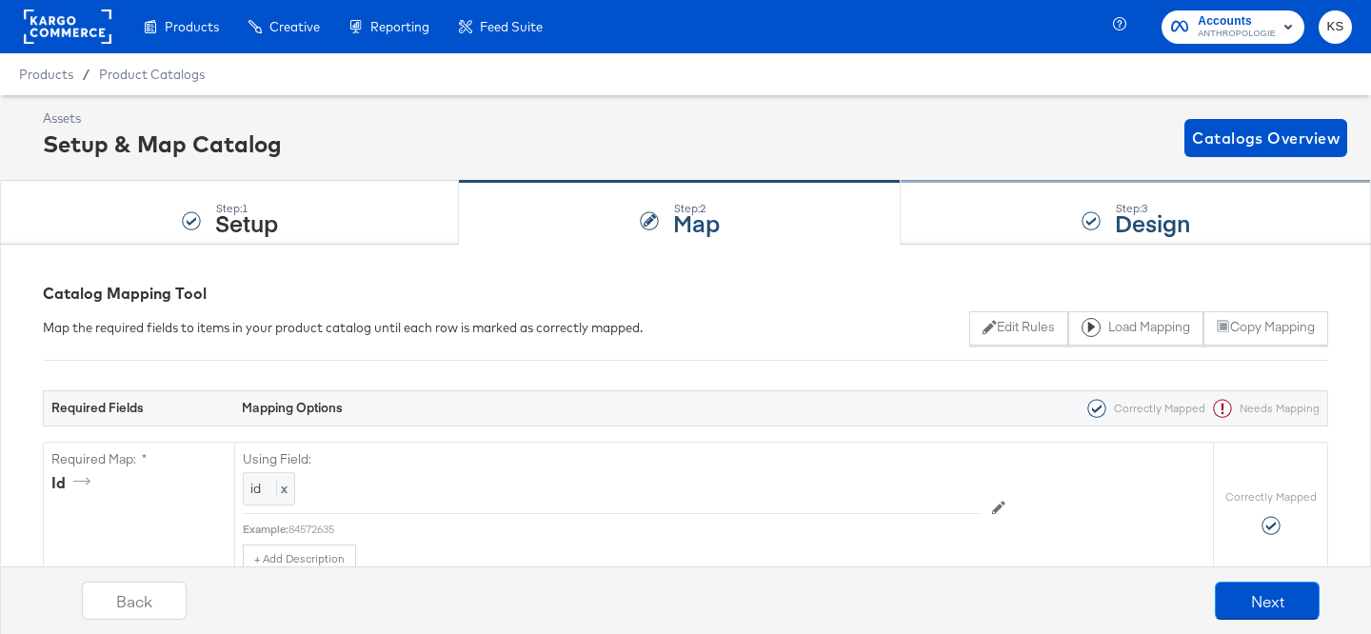
click at [1068, 189] on div "Step: 3 Design" at bounding box center [1135, 213] width 470 height 63
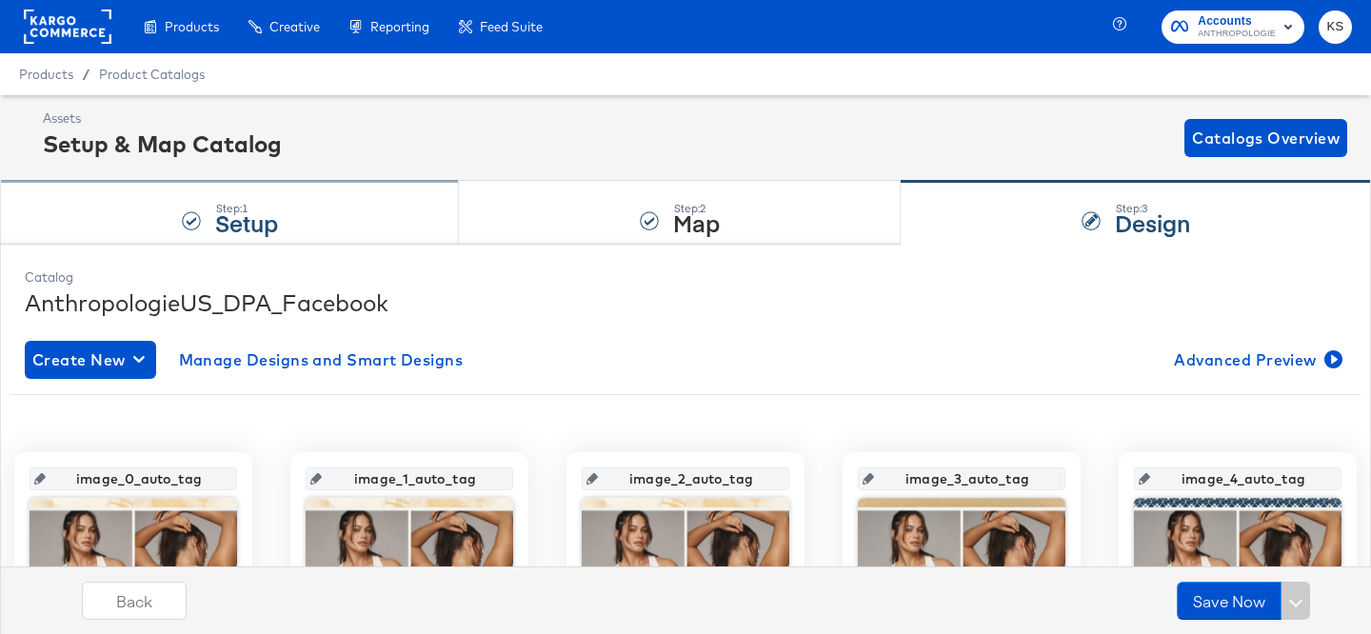
scroll to position [3, 0]
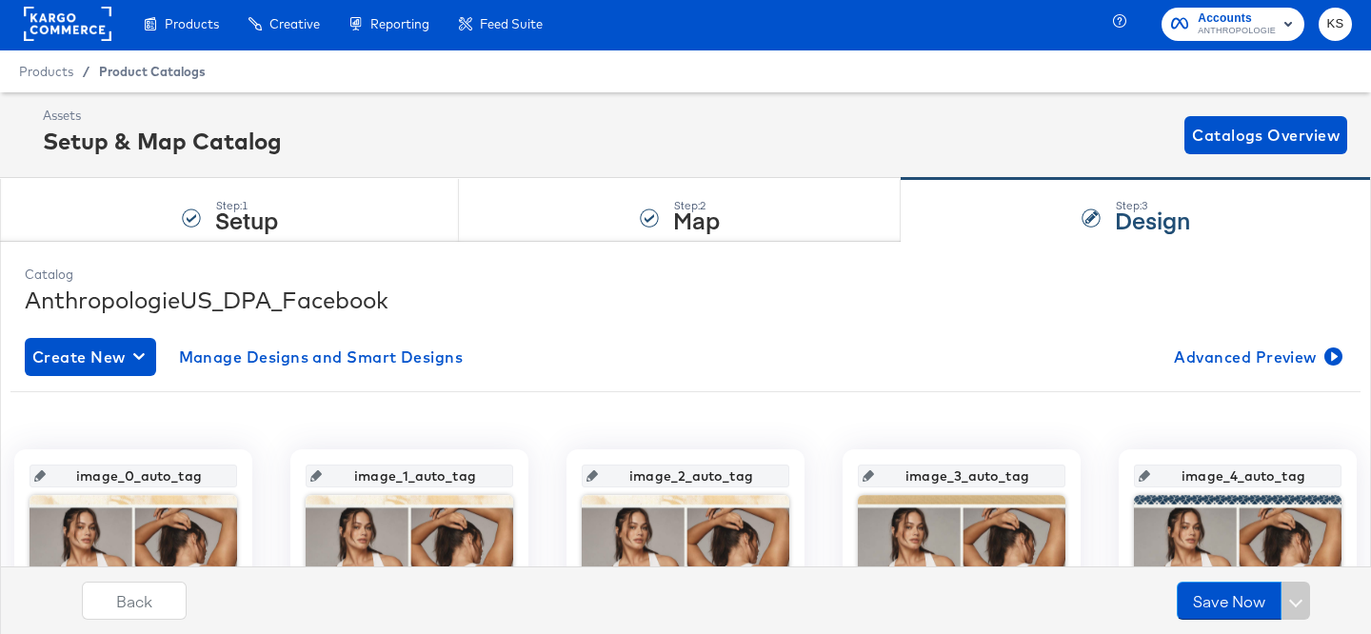
click at [121, 69] on span "Product Catalogs" at bounding box center [152, 71] width 107 height 15
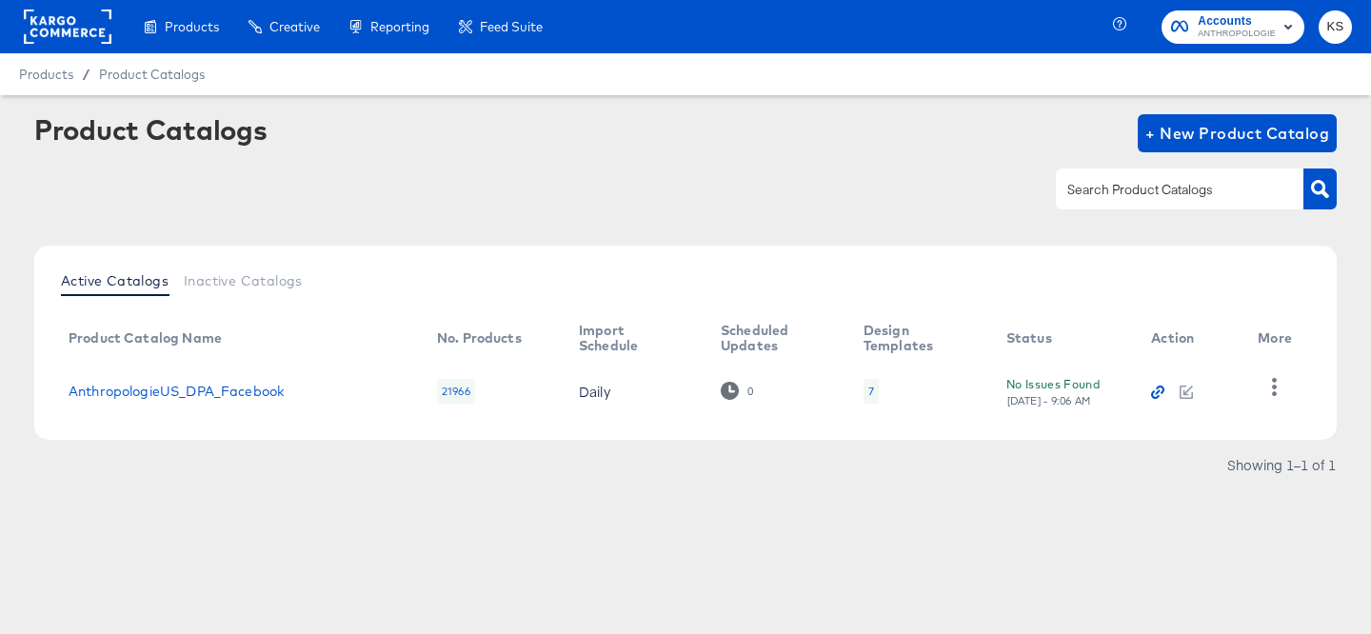
click at [1158, 391] on icon "button" at bounding box center [1157, 392] width 5 height 5
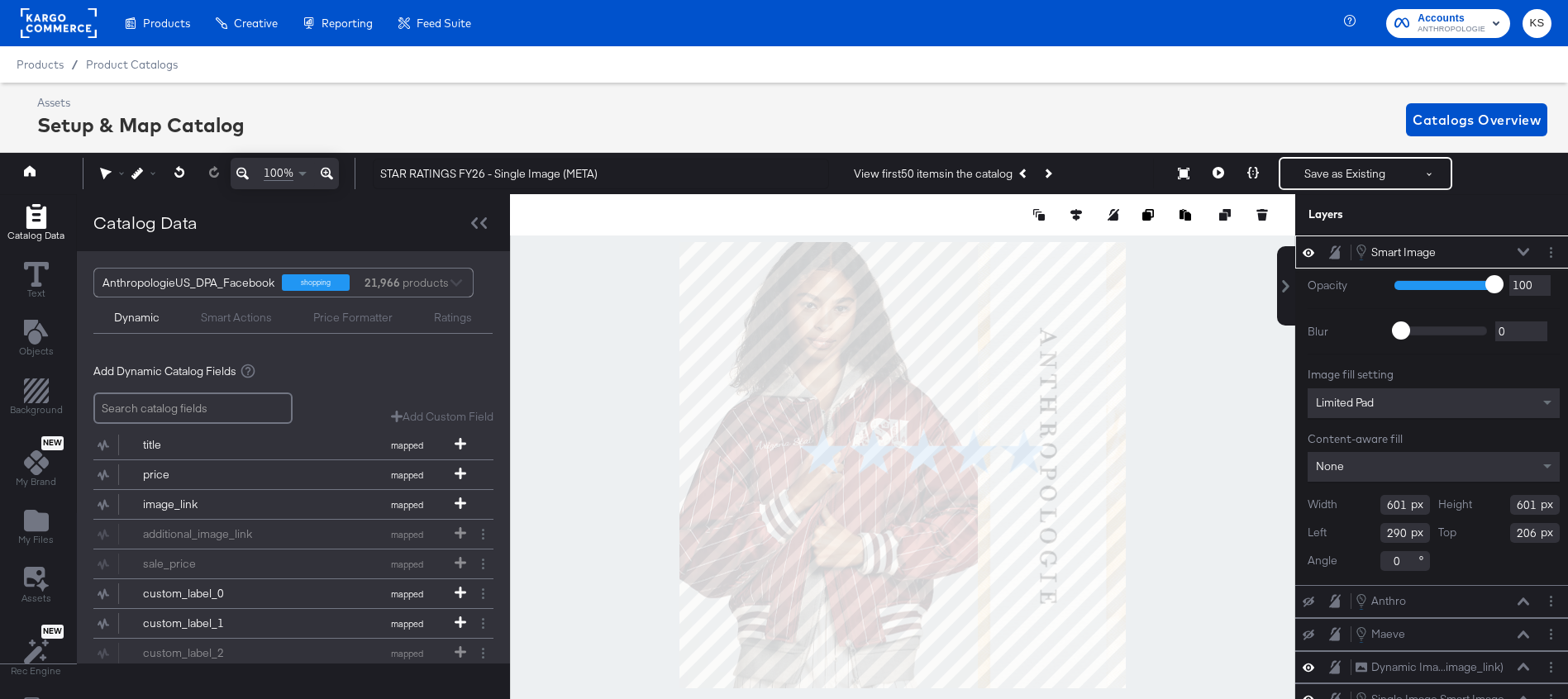
scroll to position [48, 4]
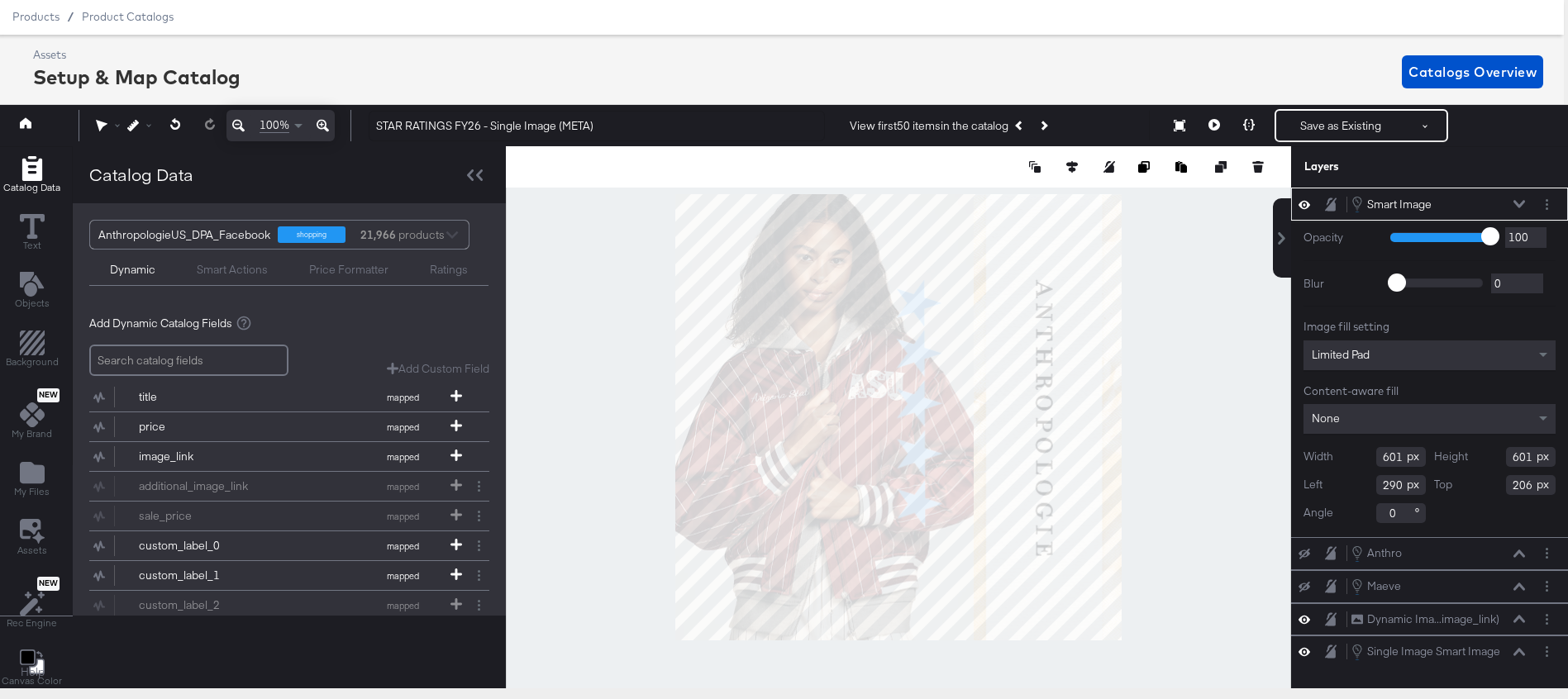
click at [1123, 401] on div at bounding box center [898, 417] width 785 height 542
type input "891"
drag, startPoint x: 1400, startPoint y: 514, endPoint x: 1341, endPoint y: 513, distance: 59.0
click at [1341, 514] on div "Angle 90" at bounding box center [1365, 513] width 122 height 20
type input "0"
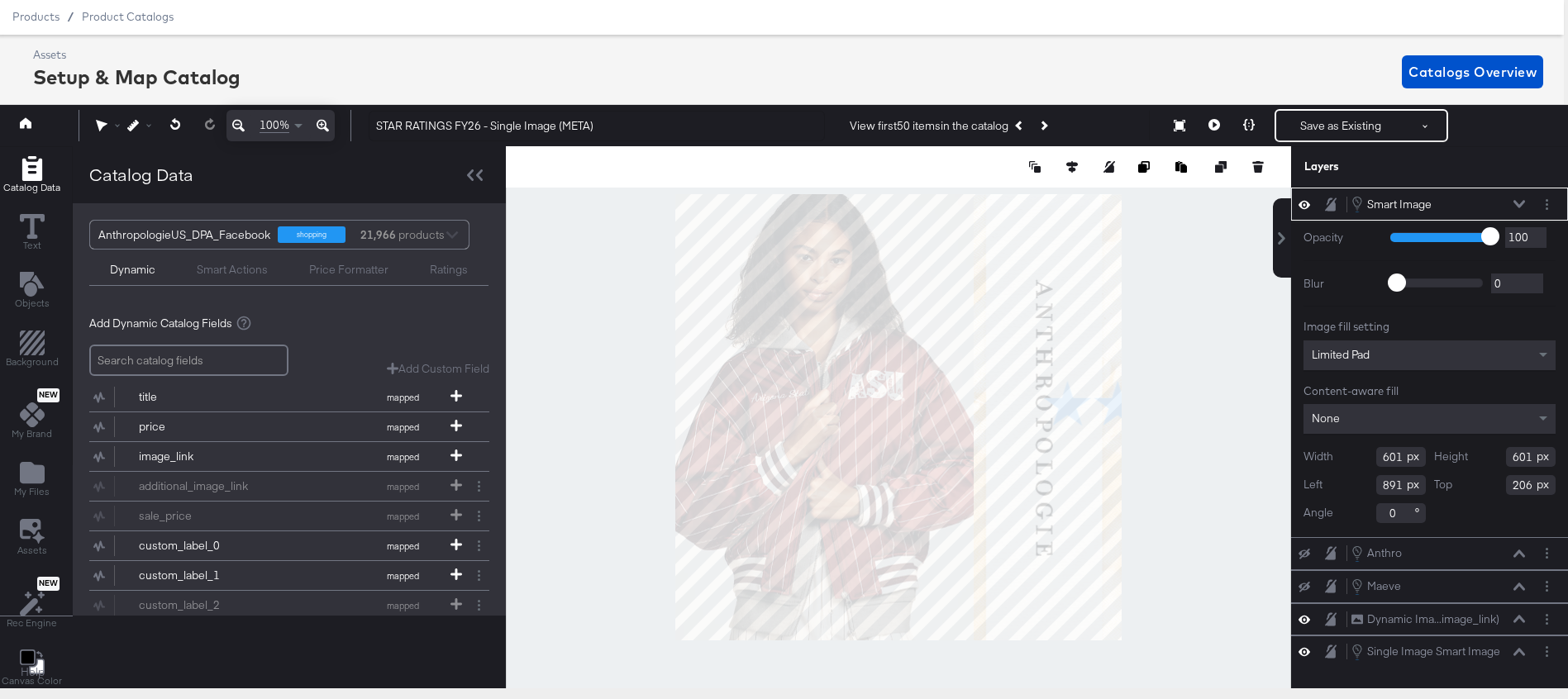
type input "315"
type input "240"
type input "193"
type input "288"
type input "157"
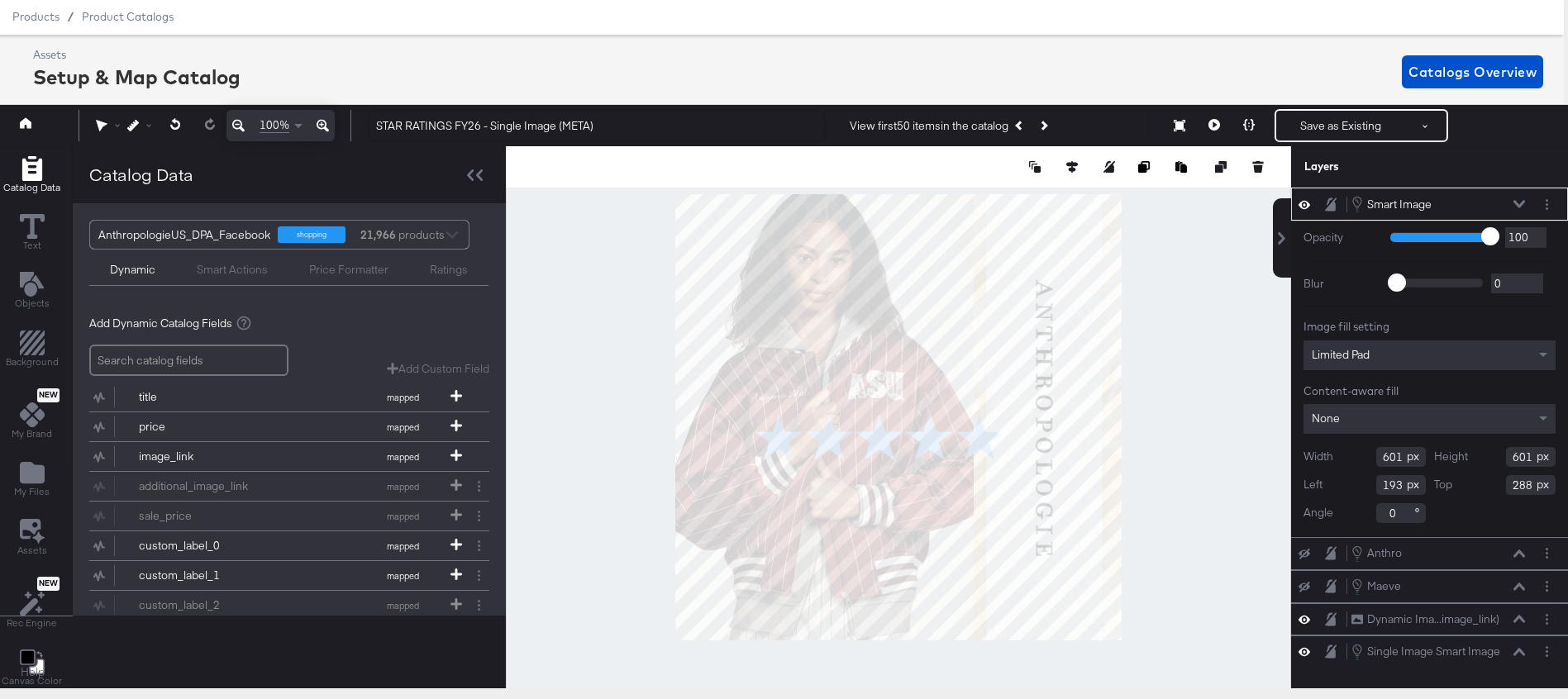
type input "210"
click at [1518, 205] on icon at bounding box center [1519, 204] width 11 height 8
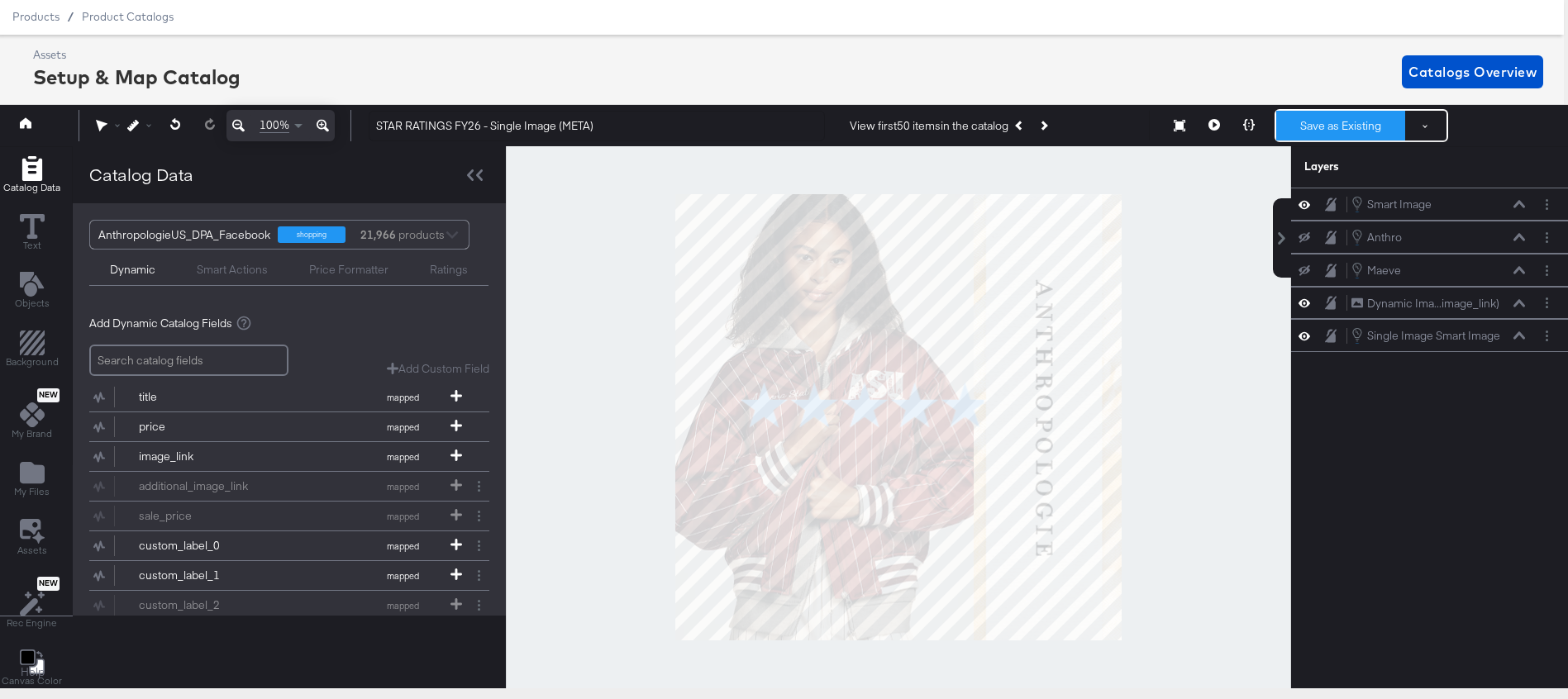
click at [1345, 129] on button "Save as Existing" at bounding box center [1341, 126] width 129 height 30
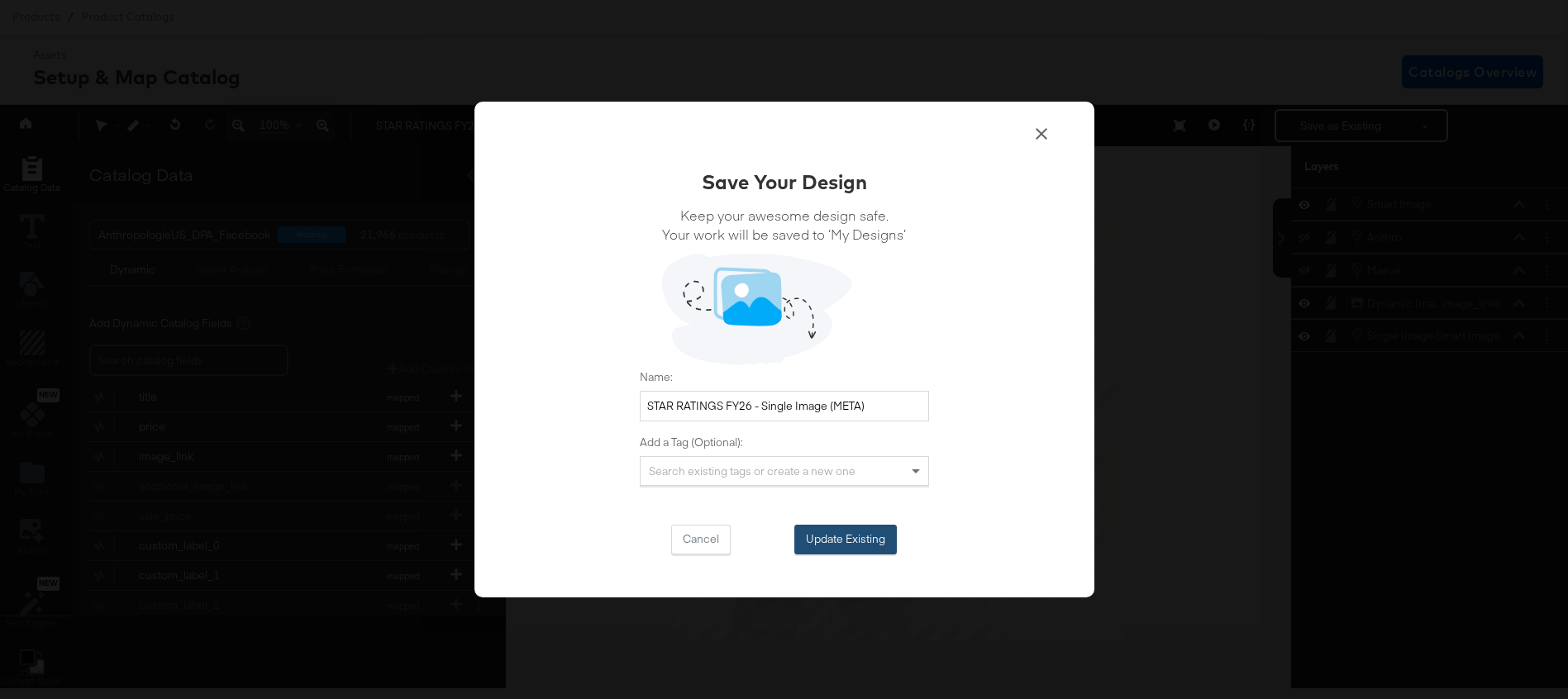
click at [819, 542] on button "Update Existing" at bounding box center [846, 539] width 103 height 30
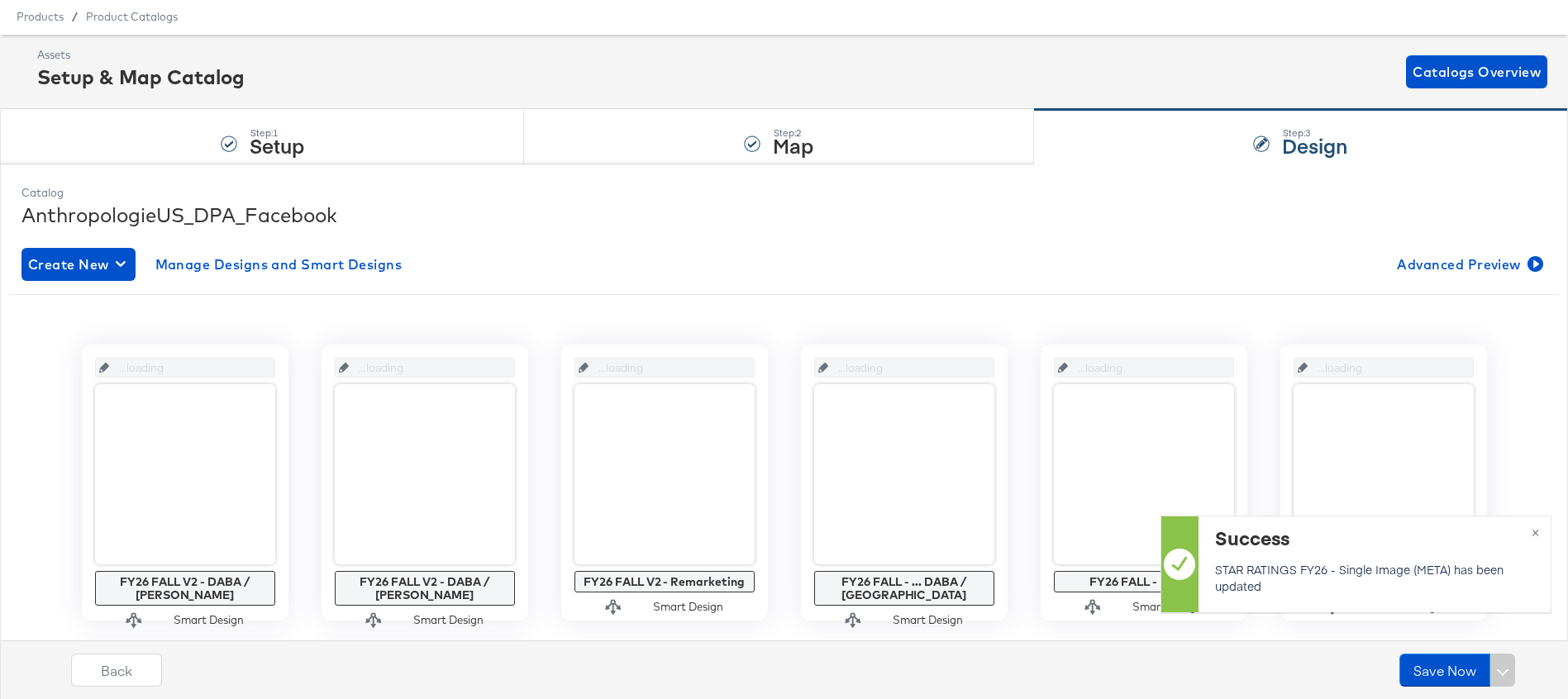
scroll to position [48, 0]
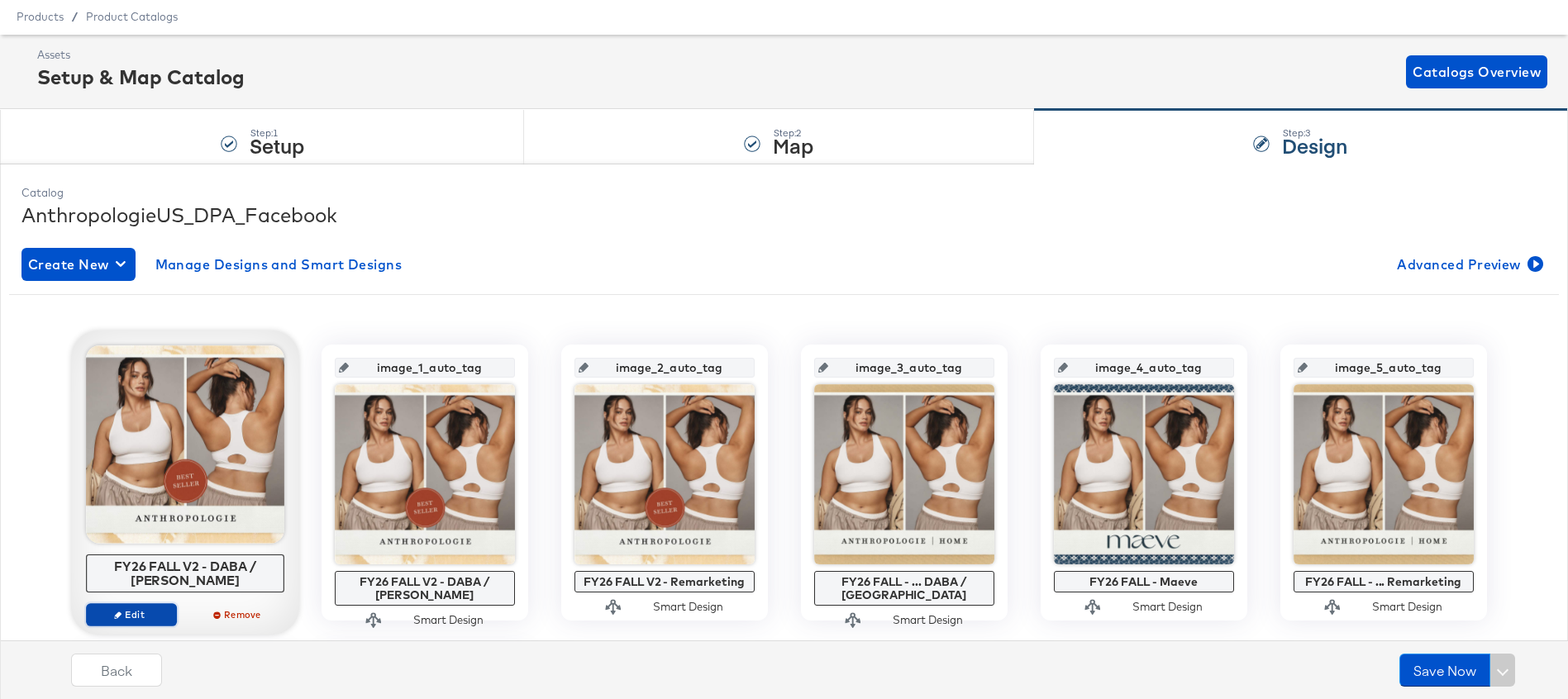
click at [143, 608] on span "Edit" at bounding box center [131, 614] width 76 height 12
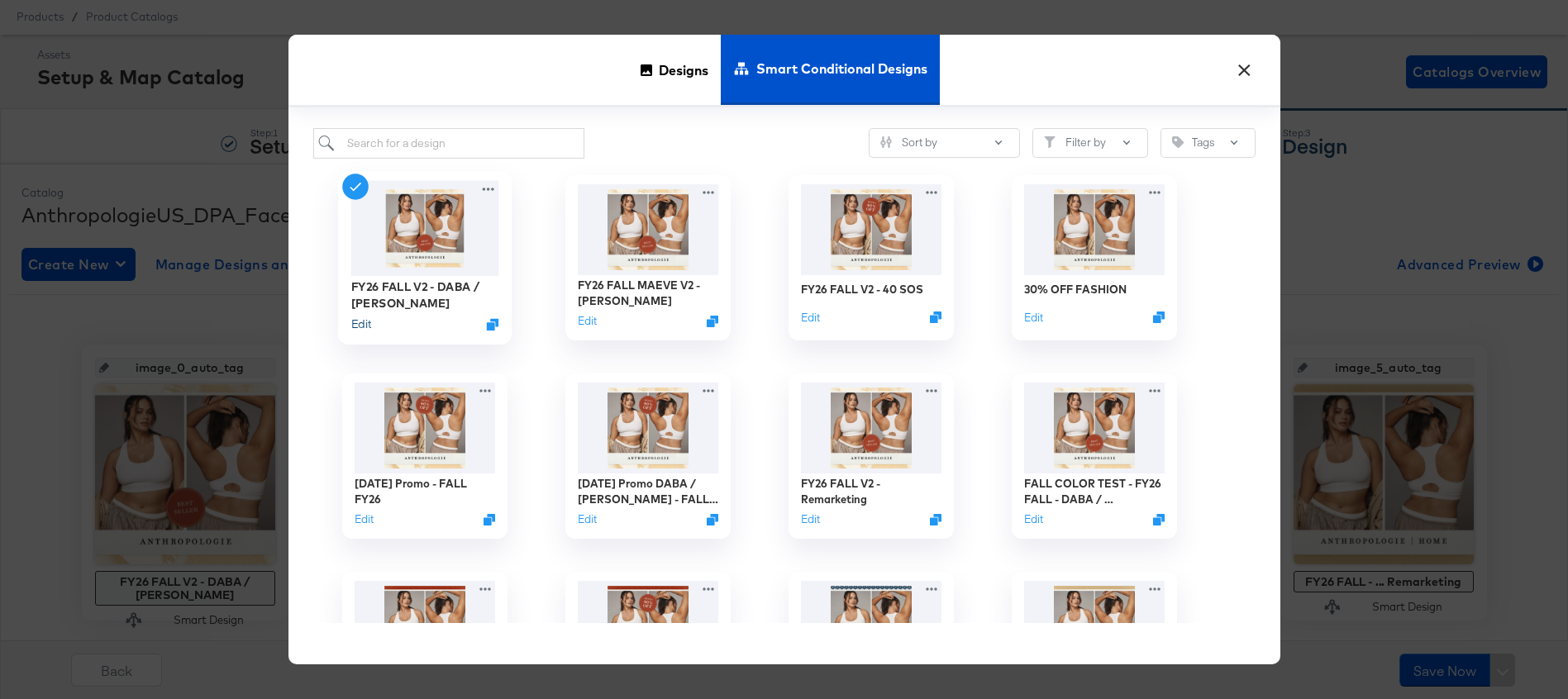
click at [362, 329] on button "Edit" at bounding box center [361, 325] width 20 height 16
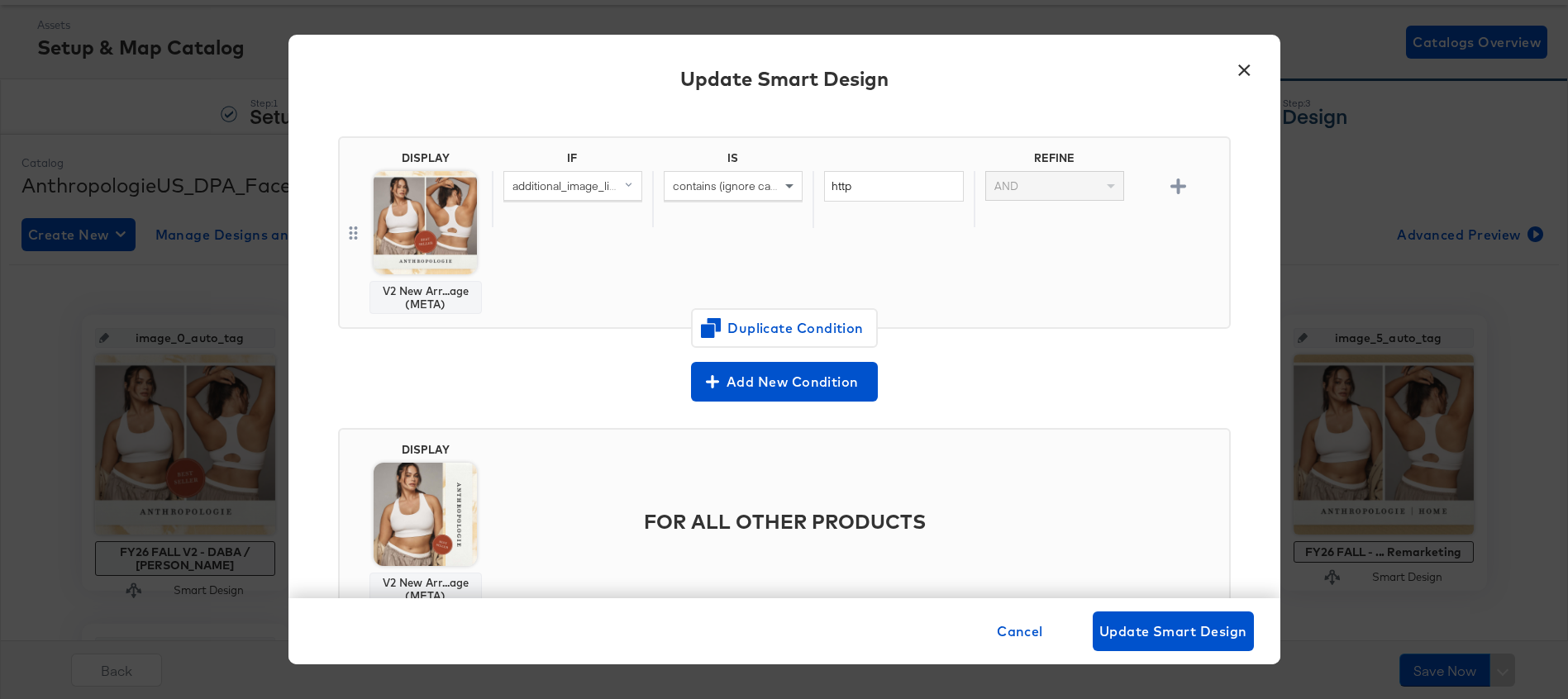
scroll to position [175, 0]
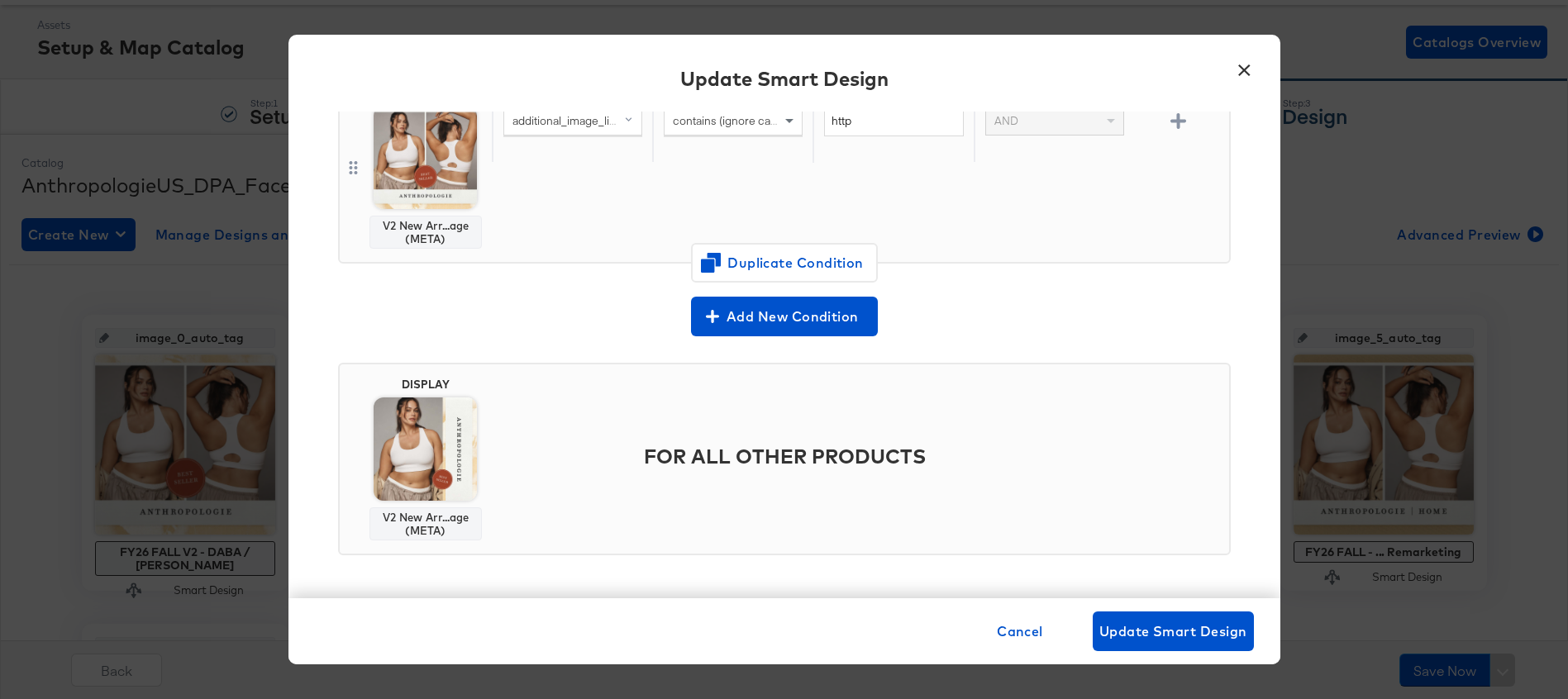
click at [1245, 63] on button "×" at bounding box center [1245, 66] width 30 height 30
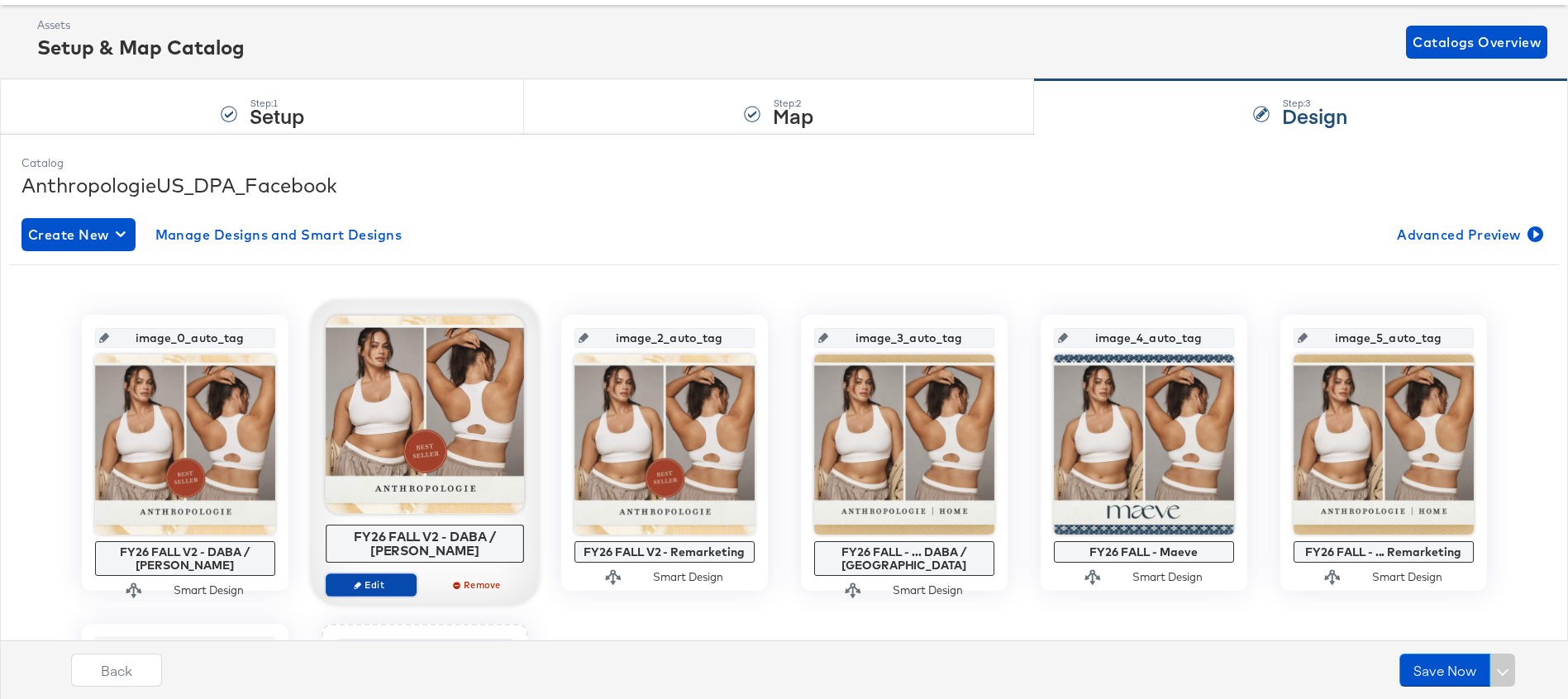
click at [369, 578] on span "Edit" at bounding box center [371, 584] width 76 height 12
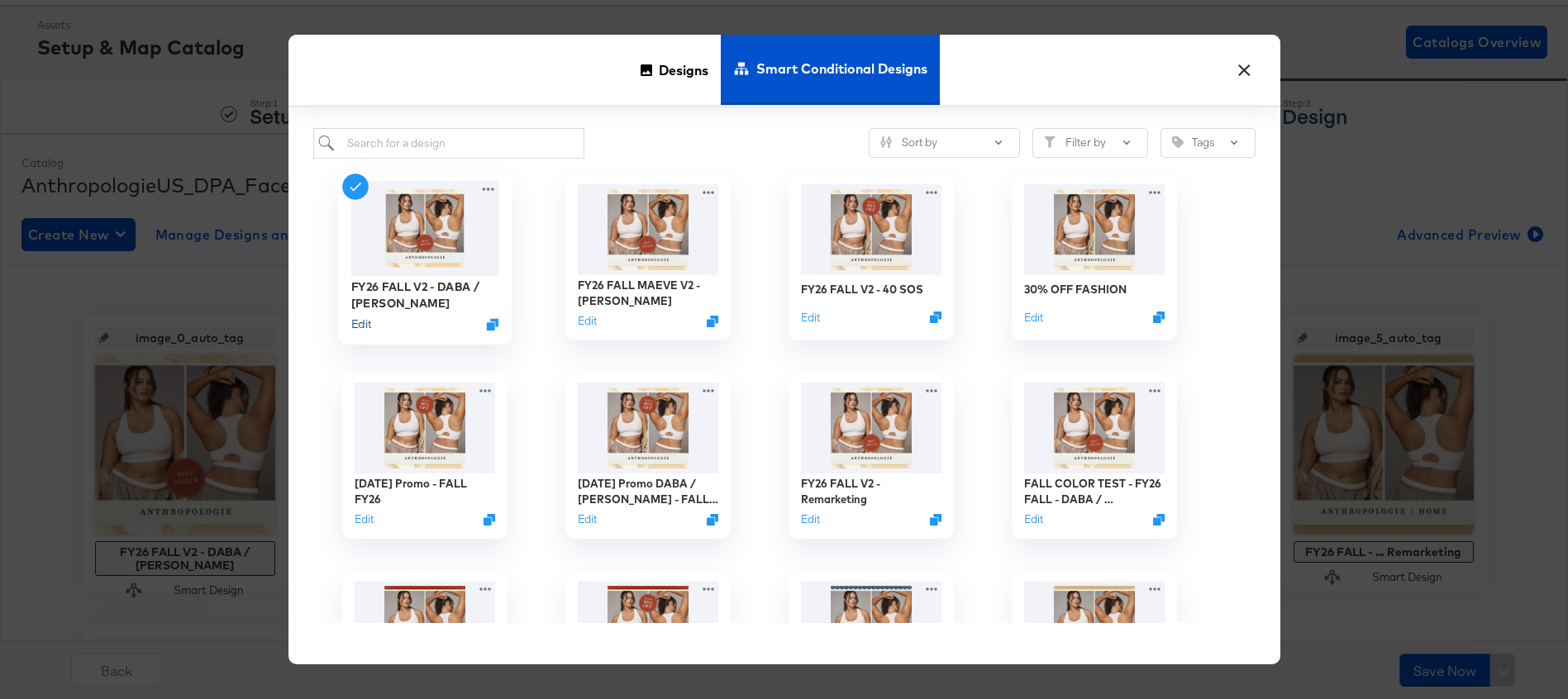
click at [352, 322] on button "Edit" at bounding box center [361, 325] width 20 height 16
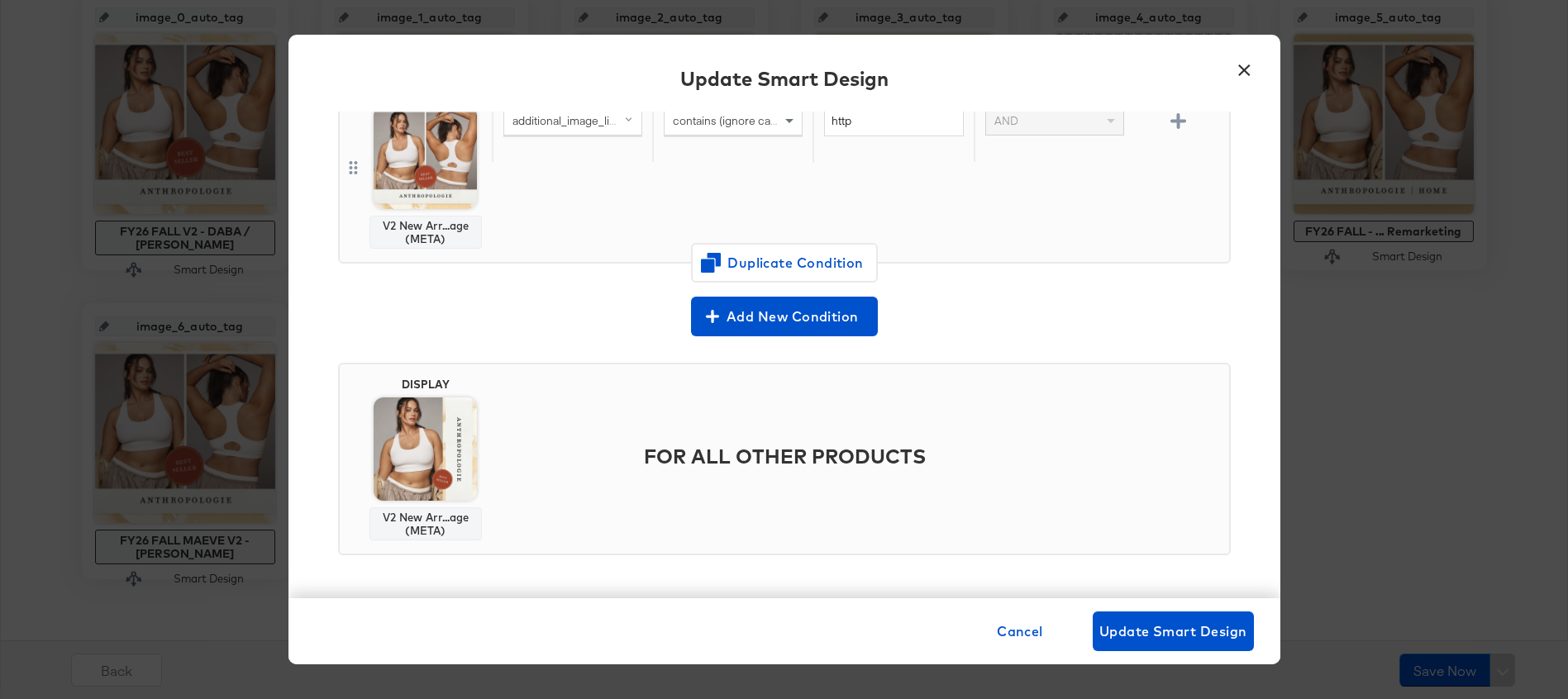
click at [1243, 65] on button "×" at bounding box center [1245, 66] width 30 height 30
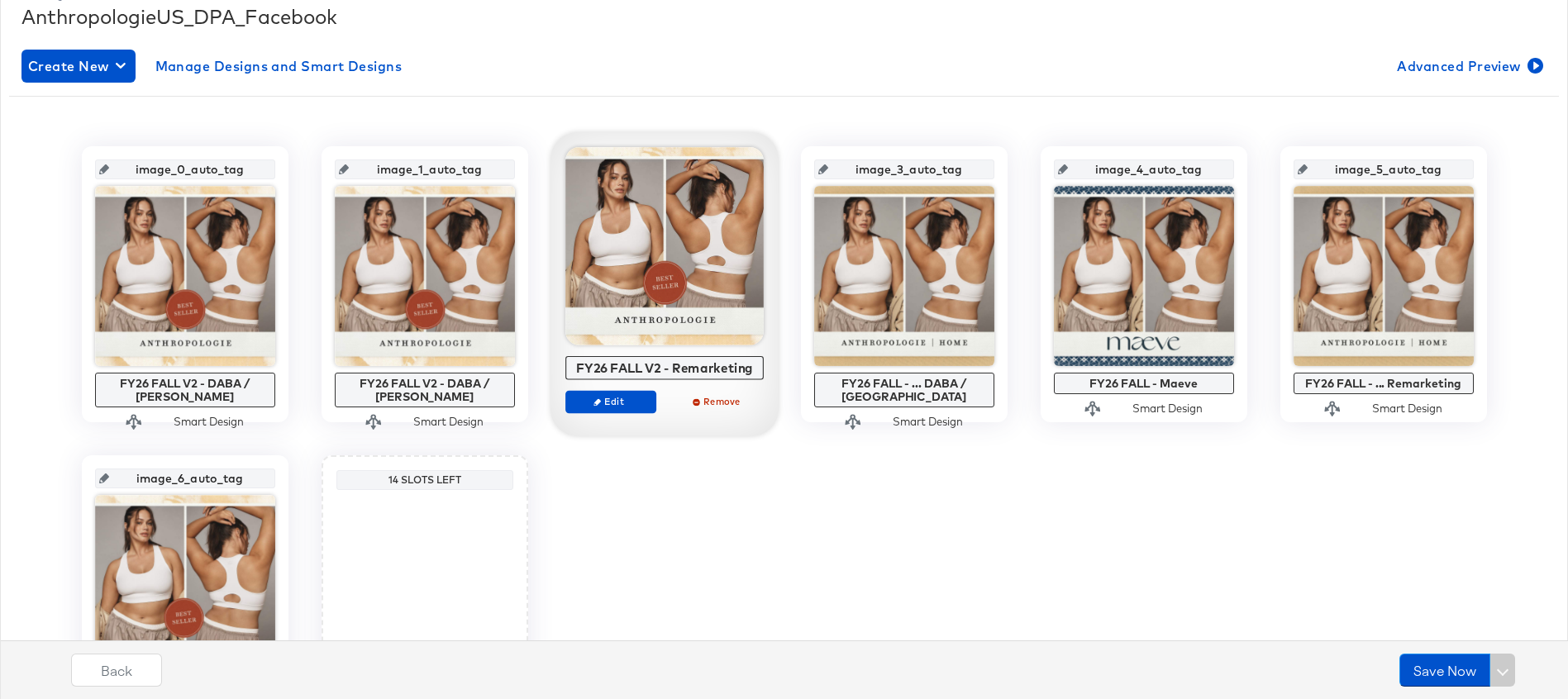
scroll to position [244, 0]
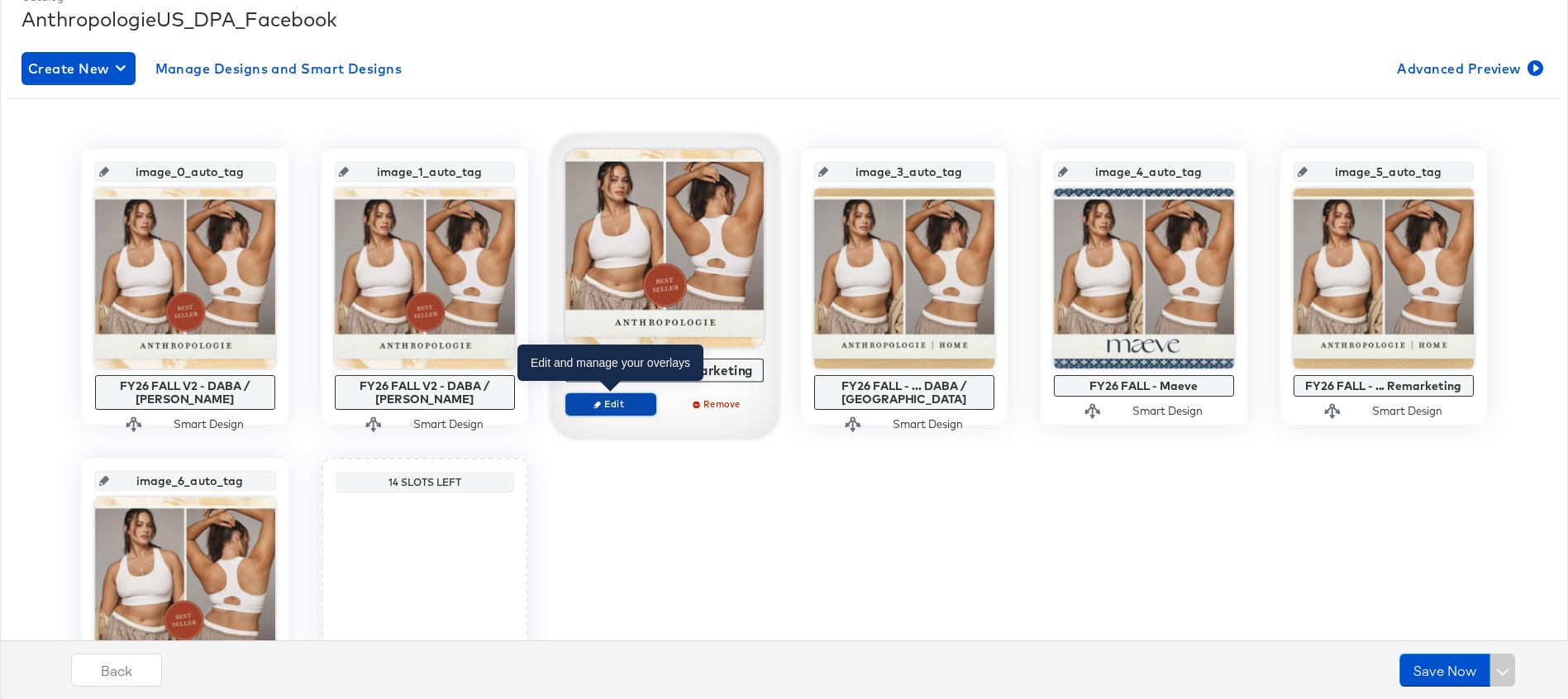
click at [620, 400] on span "Edit" at bounding box center [611, 404] width 76 height 12
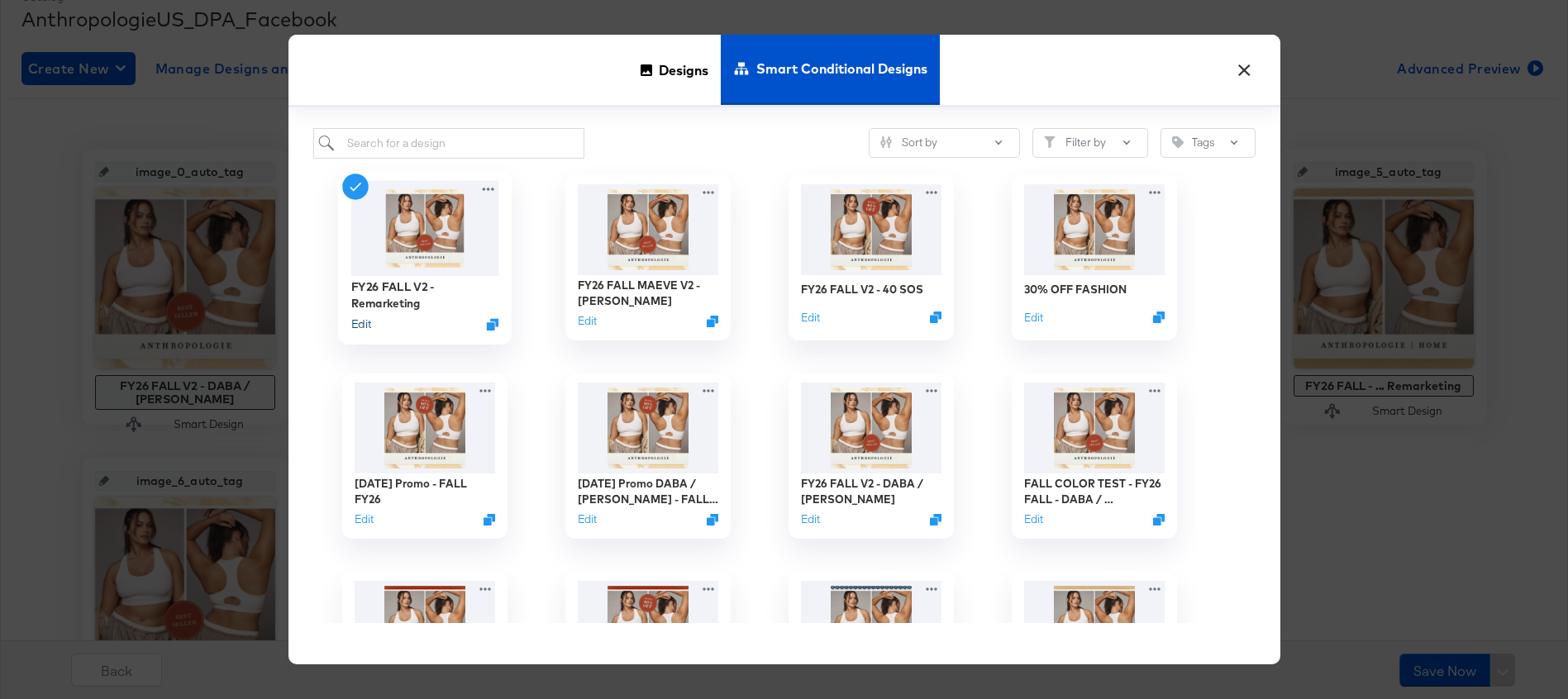
click at [363, 324] on button "Edit" at bounding box center [361, 325] width 20 height 16
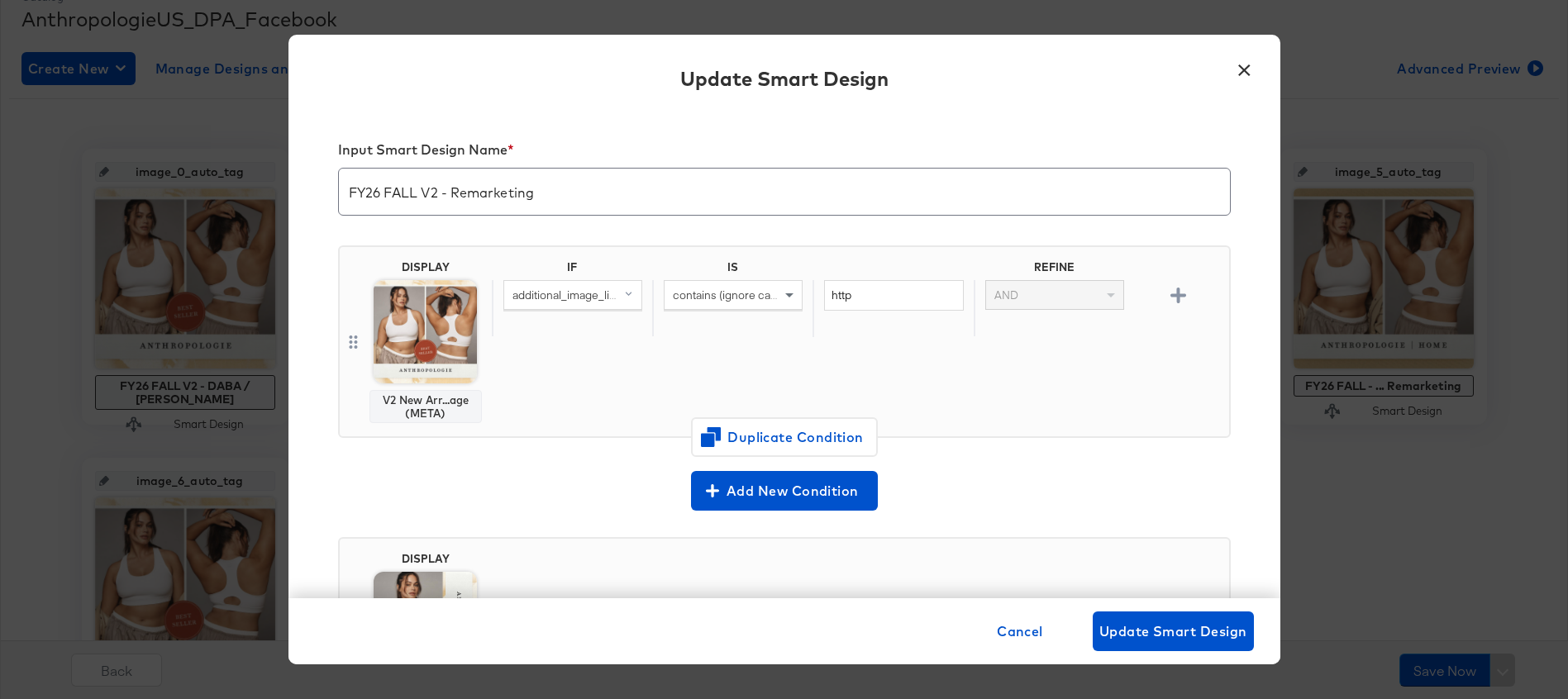
scroll to position [175, 0]
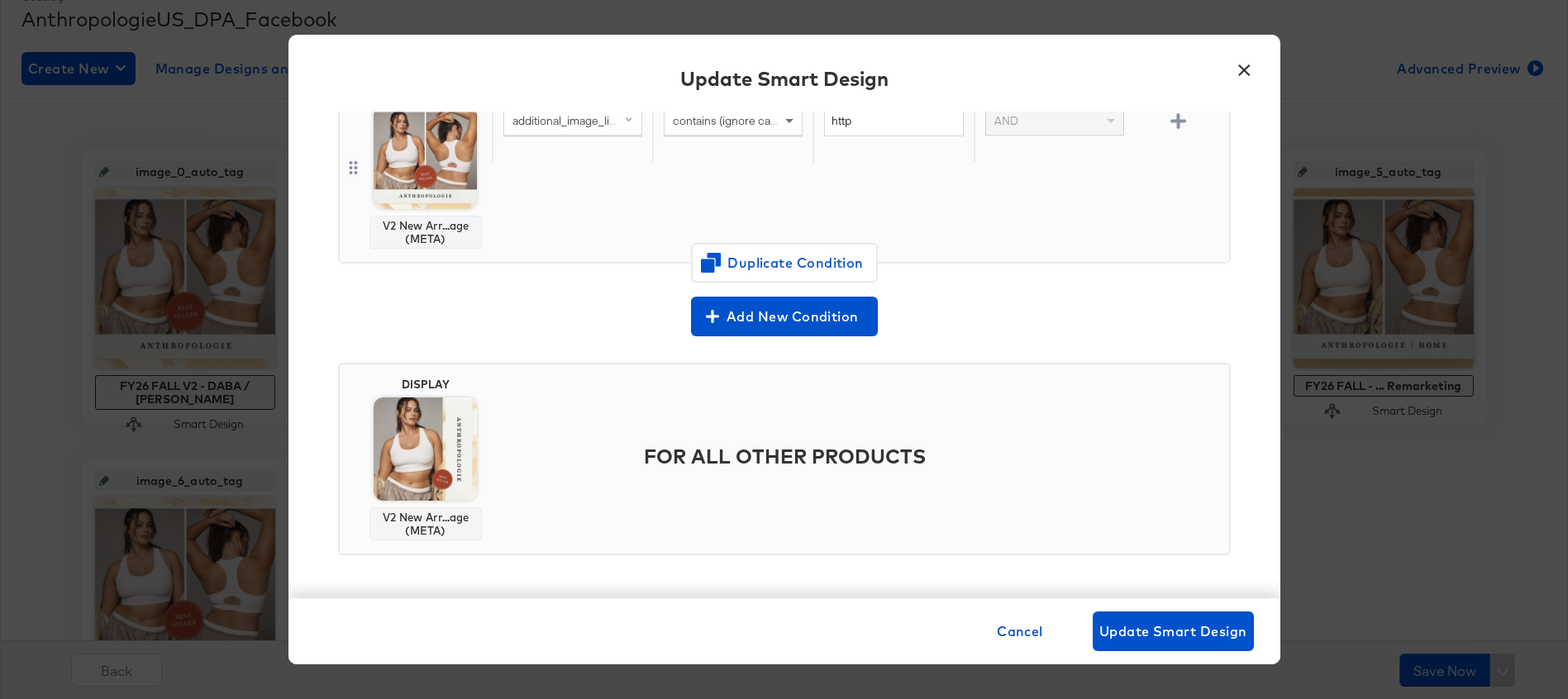
click at [1246, 64] on button "×" at bounding box center [1245, 66] width 30 height 30
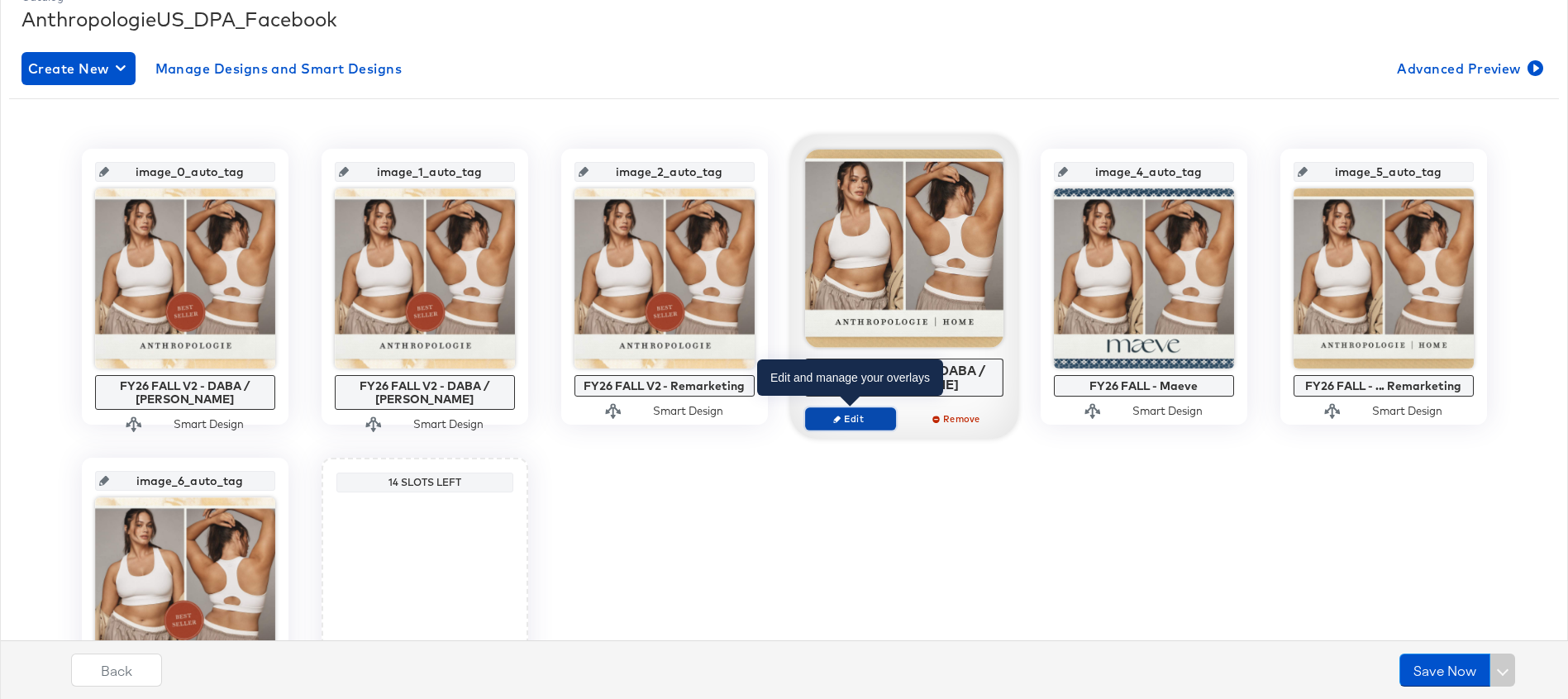
click at [853, 413] on span "Edit" at bounding box center [850, 419] width 76 height 12
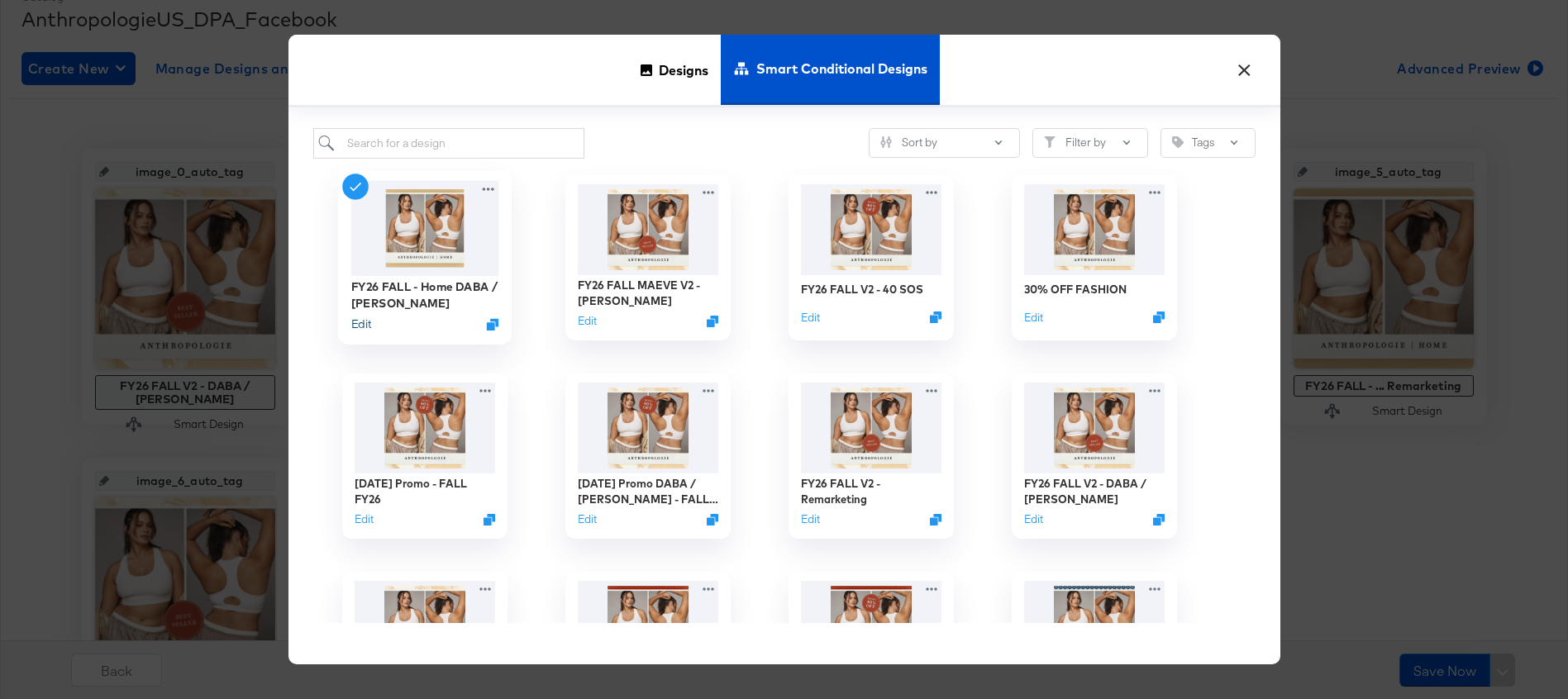
click at [362, 326] on button "Edit" at bounding box center [361, 325] width 20 height 16
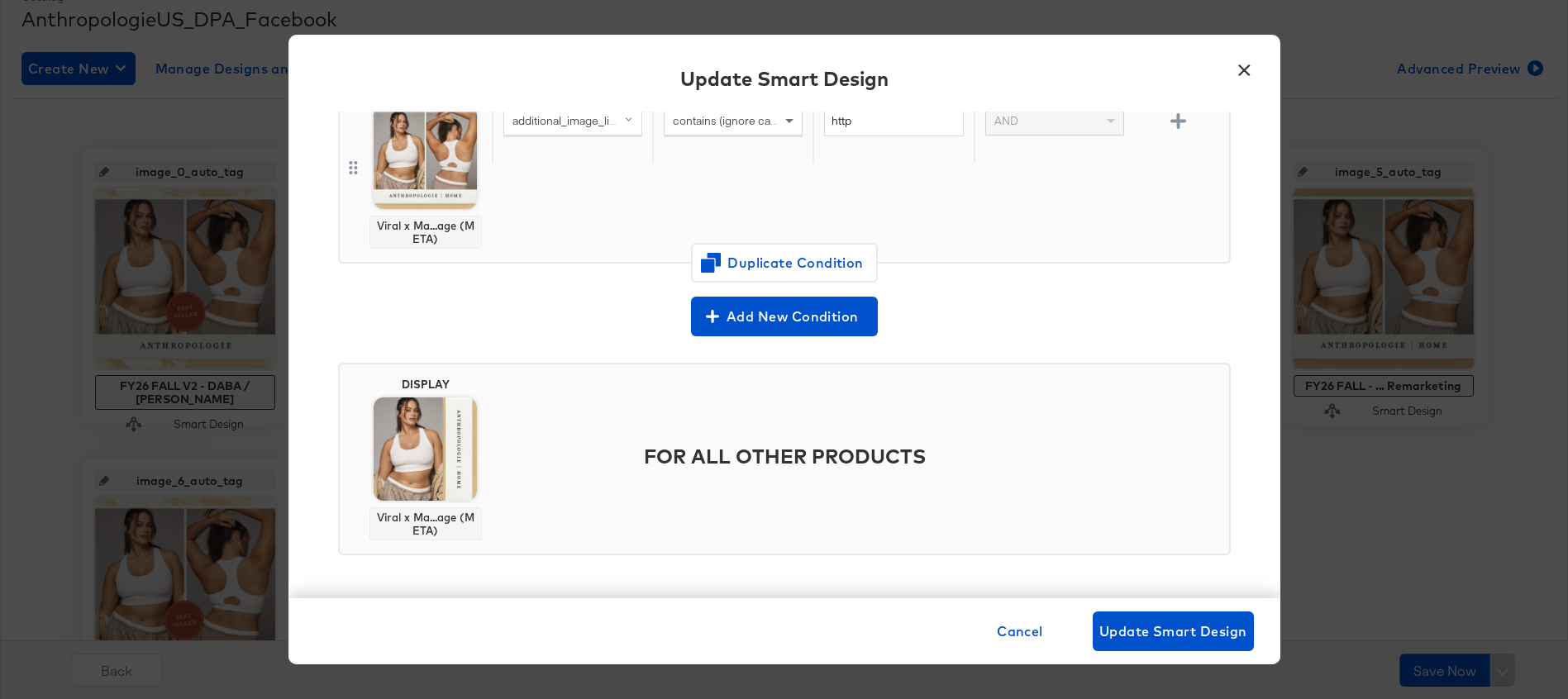
click at [1242, 70] on button "×" at bounding box center [1245, 66] width 30 height 30
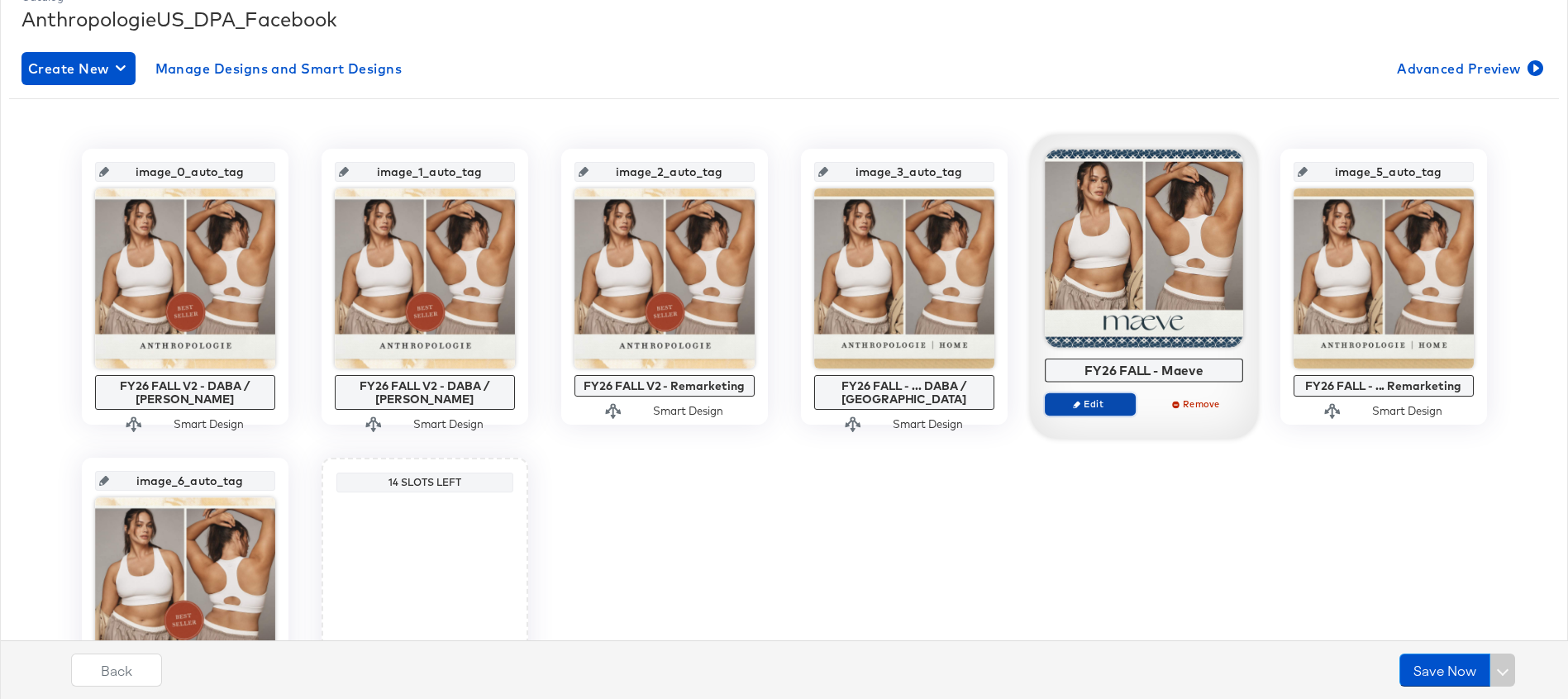
click at [1082, 407] on span "Edit" at bounding box center [1090, 404] width 76 height 12
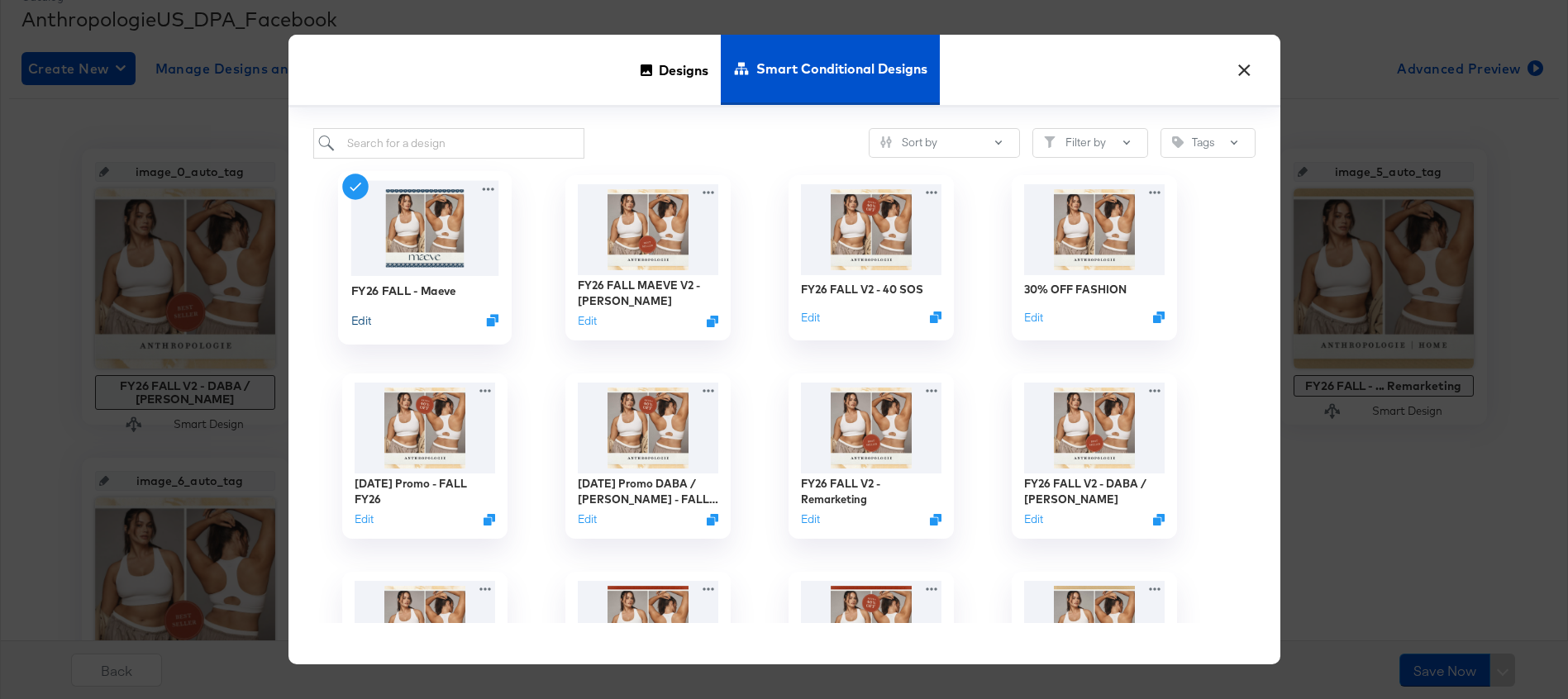
click at [367, 322] on button "Edit" at bounding box center [361, 320] width 20 height 16
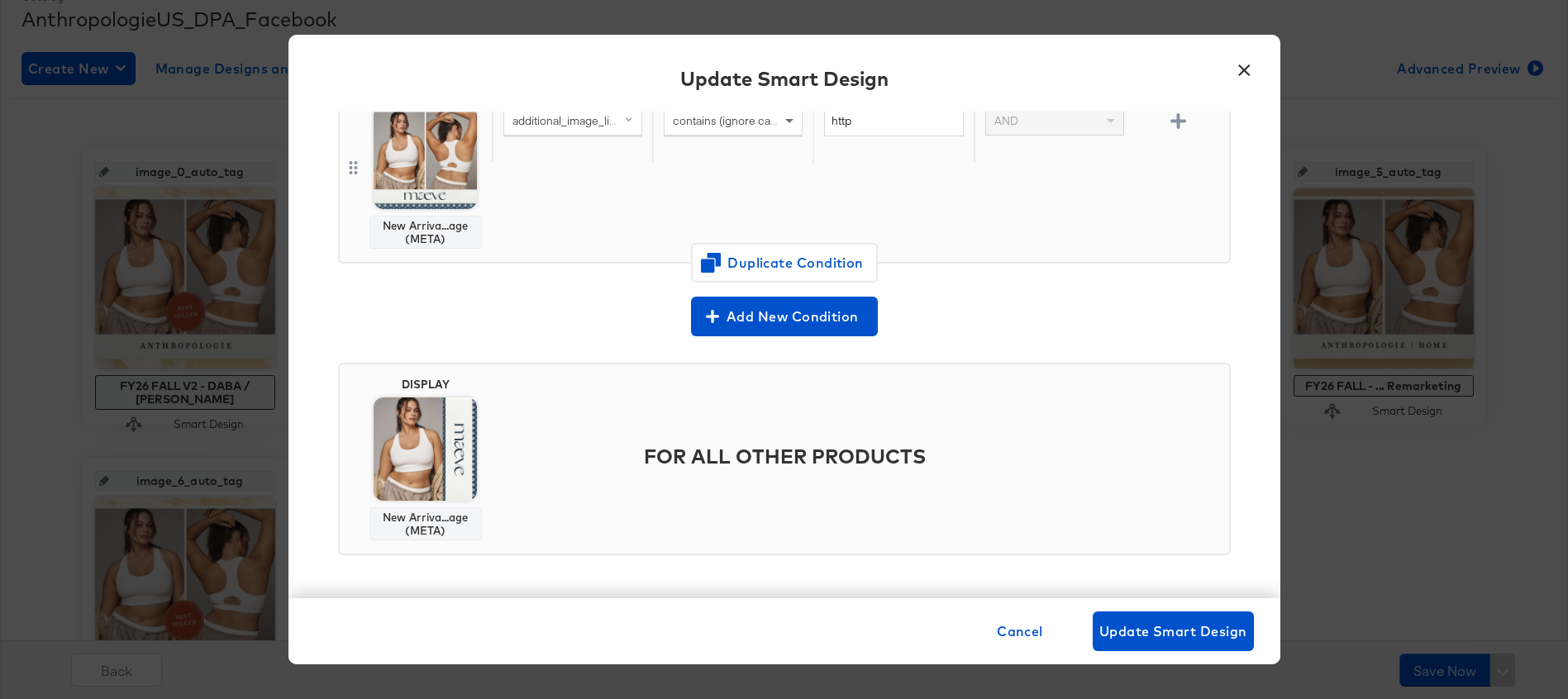
click at [1244, 75] on button "×" at bounding box center [1245, 66] width 30 height 30
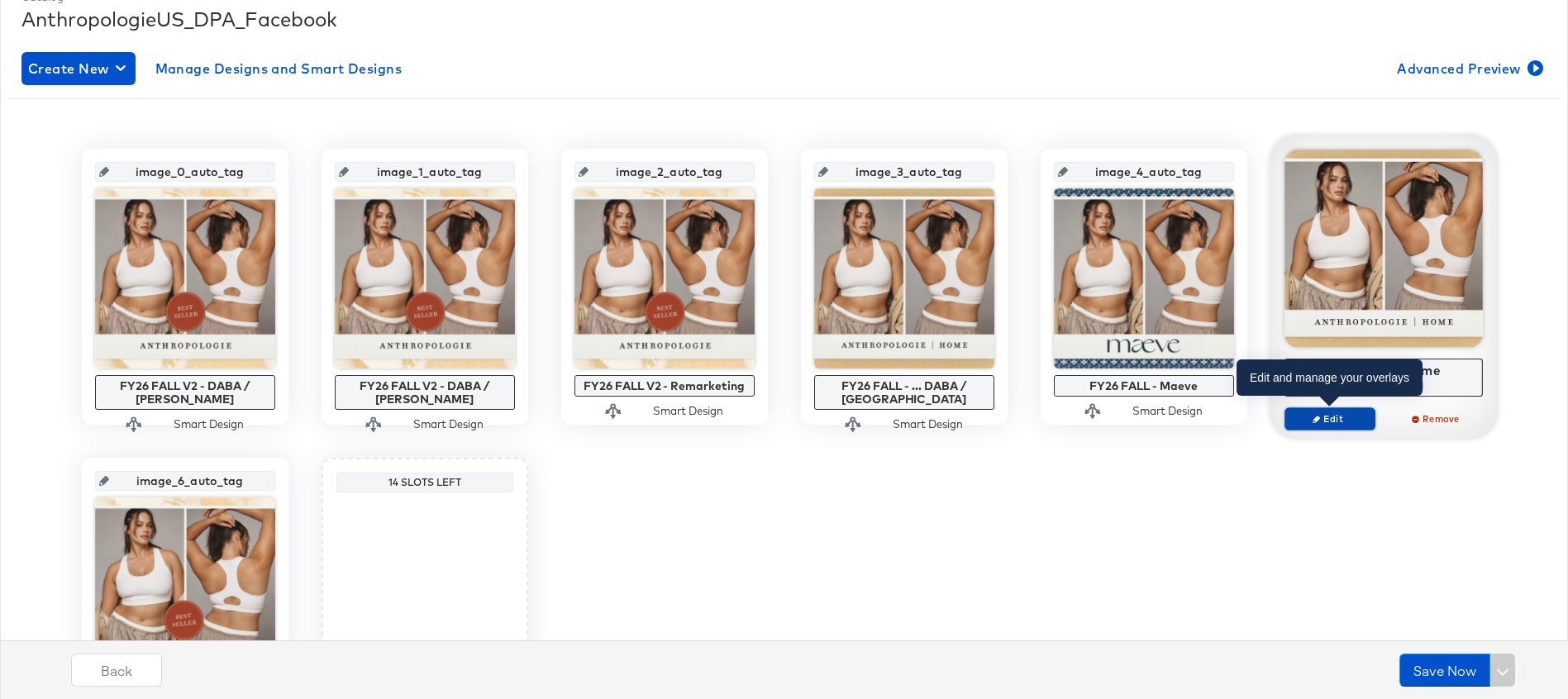
click at [1321, 413] on span "Edit" at bounding box center [1330, 419] width 76 height 12
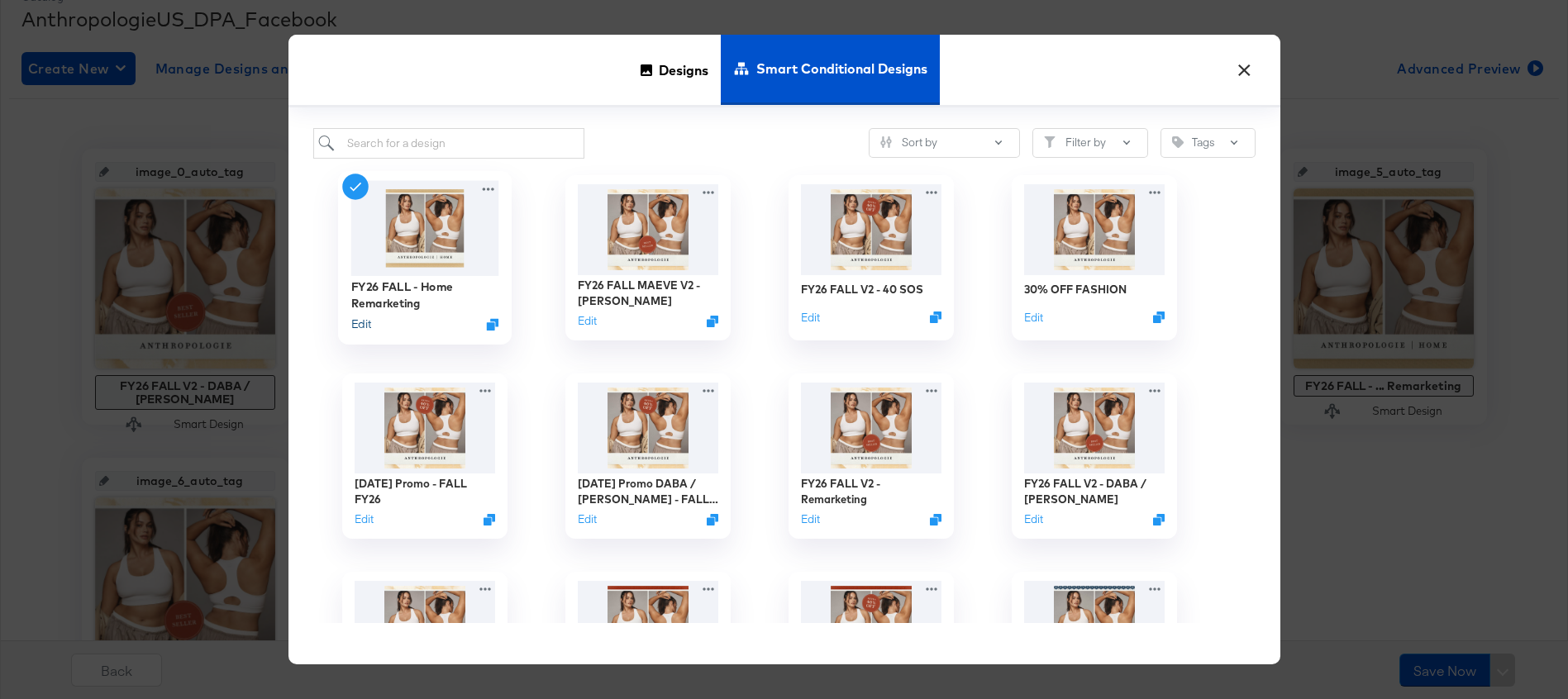
click at [358, 323] on button "Edit" at bounding box center [361, 325] width 20 height 16
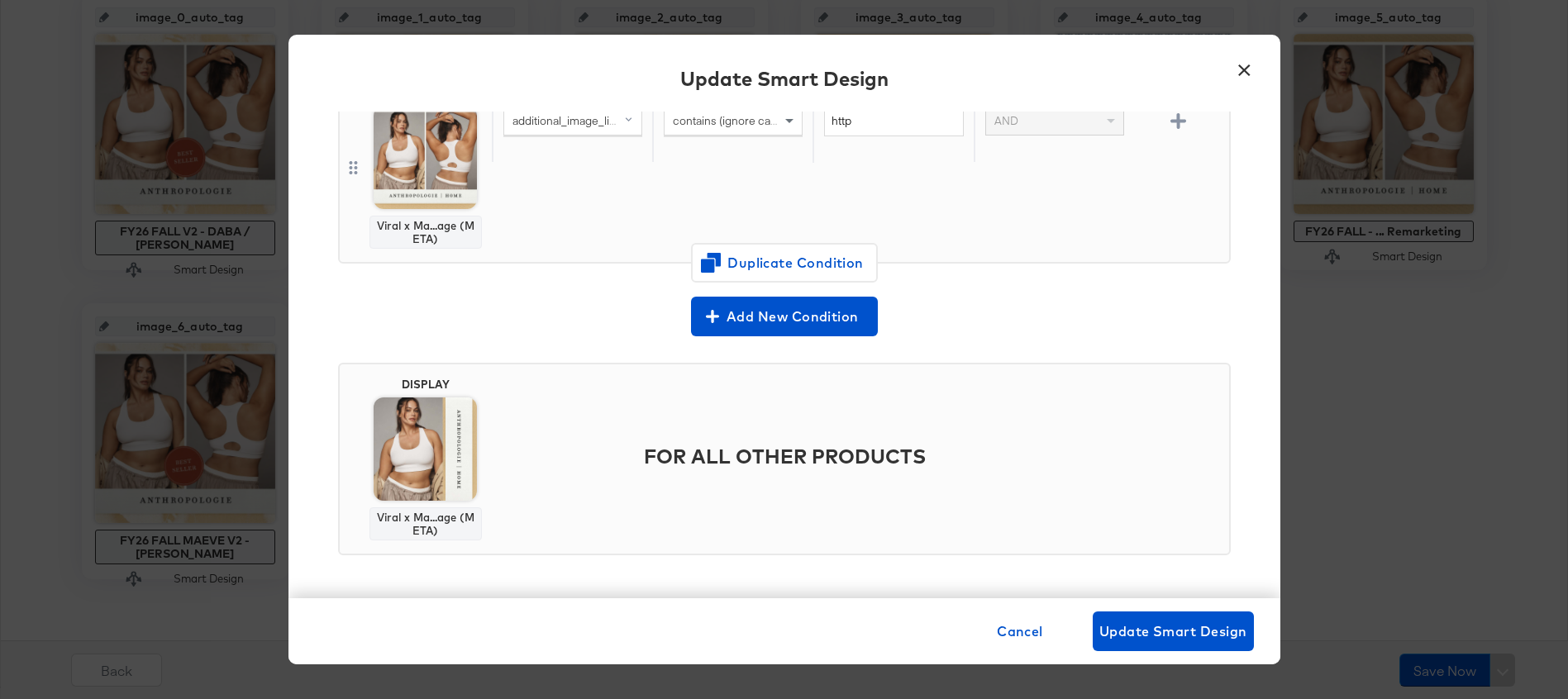
click at [1247, 63] on button "×" at bounding box center [1245, 66] width 30 height 30
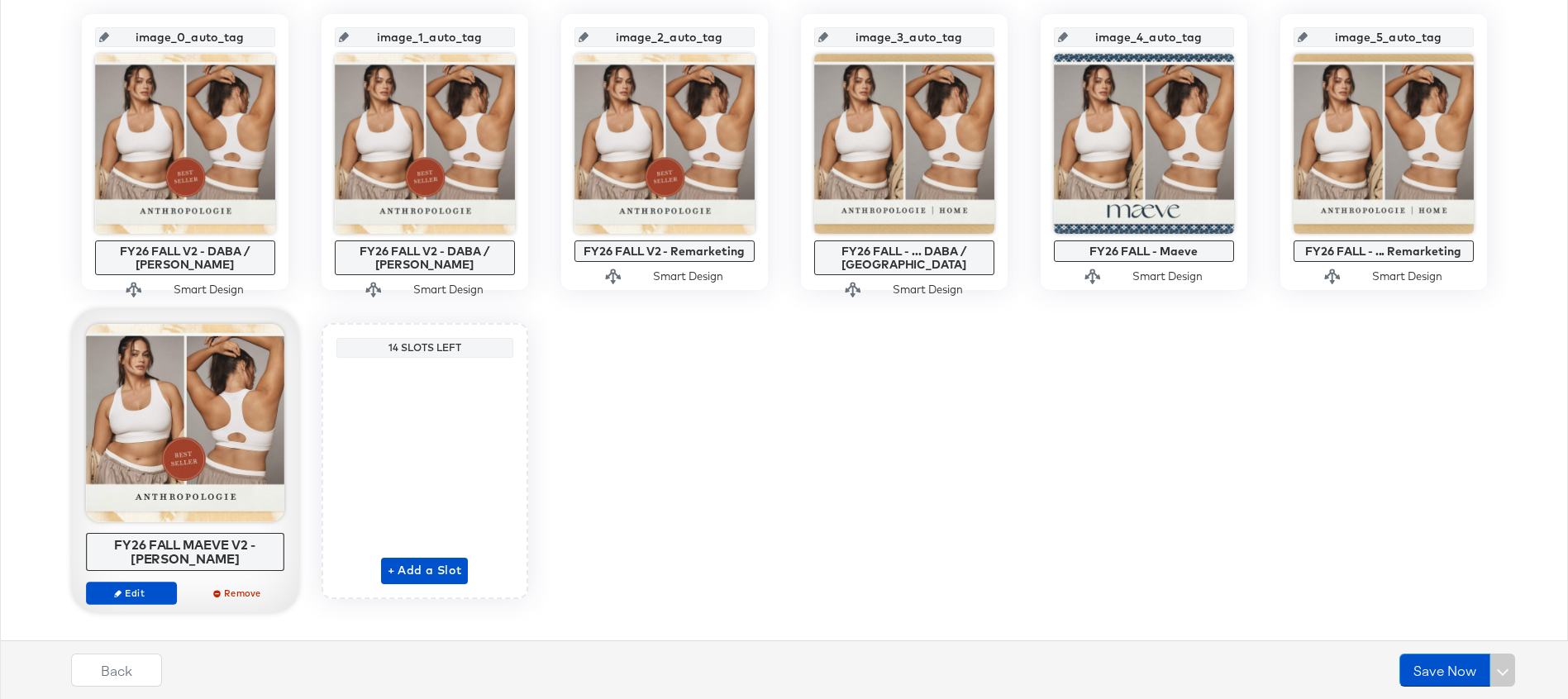
scroll to position [386, 0]
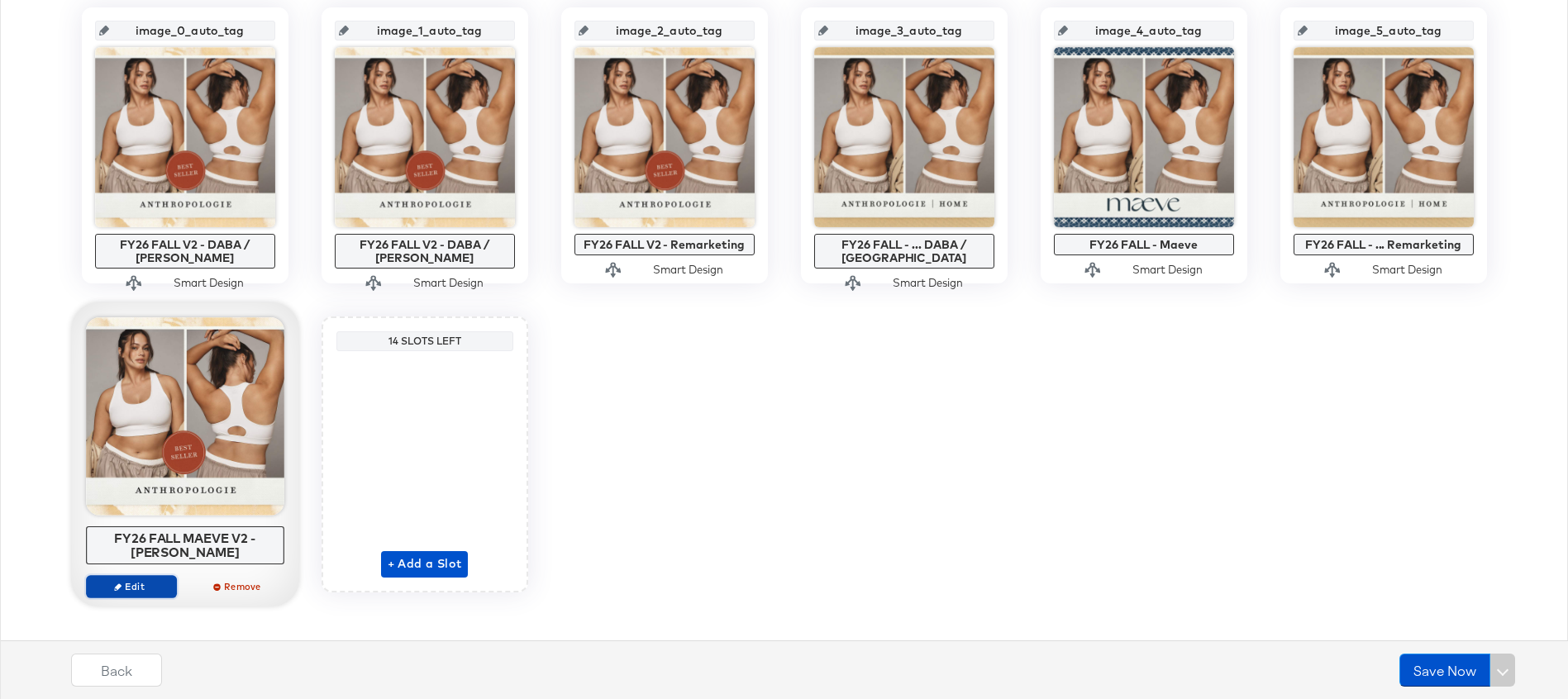
click at [133, 580] on span "Edit" at bounding box center [131, 586] width 76 height 12
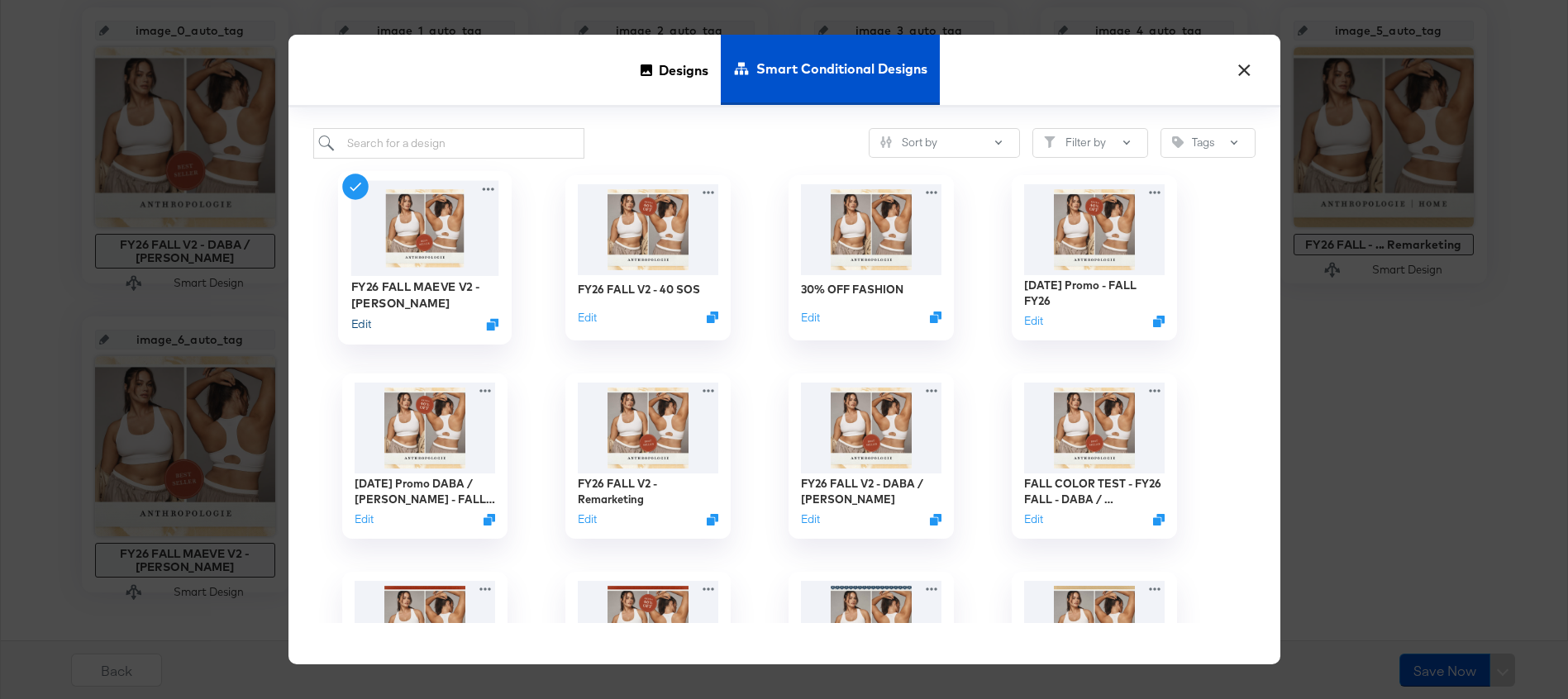
click at [364, 324] on button "Edit" at bounding box center [361, 325] width 20 height 16
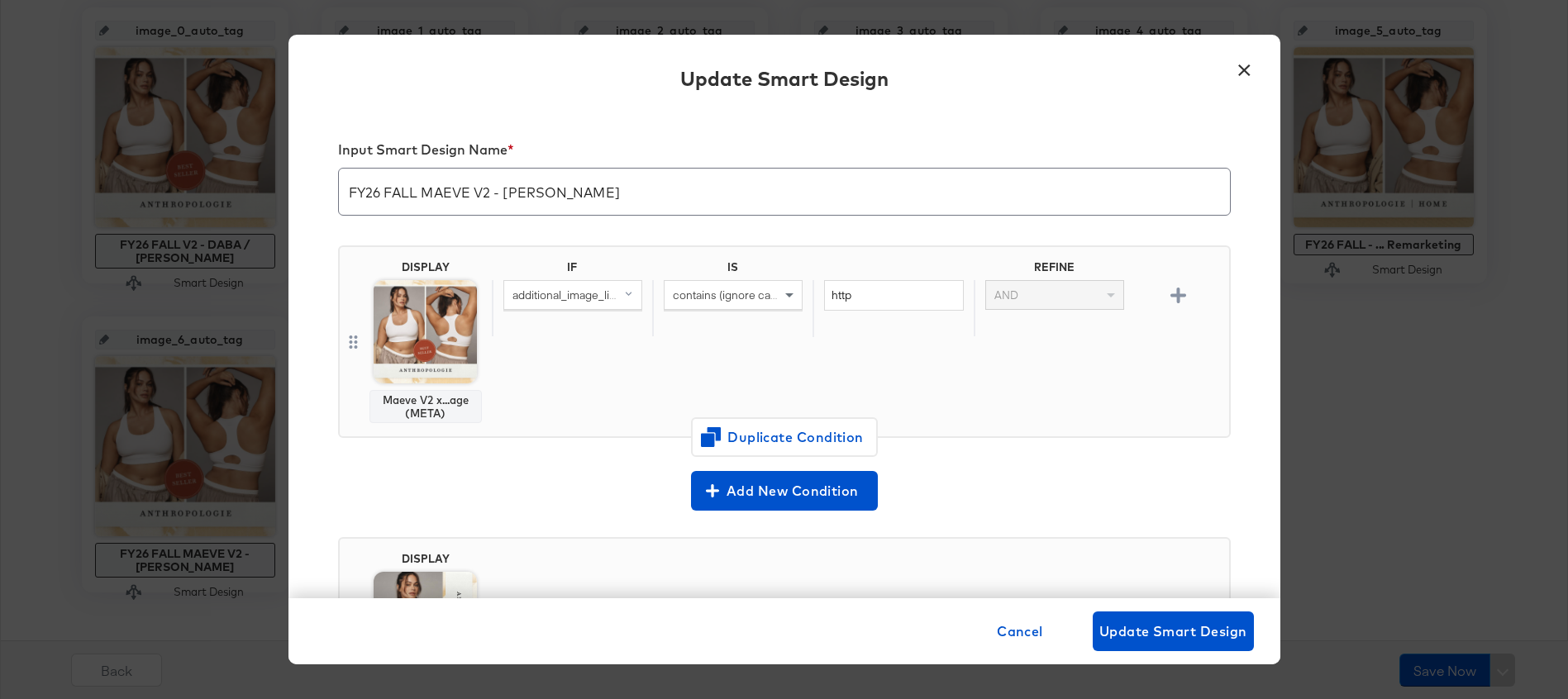
scroll to position [175, 0]
click at [1240, 72] on button "×" at bounding box center [1245, 66] width 30 height 30
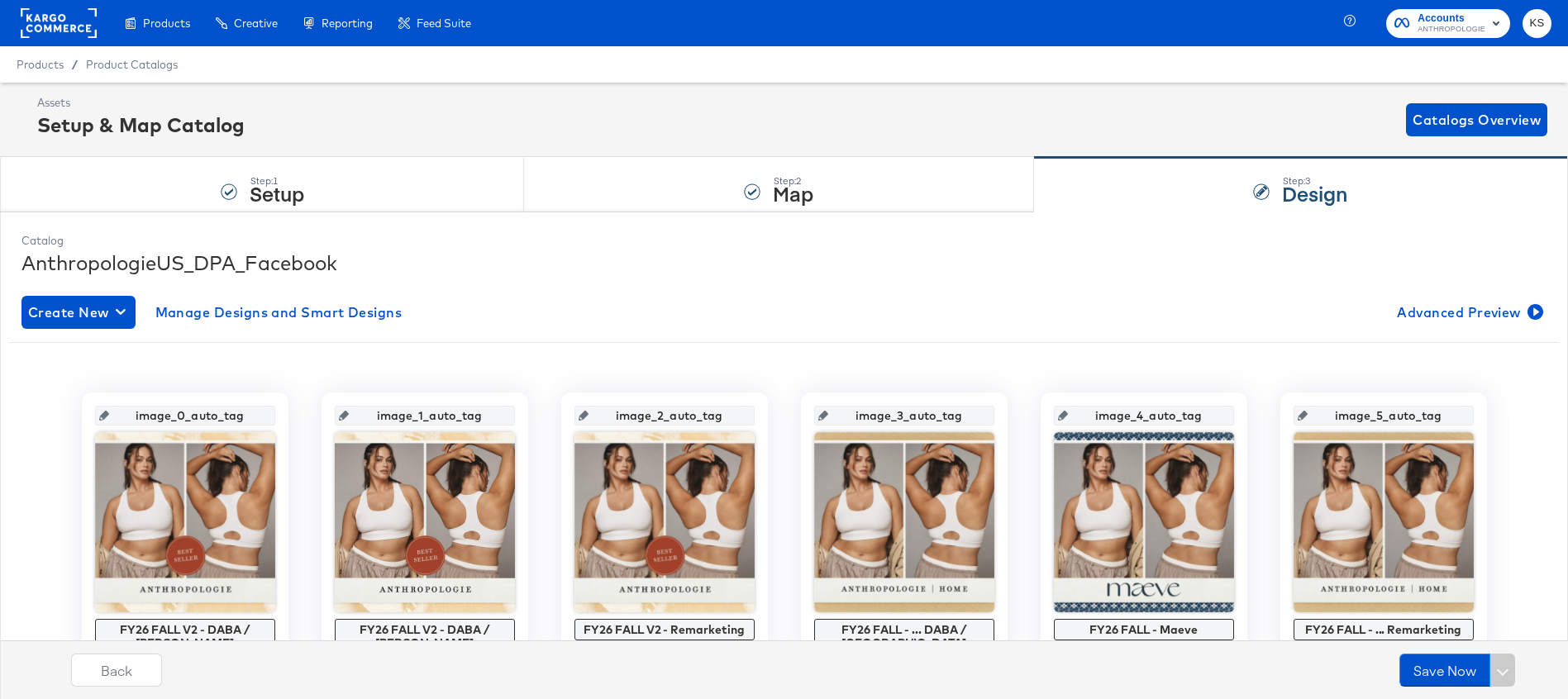
click at [1441, 28] on span "ANTHROPOLOGIE" at bounding box center [1452, 30] width 68 height 13
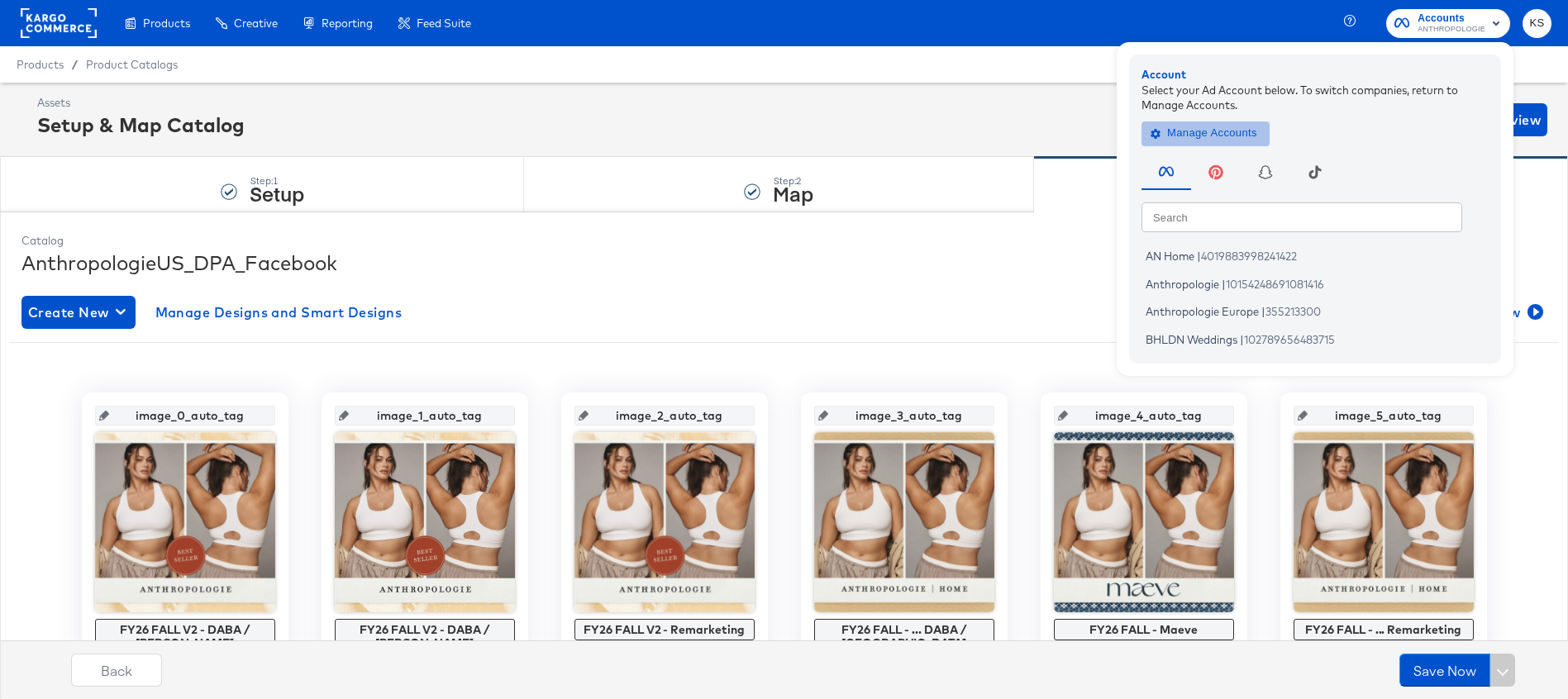
click at [1207, 125] on span "Manage Accounts" at bounding box center [1206, 134] width 103 height 19
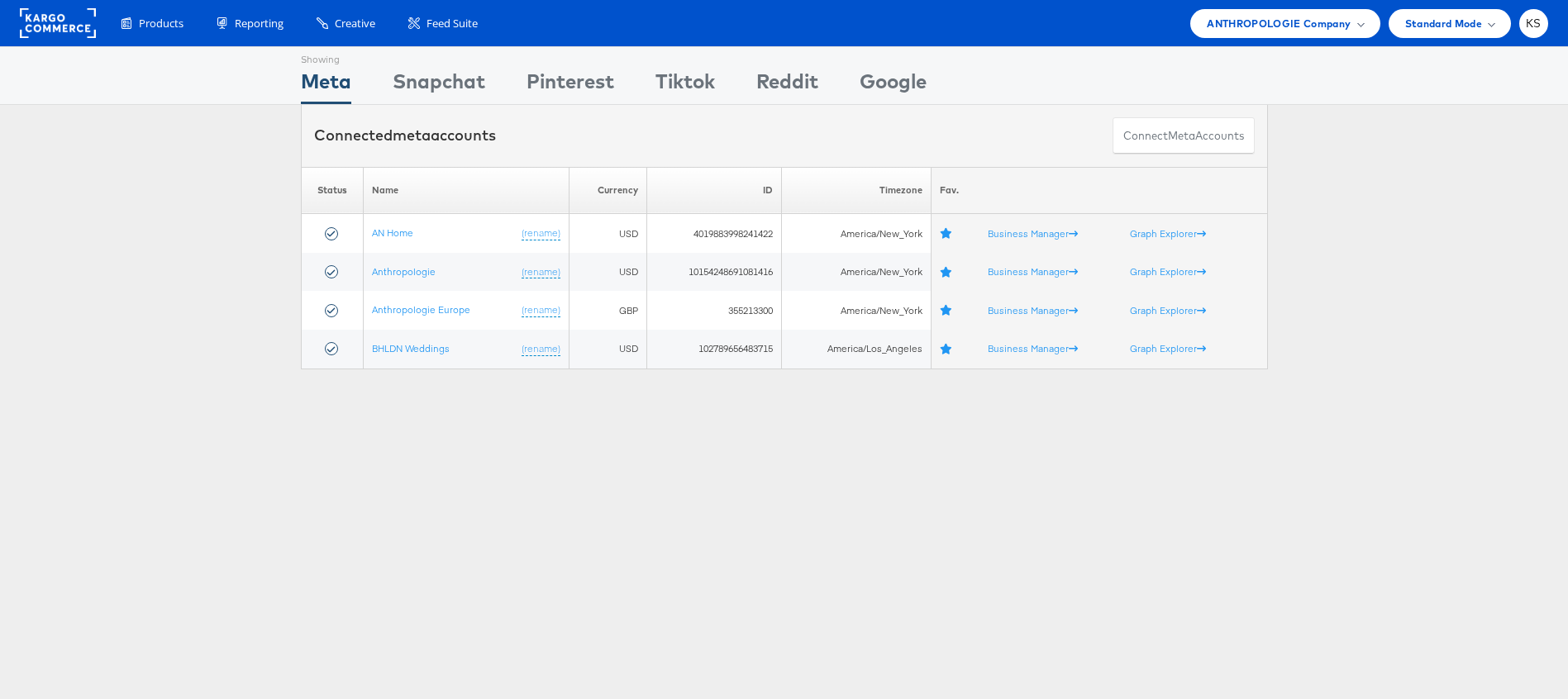
click at [1260, 41] on div "Products Product Catalogs Enhance Your Product Catalog, Map Them to Publishers,…" at bounding box center [784, 23] width 1568 height 46
click at [1260, 25] on span "ANTHROPOLOGIE Company" at bounding box center [1280, 23] width 144 height 17
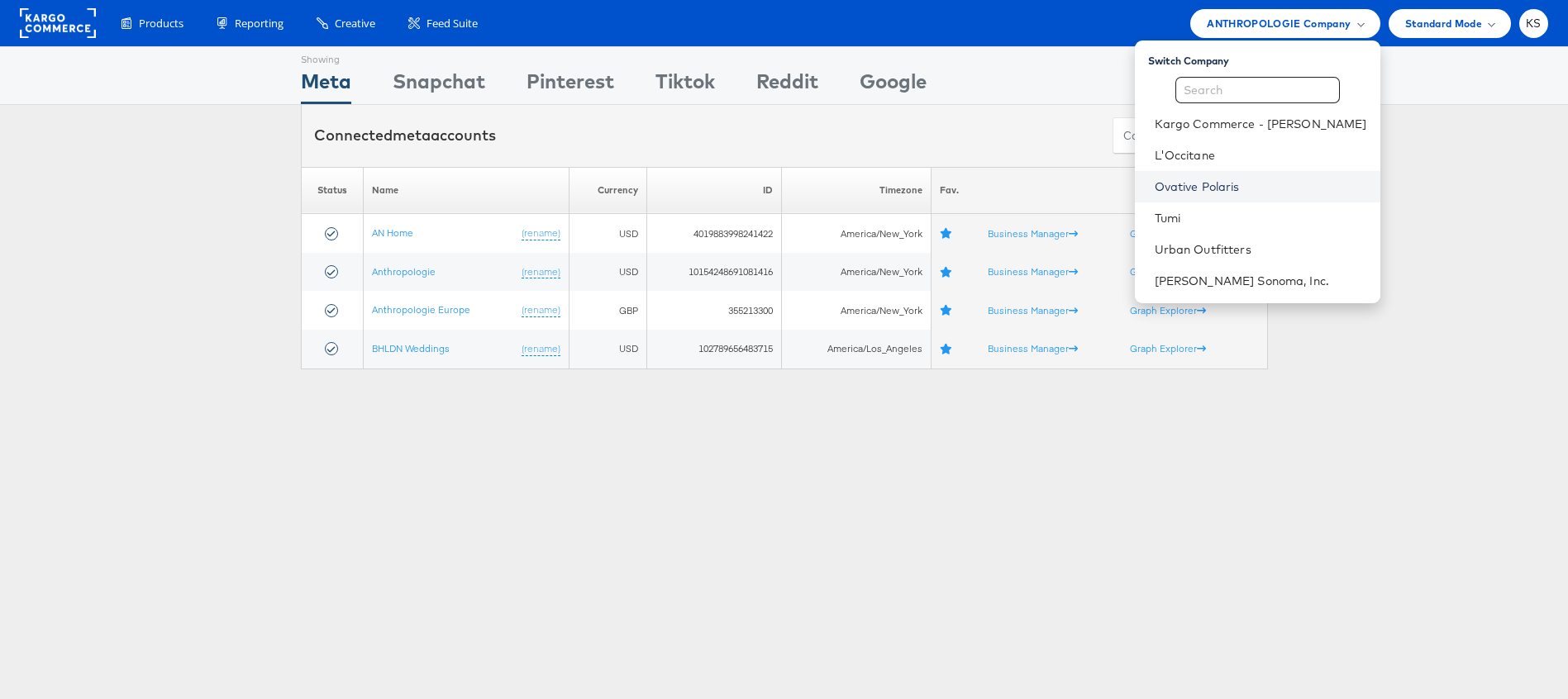
click at [1226, 193] on link "Ovative Polaris" at bounding box center [1261, 187] width 213 height 16
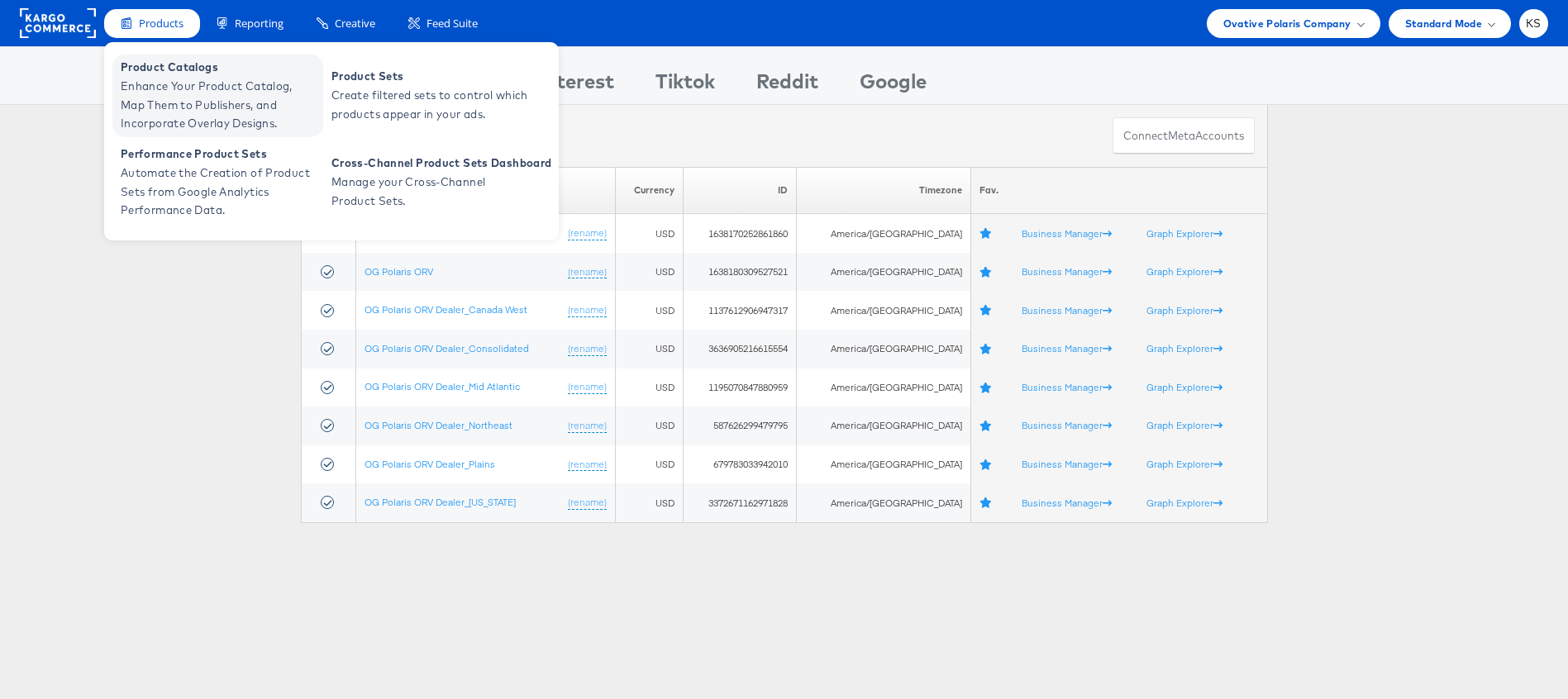
click at [161, 94] on span "Enhance Your Product Catalog, Map Them to Publishers, and Incorporate Overlay D…" at bounding box center [220, 105] width 198 height 56
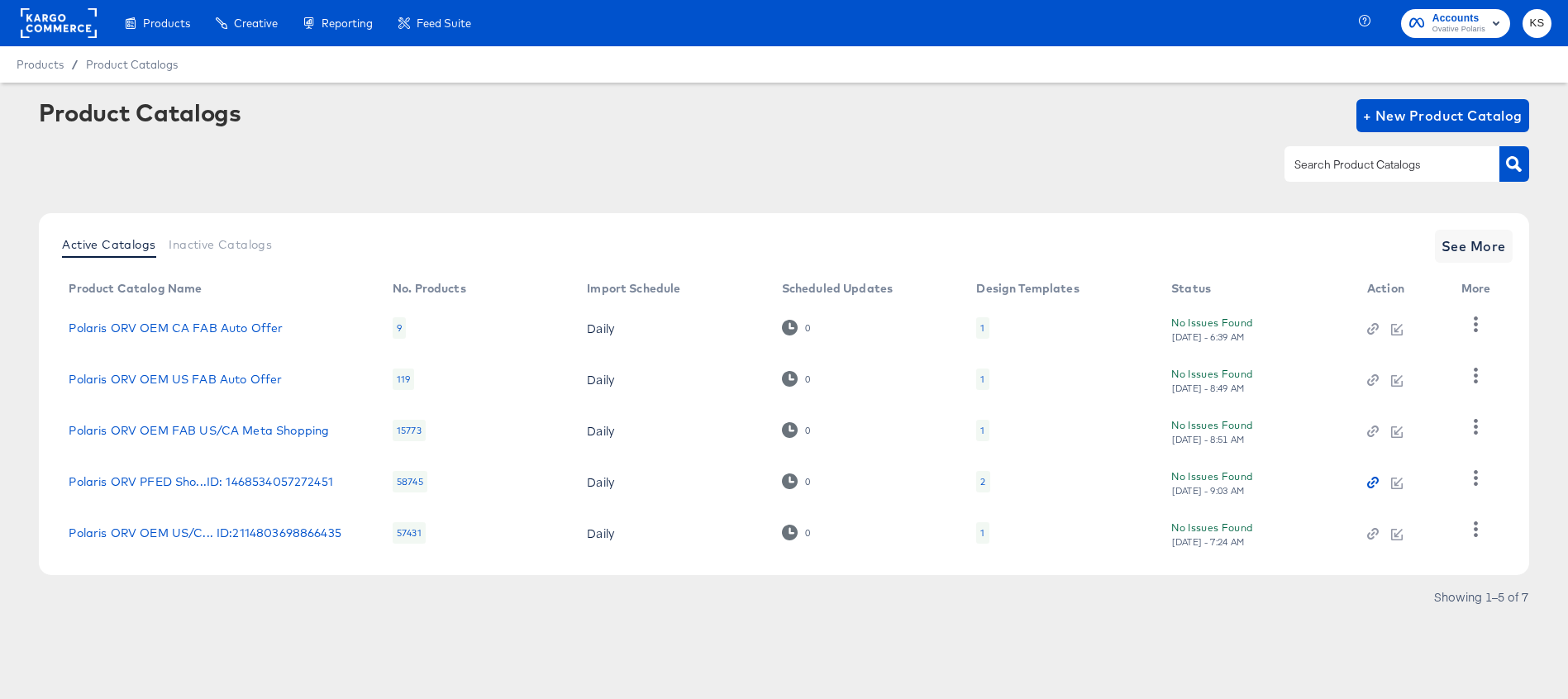
click at [1373, 481] on icon "button" at bounding box center [1373, 482] width 11 height 11
